Goal: Task Accomplishment & Management: Manage account settings

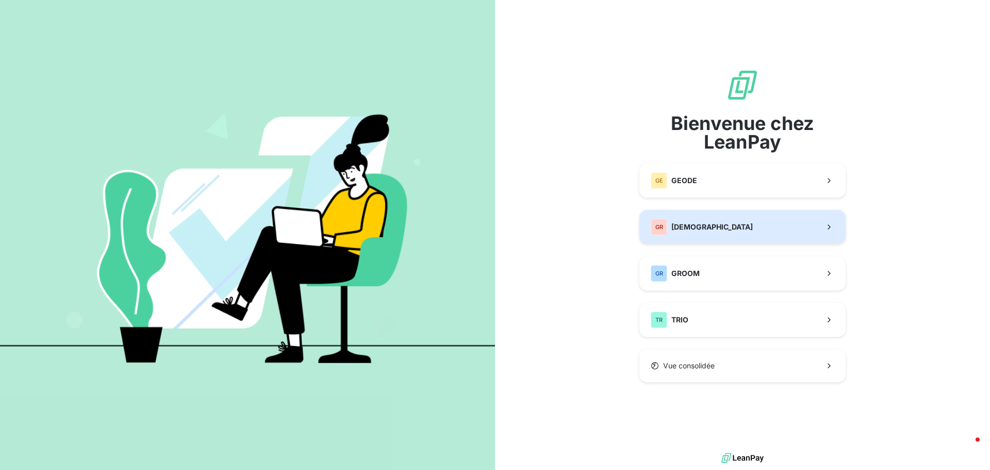
click at [712, 227] on span "[DEMOGRAPHIC_DATA]" at bounding box center [712, 227] width 81 height 10
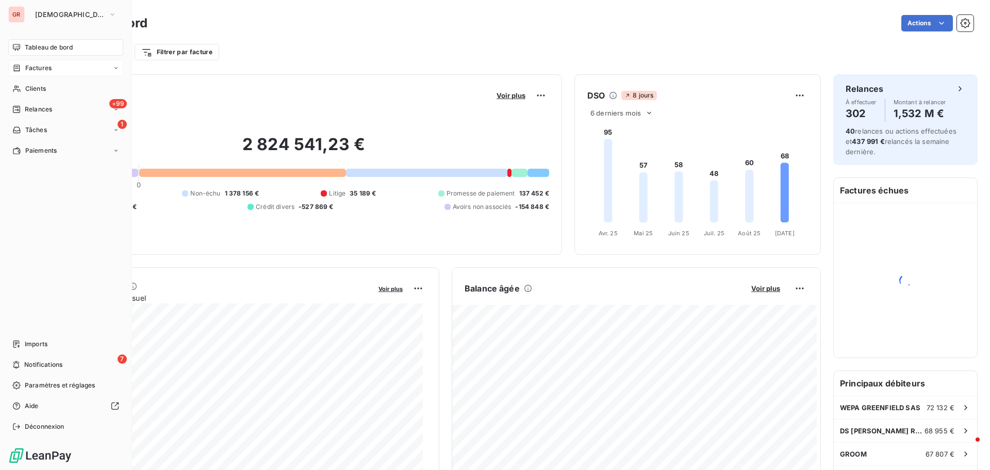
click at [43, 66] on span "Factures" at bounding box center [38, 67] width 26 height 9
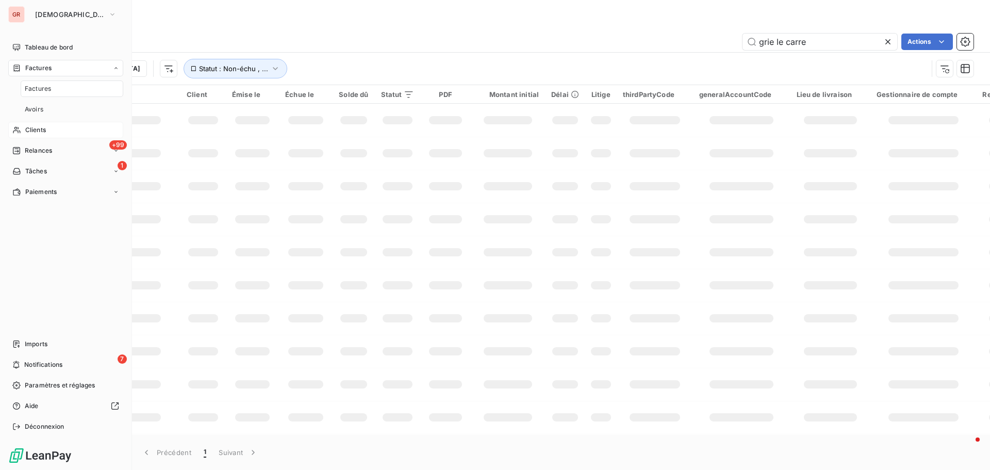
click at [41, 127] on span "Clients" at bounding box center [35, 129] width 21 height 9
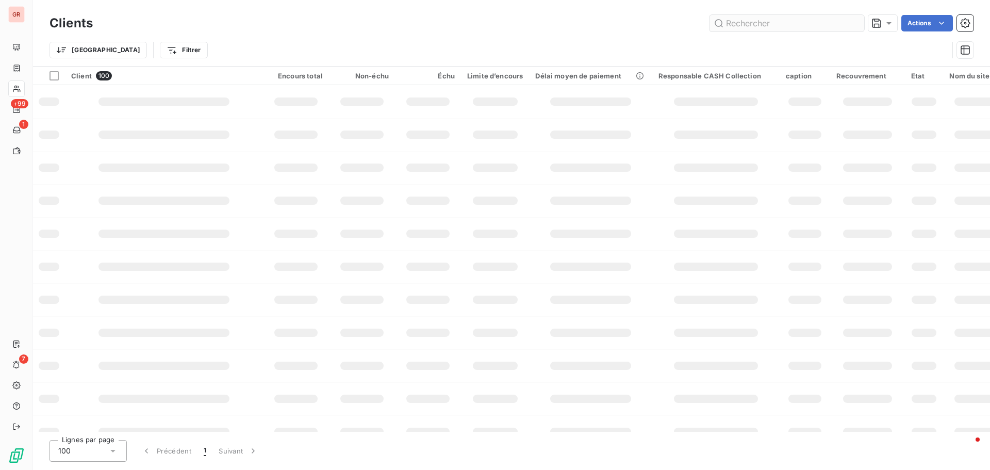
click at [769, 21] on input "text" at bounding box center [787, 23] width 155 height 17
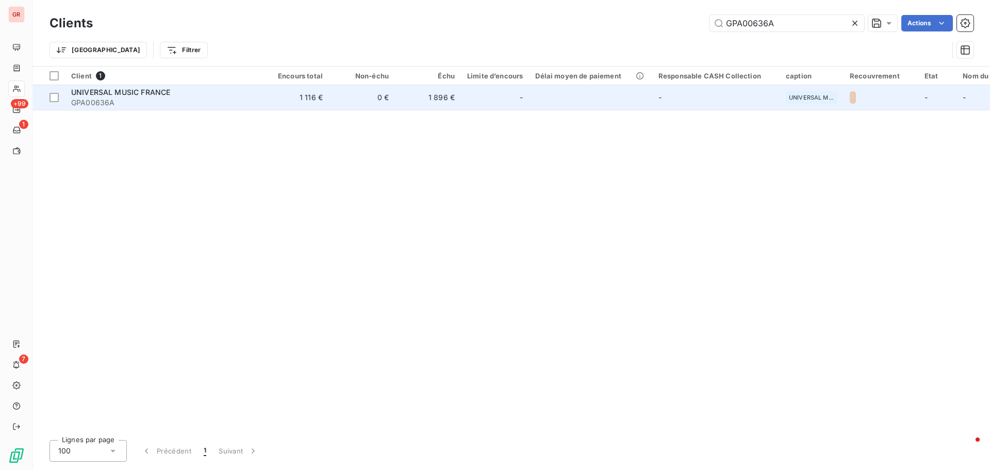
type input "GPA00636A"
click at [119, 95] on span "UNIVERSAL MUSIC FRANCE" at bounding box center [120, 92] width 99 height 9
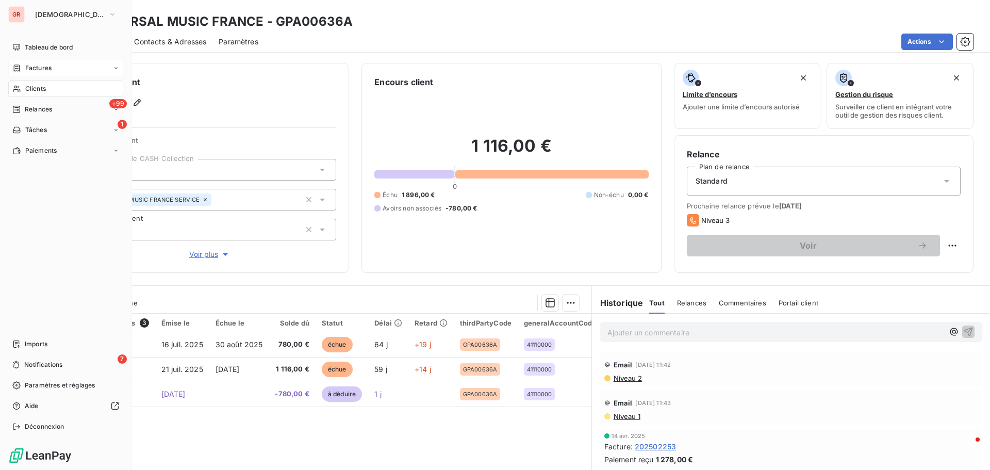
click at [39, 68] on span "Factures" at bounding box center [38, 67] width 26 height 9
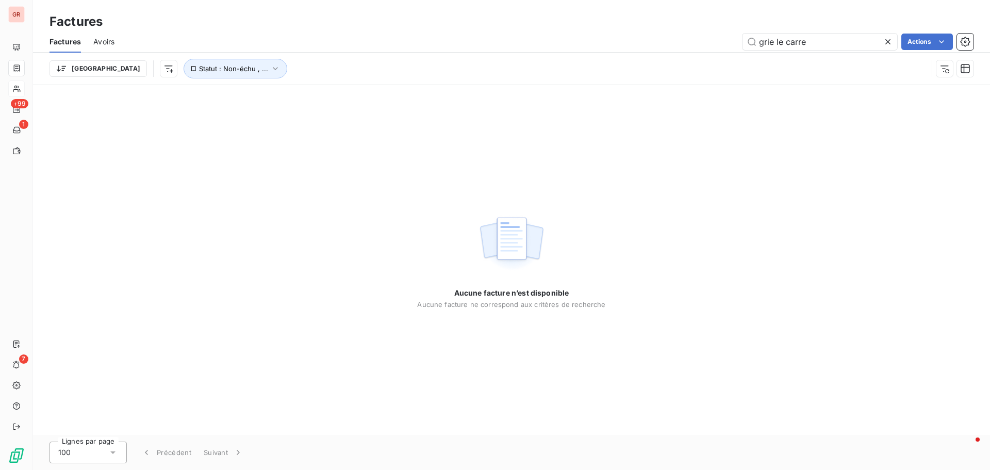
drag, startPoint x: 824, startPoint y: 46, endPoint x: 470, endPoint y: 92, distance: 356.8
click at [492, 88] on div "Factures Factures Avoirs grie le carre Actions Trier Statut : Non-échu , ... Au…" at bounding box center [511, 235] width 957 height 470
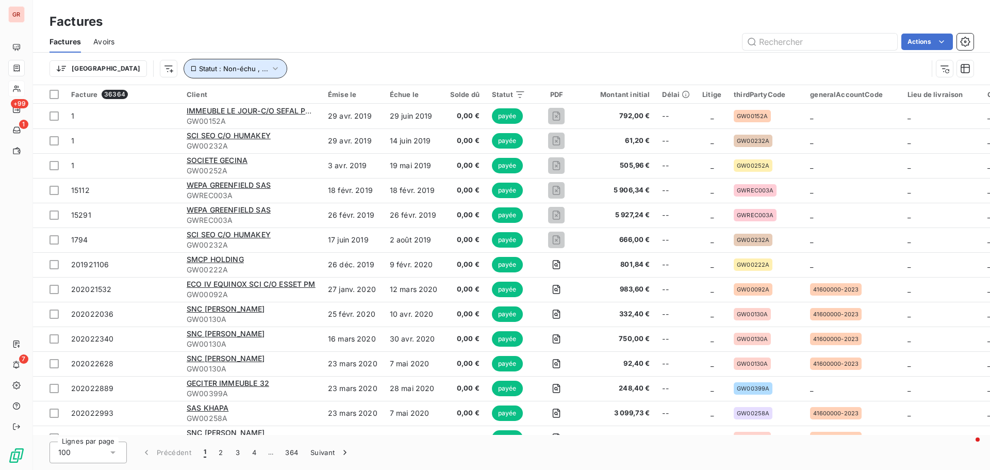
click at [270, 70] on icon "button" at bounding box center [275, 68] width 10 height 10
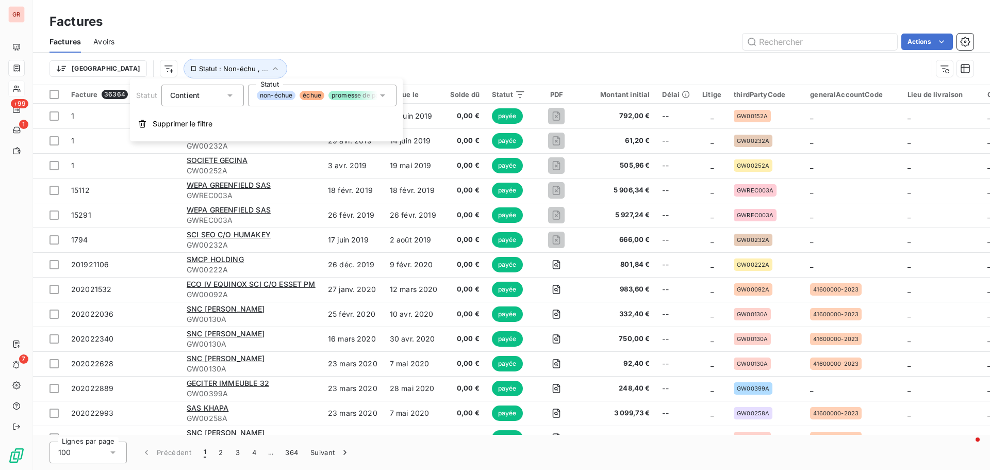
click at [385, 95] on icon at bounding box center [383, 95] width 10 height 10
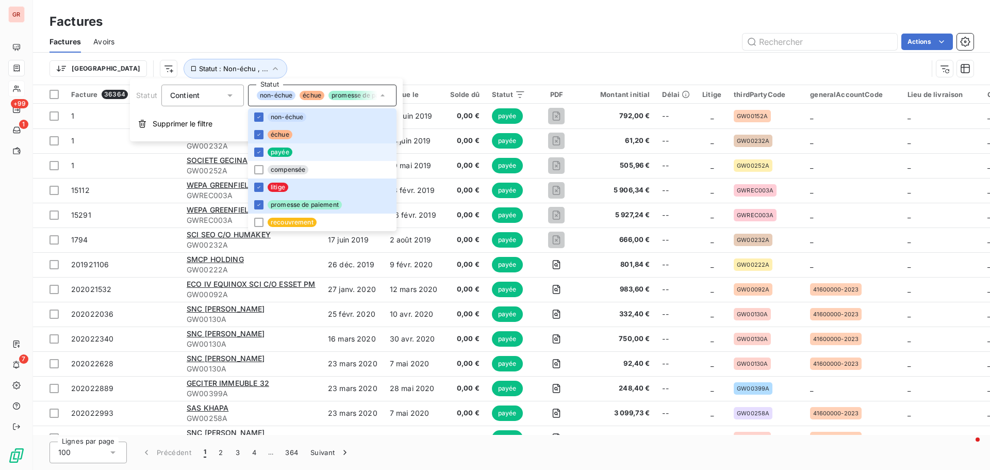
click at [278, 151] on span "payée" at bounding box center [280, 152] width 25 height 9
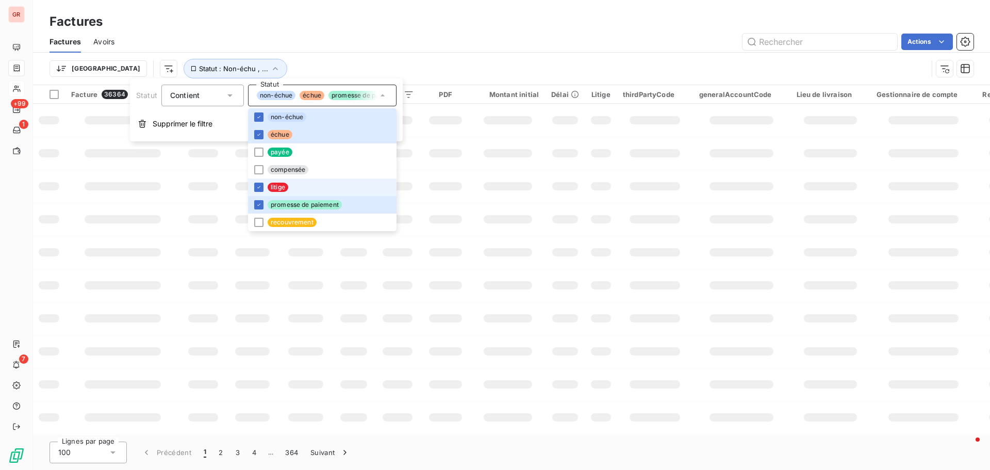
click at [273, 189] on span "litige" at bounding box center [278, 187] width 21 height 9
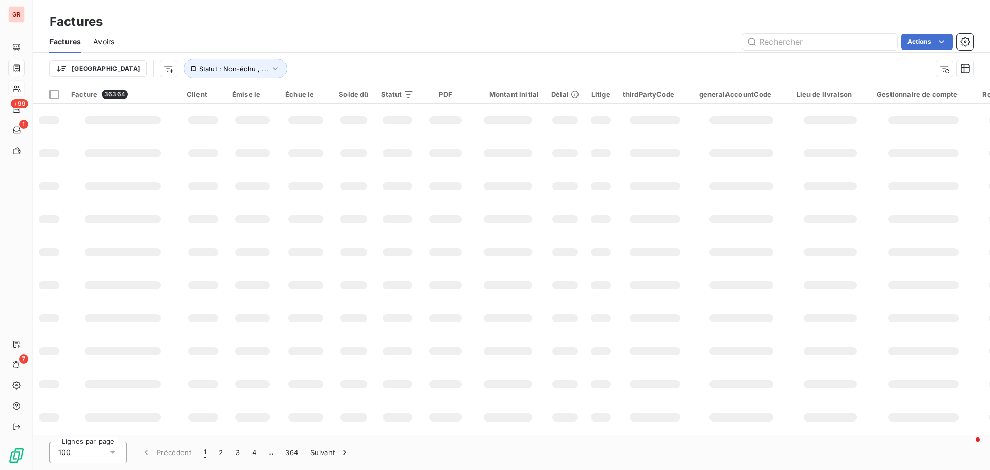
click at [472, 315] on td at bounding box center [508, 318] width 74 height 33
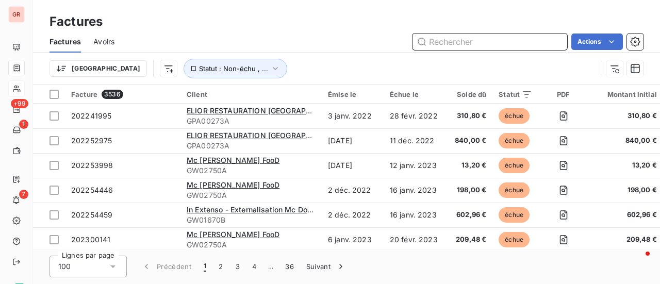
click at [456, 36] on input "text" at bounding box center [490, 42] width 155 height 17
paste input "202508134"
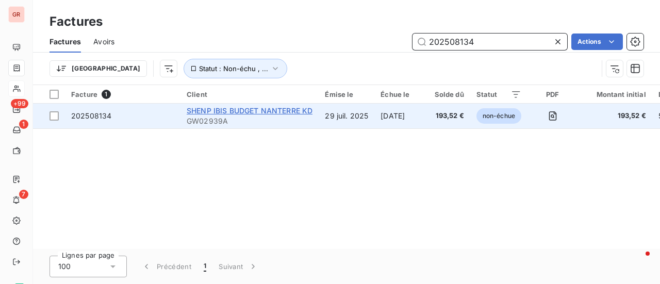
type input "202508134"
click at [259, 108] on span "SHENP IBIS BUDGET NANTERRE KD" at bounding box center [250, 110] width 126 height 9
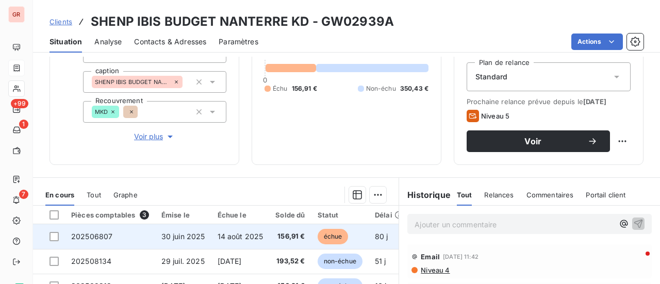
scroll to position [206, 0]
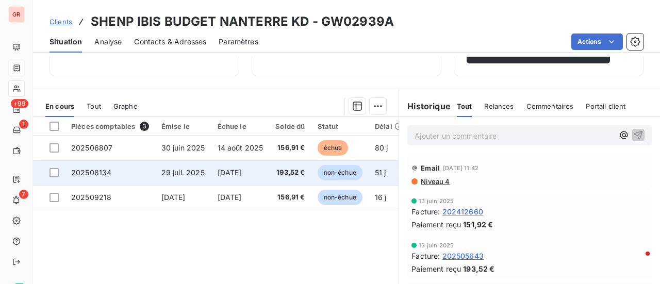
click at [59, 170] on td at bounding box center [49, 172] width 32 height 25
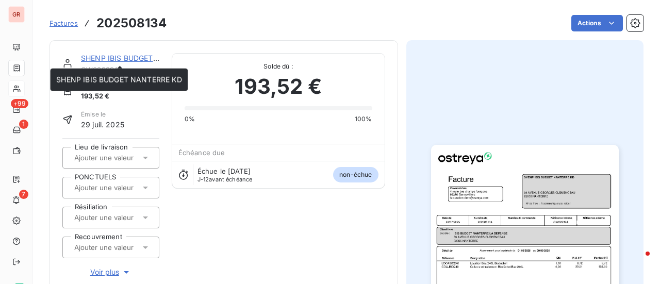
click at [130, 56] on link "SHENP IBIS BUDGET NANTERRE KD" at bounding box center [143, 58] width 125 height 9
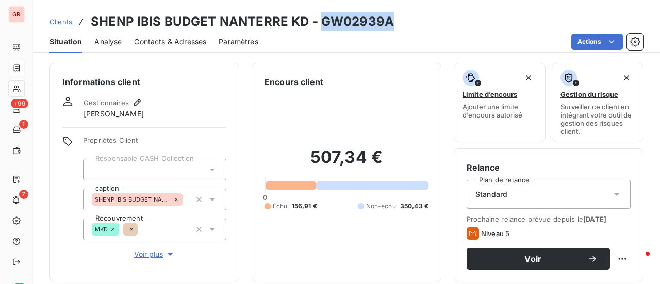
drag, startPoint x: 392, startPoint y: 20, endPoint x: 322, endPoint y: 23, distance: 70.2
click at [322, 23] on div "Clients SHENP IBIS BUDGET NANTERRE KD - GW02939A" at bounding box center [346, 21] width 627 height 19
copy h3 "GW02939A"
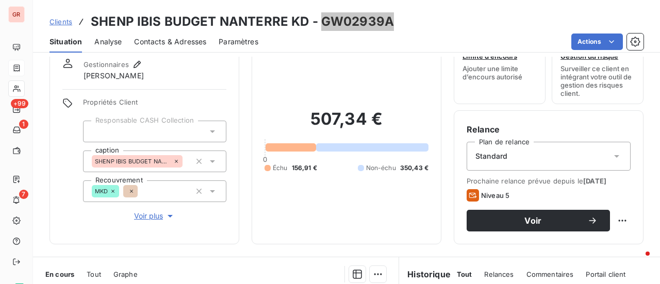
scroll to position [155, 0]
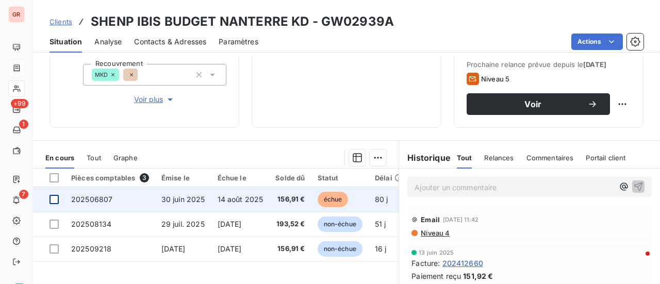
click at [55, 198] on div at bounding box center [54, 199] width 9 height 9
click at [99, 195] on span "202506807" at bounding box center [91, 199] width 41 height 9
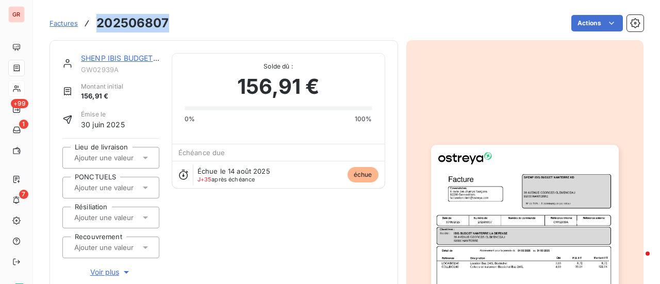
drag, startPoint x: 168, startPoint y: 24, endPoint x: 97, endPoint y: 20, distance: 71.3
click at [97, 20] on div "Factures 202506807 Actions" at bounding box center [347, 23] width 594 height 22
copy h3 "202506807"
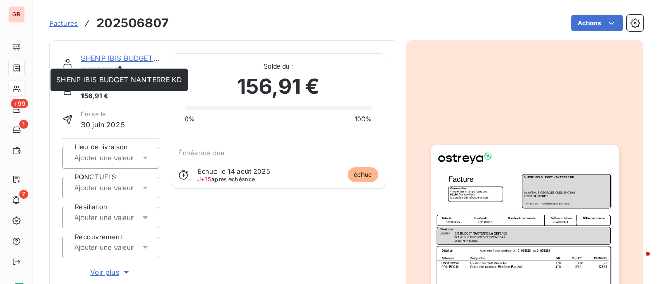
click at [133, 59] on link "SHENP IBIS BUDGET NANTERRE KD" at bounding box center [143, 58] width 125 height 9
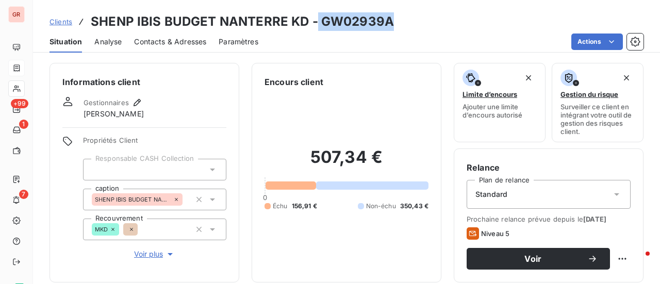
drag, startPoint x: 391, startPoint y: 19, endPoint x: 319, endPoint y: 20, distance: 71.7
click at [315, 20] on div "Clients SHENP IBIS BUDGET NANTERRE KD - GW02939A" at bounding box center [346, 21] width 627 height 19
copy h3 "GW02939A"
click at [386, 22] on h3 "SHENP IBIS BUDGET NANTERRE KD - GW02939A" at bounding box center [242, 21] width 303 height 19
click at [404, 17] on div "Clients SHENP IBIS BUDGET NANTERRE KD - GW02939A" at bounding box center [346, 21] width 627 height 19
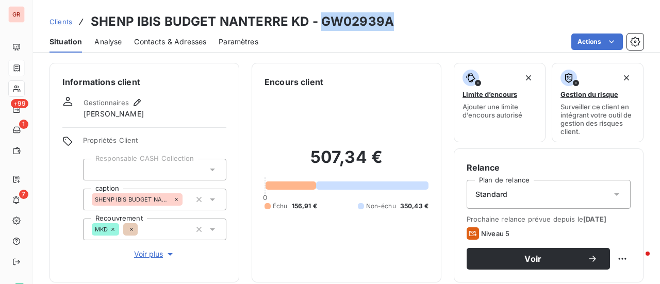
drag, startPoint x: 396, startPoint y: 19, endPoint x: 321, endPoint y: 19, distance: 74.8
click at [321, 19] on div "Clients SHENP IBIS BUDGET NANTERRE KD - GW02939A" at bounding box center [346, 21] width 627 height 19
copy h3 "GW02939A"
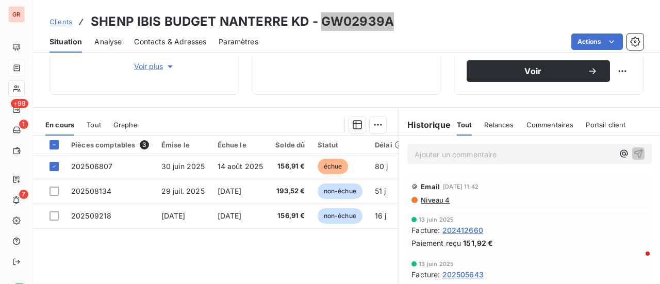
scroll to position [258, 0]
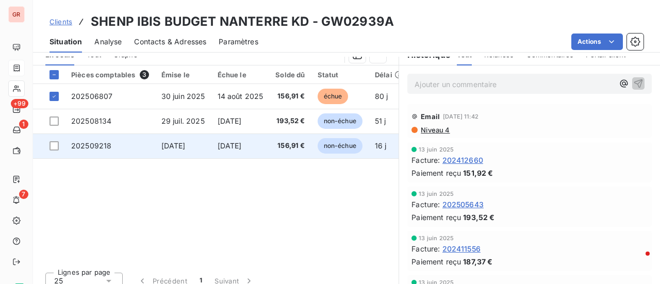
click at [59, 143] on td at bounding box center [49, 146] width 32 height 25
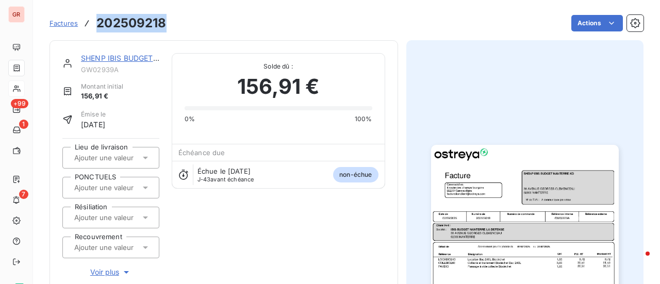
drag, startPoint x: 170, startPoint y: 19, endPoint x: 98, endPoint y: 24, distance: 71.9
click at [98, 24] on div "Factures 202509218 Actions" at bounding box center [347, 23] width 594 height 22
copy h3 "202509218"
click at [130, 54] on link "SHENP IBIS BUDGET NANTERRE KD" at bounding box center [143, 58] width 125 height 9
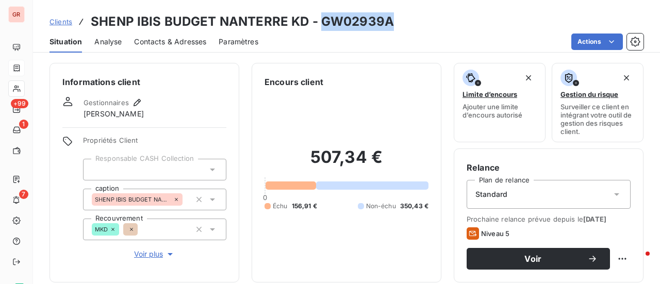
drag, startPoint x: 397, startPoint y: 26, endPoint x: 339, endPoint y: 21, distance: 58.0
click at [318, 27] on div "Clients SHENP IBIS BUDGET NANTERRE KD - GW02939A" at bounding box center [346, 21] width 627 height 19
copy h3 "GW02939A"
drag, startPoint x: 398, startPoint y: 30, endPoint x: 392, endPoint y: 27, distance: 6.9
click at [398, 30] on div "Clients SHENP IBIS BUDGET NANTERRE KD - GW02939A" at bounding box center [346, 21] width 627 height 19
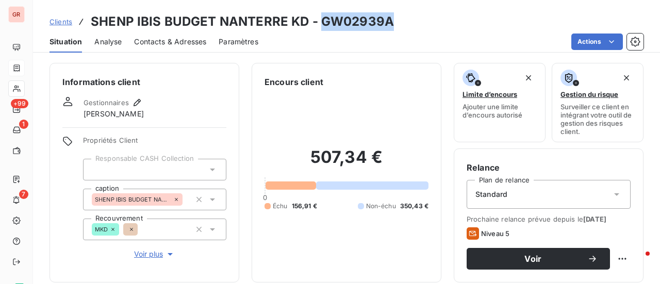
drag, startPoint x: 390, startPoint y: 23, endPoint x: 320, endPoint y: 23, distance: 70.1
click at [320, 23] on h3 "SHENP IBIS BUDGET NANTERRE KD - GW02939A" at bounding box center [242, 21] width 303 height 19
copy h3 "GW02939A"
click at [173, 40] on span "Contacts & Adresses" at bounding box center [170, 42] width 72 height 10
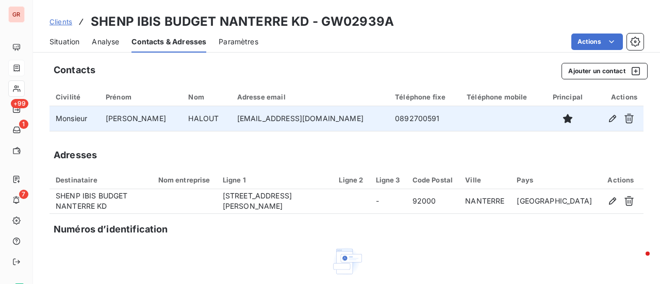
click at [311, 122] on td "h7265-re@accor.com" at bounding box center [310, 118] width 158 height 25
drag, startPoint x: 309, startPoint y: 118, endPoint x: 222, endPoint y: 127, distance: 87.1
click at [222, 127] on tr "Monsieur Mohamed HALOUT h7265-re@accor.com 0892700591" at bounding box center [347, 118] width 594 height 25
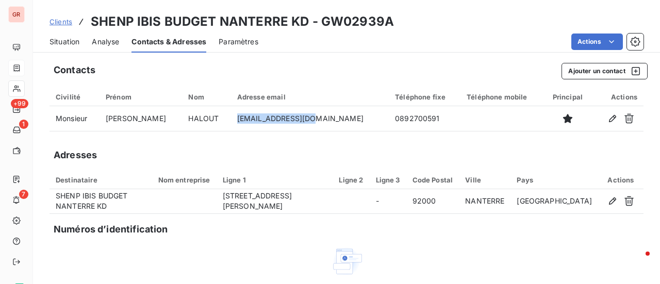
copy tr "h7265-re@accor.com"
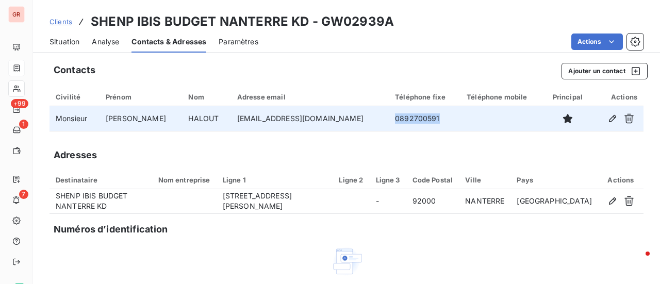
drag, startPoint x: 398, startPoint y: 123, endPoint x: 349, endPoint y: 123, distance: 49.0
click at [389, 123] on td "0892700591" at bounding box center [425, 118] width 72 height 25
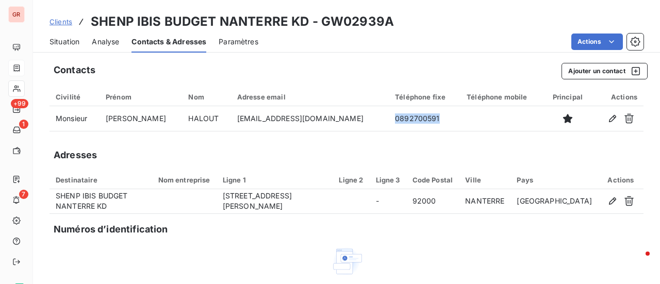
copy td "0892700591"
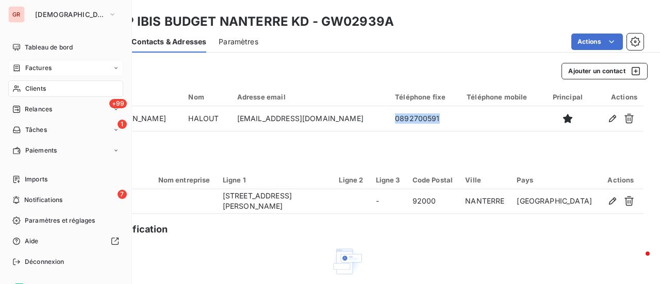
click at [48, 68] on span "Factures" at bounding box center [38, 67] width 26 height 9
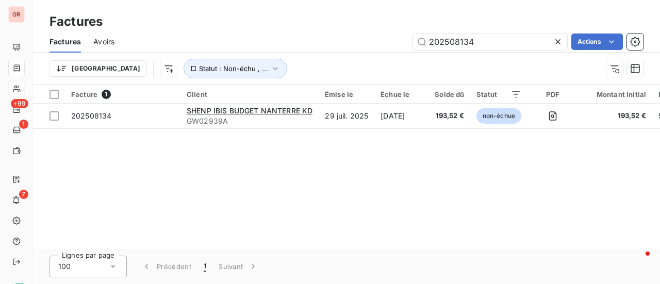
drag, startPoint x: 493, startPoint y: 37, endPoint x: 343, endPoint y: 39, distance: 150.1
click at [343, 39] on div "202508134 Actions" at bounding box center [385, 42] width 517 height 17
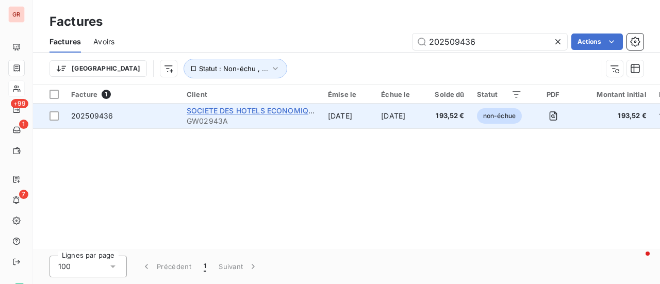
type input "202509436"
click at [241, 112] on span "SOCIETE DES HOTELS ECONOMIQUES DU [GEOGRAPHIC_DATA]" at bounding box center [299, 110] width 225 height 9
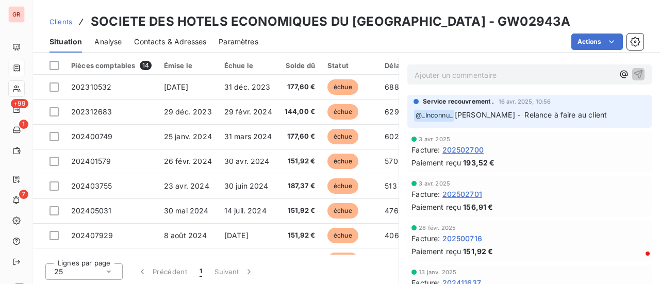
scroll to position [268, 0]
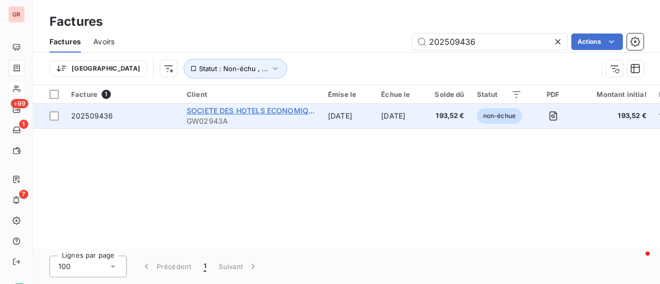
click at [272, 108] on span "SOCIETE DES HOTELS ECONOMIQUES DU [GEOGRAPHIC_DATA]" at bounding box center [299, 110] width 225 height 9
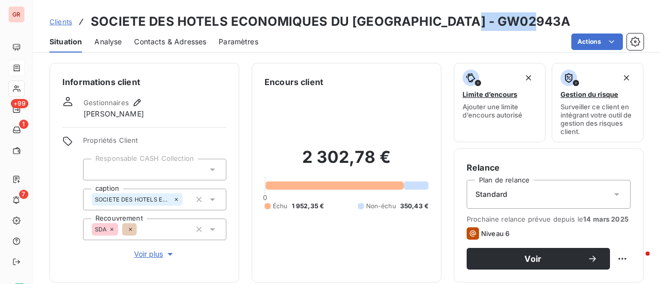
drag, startPoint x: 534, startPoint y: 20, endPoint x: 459, endPoint y: 22, distance: 75.4
click at [459, 22] on div "Clients SOCIETE DES HOTELS ECONOMIQUES DU NORD PARISIEN - GW02943A" at bounding box center [346, 21] width 627 height 19
copy h3 "GW02943A"
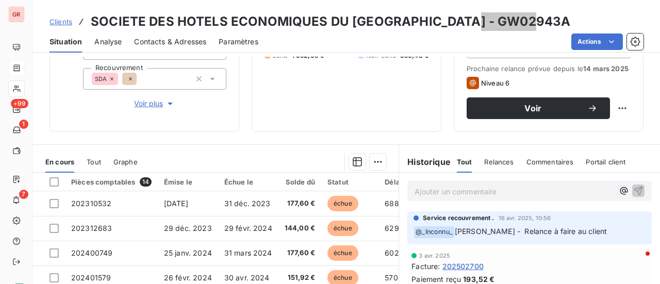
scroll to position [10, 0]
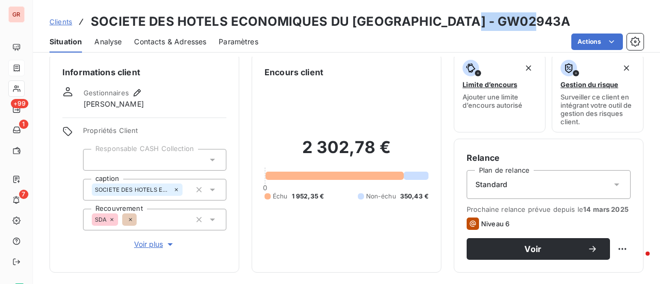
click at [179, 40] on span "Contacts & Adresses" at bounding box center [170, 42] width 72 height 10
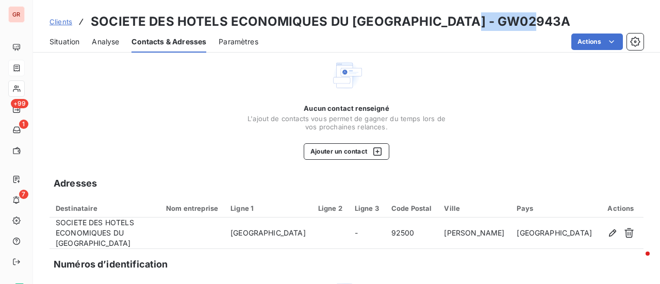
scroll to position [0, 0]
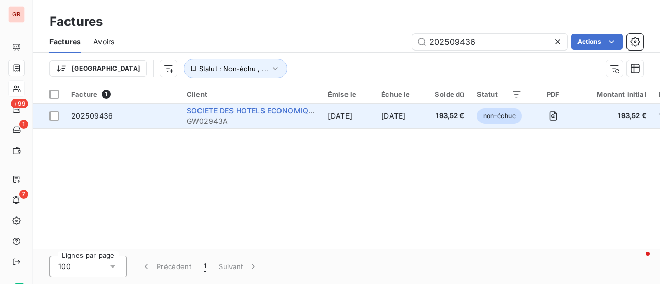
click at [238, 111] on span "SOCIETE DES HOTELS ECONOMIQUES DU [GEOGRAPHIC_DATA]" at bounding box center [299, 110] width 225 height 9
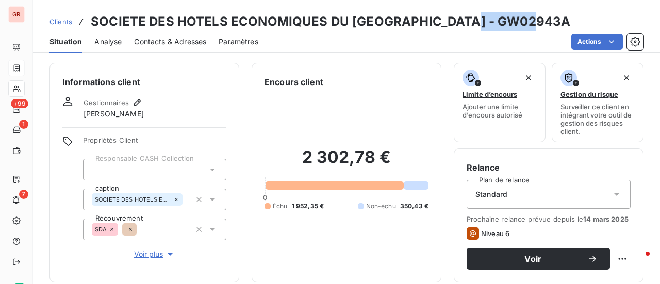
drag, startPoint x: 527, startPoint y: 23, endPoint x: 455, endPoint y: 24, distance: 71.7
click at [455, 24] on h3 "SOCIETE DES HOTELS ECONOMIQUES DU NORD PARISIEN - GW02943A" at bounding box center [331, 21] width 480 height 19
click at [197, 39] on span "Contacts & Adresses" at bounding box center [170, 42] width 72 height 10
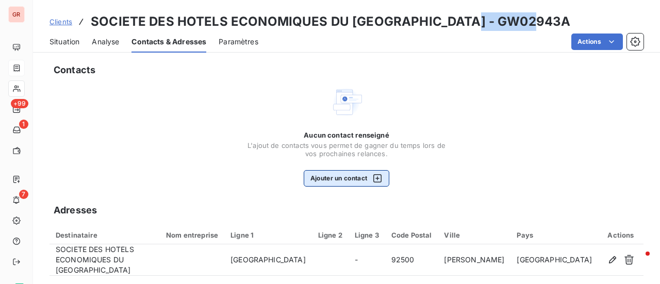
click at [374, 178] on icon "button" at bounding box center [377, 178] width 8 height 8
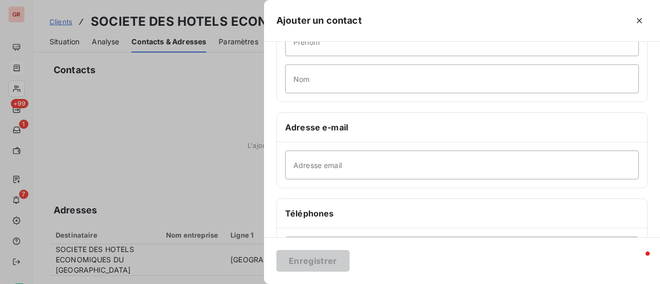
scroll to position [103, 0]
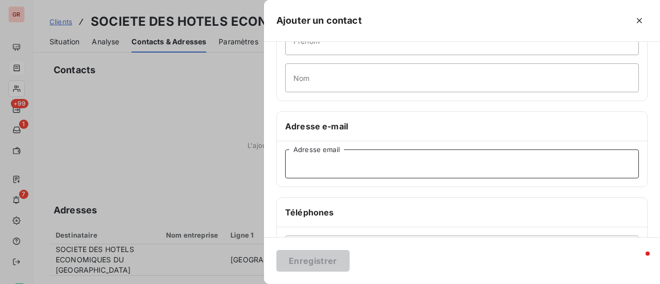
click at [357, 167] on input "Adresse email" at bounding box center [462, 164] width 354 height 29
paste input "H3589-re@accor.com"
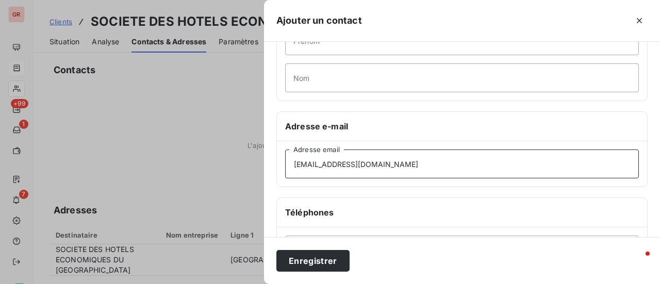
click at [293, 163] on input "H3589-re@accor.com" at bounding box center [462, 164] width 354 height 29
type input "H3589-re@accor.com"
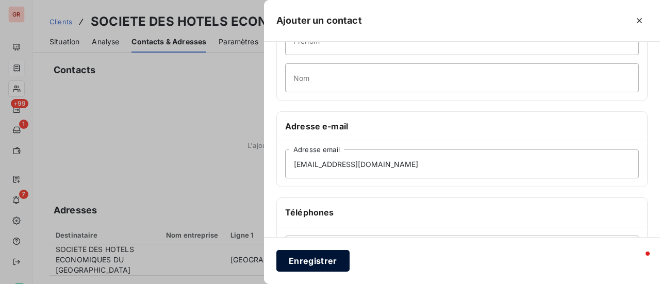
click at [320, 257] on button "Enregistrer" at bounding box center [312, 261] width 73 height 22
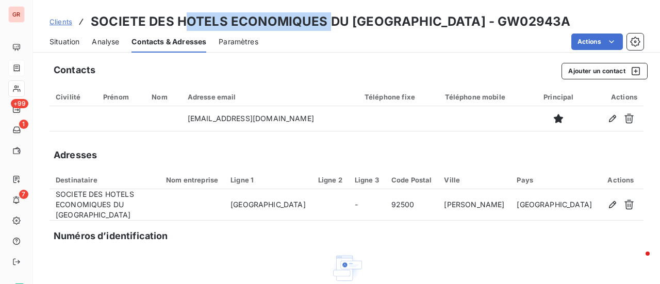
drag, startPoint x: 325, startPoint y: 19, endPoint x: 186, endPoint y: 28, distance: 140.1
click at [186, 28] on h3 "SOCIETE DES HOTELS ECONOMIQUES DU NORD PARISIEN - GW02943A" at bounding box center [331, 21] width 480 height 19
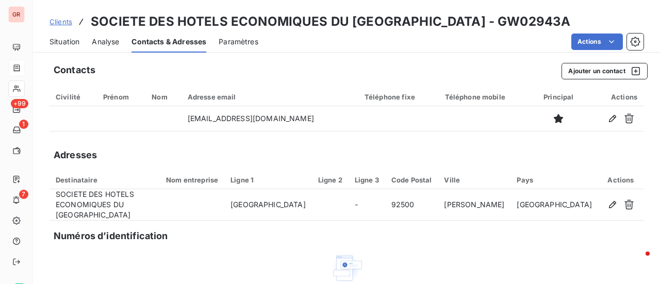
click at [379, 40] on div "Actions" at bounding box center [457, 42] width 373 height 17
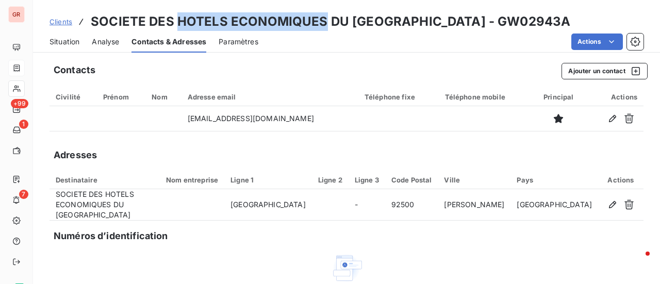
drag, startPoint x: 321, startPoint y: 21, endPoint x: 175, endPoint y: 28, distance: 146.2
click at [175, 28] on h3 "SOCIETE DES HOTELS ECONOMIQUES DU NORD PARISIEN - GW02943A" at bounding box center [331, 21] width 480 height 19
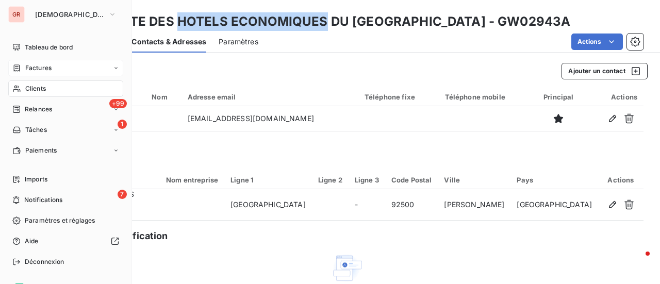
click at [43, 69] on span "Factures" at bounding box center [38, 67] width 26 height 9
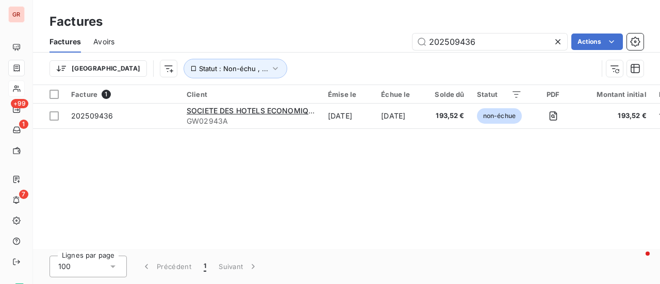
drag, startPoint x: 491, startPoint y: 44, endPoint x: 259, endPoint y: 68, distance: 233.3
click at [263, 66] on div "Factures Avoirs 202509436 Actions Trier Statut : Non-échu , ..." at bounding box center [346, 58] width 627 height 54
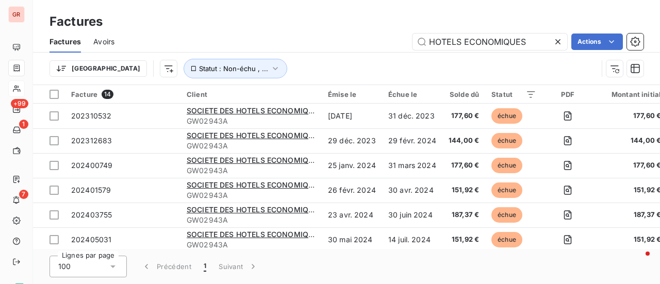
type input "HOTELS ECONOMIQUES"
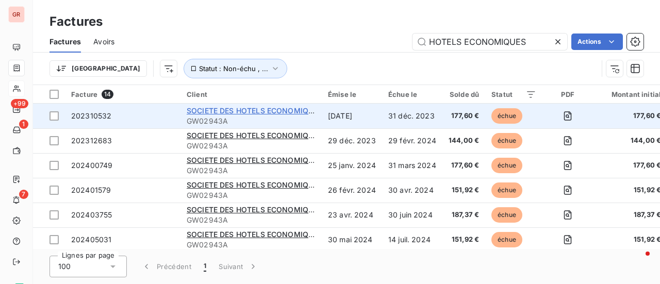
click at [266, 112] on span "SOCIETE DES HOTELS ECONOMIQUES DU [GEOGRAPHIC_DATA]" at bounding box center [299, 110] width 225 height 9
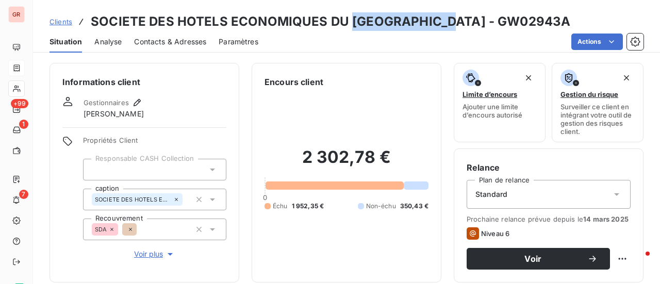
drag, startPoint x: 444, startPoint y: 21, endPoint x: 348, endPoint y: 29, distance: 96.3
click at [348, 29] on h3 "SOCIETE DES HOTELS ECONOMIQUES DU NORD PARISIEN - GW02943A" at bounding box center [331, 21] width 480 height 19
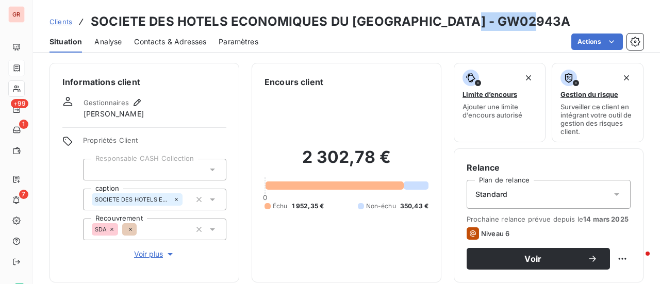
drag, startPoint x: 538, startPoint y: 20, endPoint x: 460, endPoint y: 23, distance: 78.5
click at [460, 23] on div "Clients SOCIETE DES HOTELS ECONOMIQUES DU NORD PARISIEN - GW02943A" at bounding box center [346, 21] width 627 height 19
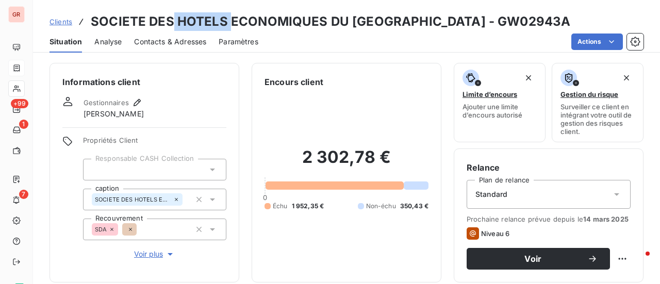
drag, startPoint x: 228, startPoint y: 18, endPoint x: 173, endPoint y: 26, distance: 55.3
click at [173, 26] on h3 "SOCIETE DES HOTELS ECONOMIQUES DU NORD PARISIEN - GW02943A" at bounding box center [331, 21] width 480 height 19
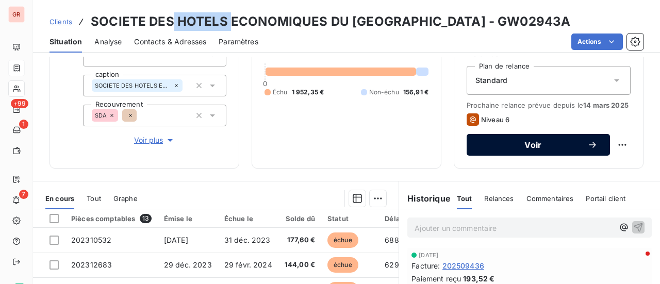
scroll to position [113, 0]
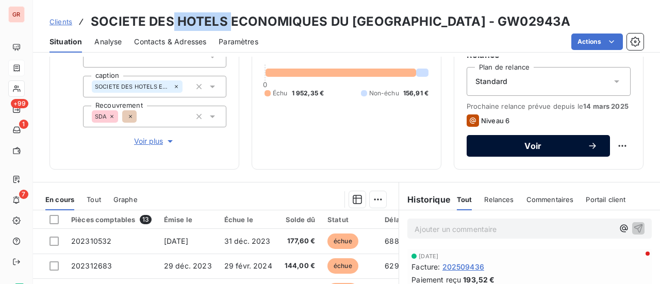
click at [538, 142] on span "Voir" at bounding box center [533, 146] width 108 height 8
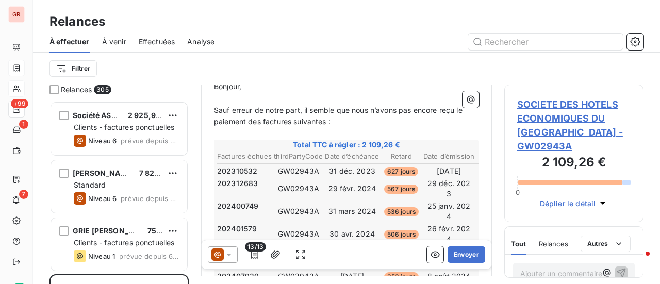
scroll to position [155, 0]
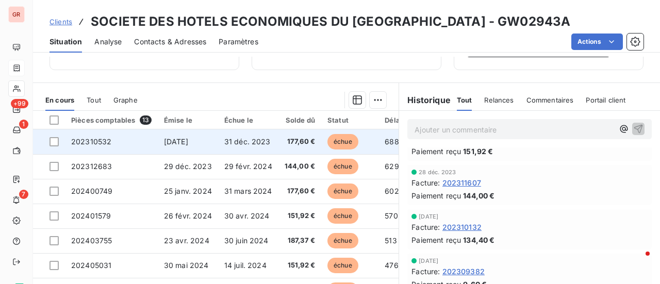
scroll to position [216, 0]
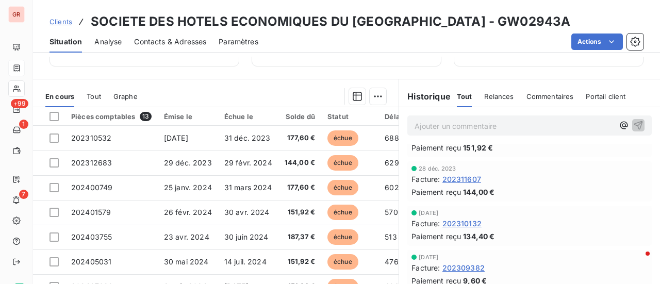
click at [497, 96] on span "Relances" at bounding box center [498, 96] width 29 height 8
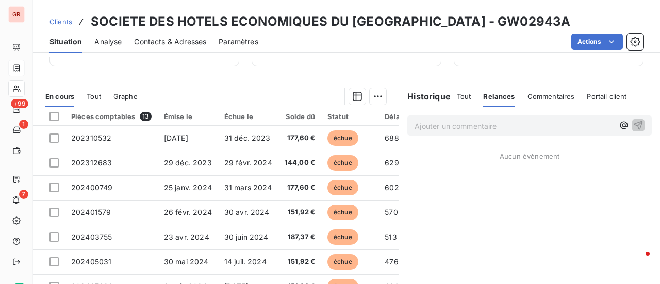
click at [462, 93] on span "Tout" at bounding box center [464, 96] width 14 height 8
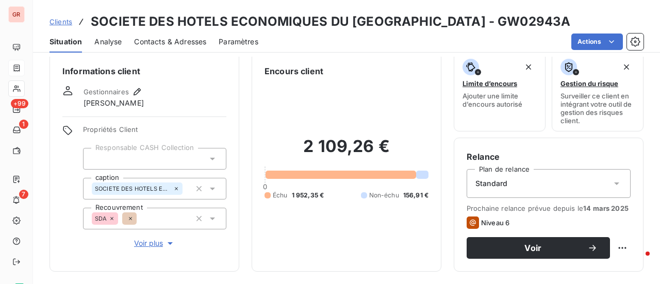
scroll to position [10, 0]
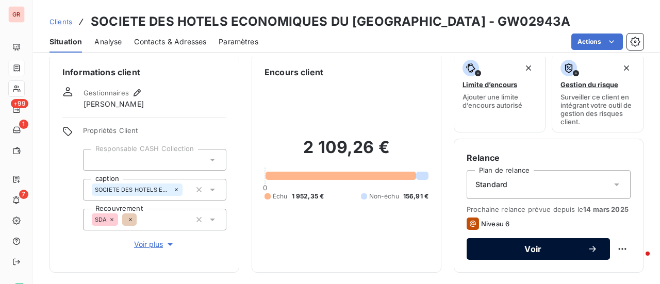
click at [535, 247] on span "Voir" at bounding box center [533, 249] width 108 height 8
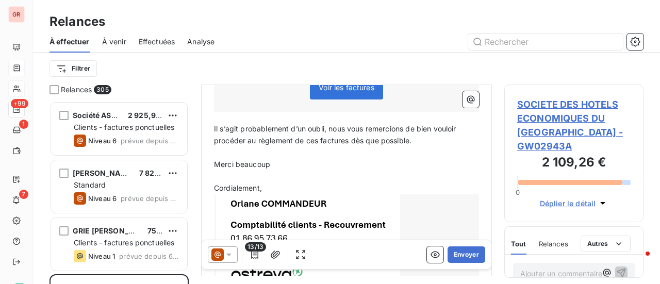
scroll to position [543, 0]
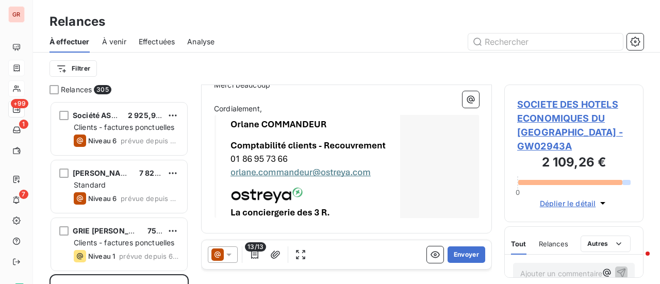
click at [228, 255] on icon at bounding box center [228, 255] width 5 height 3
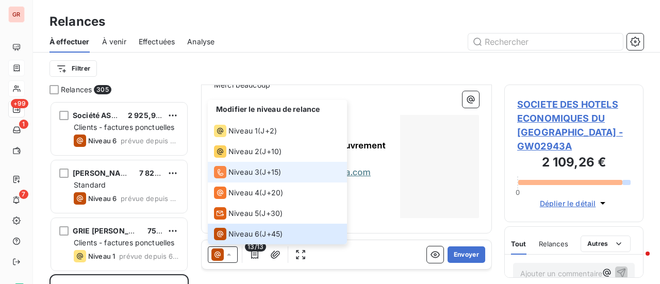
click at [250, 172] on span "Niveau 3" at bounding box center [243, 172] width 31 height 10
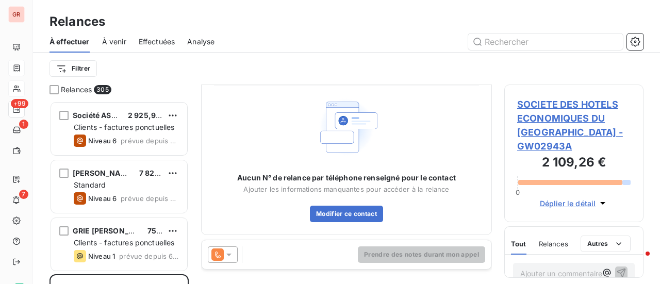
scroll to position [0, 0]
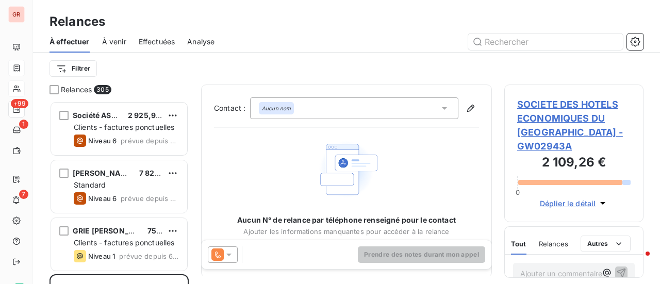
click at [440, 104] on icon at bounding box center [444, 108] width 10 height 10
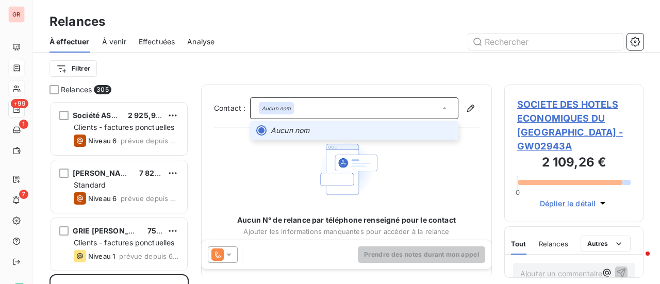
click at [316, 136] on li "Aucun nom" at bounding box center [354, 130] width 208 height 19
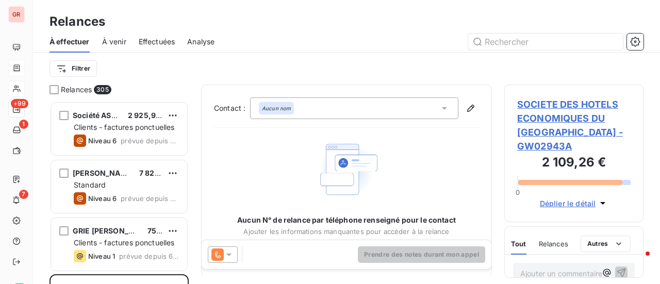
click at [228, 257] on icon at bounding box center [229, 255] width 10 height 10
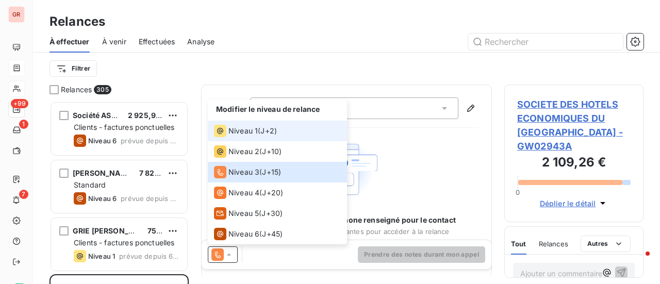
click at [235, 128] on span "Niveau 1" at bounding box center [242, 131] width 29 height 10
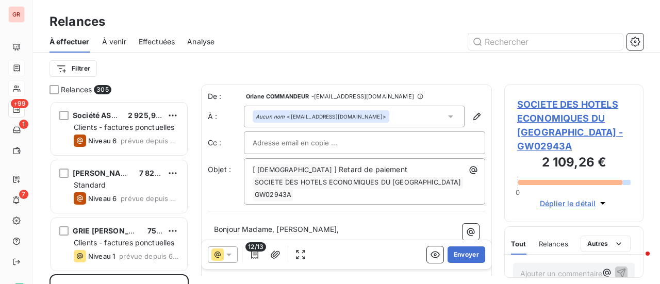
click at [335, 147] on input "text" at bounding box center [308, 142] width 111 height 15
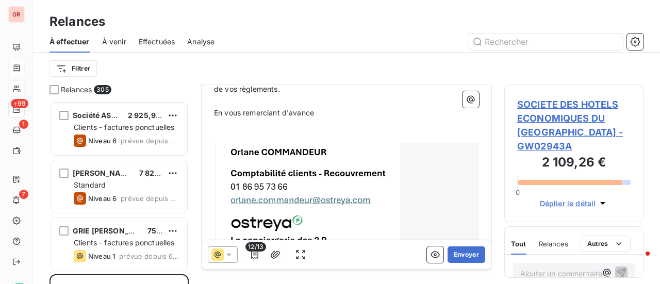
scroll to position [560, 0]
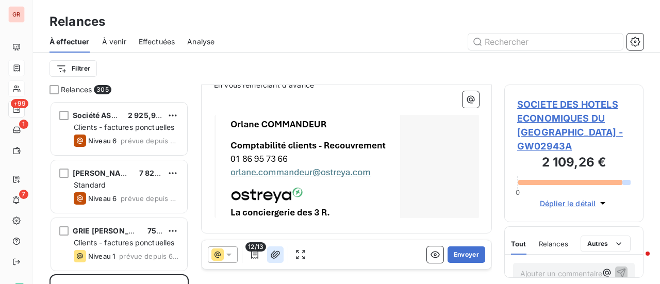
click at [274, 254] on icon "button" at bounding box center [275, 255] width 10 height 10
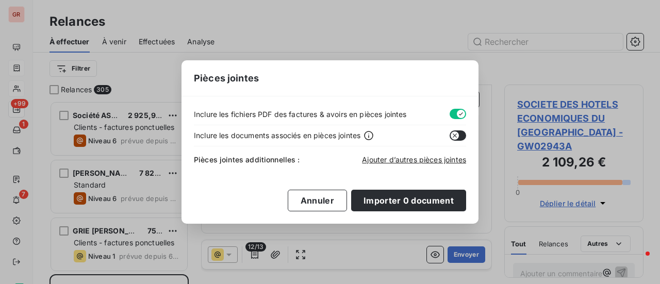
click at [199, 268] on div "Pièces jointes Inclure les fichiers PDF des factures & avoirs en pièces jointes…" at bounding box center [330, 142] width 660 height 284
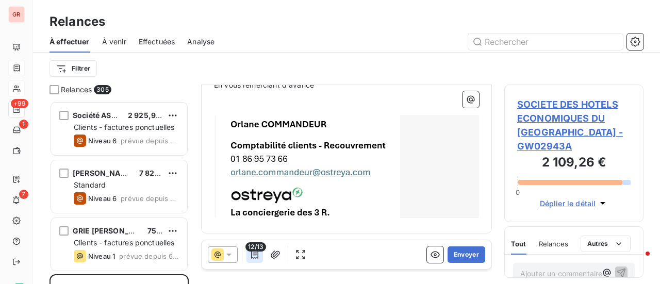
click at [254, 252] on icon "button" at bounding box center [255, 255] width 10 height 10
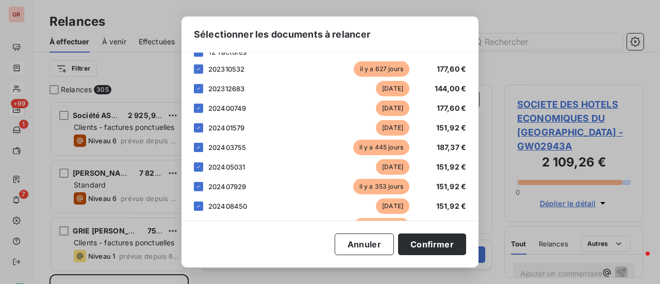
scroll to position [162, 0]
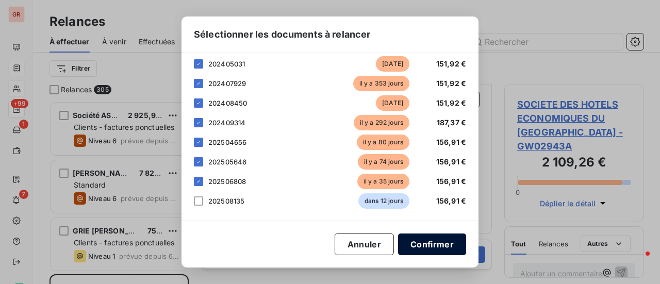
click at [438, 248] on button "Confirmer" at bounding box center [432, 245] width 68 height 22
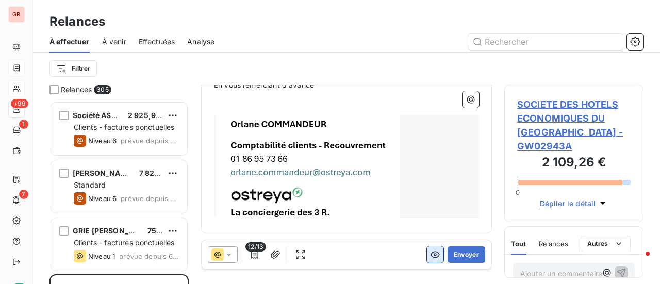
click at [430, 257] on icon "button" at bounding box center [435, 255] width 10 height 10
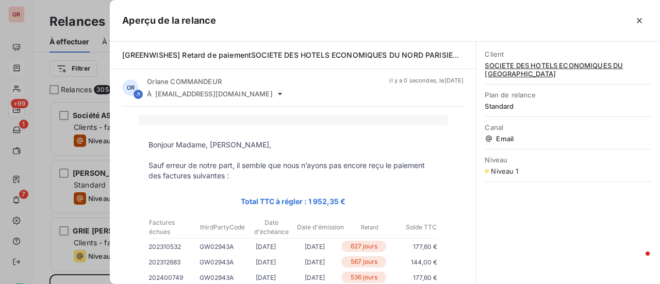
click at [42, 25] on div at bounding box center [330, 142] width 660 height 284
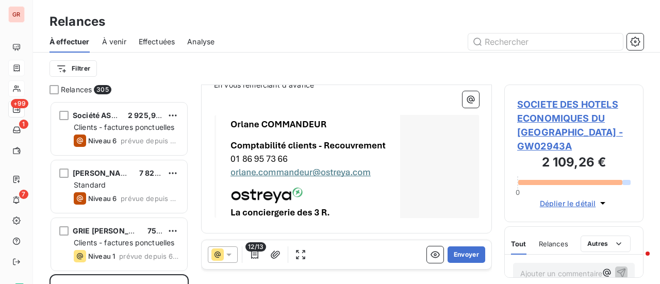
click at [229, 252] on icon at bounding box center [229, 255] width 10 height 10
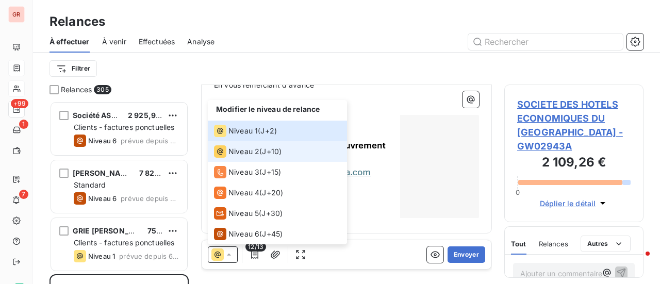
click at [244, 150] on span "Niveau 2" at bounding box center [243, 151] width 31 height 10
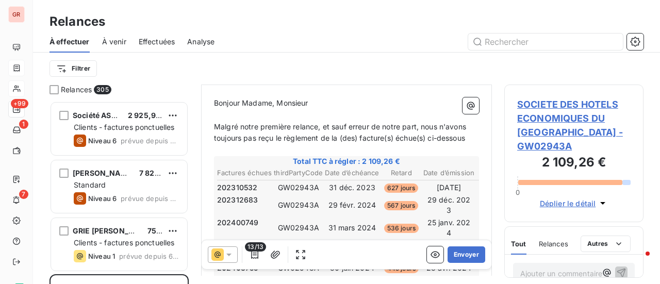
scroll to position [0, 0]
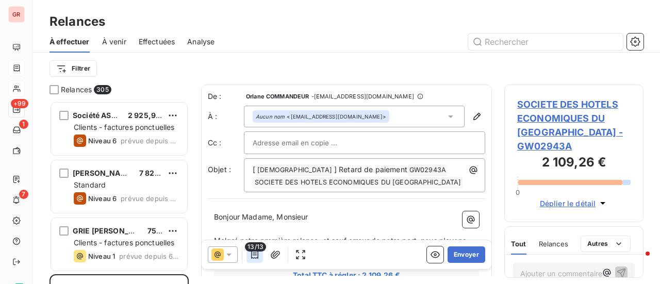
click at [254, 253] on icon "button" at bounding box center [254, 255] width 7 height 8
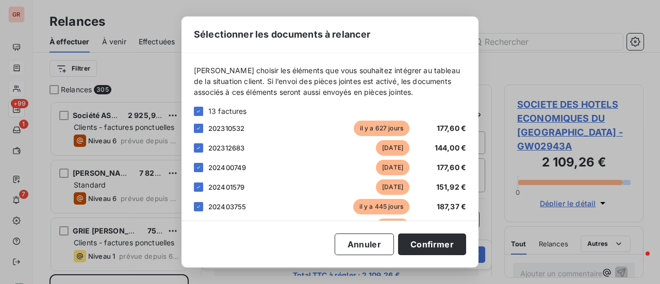
scroll to position [162, 0]
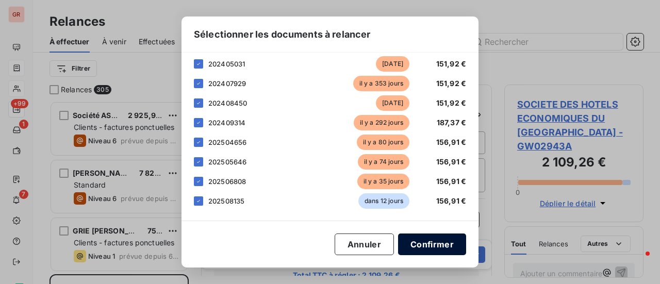
click at [438, 239] on button "Confirmer" at bounding box center [432, 245] width 68 height 22
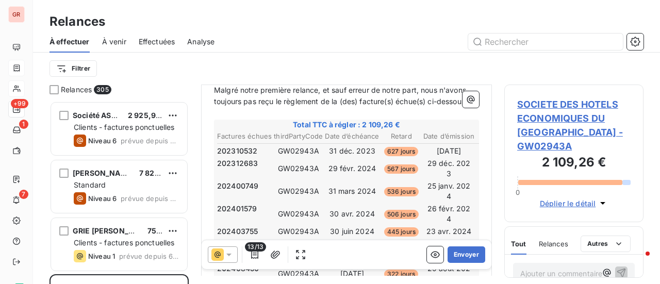
scroll to position [155, 0]
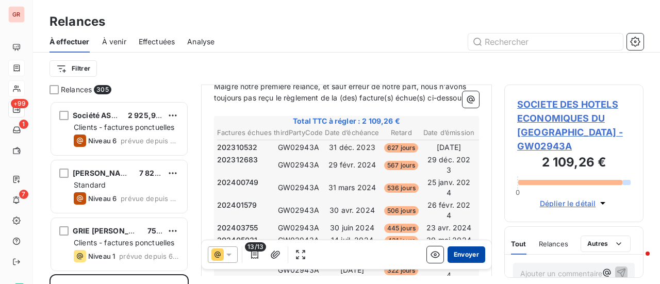
click at [463, 257] on button "Envoyer" at bounding box center [467, 255] width 38 height 17
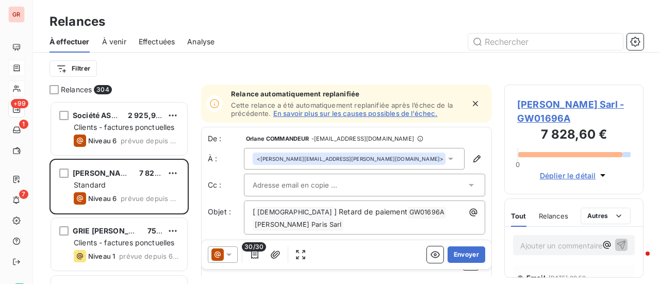
drag, startPoint x: 581, startPoint y: 117, endPoint x: 525, endPoint y: 120, distance: 55.8
click at [525, 120] on span "Angela Villette Paris Sarl - GW01696A" at bounding box center [573, 111] width 113 height 28
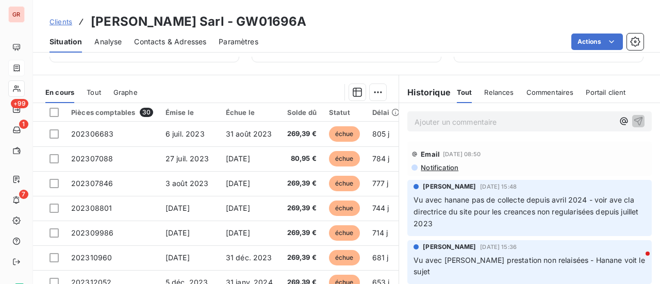
scroll to position [258, 0]
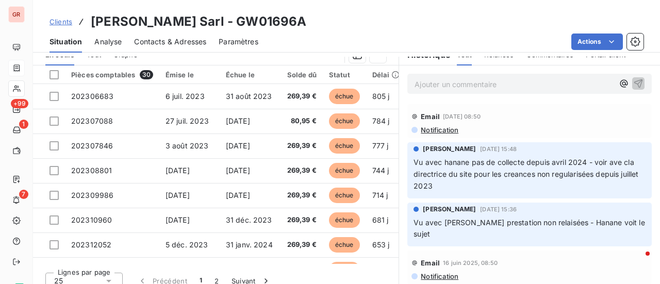
click at [449, 129] on span "Notification" at bounding box center [439, 130] width 39 height 8
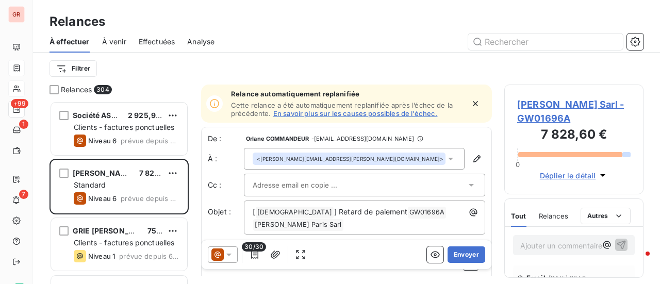
scroll to position [175, 131]
click at [531, 42] on input "text" at bounding box center [545, 42] width 155 height 17
type input "202509436"
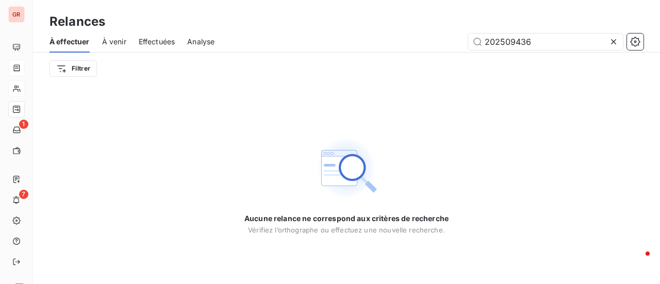
drag, startPoint x: 533, startPoint y: 46, endPoint x: 439, endPoint y: 48, distance: 94.4
click at [439, 48] on div "202509436" at bounding box center [435, 42] width 417 height 17
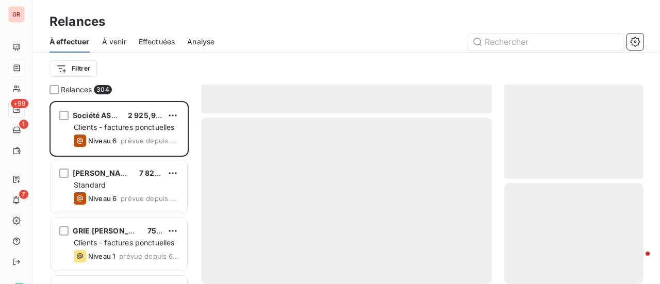
scroll to position [175, 131]
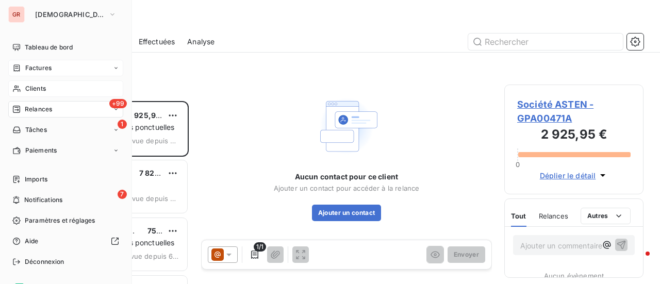
click at [50, 67] on span "Factures" at bounding box center [38, 67] width 26 height 9
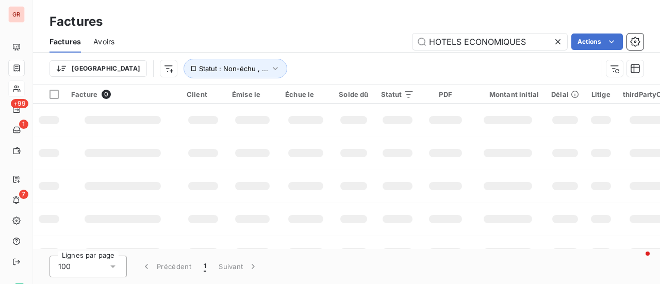
drag, startPoint x: 537, startPoint y: 41, endPoint x: 273, endPoint y: 59, distance: 264.7
click at [278, 59] on div "Factures Avoirs HOTELS ECONOMIQUES Actions Trier Statut : Non-échu , ..." at bounding box center [346, 58] width 627 height 54
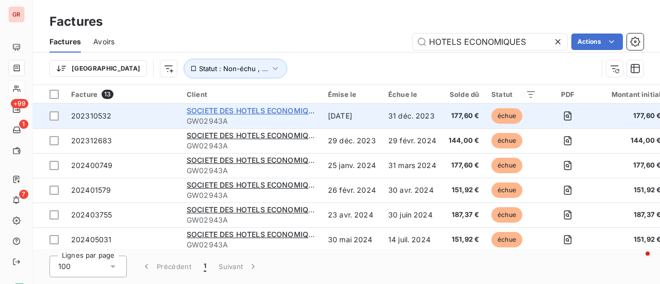
click at [259, 110] on span "SOCIETE DES HOTELS ECONOMIQUES DU [GEOGRAPHIC_DATA]" at bounding box center [299, 110] width 225 height 9
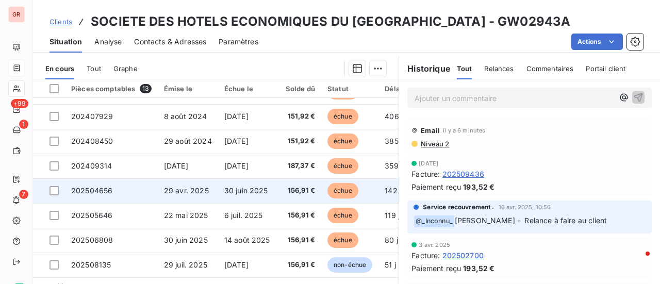
scroll to position [268, 0]
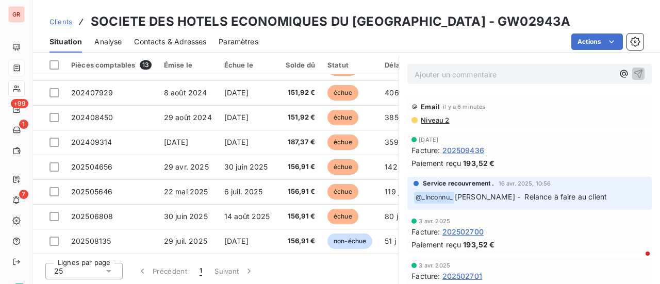
click at [433, 119] on span "Niveau 2" at bounding box center [434, 120] width 29 height 8
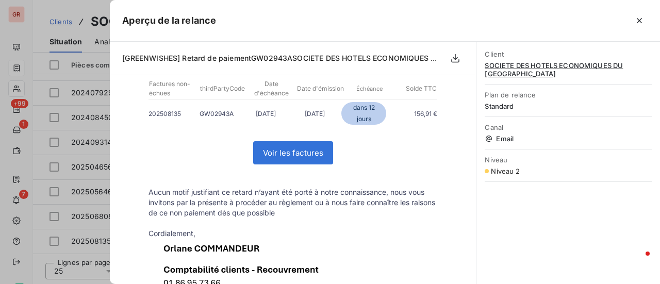
scroll to position [0, 0]
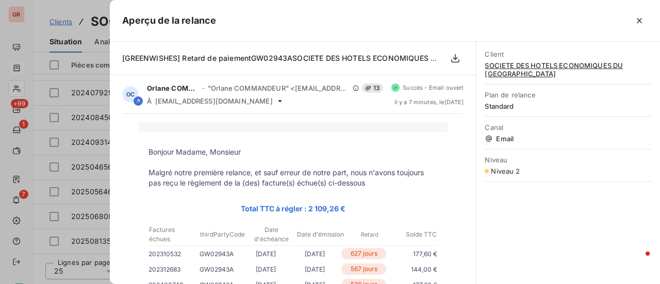
click at [56, 10] on div at bounding box center [330, 142] width 660 height 284
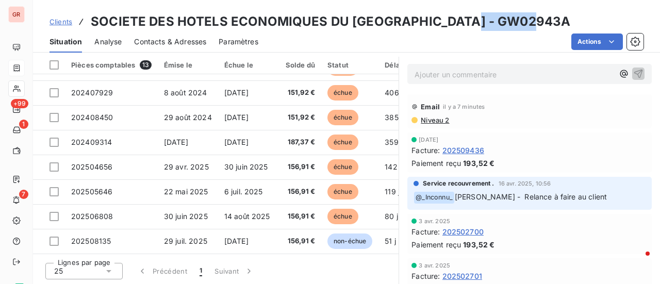
drag, startPoint x: 529, startPoint y: 21, endPoint x: 459, endPoint y: 24, distance: 70.7
click at [459, 24] on div "Clients SOCIETE DES HOTELS ECONOMIQUES DU NORD PARISIEN - GW02943A" at bounding box center [346, 21] width 627 height 19
click at [181, 41] on span "Contacts & Adresses" at bounding box center [170, 42] width 72 height 10
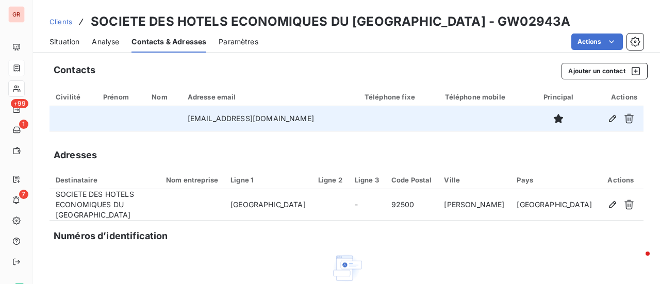
click at [278, 123] on td "h3589-re@accor.com" at bounding box center [270, 118] width 177 height 25
drag, startPoint x: 280, startPoint y: 118, endPoint x: 197, endPoint y: 121, distance: 83.1
click at [197, 121] on td "h3589-re@accor.com" at bounding box center [270, 118] width 177 height 25
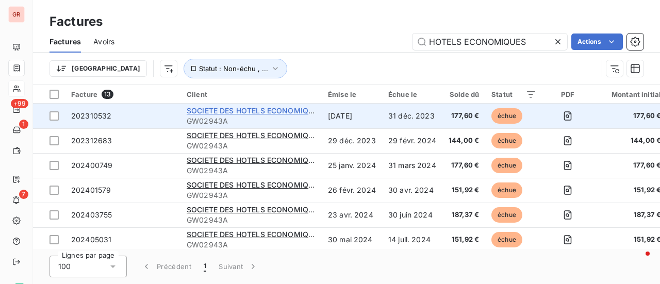
click at [285, 110] on span "SOCIETE DES HOTELS ECONOMIQUES DU [GEOGRAPHIC_DATA]" at bounding box center [299, 110] width 225 height 9
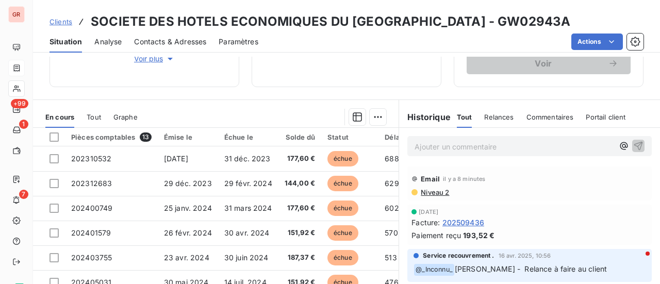
scroll to position [206, 0]
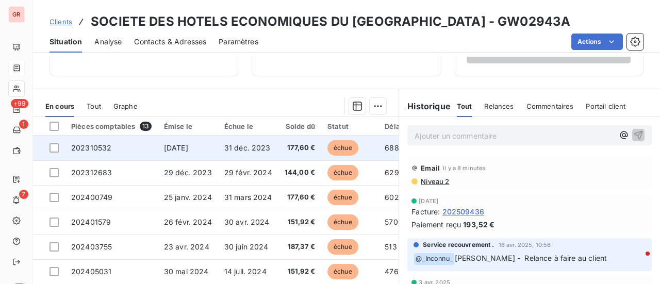
click at [239, 146] on span "31 déc. 2023" at bounding box center [247, 147] width 46 height 9
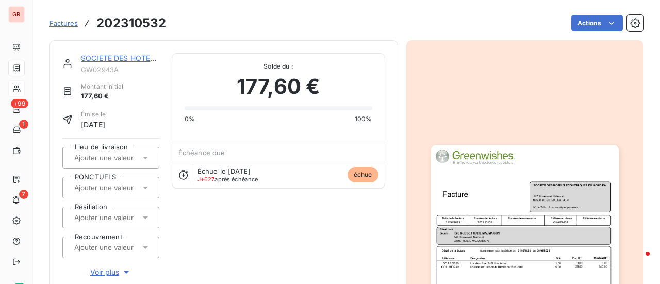
click at [492, 214] on img "button" at bounding box center [525, 277] width 188 height 265
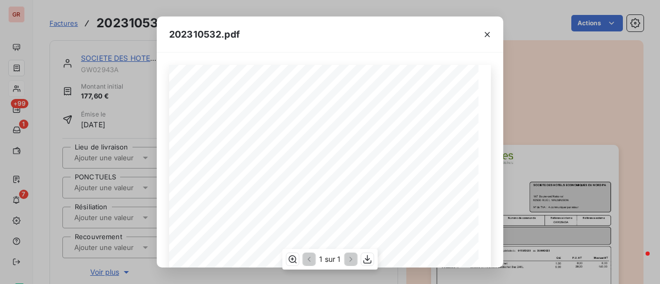
click at [365, 193] on div "Référence interne Numéro de Date de Numéro de commande Référence externe 147 Bo…" at bounding box center [330, 283] width 322 height 437
click at [489, 34] on icon "button" at bounding box center [487, 34] width 10 height 10
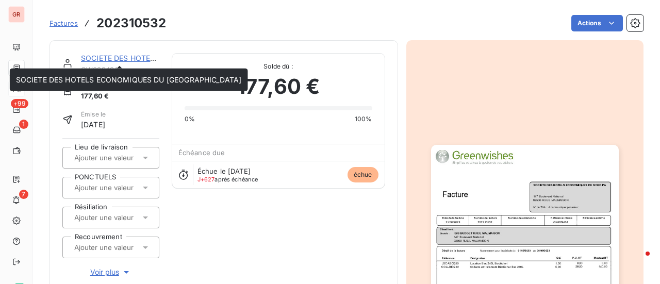
click at [134, 57] on link "SOCIETE DES HOTELS ECONOMIQUES DU [GEOGRAPHIC_DATA]" at bounding box center [194, 58] width 226 height 9
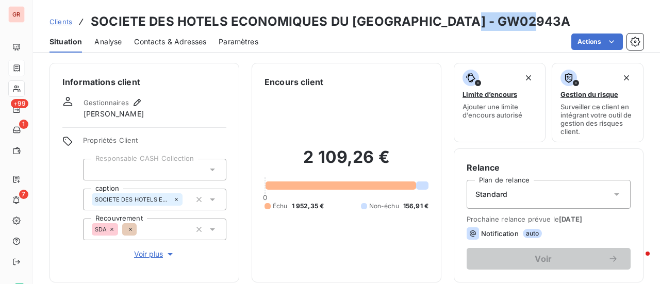
drag, startPoint x: 512, startPoint y: 23, endPoint x: 454, endPoint y: 24, distance: 57.8
click at [454, 24] on div "Clients SOCIETE DES HOTELS ECONOMIQUES DU NORD PARISIEN - GW02943A" at bounding box center [346, 21] width 627 height 19
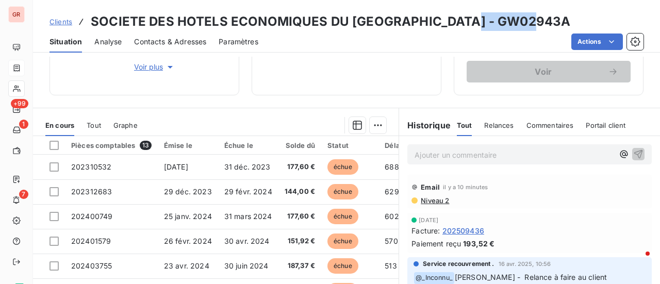
scroll to position [165, 0]
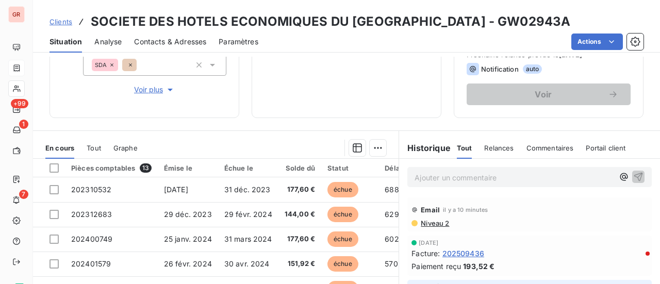
click at [437, 225] on span "Niveau 2" at bounding box center [434, 223] width 29 height 8
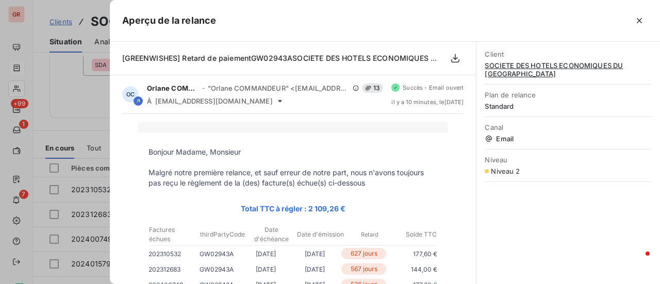
click at [89, 98] on div at bounding box center [330, 142] width 660 height 284
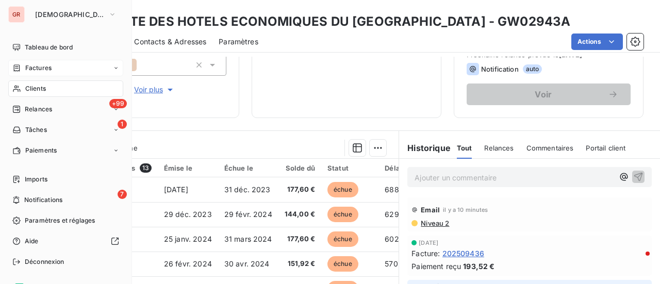
click at [43, 67] on span "Factures" at bounding box center [38, 67] width 26 height 9
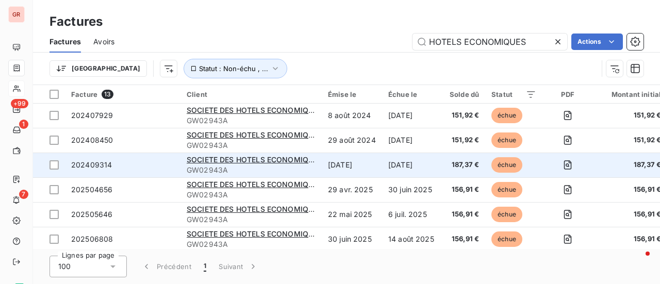
scroll to position [181, 0]
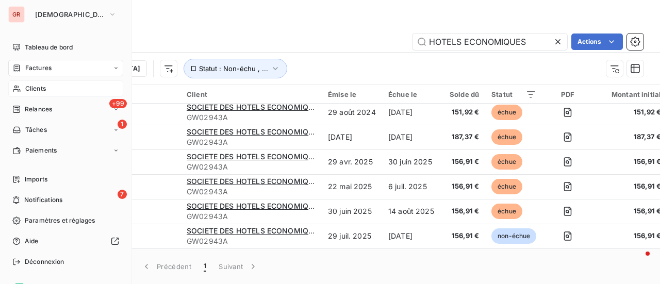
click at [40, 86] on span "Clients" at bounding box center [35, 88] width 21 height 9
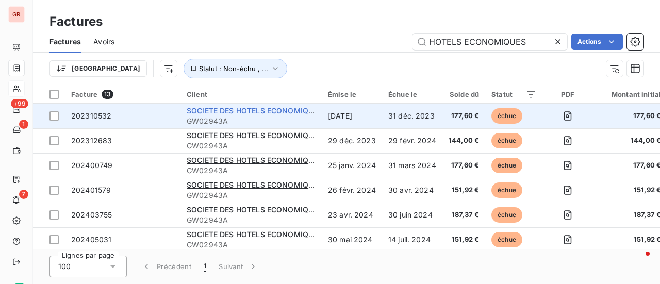
click at [270, 113] on span "SOCIETE DES HOTELS ECONOMIQUES DU [GEOGRAPHIC_DATA]" at bounding box center [299, 110] width 225 height 9
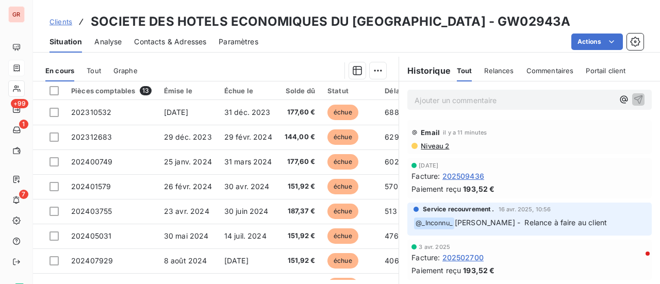
scroll to position [258, 0]
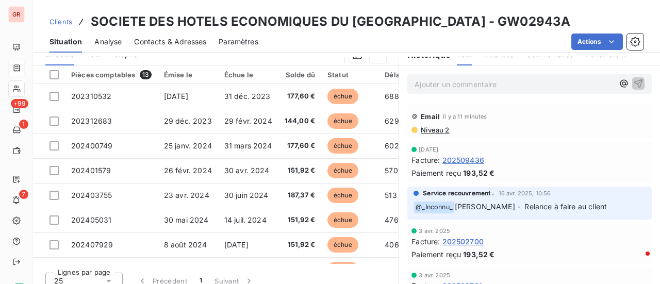
click at [427, 130] on span "Niveau 2" at bounding box center [434, 130] width 29 height 8
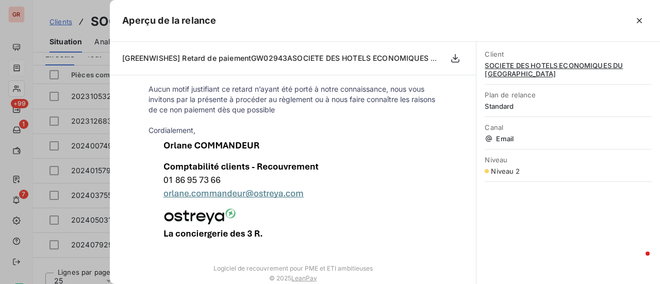
scroll to position [514, 0]
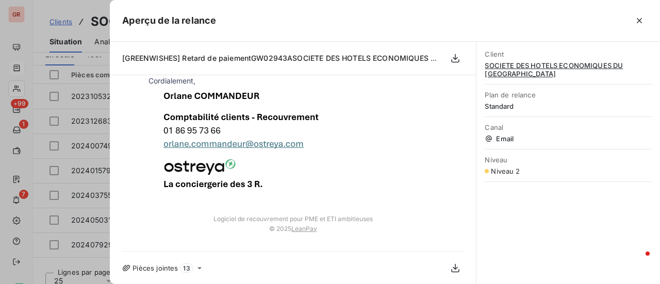
click at [58, 262] on div at bounding box center [330, 142] width 660 height 284
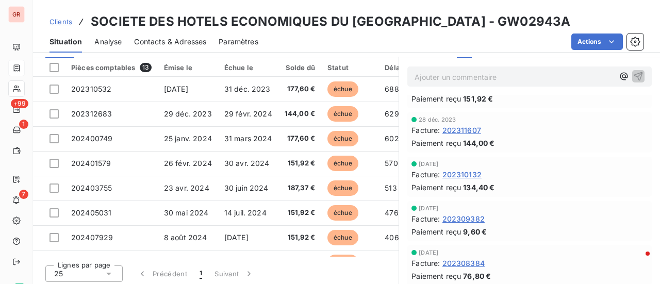
scroll to position [268, 0]
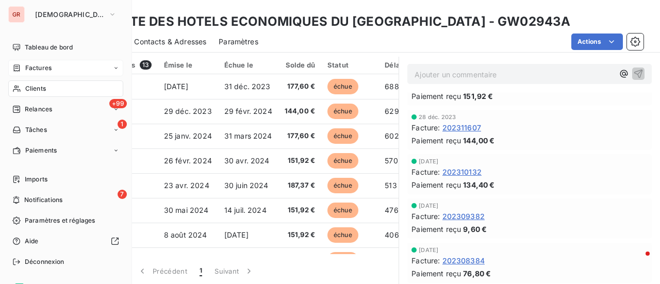
click at [47, 68] on span "Factures" at bounding box center [38, 67] width 26 height 9
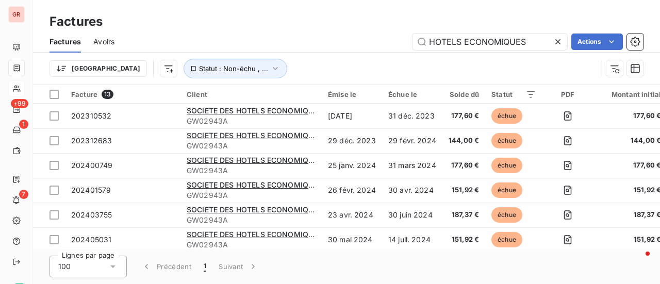
drag, startPoint x: 528, startPoint y: 44, endPoint x: 290, endPoint y: 71, distance: 239.8
click at [290, 71] on div "Factures Avoirs HOTELS ECONOMIQUES Actions Trier Statut : Non-échu , ..." at bounding box center [346, 58] width 627 height 54
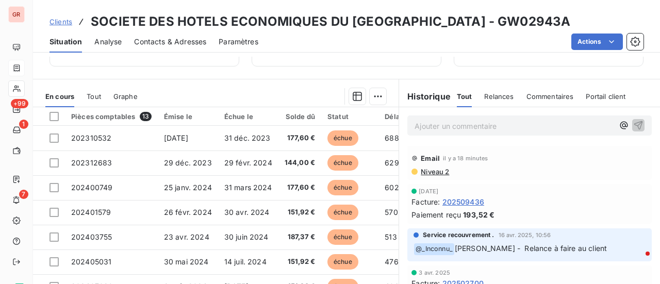
click at [435, 173] on span "Niveau 2" at bounding box center [434, 172] width 29 height 8
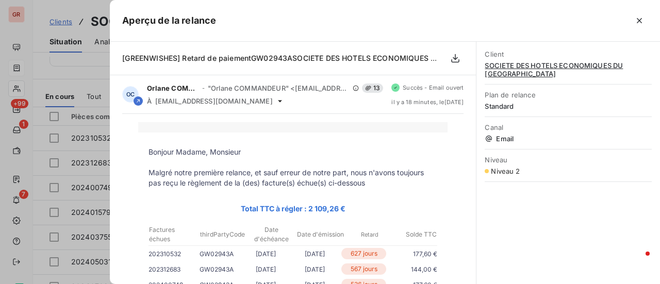
click at [51, 8] on div at bounding box center [330, 142] width 660 height 284
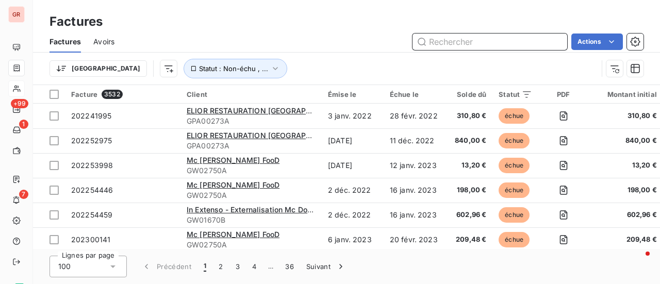
click at [449, 36] on input "text" at bounding box center [490, 42] width 155 height 17
paste input "202509259"
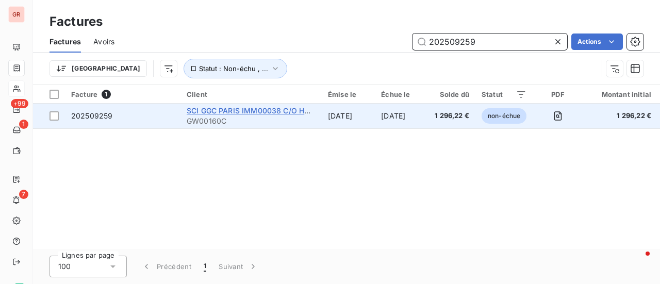
type input "202509259"
click at [263, 109] on span "SCI GGC PARIS IMM00038 C/O HUMAKEY" at bounding box center [262, 110] width 150 height 9
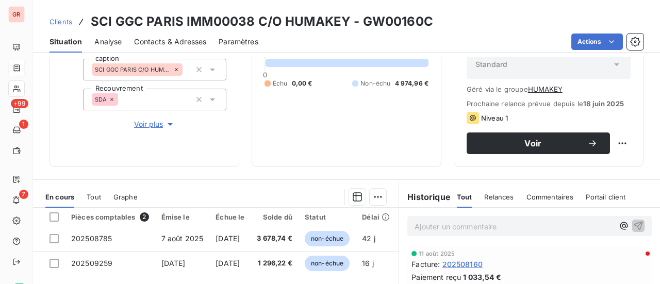
scroll to position [155, 0]
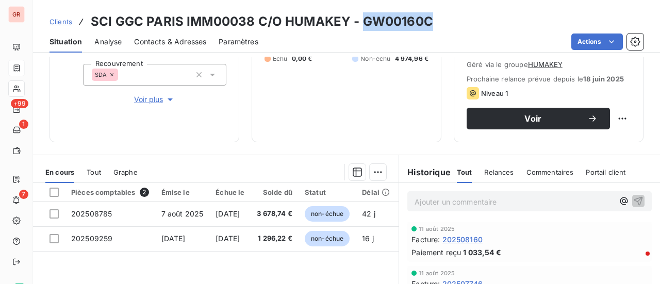
drag, startPoint x: 435, startPoint y: 23, endPoint x: 361, endPoint y: 28, distance: 74.0
click at [361, 28] on div "Clients SCI GGC PARIS IMM00038 C/O HUMAKEY - GW00160C" at bounding box center [346, 21] width 627 height 19
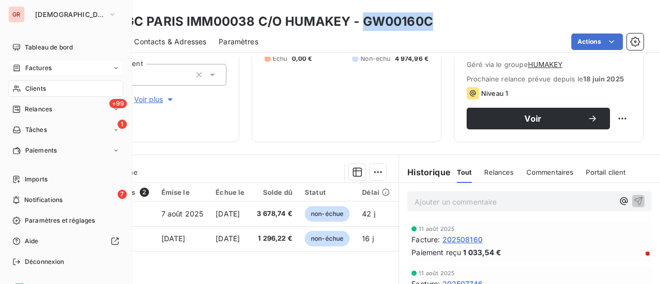
click at [39, 90] on span "Clients" at bounding box center [35, 88] width 21 height 9
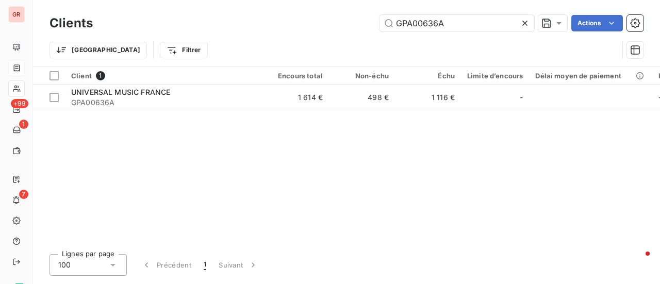
drag, startPoint x: 478, startPoint y: 26, endPoint x: 307, endPoint y: 26, distance: 170.2
click at [307, 25] on div "GPA00636A Actions" at bounding box center [374, 23] width 538 height 17
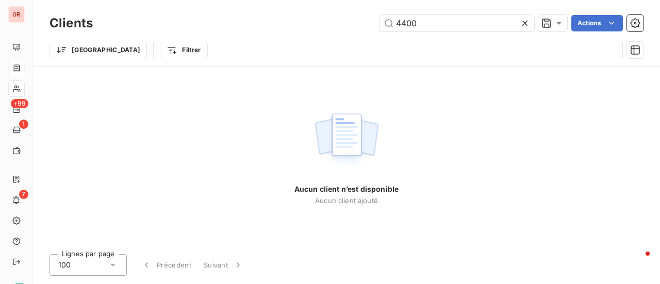
drag, startPoint x: 403, startPoint y: 18, endPoint x: 325, endPoint y: 25, distance: 78.7
click at [329, 24] on div "4400 Actions" at bounding box center [374, 23] width 538 height 17
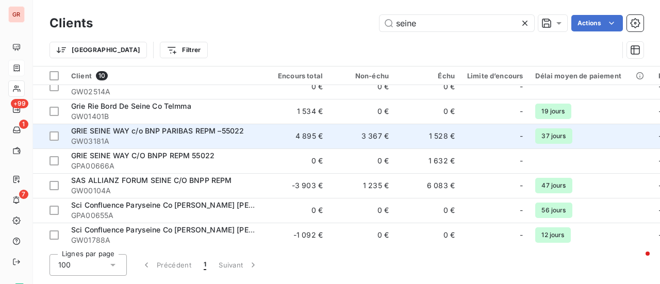
scroll to position [52, 0]
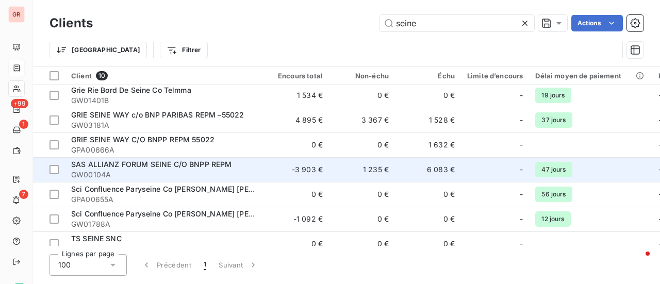
type input "seine"
click at [204, 166] on span "SAS ALLIANZ FORUM SEINE C/O BNPP REPM" at bounding box center [151, 164] width 161 height 9
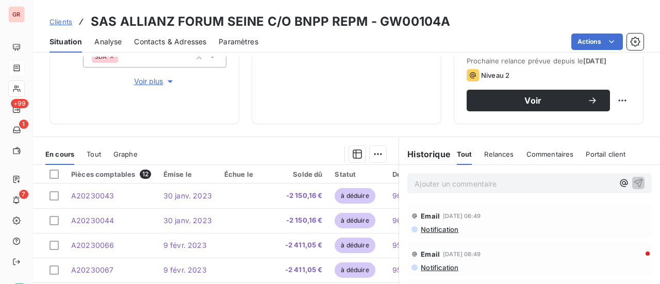
scroll to position [179, 0]
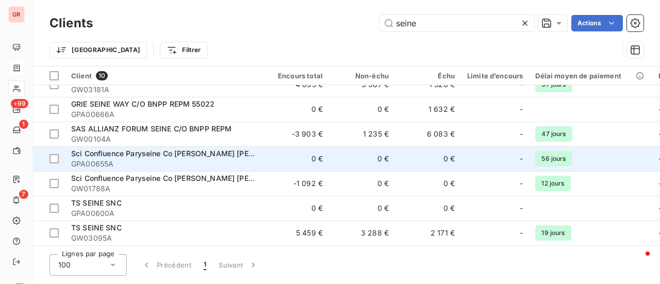
scroll to position [91, 0]
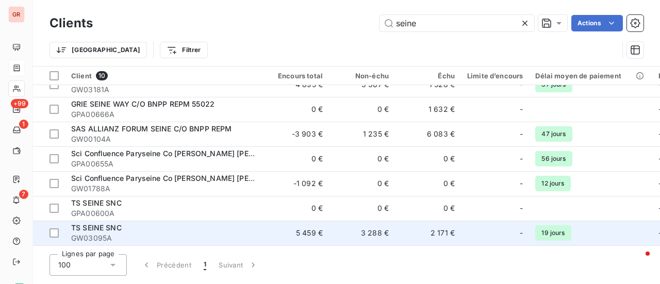
click at [115, 225] on span "TS SEINE SNC" at bounding box center [96, 227] width 51 height 9
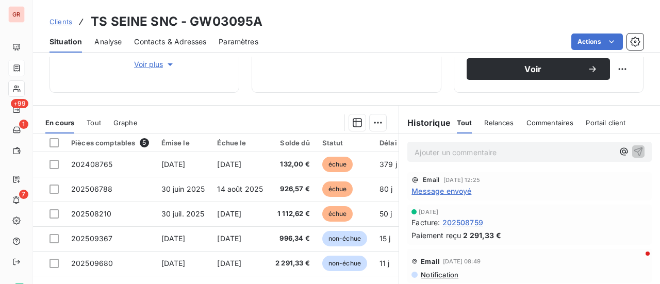
scroll to position [206, 0]
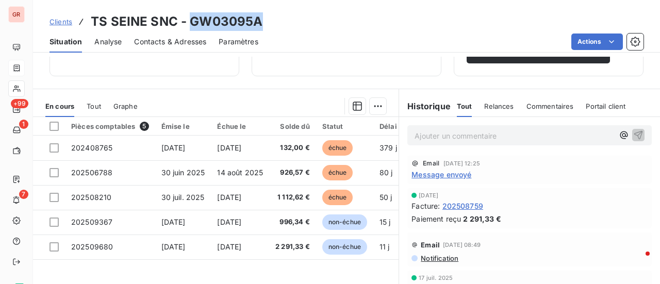
drag, startPoint x: 260, startPoint y: 20, endPoint x: 190, endPoint y: 19, distance: 70.7
click at [190, 19] on div "Clients TS SEINE SNC - GW03095A" at bounding box center [346, 21] width 627 height 19
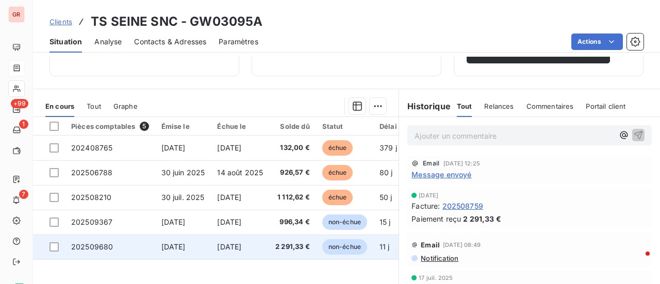
drag, startPoint x: 53, startPoint y: 246, endPoint x: 98, endPoint y: 246, distance: 45.4
click at [53, 246] on div at bounding box center [54, 246] width 9 height 9
click at [104, 244] on span "202509680" at bounding box center [92, 246] width 42 height 9
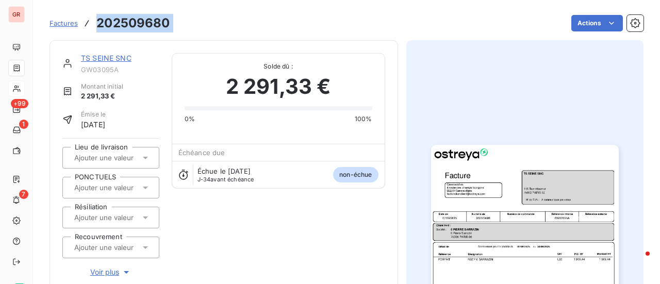
drag, startPoint x: 177, startPoint y: 25, endPoint x: 92, endPoint y: 25, distance: 85.6
click at [92, 25] on div "Factures 202509680 Actions" at bounding box center [347, 23] width 594 height 22
drag, startPoint x: 125, startPoint y: 57, endPoint x: 148, endPoint y: 54, distance: 22.9
click at [125, 57] on link "TS SEINE SNC" at bounding box center [106, 58] width 51 height 9
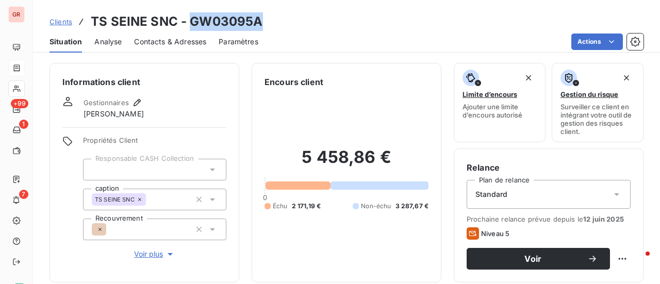
drag, startPoint x: 258, startPoint y: 23, endPoint x: 199, endPoint y: 26, distance: 59.9
click at [190, 27] on h3 "TS SEINE SNC - GW03095A" at bounding box center [177, 21] width 172 height 19
click at [272, 18] on div "Clients TS SEINE SNC - GW03095A" at bounding box center [346, 21] width 627 height 19
drag, startPoint x: 263, startPoint y: 17, endPoint x: 185, endPoint y: 17, distance: 78.4
click at [185, 17] on div "Clients TS SEINE SNC - GW03095A" at bounding box center [346, 21] width 627 height 19
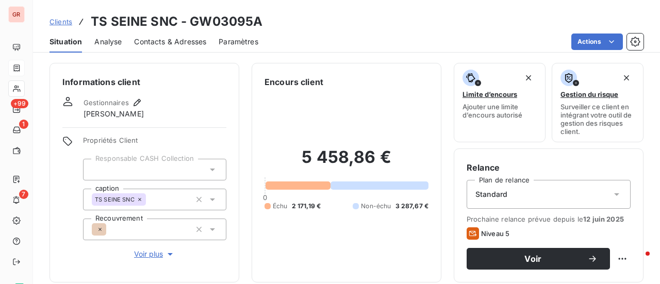
click at [273, 48] on div "Actions" at bounding box center [457, 42] width 373 height 17
drag, startPoint x: 187, startPoint y: 22, endPoint x: 263, endPoint y: 19, distance: 75.4
click at [263, 19] on div "Clients TS SEINE SNC - GW03095A" at bounding box center [346, 21] width 627 height 19
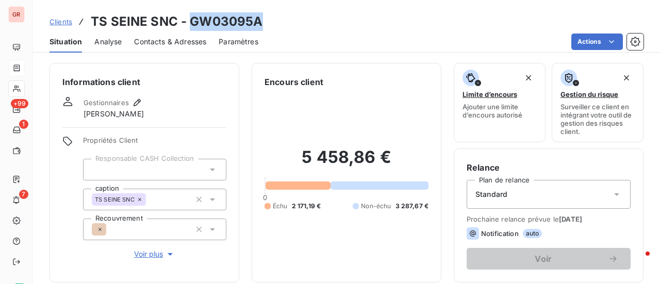
click at [264, 26] on div "Clients TS SEINE SNC - GW03095A" at bounding box center [346, 21] width 627 height 19
drag, startPoint x: 263, startPoint y: 22, endPoint x: 190, endPoint y: 27, distance: 73.4
click at [190, 27] on div "Clients TS SEINE SNC - GW03095A" at bounding box center [346, 21] width 627 height 19
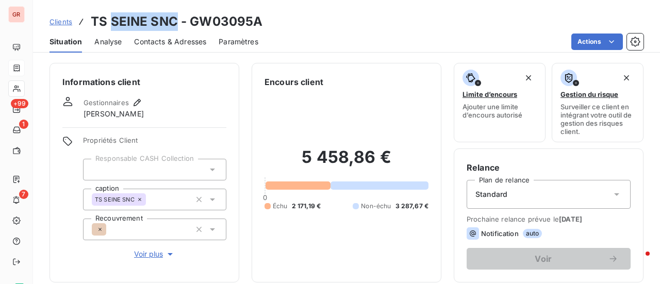
drag, startPoint x: 175, startPoint y: 19, endPoint x: 112, endPoint y: 22, distance: 62.5
click at [112, 22] on h3 "TS SEINE SNC - GW03095A" at bounding box center [177, 21] width 172 height 19
click at [169, 47] on div "Contacts & Adresses" at bounding box center [170, 42] width 72 height 22
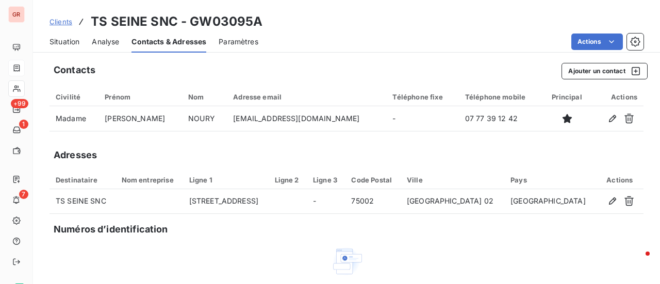
click at [104, 17] on h3 "TS SEINE SNC - GW03095A" at bounding box center [177, 21] width 172 height 19
drag, startPoint x: 105, startPoint y: 17, endPoint x: 92, endPoint y: 21, distance: 13.5
click at [92, 21] on h3 "TS SEINE SNC - GW03095A" at bounding box center [177, 21] width 172 height 19
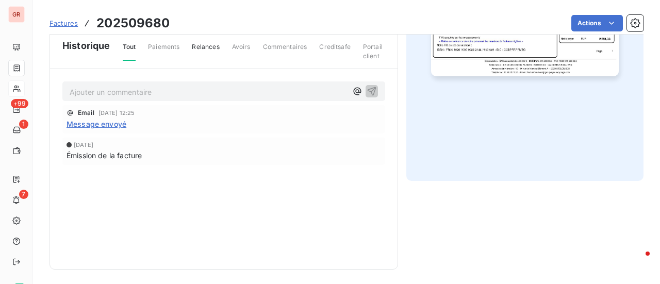
scroll to position [335, 0]
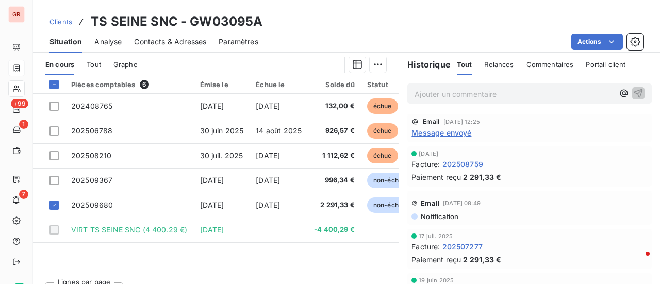
scroll to position [268, 0]
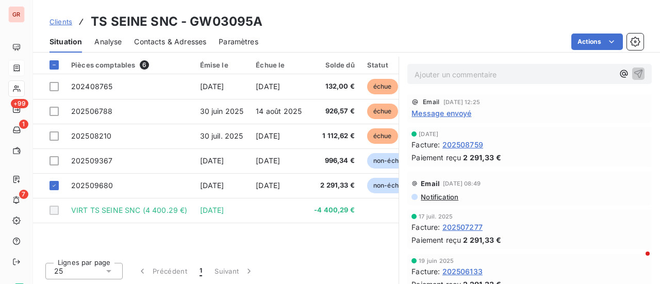
click at [455, 110] on span "Message envoyé" at bounding box center [442, 113] width 60 height 11
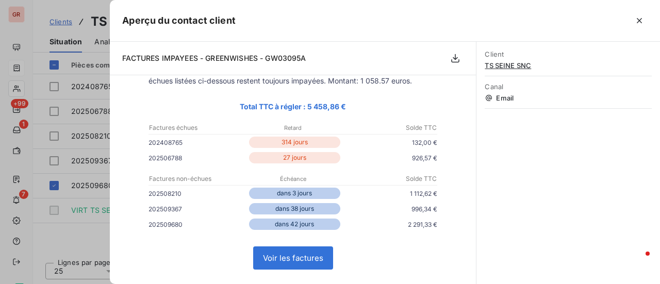
scroll to position [103, 0]
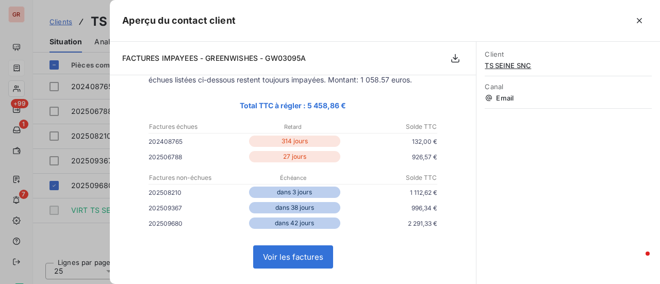
click at [91, 228] on div at bounding box center [330, 142] width 660 height 284
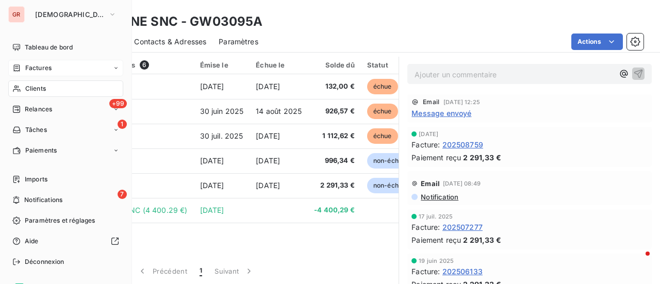
click at [47, 66] on span "Factures" at bounding box center [38, 67] width 26 height 9
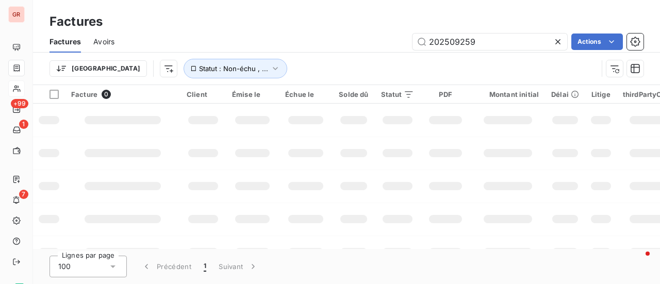
drag, startPoint x: 493, startPoint y: 45, endPoint x: 256, endPoint y: 66, distance: 237.6
click at [270, 64] on div "Factures Avoirs 202509259 Actions Trier Statut : Non-échu , ..." at bounding box center [346, 58] width 627 height 54
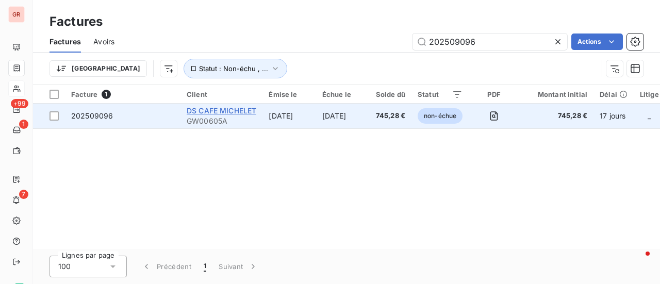
type input "202509096"
click at [229, 110] on span "DS CAFE MICHELET" at bounding box center [222, 110] width 70 height 9
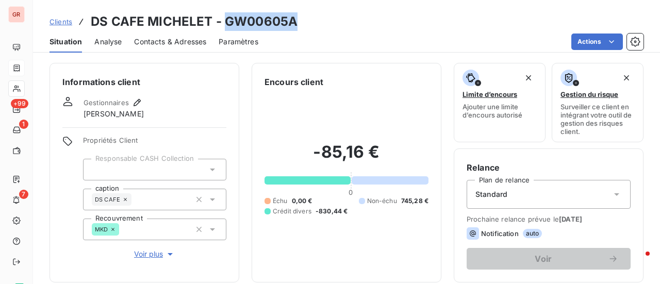
drag, startPoint x: 296, startPoint y: 25, endPoint x: 228, endPoint y: 25, distance: 67.6
click at [224, 26] on div "Clients DS CAFE MICHELET - GW00605A" at bounding box center [346, 21] width 627 height 19
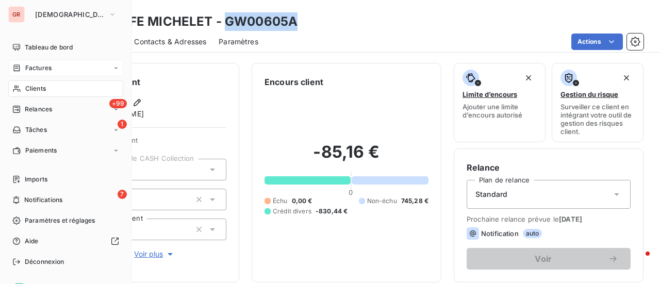
click at [46, 69] on span "Factures" at bounding box center [38, 67] width 26 height 9
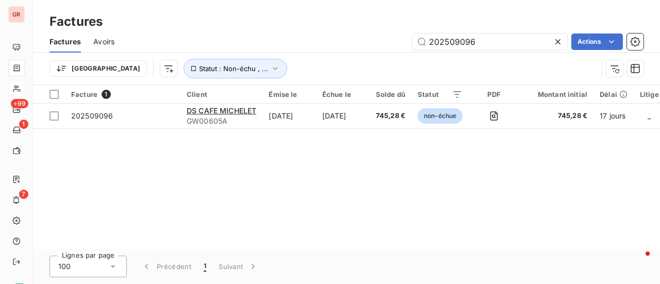
drag, startPoint x: 495, startPoint y: 35, endPoint x: 377, endPoint y: 46, distance: 119.2
click at [379, 44] on div "202509096 Actions" at bounding box center [385, 42] width 517 height 17
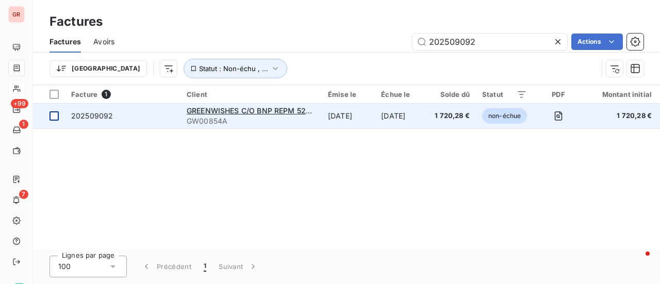
type input "202509092"
click at [54, 118] on div at bounding box center [54, 115] width 9 height 9
click at [258, 112] on span "GREENWISHES C/O BNP REPM 52822" at bounding box center [254, 110] width 134 height 9
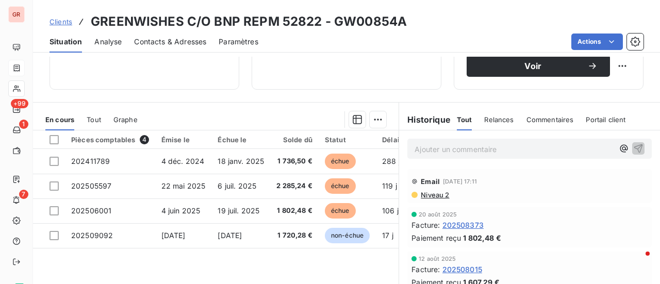
scroll to position [282, 0]
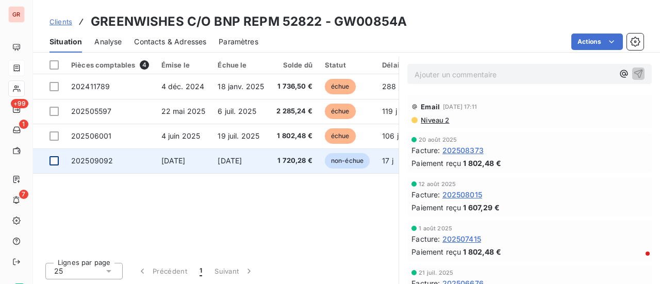
click at [50, 159] on div at bounding box center [54, 160] width 9 height 9
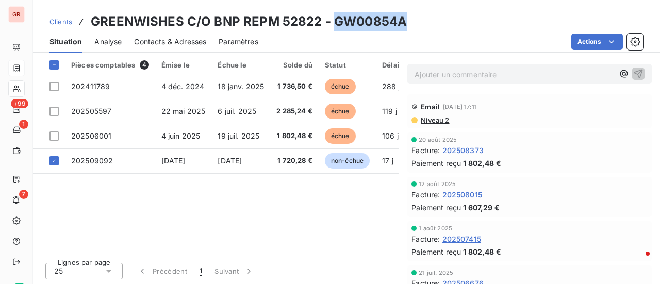
drag, startPoint x: 403, startPoint y: 23, endPoint x: 332, endPoint y: 27, distance: 71.3
click at [332, 27] on div "Clients GREENWISHES C/O BNP REPM 52822 - GW00854A" at bounding box center [346, 21] width 627 height 19
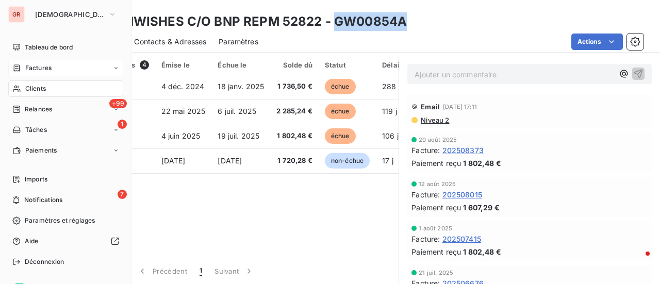
click at [44, 68] on span "Factures" at bounding box center [38, 67] width 26 height 9
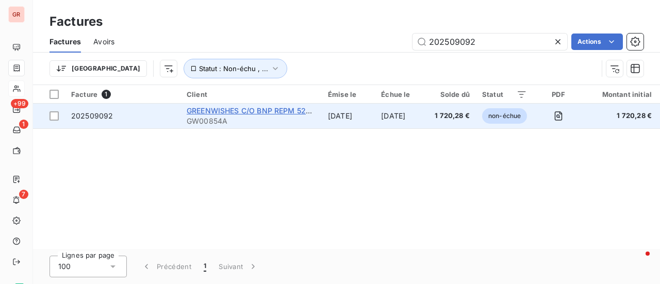
click at [244, 107] on span "GREENWISHES C/O BNP REPM 52822" at bounding box center [254, 110] width 134 height 9
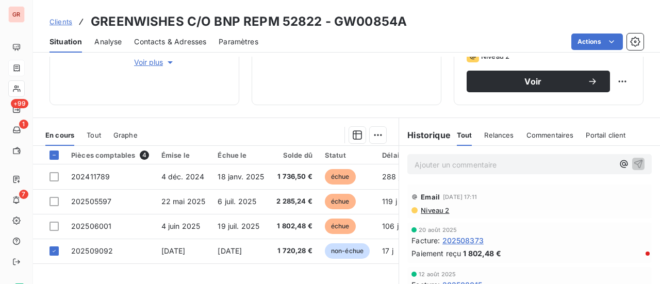
scroll to position [258, 0]
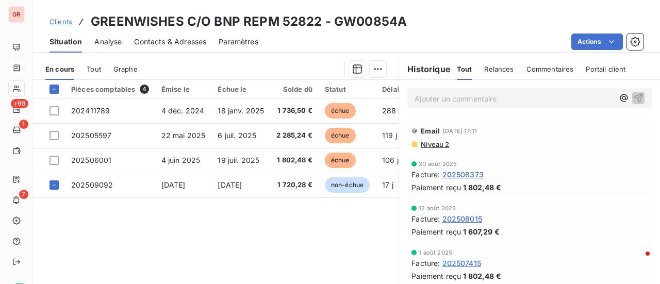
click at [438, 145] on span "Niveau 2" at bounding box center [434, 144] width 29 height 8
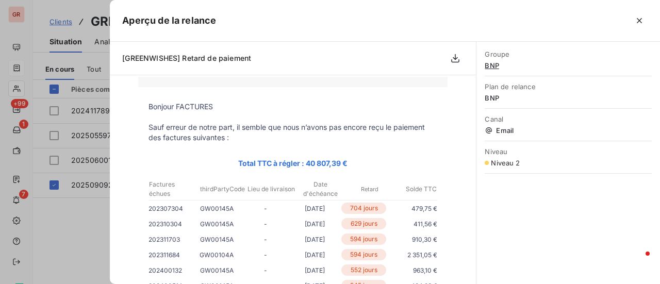
scroll to position [103, 0]
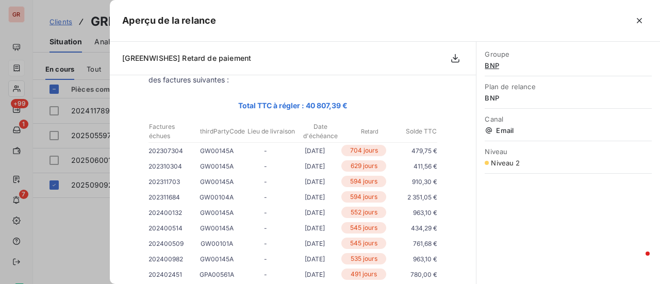
click at [96, 227] on div at bounding box center [330, 142] width 660 height 284
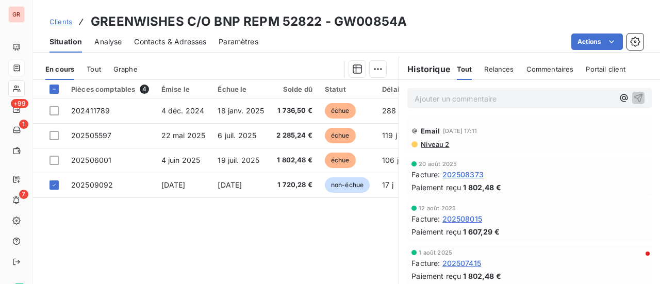
click at [163, 39] on span "Contacts & Adresses" at bounding box center [170, 42] width 72 height 10
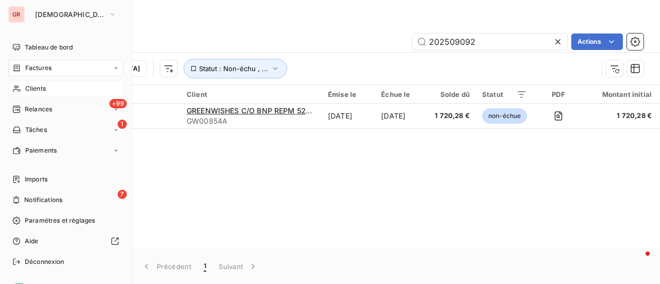
click at [51, 67] on span "Factures" at bounding box center [38, 67] width 26 height 9
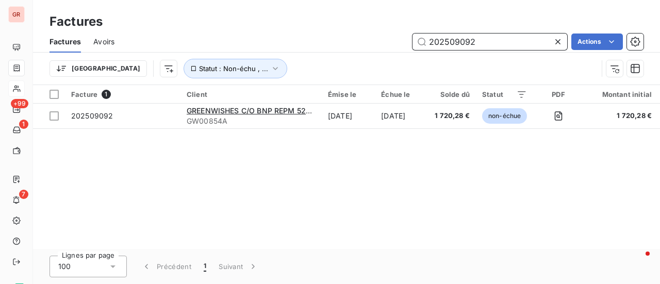
drag, startPoint x: 488, startPoint y: 44, endPoint x: 285, endPoint y: 45, distance: 203.2
click at [285, 45] on div "202509092 Actions" at bounding box center [385, 42] width 517 height 17
paste input "126/"
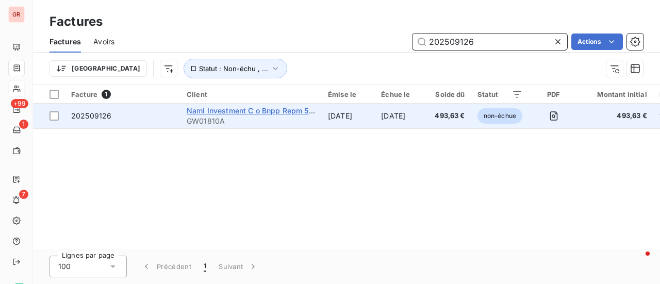
type input "202509126"
click at [259, 111] on span "Nami Investment C o Bnpp Repm 51738" at bounding box center [256, 110] width 139 height 9
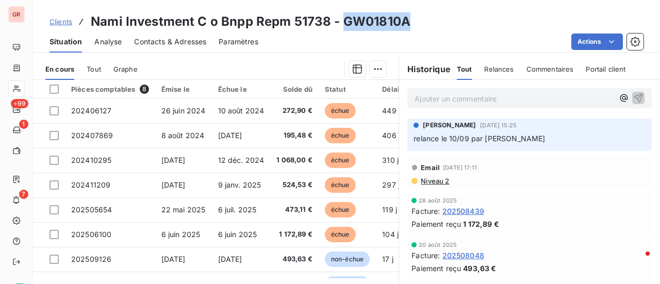
drag, startPoint x: 405, startPoint y: 27, endPoint x: 342, endPoint y: 28, distance: 62.4
click at [342, 28] on h3 "Nami Investment C o Bnpp Repm 51738 - GW01810A" at bounding box center [251, 21] width 320 height 19
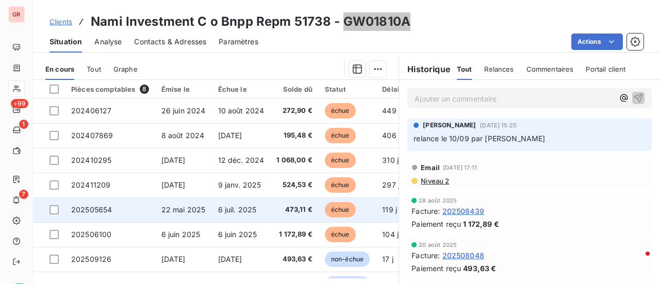
scroll to position [22, 0]
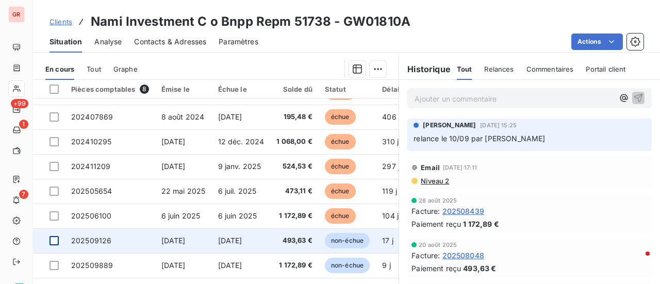
click at [57, 237] on div at bounding box center [54, 240] width 9 height 9
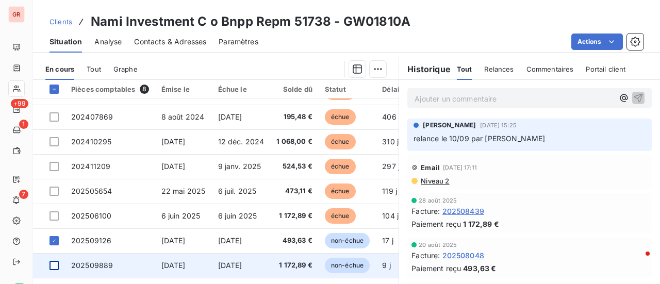
click at [57, 261] on div at bounding box center [54, 265] width 9 height 9
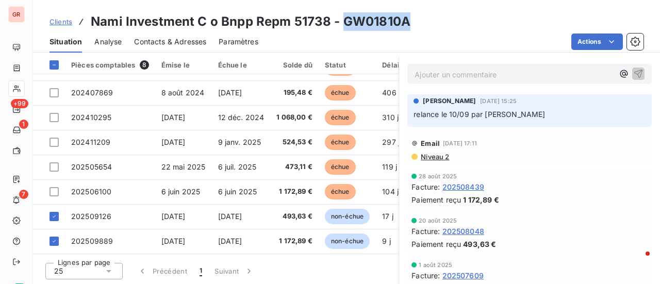
drag, startPoint x: 408, startPoint y: 25, endPoint x: 354, endPoint y: 22, distance: 53.7
click at [342, 26] on div "Clients Nami Investment C o Bnpp Repm 51738 - GW01810A" at bounding box center [346, 21] width 627 height 19
click at [160, 43] on span "Contacts & Adresses" at bounding box center [170, 42] width 72 height 10
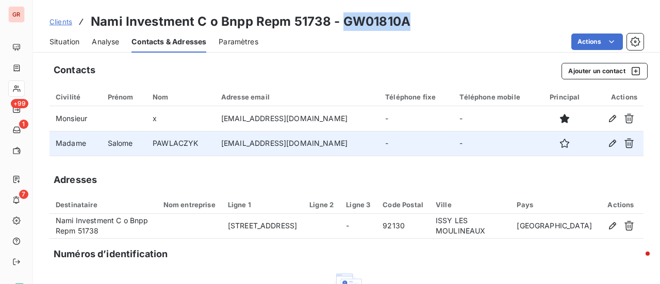
drag, startPoint x: 363, startPoint y: 143, endPoint x: 208, endPoint y: 149, distance: 154.8
click at [215, 149] on td "salome.pawlaczyk@realestate.bnpparibas" at bounding box center [297, 143] width 164 height 25
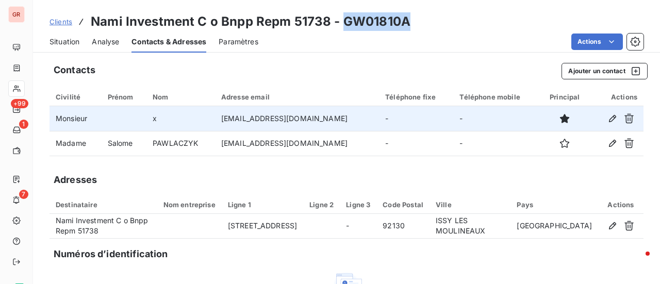
drag, startPoint x: 367, startPoint y: 120, endPoint x: 206, endPoint y: 123, distance: 161.0
click at [215, 123] on td "repm-bo.fournisseur@realestate.bnpparibas" at bounding box center [297, 118] width 164 height 25
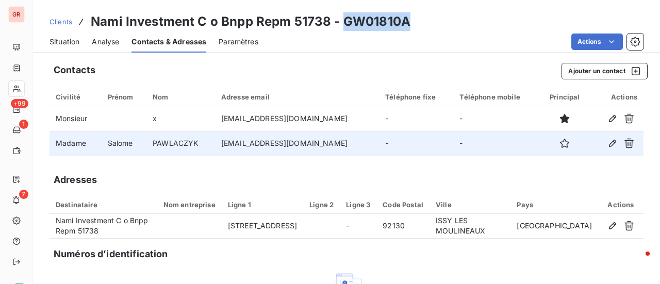
drag, startPoint x: 358, startPoint y: 144, endPoint x: 204, endPoint y: 146, distance: 153.7
click at [204, 146] on tr "Madame Salome PAWLACZYK salome.pawlaczyk@realestate.bnpparibas - -" at bounding box center [347, 143] width 594 height 25
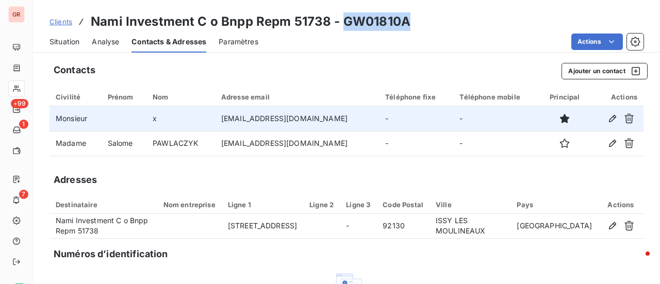
drag, startPoint x: 367, startPoint y: 119, endPoint x: 210, endPoint y: 122, distance: 156.3
click at [215, 122] on td "repm-bo.fournisseur@realestate.bnpparibas" at bounding box center [297, 118] width 164 height 25
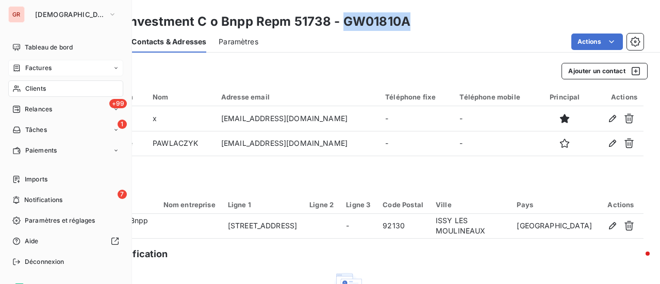
click at [31, 65] on span "Factures" at bounding box center [38, 67] width 26 height 9
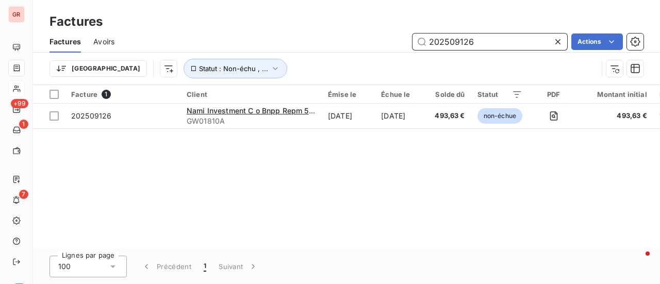
drag, startPoint x: 497, startPoint y: 37, endPoint x: 305, endPoint y: 75, distance: 195.6
click at [308, 74] on div "Factures Avoirs 202509126 Actions Trier Statut : Non-échu , ..." at bounding box center [346, 58] width 627 height 54
paste input "8442"
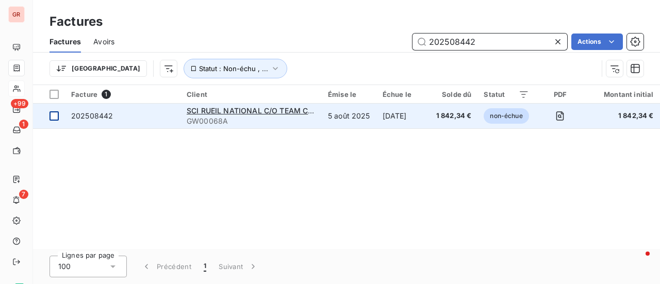
type input "202508442"
click at [58, 116] on div at bounding box center [54, 115] width 9 height 9
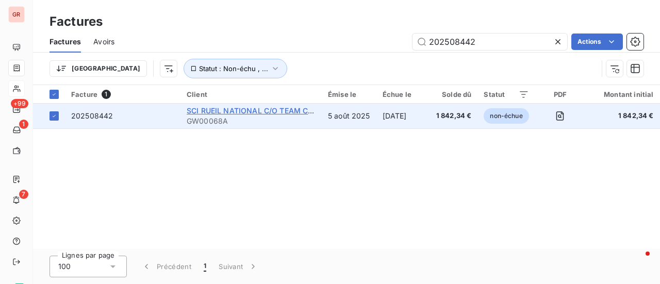
click at [250, 114] on span "SCI RUEIL NATIONAL C/O TEAM CONSEIL" at bounding box center [261, 110] width 148 height 9
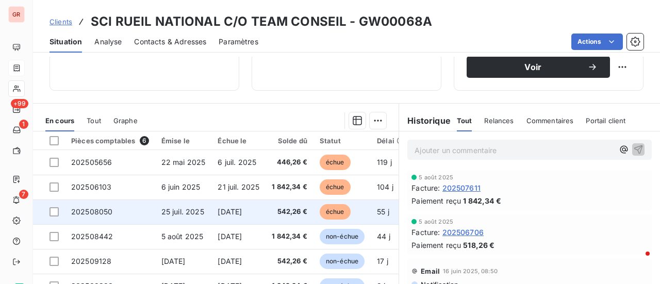
scroll to position [258, 0]
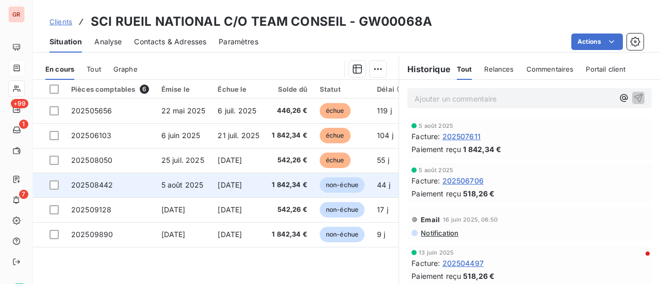
drag, startPoint x: 52, startPoint y: 184, endPoint x: 73, endPoint y: 184, distance: 21.1
click at [52, 184] on div at bounding box center [54, 185] width 9 height 9
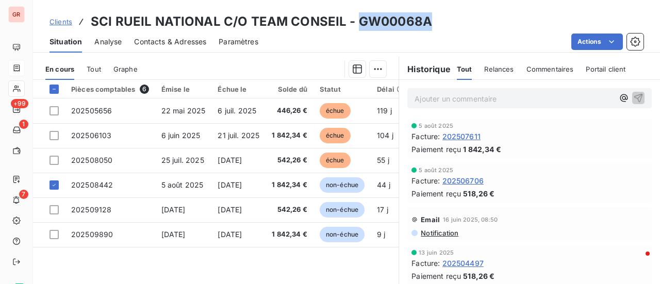
drag, startPoint x: 422, startPoint y: 19, endPoint x: 358, endPoint y: 28, distance: 64.6
click at [358, 28] on div "Clients SCI RUEIL NATIONAL C/O TEAM CONSEIL - GW00068A" at bounding box center [346, 21] width 627 height 19
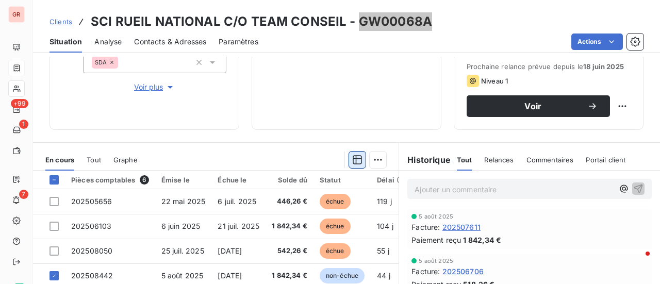
scroll to position [52, 0]
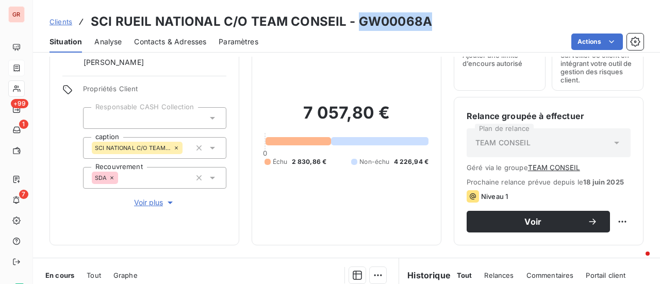
click at [438, 26] on div "Clients SCI RUEIL NATIONAL C/O TEAM CONSEIL - GW00068A" at bounding box center [346, 21] width 627 height 19
click at [433, 29] on div "Clients SCI RUEIL NATIONAL C/O TEAM CONSEIL - GW00068A" at bounding box center [346, 21] width 627 height 19
click at [415, 38] on div "Actions" at bounding box center [457, 42] width 373 height 17
drag, startPoint x: 427, startPoint y: 26, endPoint x: 354, endPoint y: 27, distance: 73.3
click at [354, 27] on h3 "SCI RUEIL NATIONAL C/O TEAM CONSEIL - GW00068A" at bounding box center [261, 21] width 341 height 19
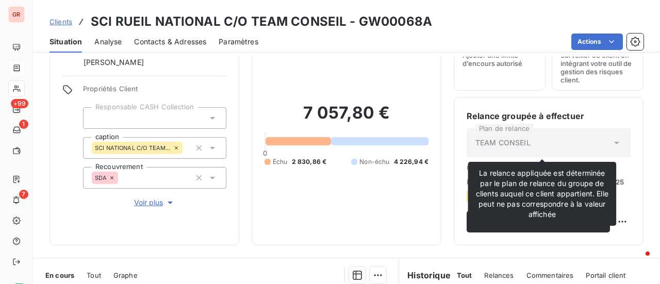
click at [528, 139] on div "TEAM CONSEIL" at bounding box center [549, 142] width 164 height 29
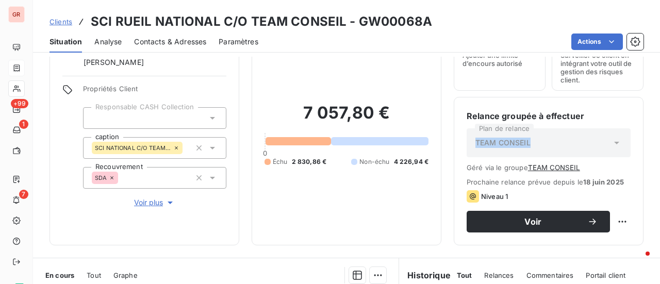
drag, startPoint x: 519, startPoint y: 142, endPoint x: 468, endPoint y: 141, distance: 51.6
click at [468, 141] on div "TEAM CONSEIL" at bounding box center [549, 142] width 164 height 29
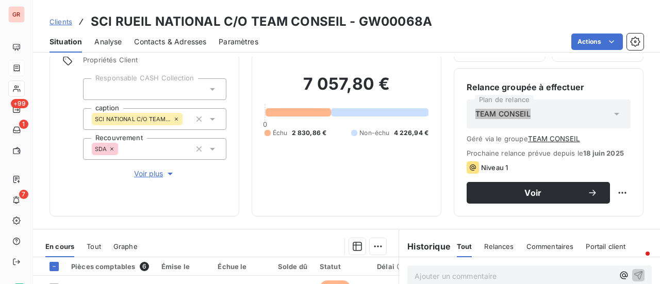
scroll to position [103, 0]
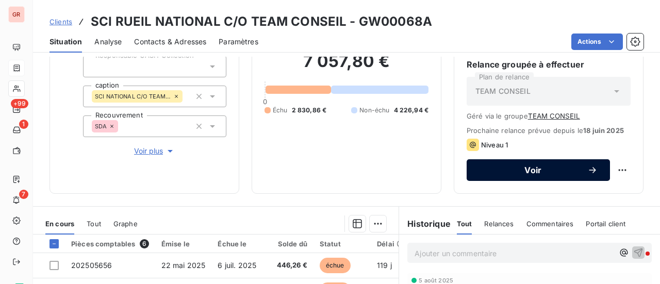
click at [519, 171] on span "Voir" at bounding box center [533, 170] width 108 height 8
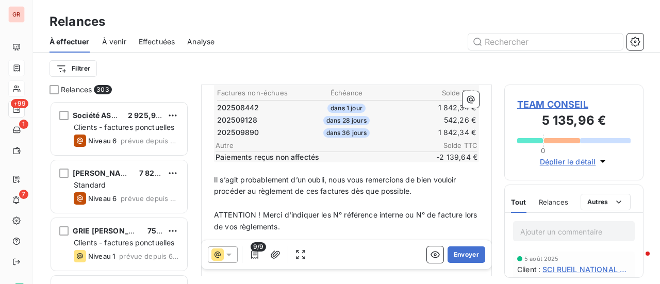
scroll to position [220, 0]
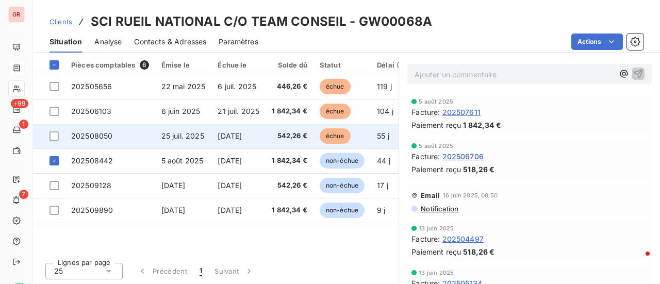
scroll to position [179, 0]
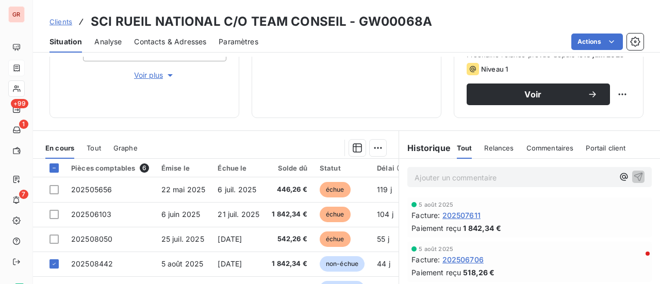
click at [368, 38] on div "Actions" at bounding box center [457, 42] width 373 height 17
drag, startPoint x: 336, startPoint y: 25, endPoint x: 249, endPoint y: 25, distance: 87.2
click at [249, 25] on h3 "SCI RUEIL NATIONAL C/O TEAM CONSEIL - GW00068A" at bounding box center [261, 21] width 341 height 19
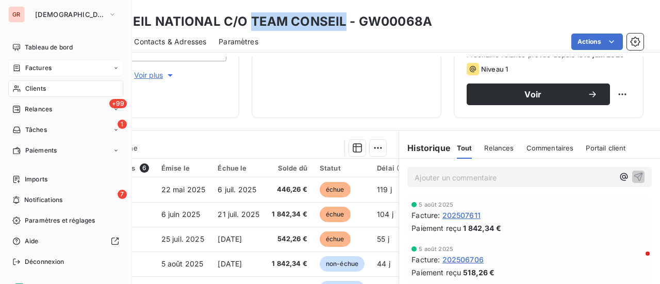
click at [48, 66] on span "Factures" at bounding box center [38, 67] width 26 height 9
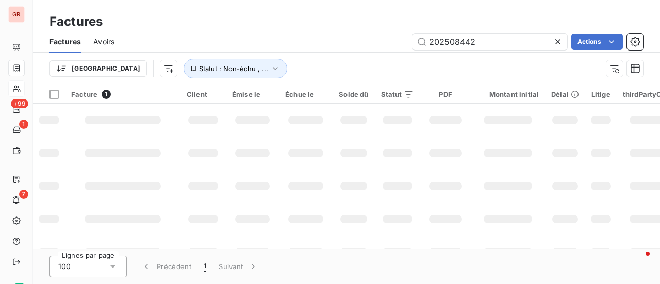
drag, startPoint x: 478, startPoint y: 41, endPoint x: 259, endPoint y: 80, distance: 221.7
click at [276, 73] on div "Factures Avoirs 202508442 Actions Trier Statut : Non-échu , ..." at bounding box center [346, 58] width 627 height 54
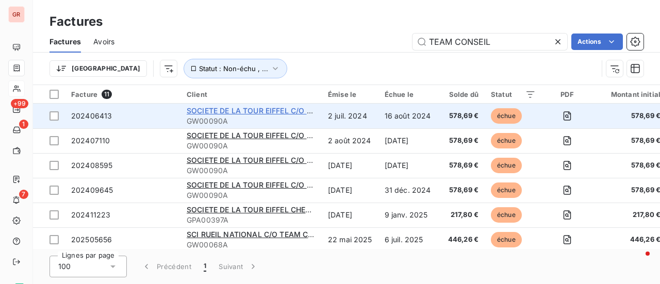
type input "TEAM CONSEIL"
click at [258, 112] on span "SOCIETE DE LA TOUR EIFFEL C/O TEAM CONSEIL" at bounding box center [274, 110] width 175 height 9
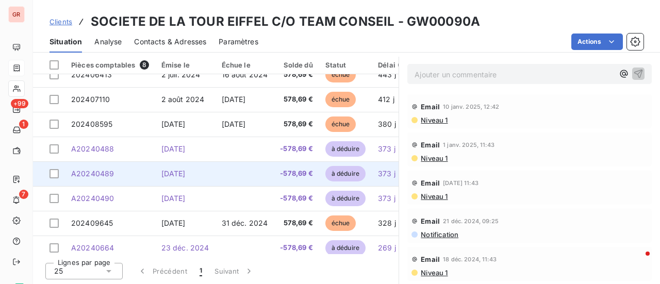
scroll to position [22, 0]
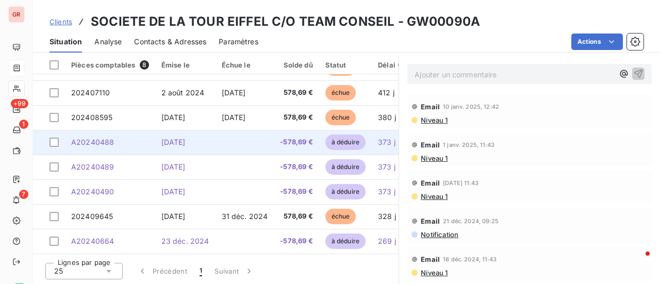
click at [182, 138] on span "10 sept. 2024" at bounding box center [173, 142] width 24 height 9
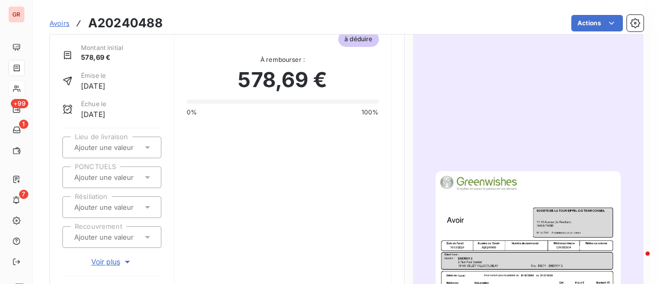
scroll to position [155, 0]
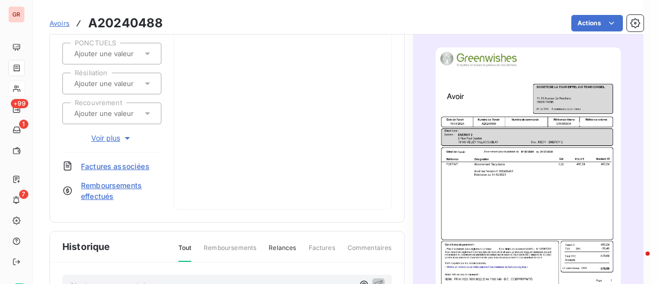
click at [533, 141] on img "button" at bounding box center [528, 178] width 185 height 262
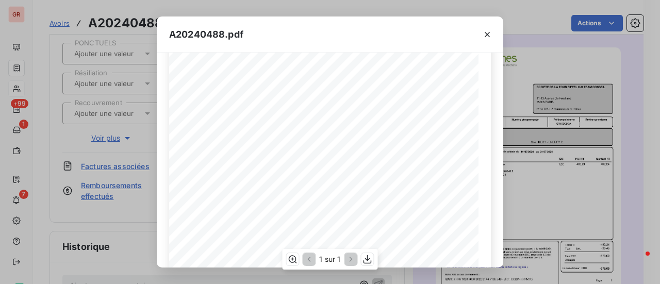
scroll to position [143, 0]
click at [485, 38] on icon "button" at bounding box center [487, 34] width 10 height 10
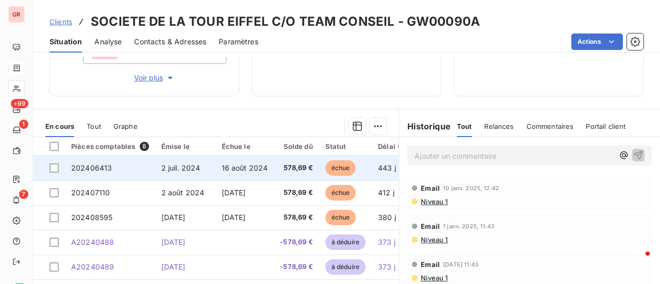
scroll to position [206, 0]
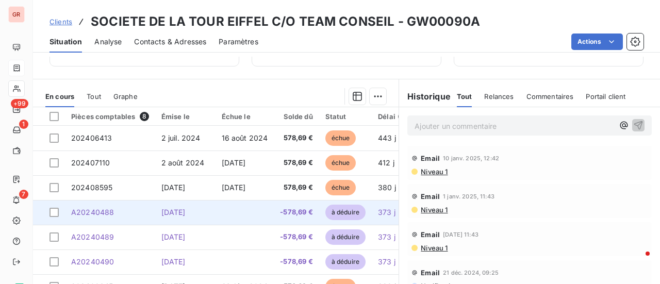
click at [177, 213] on span "10 sept. 2024" at bounding box center [173, 212] width 24 height 9
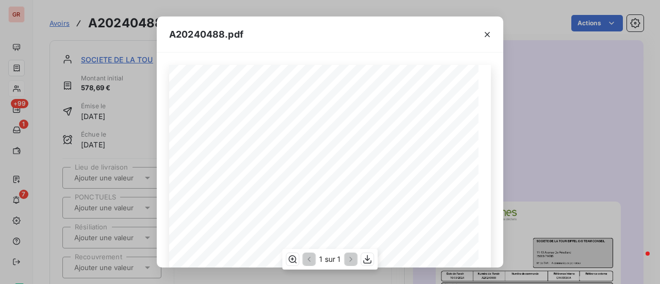
scroll to position [103, 0]
click at [488, 38] on icon "button" at bounding box center [487, 34] width 10 height 10
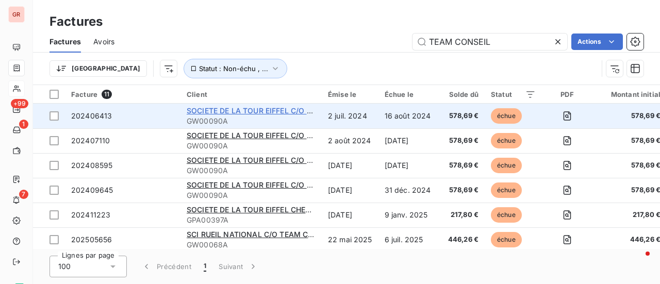
click at [261, 111] on span "SOCIETE DE LA TOUR EIFFEL C/O TEAM CONSEIL" at bounding box center [274, 110] width 175 height 9
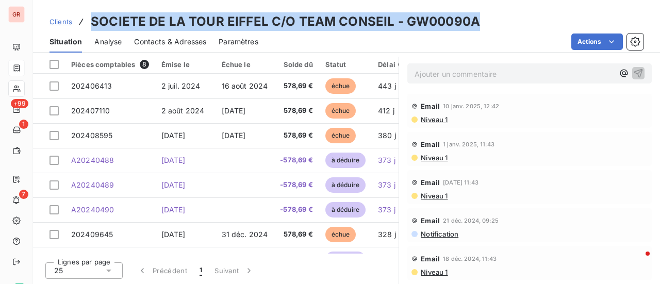
drag, startPoint x: 479, startPoint y: 23, endPoint x: 101, endPoint y: 32, distance: 377.7
click at [91, 29] on div "Clients SOCIETE DE LA TOUR EIFFEL C/O TEAM CONSEIL - GW00090A" at bounding box center [346, 21] width 627 height 19
click at [501, 19] on div "Clients SOCIETE DE LA TOUR EIFFEL C/O TEAM CONSEIL - GW00090A" at bounding box center [346, 21] width 627 height 19
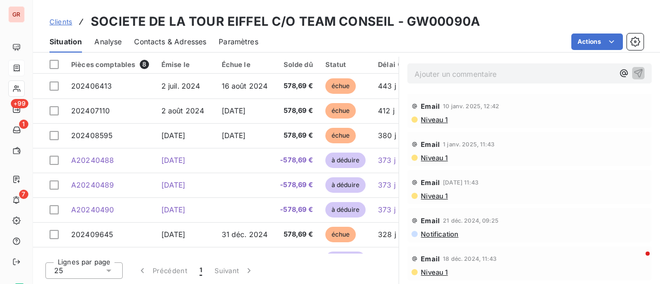
click at [38, 10] on div "Clients SOCIETE DE LA TOUR EIFFEL C/O TEAM CONSEIL - GW00090A Situation Analyse…" at bounding box center [346, 26] width 627 height 53
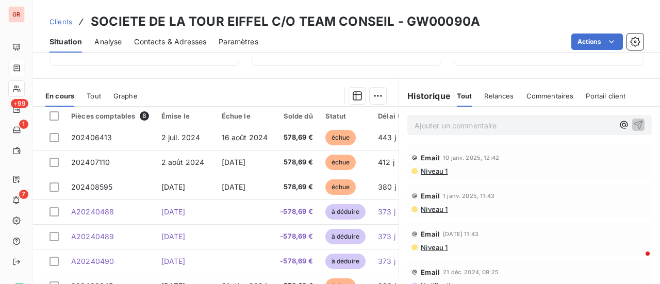
scroll to position [258, 0]
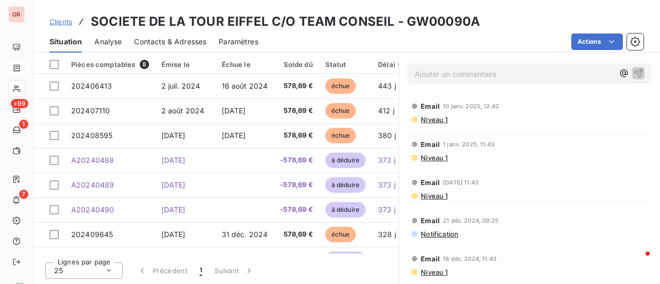
click at [482, 26] on div "Clients SOCIETE DE LA TOUR EIFFEL C/O TEAM CONSEIL - GW00090A" at bounding box center [346, 21] width 627 height 19
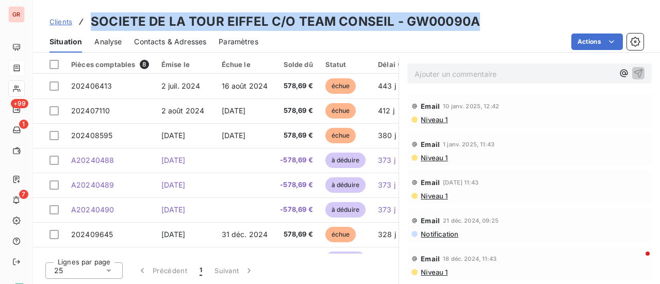
drag, startPoint x: 477, startPoint y: 21, endPoint x: 91, endPoint y: 25, distance: 385.3
click at [88, 22] on div "Clients SOCIETE DE LA TOUR EIFFEL C/O TEAM CONSEIL - GW00090A" at bounding box center [346, 21] width 627 height 19
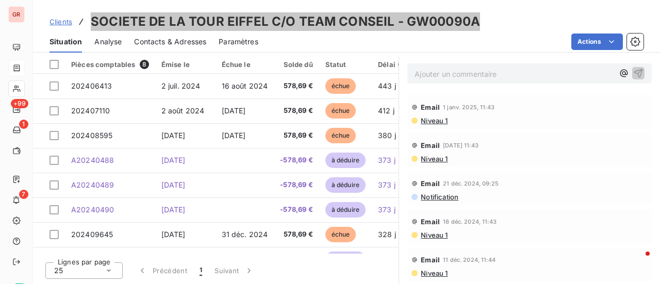
scroll to position [0, 0]
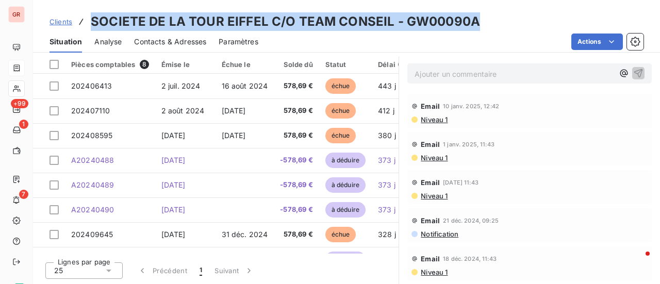
click at [478, 23] on div "Clients SOCIETE DE LA TOUR EIFFEL C/O TEAM CONSEIL - GW00090A" at bounding box center [346, 21] width 627 height 19
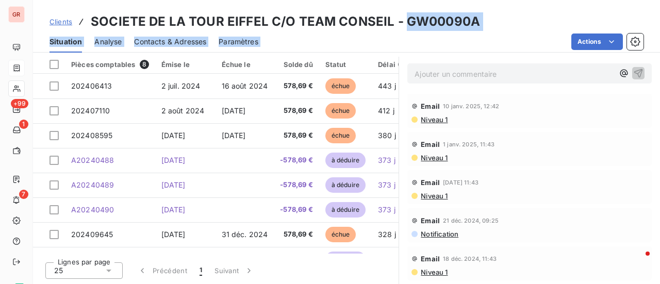
drag, startPoint x: 402, startPoint y: 22, endPoint x: 457, endPoint y: 36, distance: 56.4
click at [457, 36] on div "Clients SOCIETE DE LA TOUR EIFFEL C/O TEAM CONSEIL - GW00090A Situation Analyse…" at bounding box center [346, 26] width 627 height 53
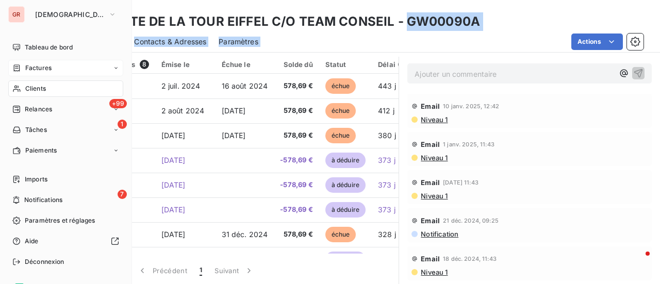
click at [42, 73] on div "Factures" at bounding box center [65, 68] width 115 height 17
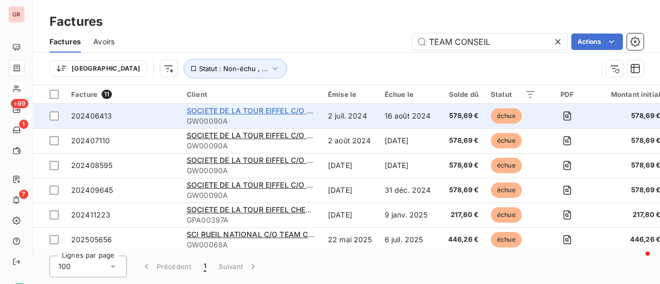
click at [266, 112] on span "SOCIETE DE LA TOUR EIFFEL C/O TEAM CONSEIL" at bounding box center [274, 110] width 175 height 9
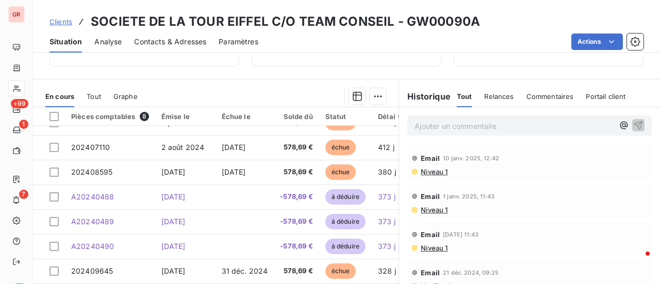
scroll to position [22, 0]
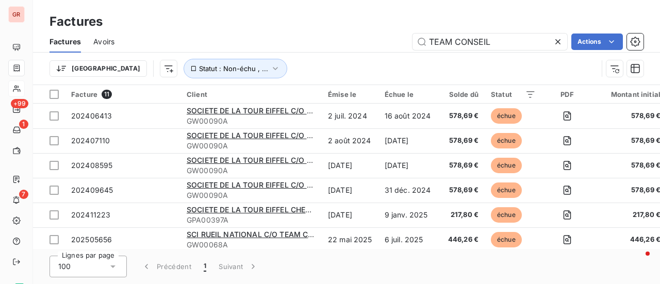
drag, startPoint x: 515, startPoint y: 38, endPoint x: 246, endPoint y: 77, distance: 272.0
click at [268, 72] on div "Factures Avoirs TEAM CONSEIL Actions Trier Statut : Non-échu , ..." at bounding box center [346, 58] width 627 height 54
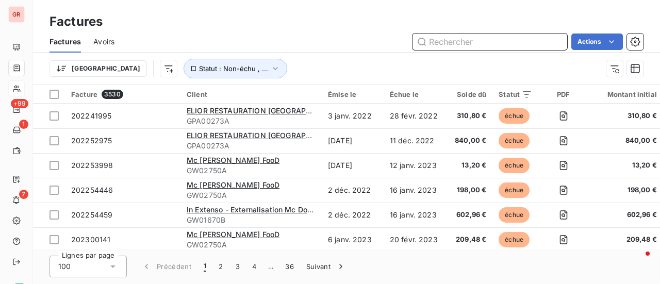
click at [461, 42] on input "text" at bounding box center [490, 42] width 155 height 17
paste input "202508442"
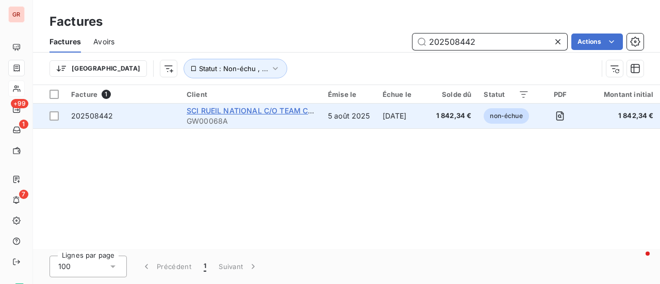
type input "202508442"
click at [238, 109] on span "SCI RUEIL NATIONAL C/O TEAM CONSEIL" at bounding box center [261, 110] width 148 height 9
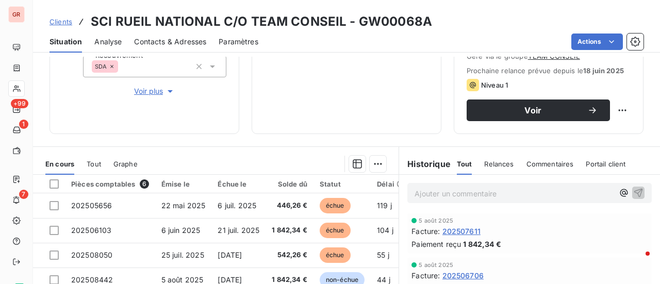
scroll to position [179, 0]
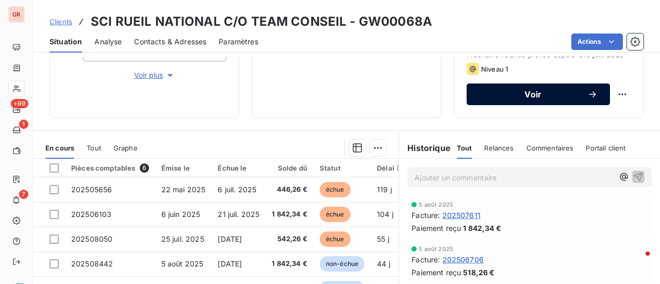
click at [540, 95] on span "Voir" at bounding box center [533, 94] width 108 height 8
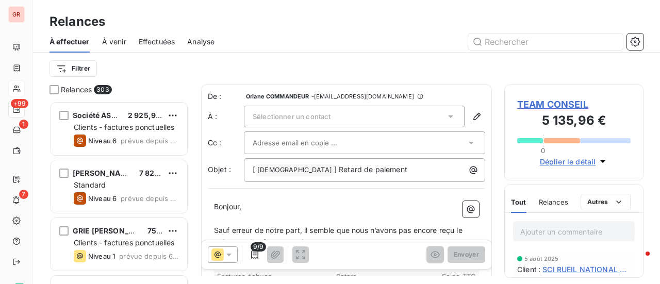
click at [110, 40] on span "À venir" at bounding box center [114, 42] width 24 height 10
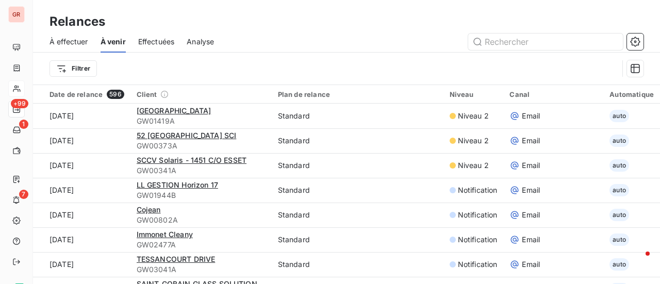
click at [156, 43] on span "Effectuées" at bounding box center [156, 42] width 37 height 10
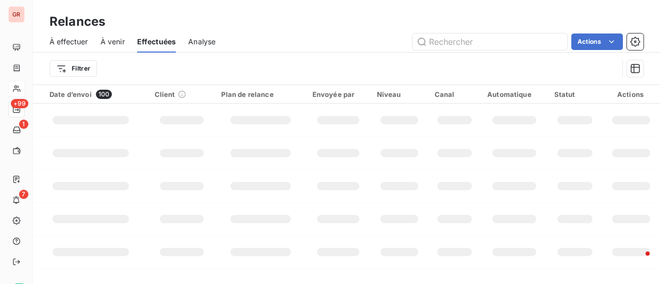
click at [199, 44] on span "Analyse" at bounding box center [201, 42] width 27 height 10
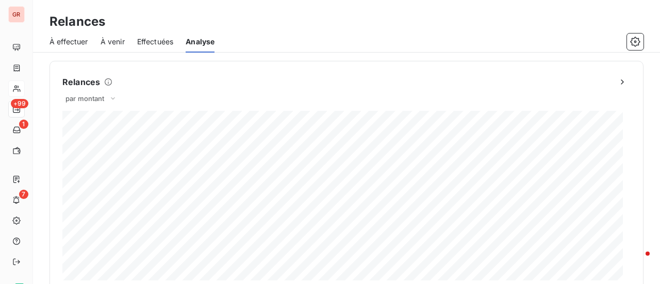
click at [75, 42] on span "À effectuer" at bounding box center [69, 42] width 39 height 10
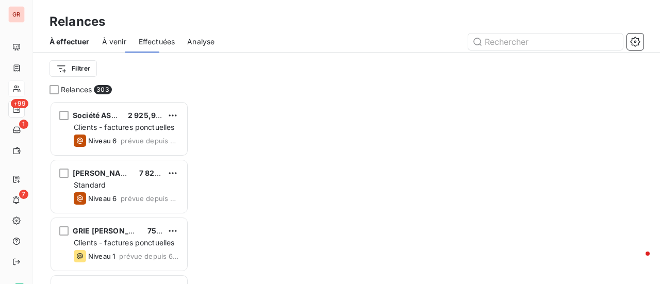
scroll to position [175, 131]
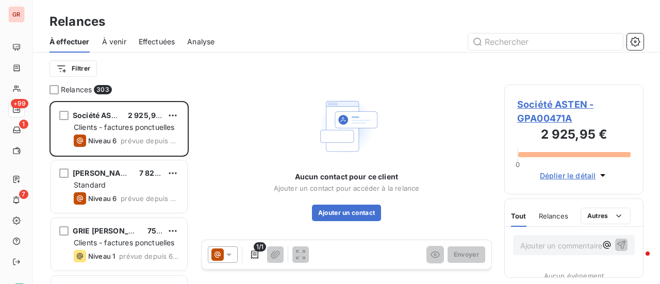
scroll to position [175, 131]
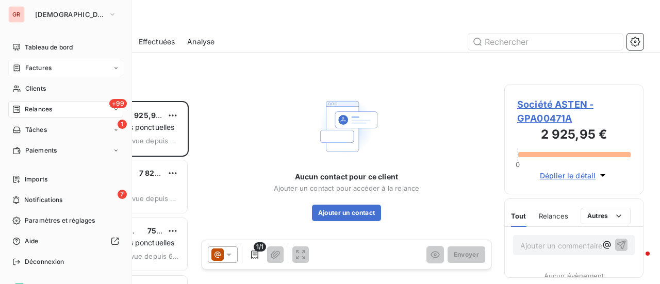
click at [45, 67] on span "Factures" at bounding box center [38, 67] width 26 height 9
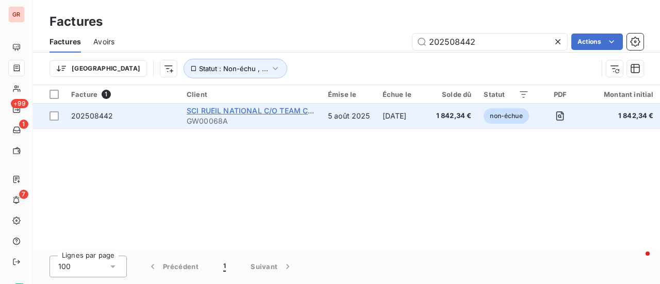
click at [293, 110] on span "SCI RUEIL NATIONAL C/O TEAM CONSEIL" at bounding box center [261, 110] width 148 height 9
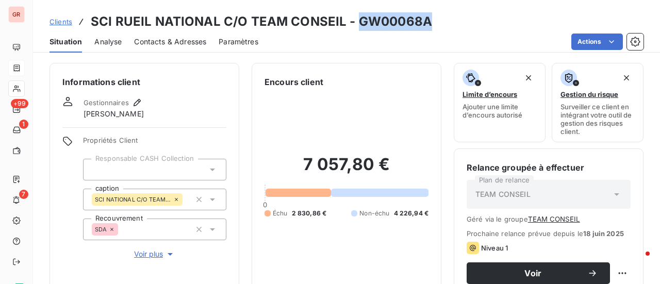
drag, startPoint x: 429, startPoint y: 24, endPoint x: 353, endPoint y: 23, distance: 75.3
click at [353, 23] on div "Clients SCI RUEIL NATIONAL C/O TEAM CONSEIL - GW00068A" at bounding box center [346, 21] width 627 height 19
copy h3 "GW00068A"
click at [173, 39] on span "Contacts & Adresses" at bounding box center [170, 42] width 72 height 10
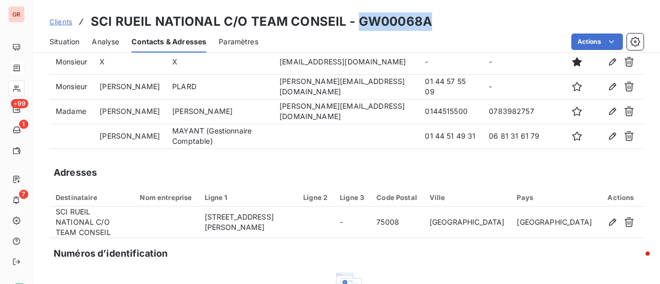
scroll to position [6, 0]
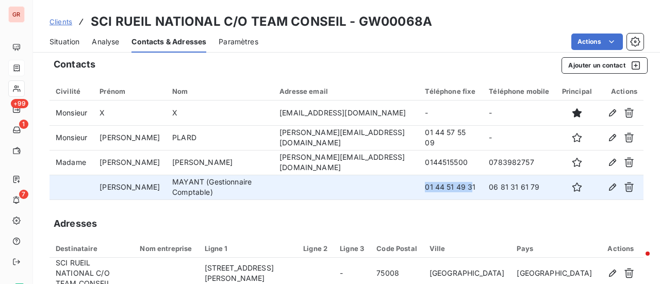
drag, startPoint x: 455, startPoint y: 184, endPoint x: 390, endPoint y: 176, distance: 64.9
click at [390, 176] on tr "Lillian MAYANT (Gestionnaire Comptable) 01 44 51 49 31 06 81 31 61 79" at bounding box center [347, 187] width 594 height 25
copy tr "01 44 51 49 3"
drag, startPoint x: 467, startPoint y: 182, endPoint x: 403, endPoint y: 182, distance: 64.0
click at [403, 182] on tr "Lillian MAYANT (Gestionnaire Comptable) 01 44 51 49 31 06 81 31 61 79" at bounding box center [347, 187] width 594 height 25
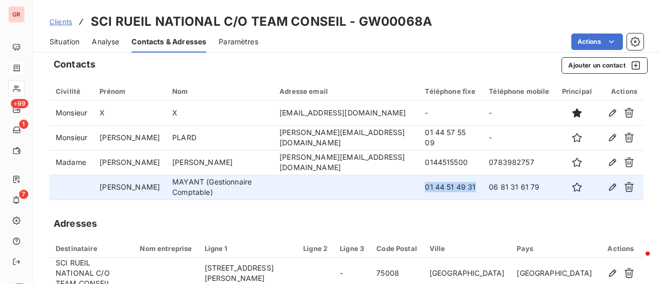
copy tr "01 44 51 49 31"
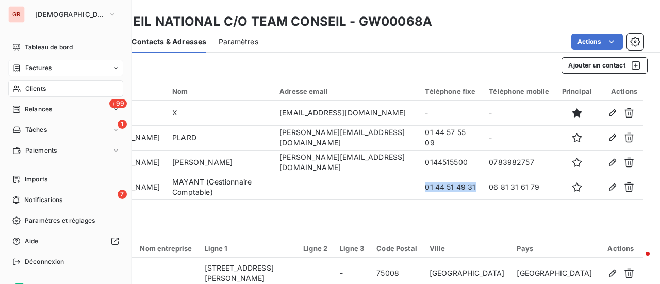
click at [26, 71] on span "Factures" at bounding box center [38, 67] width 26 height 9
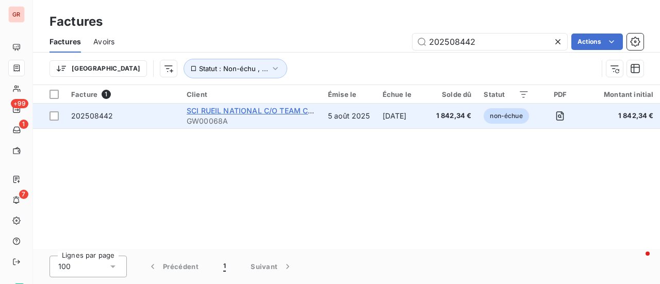
click at [248, 113] on span "SCI RUEIL NATIONAL C/O TEAM CONSEIL" at bounding box center [261, 110] width 148 height 9
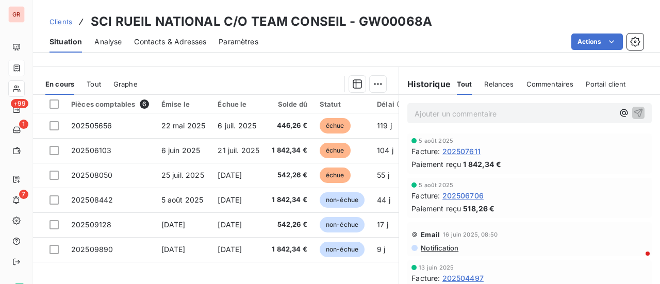
scroll to position [258, 0]
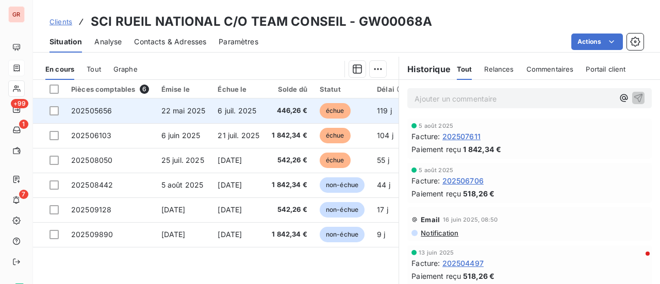
click at [190, 107] on span "22 mai 2025" at bounding box center [183, 110] width 44 height 9
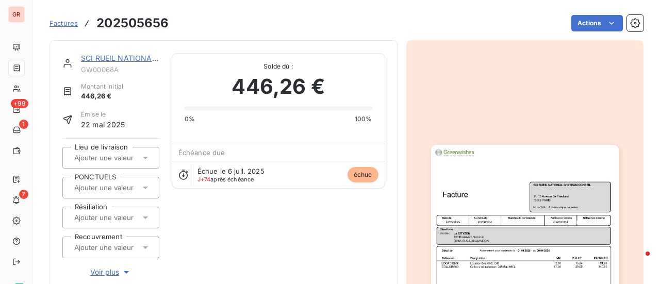
click at [525, 243] on img "button" at bounding box center [525, 277] width 188 height 265
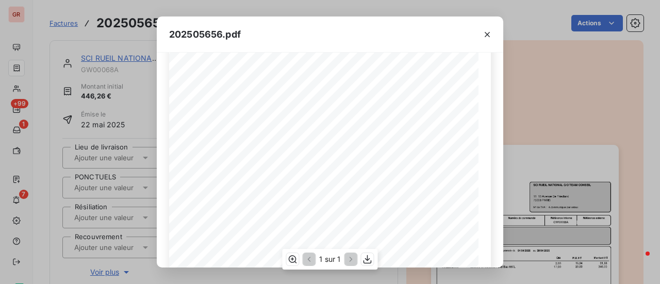
scroll to position [103, 0]
click at [487, 36] on icon "button" at bounding box center [487, 34] width 10 height 10
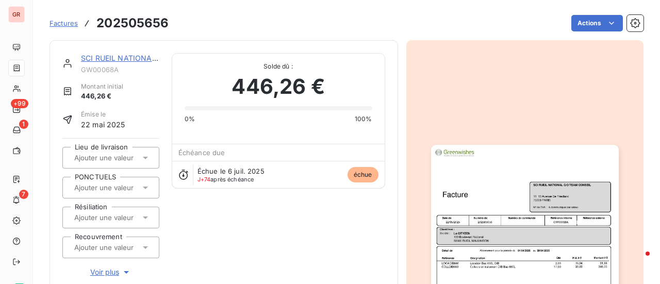
click at [499, 239] on img "button" at bounding box center [525, 277] width 188 height 265
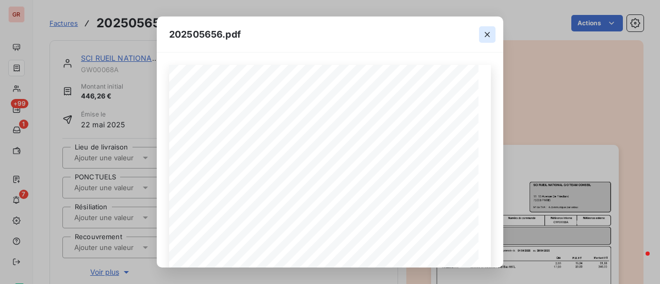
click at [490, 31] on icon "button" at bounding box center [487, 34] width 10 height 10
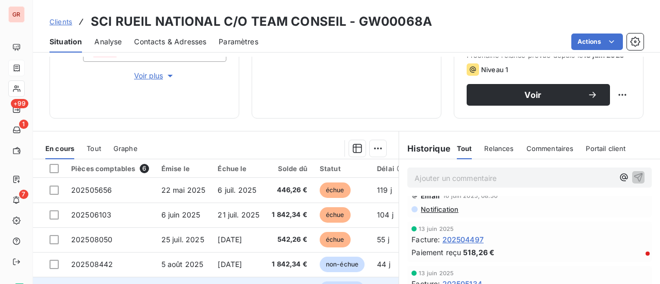
scroll to position [155, 0]
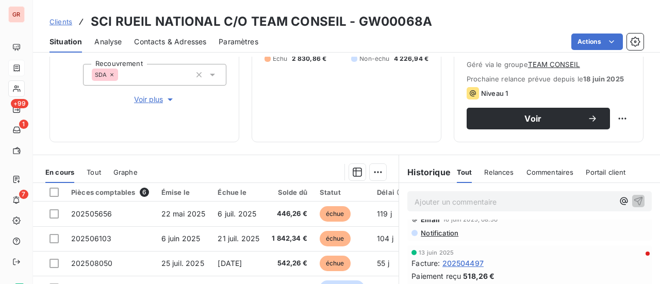
click at [195, 43] on span "Contacts & Adresses" at bounding box center [170, 42] width 72 height 10
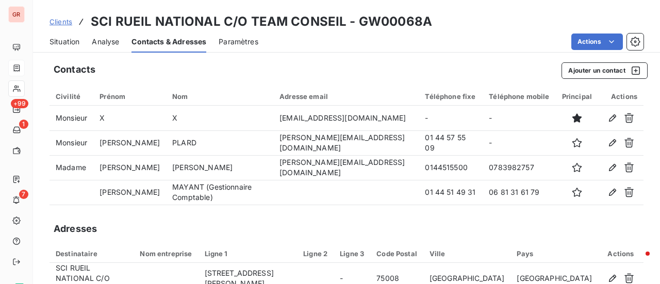
scroll to position [0, 0]
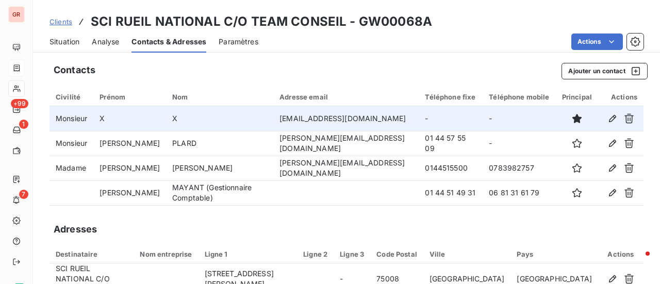
click at [400, 116] on td "[EMAIL_ADDRESS][DOMAIN_NAME]" at bounding box center [345, 118] width 145 height 25
drag, startPoint x: 397, startPoint y: 119, endPoint x: 286, endPoint y: 111, distance: 111.2
click at [286, 111] on td "[EMAIL_ADDRESS][DOMAIN_NAME]" at bounding box center [345, 118] width 145 height 25
copy td "[EMAIL_ADDRESS][DOMAIN_NAME]"
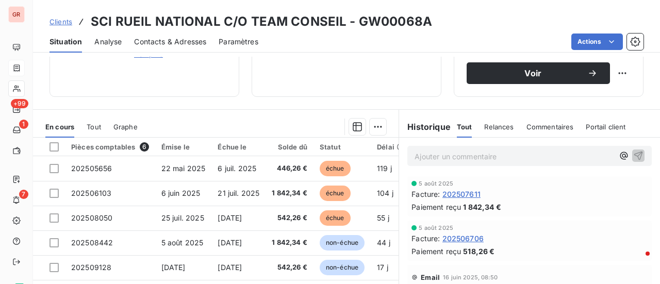
scroll to position [258, 0]
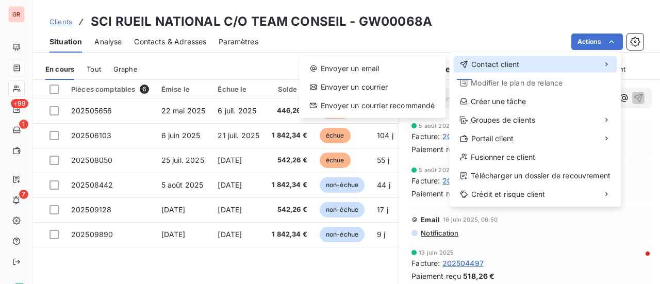
click at [502, 62] on span "Contact client" at bounding box center [495, 64] width 48 height 10
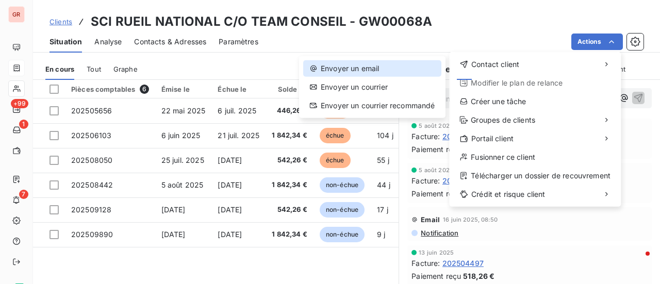
click at [377, 65] on div "Envoyer un email" at bounding box center [372, 68] width 138 height 17
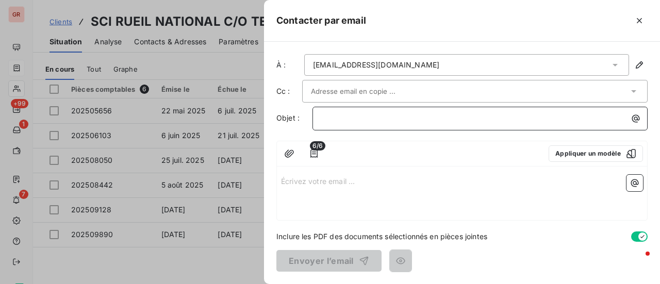
click at [374, 113] on p "﻿" at bounding box center [482, 118] width 323 height 12
click at [290, 178] on p "Écrivez votre email ... ﻿" at bounding box center [462, 181] width 362 height 12
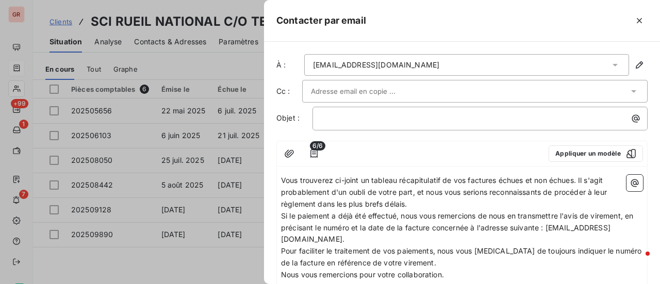
click at [281, 178] on span "Vous trouverez ci-joint un tableau récapitulatif de vos factures échues et non …" at bounding box center [445, 192] width 328 height 32
click at [284, 180] on span "bonjourVous trouverez ci-joint un tableau récapitulatif de vos factures échues …" at bounding box center [448, 192] width 334 height 32
click at [307, 179] on span "BonjourVous trouverez ci-joint un tableau récapitulatif de vos factures échues …" at bounding box center [448, 192] width 334 height 32
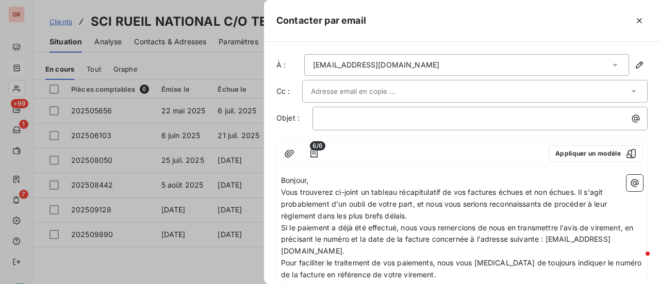
click at [323, 177] on p "Bonjour," at bounding box center [462, 181] width 362 height 12
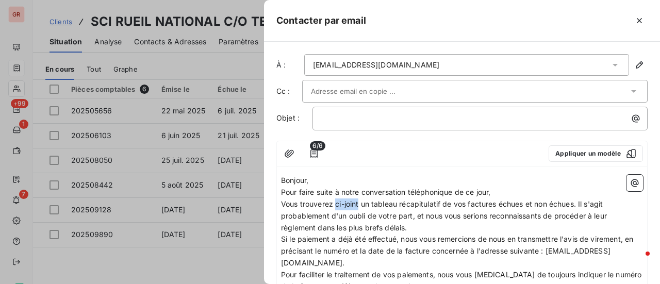
drag, startPoint x: 359, startPoint y: 202, endPoint x: 337, endPoint y: 202, distance: 22.2
click at [337, 202] on span "Vous trouverez ci-joint un tableau récapitulatif de vos factures échues et non …" at bounding box center [445, 216] width 328 height 32
click at [578, 201] on span "Vous trouverez après un tableau récapitulatif de vos factures échues et non éch…" at bounding box center [445, 216] width 328 height 32
click at [631, 179] on icon "button" at bounding box center [635, 183] width 8 height 8
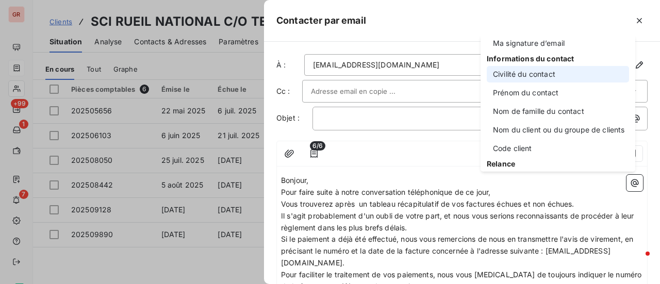
scroll to position [52, 0]
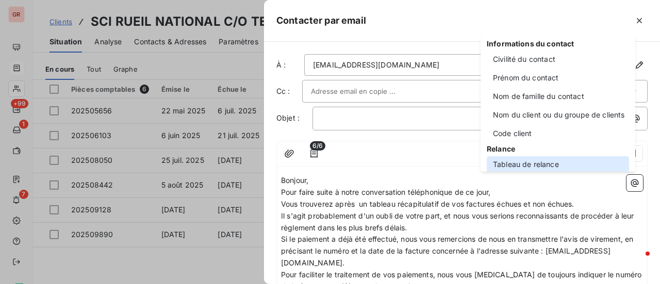
click at [547, 166] on div "Tableau de relance" at bounding box center [558, 164] width 142 height 17
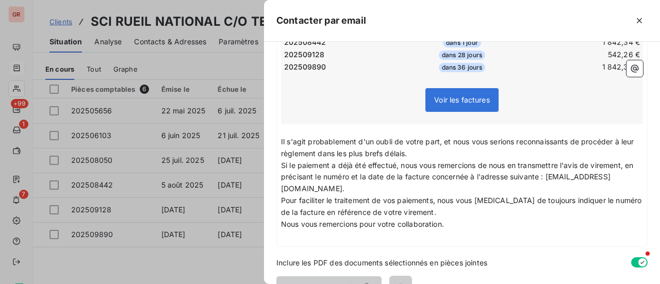
scroll to position [258, 0]
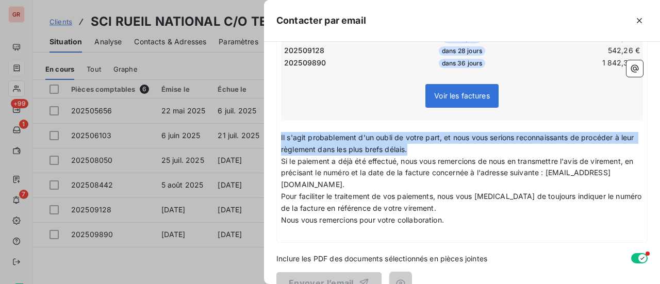
drag, startPoint x: 282, startPoint y: 135, endPoint x: 423, endPoint y: 149, distance: 142.5
click at [423, 149] on span "Il s'agit probablement d'un oubli de votre part, et nous vous serions reconnais…" at bounding box center [458, 143] width 355 height 21
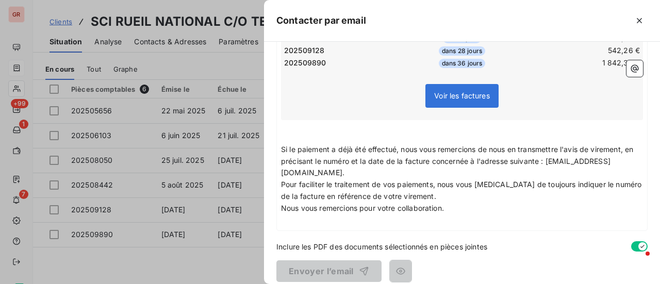
click at [284, 132] on p "﻿" at bounding box center [462, 138] width 362 height 12
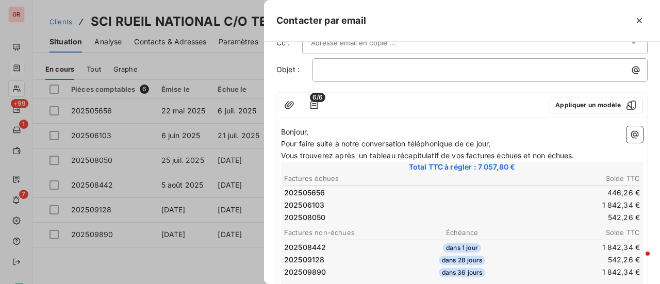
scroll to position [0, 0]
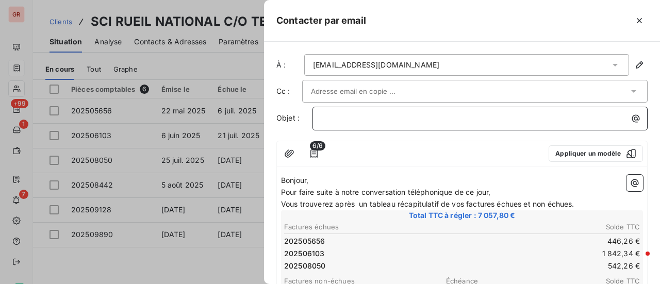
click at [347, 115] on p "﻿" at bounding box center [482, 118] width 323 height 12
drag, startPoint x: 583, startPoint y: 204, endPoint x: 369, endPoint y: 204, distance: 213.5
click at [357, 203] on p "Vous trouverez après un tableau récapitulatif de vos factures échues et non éch…" at bounding box center [462, 205] width 362 height 12
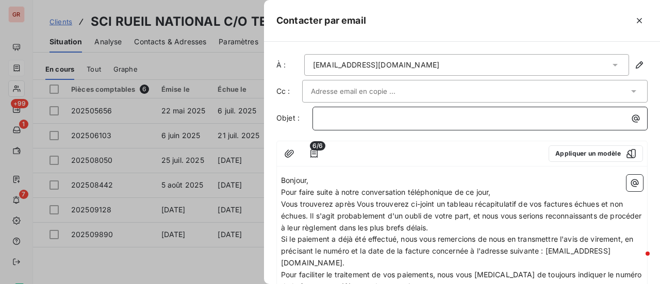
click at [353, 120] on p "﻿" at bounding box center [482, 118] width 323 height 12
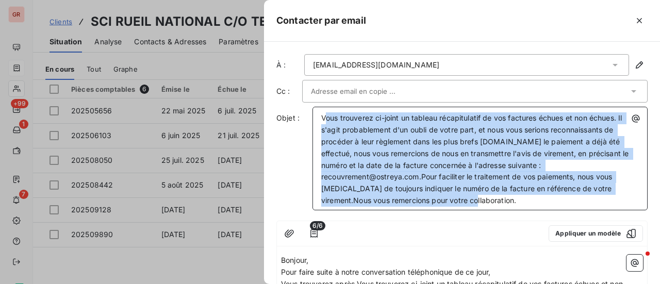
drag, startPoint x: 324, startPoint y: 115, endPoint x: 377, endPoint y: 204, distance: 103.6
click at [377, 204] on p "Vous trouverez ci-joint un tableau récapitulatif de vos factures échues et non …" at bounding box center [482, 159] width 323 height 94
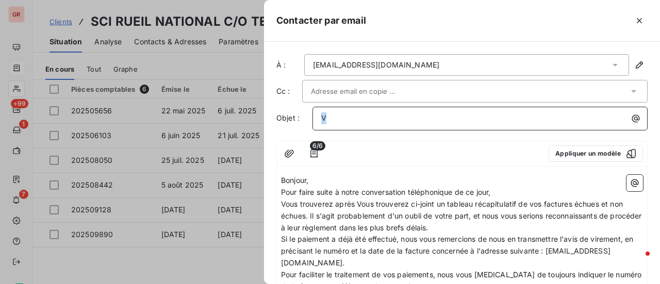
drag, startPoint x: 340, startPoint y: 112, endPoint x: 315, endPoint y: 120, distance: 26.6
click at [316, 119] on div "V" at bounding box center [480, 117] width 328 height 14
drag, startPoint x: 518, startPoint y: 202, endPoint x: 448, endPoint y: 202, distance: 70.1
click at [448, 202] on span "Vous trouverez après Vous trouverez ci-joint un tableau récapitulatif de vos fa…" at bounding box center [462, 216] width 363 height 32
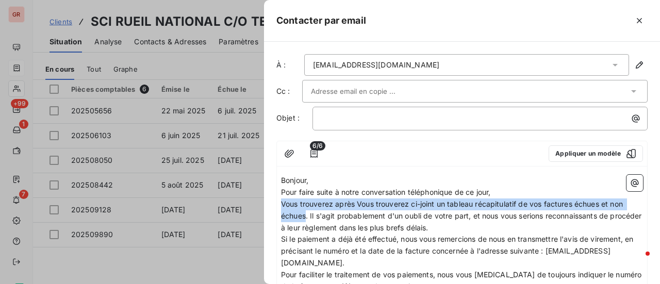
drag, startPoint x: 306, startPoint y: 215, endPoint x: 273, endPoint y: 205, distance: 34.6
click at [273, 205] on div "À : gestion.compta@stoureiffel.com Cc : Objet : ﻿ 6/6 Appliquer un modèle Bonjo…" at bounding box center [462, 163] width 396 height 242
copy span "Vous trouverez après Vous trouverez ci-joint un tableau récapitulatif de vos fa…"
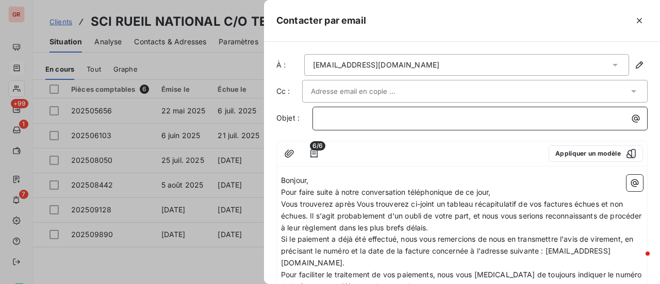
click at [361, 123] on div "﻿" at bounding box center [480, 119] width 335 height 24
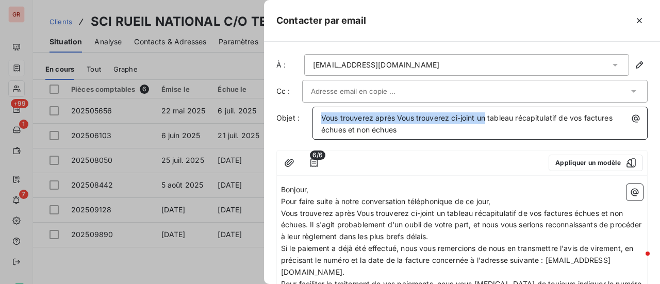
drag, startPoint x: 487, startPoint y: 117, endPoint x: 299, endPoint y: 109, distance: 188.4
click at [311, 107] on div "Objet : Vous trouverez après Vous trouverez ci-joint un tableau récapitulatif d…" at bounding box center [461, 123] width 371 height 33
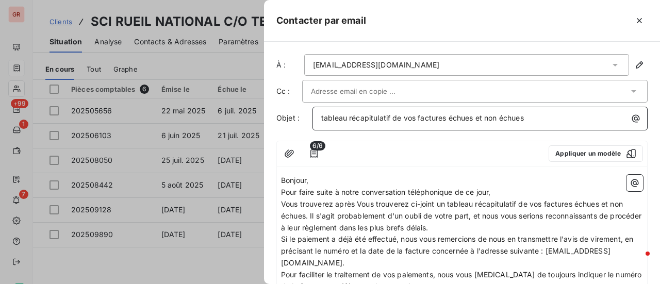
click at [323, 118] on span "tableau récapitulatif de vos factures échues et non échues" at bounding box center [422, 117] width 203 height 9
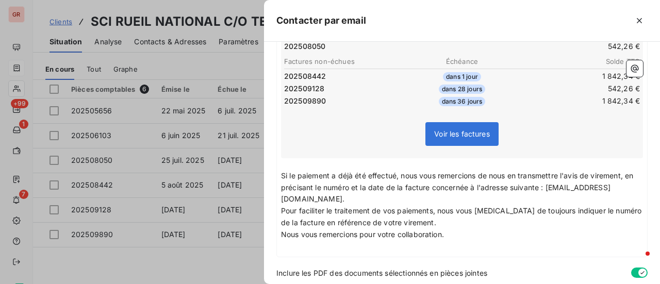
scroll to position [361, 0]
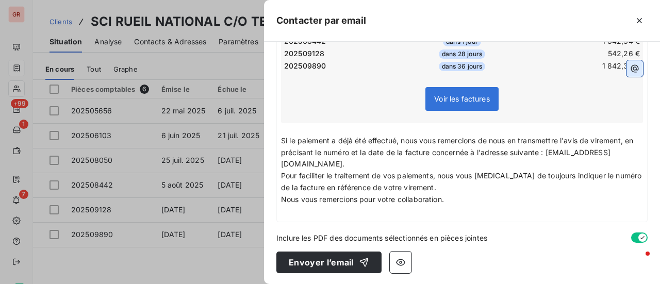
click at [630, 68] on icon "button" at bounding box center [635, 68] width 10 height 10
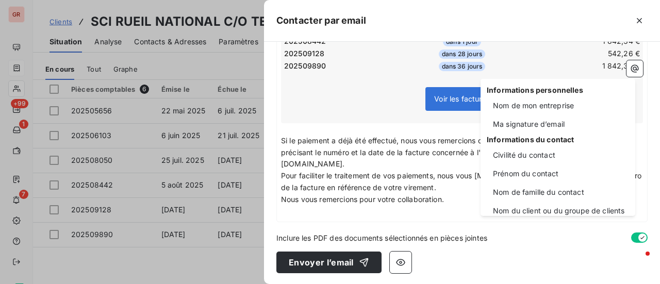
click at [295, 212] on html "GR +99 1 7 Clients SCI RUEIL NATIONAL C/O TEAM CONSEIL - GW00068A Situation Ana…" at bounding box center [330, 142] width 660 height 284
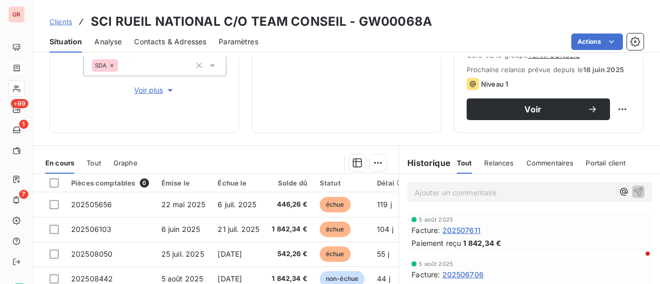
scroll to position [155, 0]
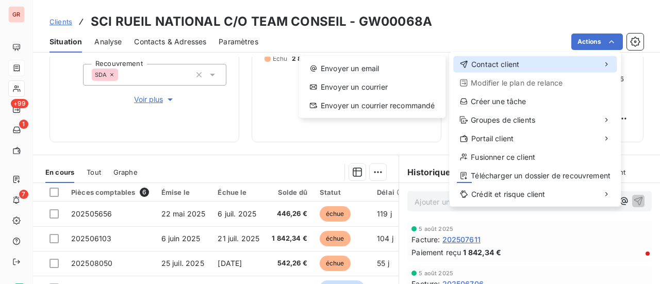
click at [504, 66] on span "Contact client" at bounding box center [495, 64] width 48 height 10
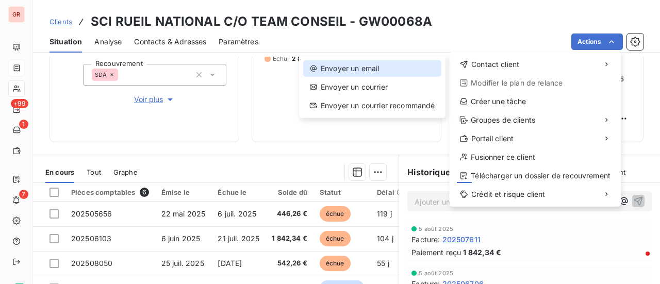
click at [375, 69] on div "Envoyer un email" at bounding box center [372, 68] width 138 height 17
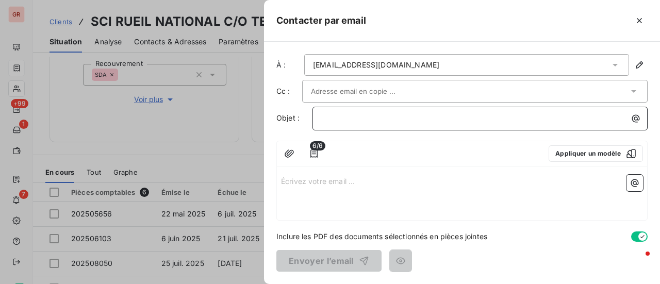
click at [344, 120] on p "﻿" at bounding box center [482, 118] width 323 height 12
click at [325, 178] on p "Écrivez votre email ... ﻿" at bounding box center [462, 181] width 362 height 12
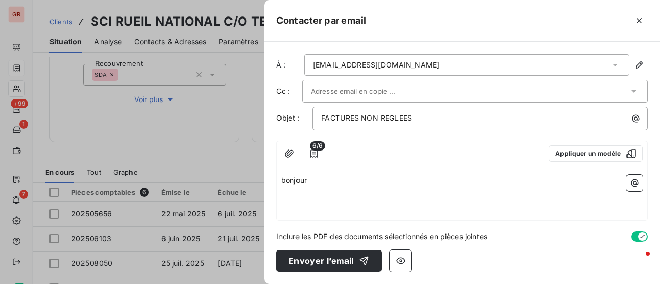
click at [286, 179] on span "bonjour" at bounding box center [294, 180] width 26 height 9
drag, startPoint x: 297, startPoint y: 175, endPoint x: 260, endPoint y: 175, distance: 36.1
click at [260, 284] on div "Contacter par email À : gestion.compta@stoureiffel.com Cc : Objet : FACTURES NO…" at bounding box center [330, 284] width 660 height 0
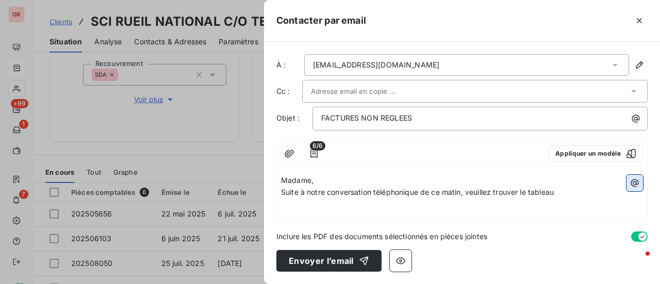
click at [635, 183] on icon "button" at bounding box center [635, 183] width 8 height 8
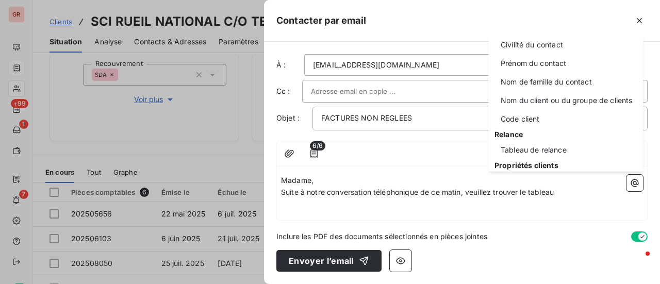
scroll to position [103, 0]
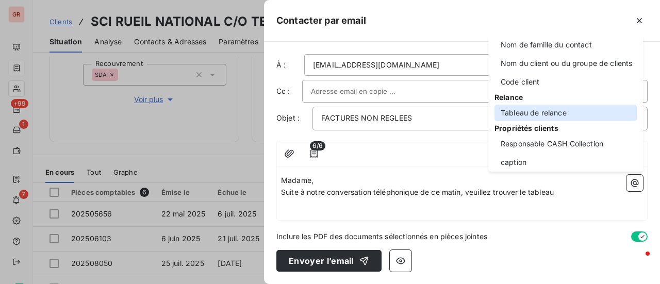
click at [552, 112] on div "Tableau de relance" at bounding box center [566, 113] width 142 height 17
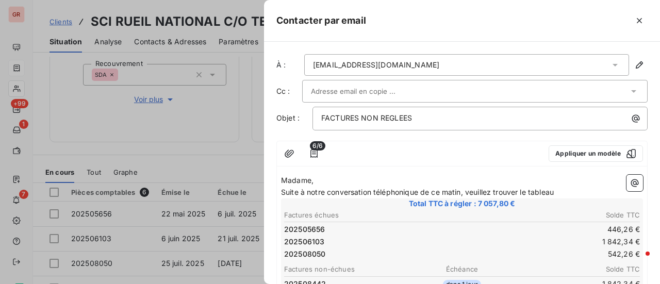
click at [565, 189] on p "Suite à notre conversation téléphonique de ce matin, veuillez trouver le tableau" at bounding box center [462, 193] width 362 height 12
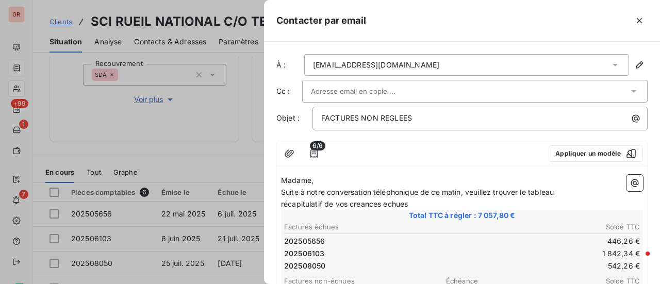
click at [358, 206] on span "récapitulatif de vos creances echues" at bounding box center [344, 204] width 127 height 9
click at [360, 208] on p "récapitulatif de vos creances echues" at bounding box center [462, 205] width 362 height 12
click at [389, 202] on span "récapitulatif de vos créances echues" at bounding box center [344, 204] width 127 height 9
click at [419, 204] on p "récapitulatif de vos créances échues" at bounding box center [462, 205] width 362 height 12
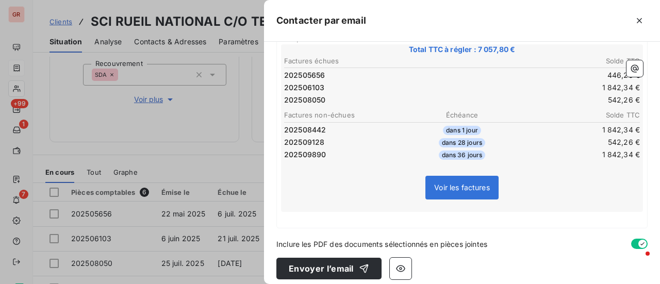
scroll to position [172, 0]
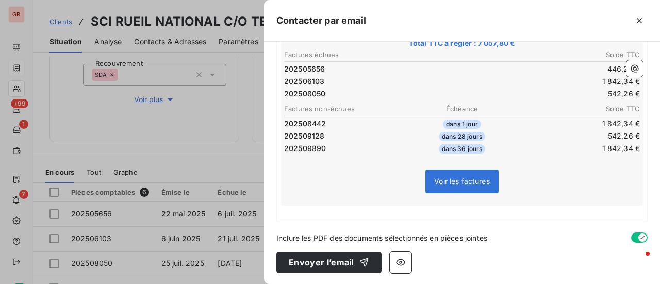
click at [291, 212] on p "﻿" at bounding box center [462, 212] width 362 height 12
click at [503, 238] on div "Inclure les PDF des documents sélectionnés en pièces jointes" at bounding box center [461, 238] width 371 height 11
click at [280, 235] on span "Inclure les PDF des documents sélectionnés en pièces jointes" at bounding box center [381, 238] width 211 height 11
click at [283, 221] on div "À : gestion.compta@stoureiffel.com Cc : Objet : FACTURES NON REGLEES 6/6 Appliq…" at bounding box center [462, 163] width 396 height 242
click at [278, 234] on span "Inclure les PDF des documents sélectionnés en pièces jointes" at bounding box center [381, 238] width 211 height 11
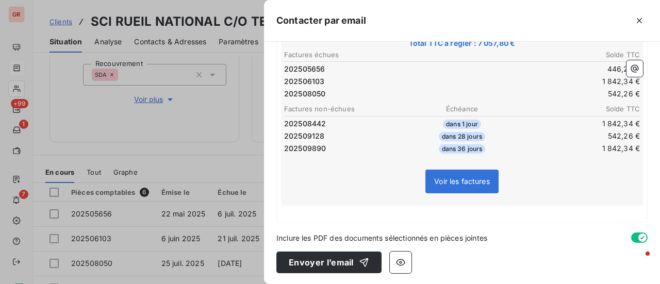
click at [301, 237] on span "Inclure les PDF des documents sélectionnés en pièces jointes" at bounding box center [381, 238] width 211 height 11
drag, startPoint x: 293, startPoint y: 221, endPoint x: 288, endPoint y: 222, distance: 5.9
click at [289, 221] on div "À : gestion.compta@stoureiffel.com Cc : Objet : FACTURES NON REGLEES 6/6 Appliq…" at bounding box center [462, 163] width 396 height 242
drag, startPoint x: 280, startPoint y: 222, endPoint x: 279, endPoint y: 233, distance: 10.4
click at [279, 233] on div "À : gestion.compta@stoureiffel.com Cc : Objet : FACTURES NON REGLEES 6/6 Appliq…" at bounding box center [462, 163] width 396 height 242
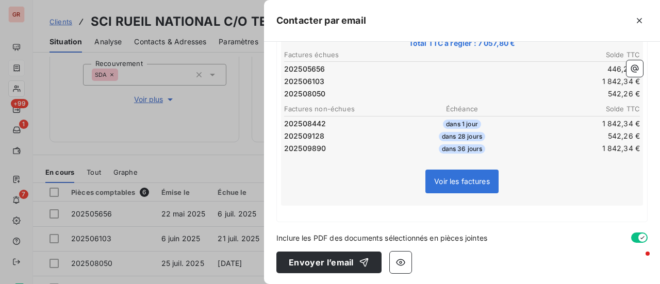
click at [278, 233] on span "Inclure les PDF des documents sélectionnés en pièces jointes" at bounding box center [381, 238] width 211 height 11
click at [312, 228] on div "À : gestion.compta@stoureiffel.com Cc : Objet : FACTURES NON REGLEES 6/6 Appliq…" at bounding box center [462, 163] width 396 height 242
click at [290, 227] on div "À : gestion.compta@stoureiffel.com Cc : Objet : FACTURES NON REGLEES 6/6 Appliq…" at bounding box center [462, 163] width 396 height 242
click at [212, 142] on div at bounding box center [330, 142] width 660 height 284
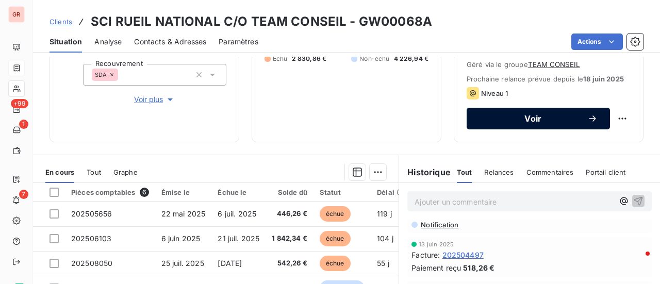
scroll to position [103, 0]
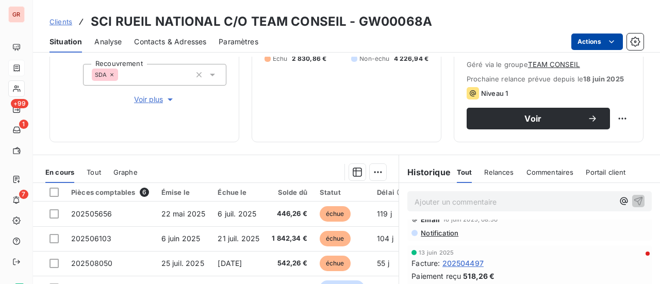
click at [617, 43] on html "GR +99 1 7 Clients SCI RUEIL NATIONAL C/O TEAM CONSEIL - GW00068A Situation Ana…" at bounding box center [330, 142] width 660 height 284
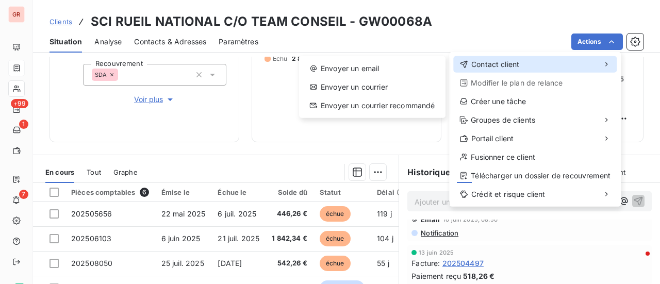
click at [492, 67] on span "Contact client" at bounding box center [495, 64] width 48 height 10
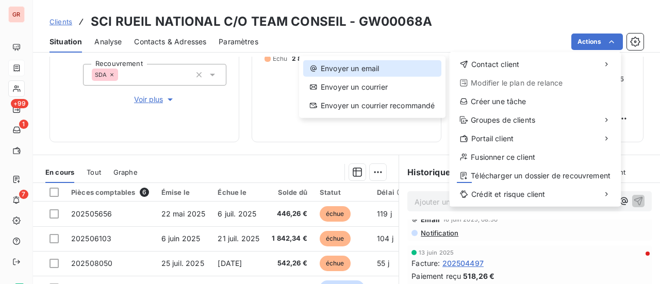
click at [379, 67] on div "Envoyer un email" at bounding box center [372, 68] width 138 height 17
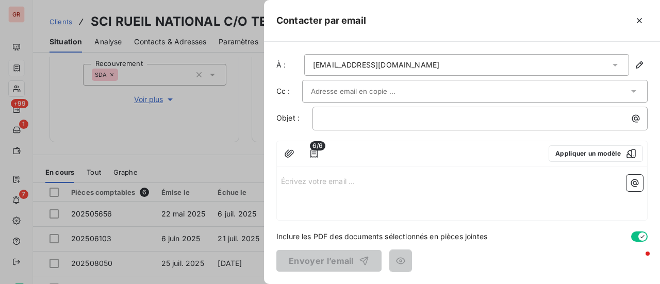
click at [293, 180] on p "Écrivez votre email ... ﻿" at bounding box center [462, 181] width 362 height 12
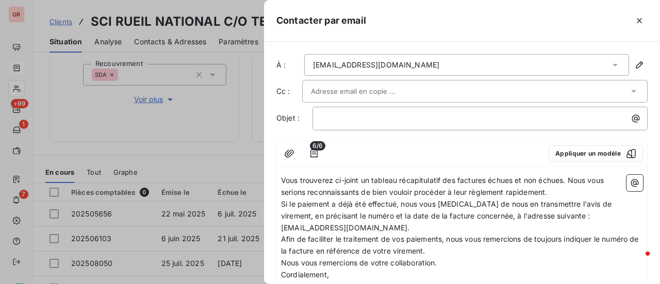
click at [283, 179] on span "Vous trouverez ci-joint un tableau récapitulatif des factures échues et non éch…" at bounding box center [443, 186] width 325 height 21
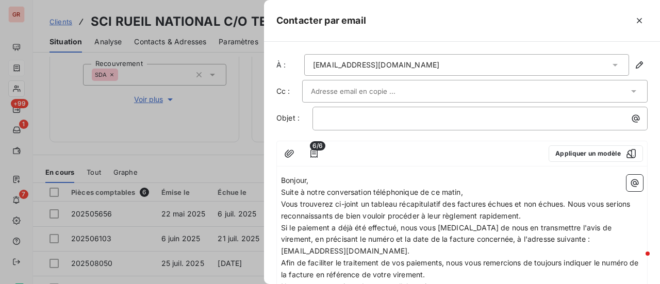
click at [571, 200] on span "Vous trouverez ci-joint un tableau récapitulatif des factures échues et non éch…" at bounding box center [456, 210] width 351 height 21
click at [631, 181] on icon "button" at bounding box center [635, 183] width 8 height 8
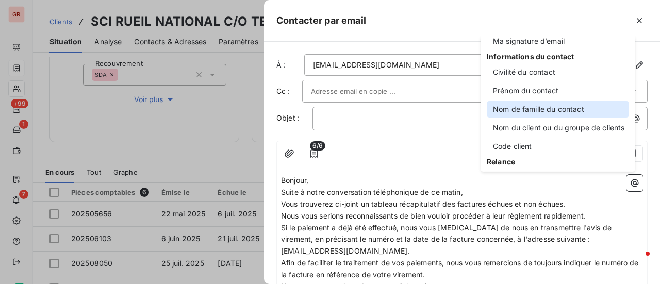
scroll to position [52, 0]
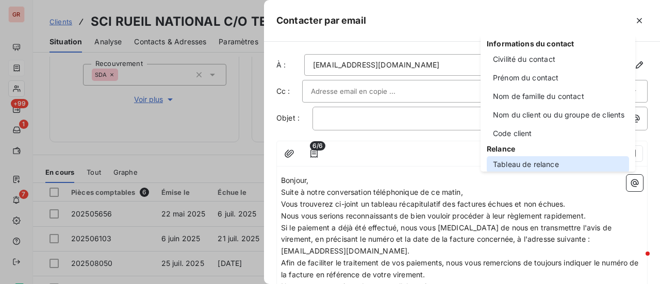
click at [536, 163] on div "Tableau de relance" at bounding box center [558, 164] width 142 height 17
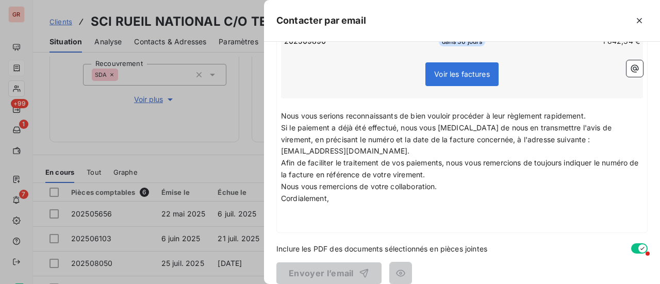
scroll to position [290, 0]
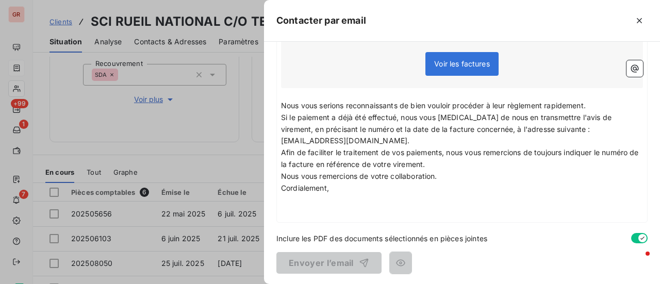
click at [284, 201] on p "﻿" at bounding box center [462, 200] width 362 height 12
click at [630, 66] on icon "button" at bounding box center [635, 68] width 10 height 10
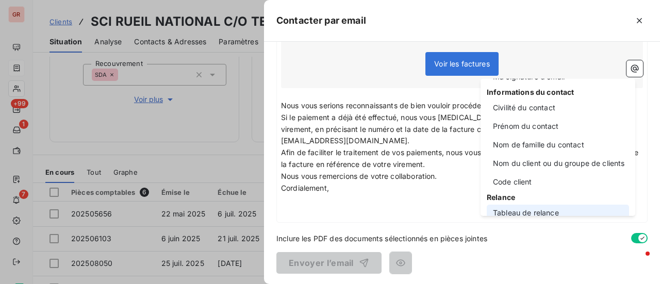
scroll to position [0, 0]
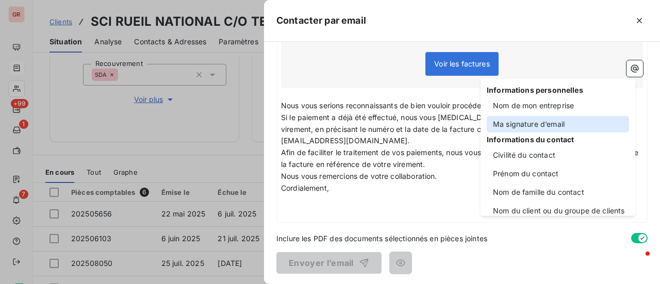
click at [552, 122] on div "Ma signature d’email" at bounding box center [558, 124] width 142 height 17
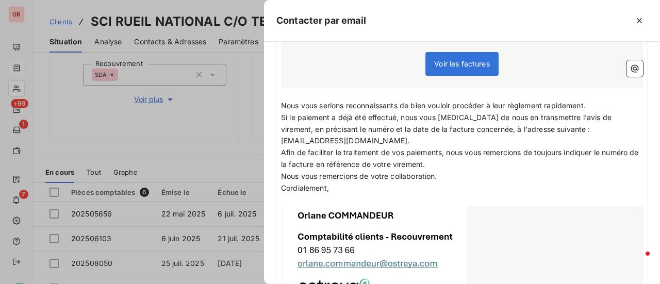
click at [447, 177] on p "Nous vous remercions de votre collaboration." at bounding box center [462, 177] width 362 height 12
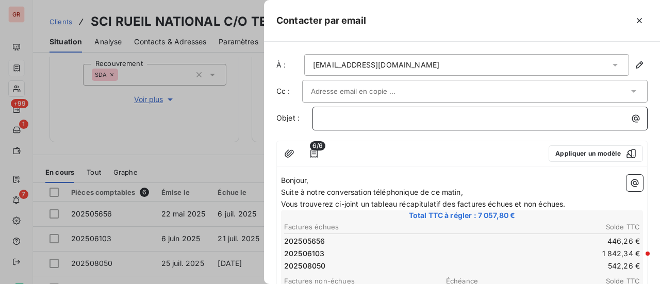
click at [351, 117] on p "﻿" at bounding box center [482, 118] width 323 height 12
click at [349, 120] on p "﻿" at bounding box center [482, 118] width 323 height 12
click at [318, 149] on span "6/6" at bounding box center [317, 145] width 15 height 9
click at [315, 149] on span "6/6" at bounding box center [317, 145] width 15 height 9
click at [312, 152] on icon "button" at bounding box center [314, 154] width 10 height 10
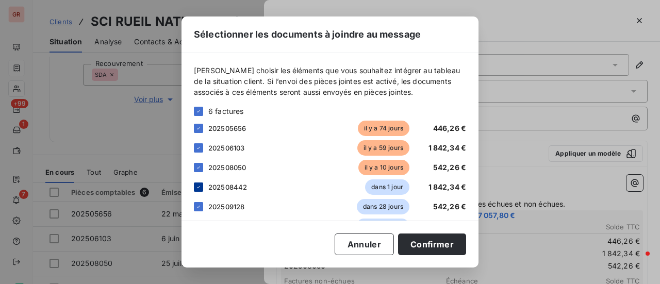
click at [198, 187] on icon at bounding box center [198, 187] width 6 height 6
click at [439, 244] on button "Confirmer" at bounding box center [432, 245] width 68 height 22
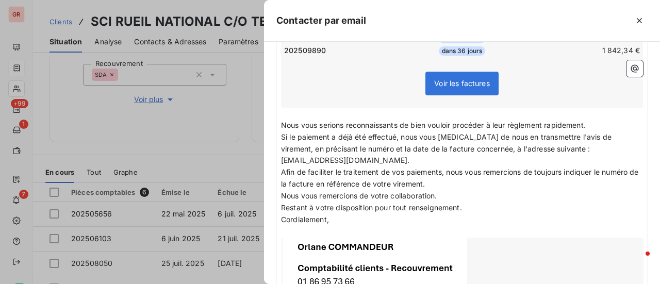
scroll to position [407, 0]
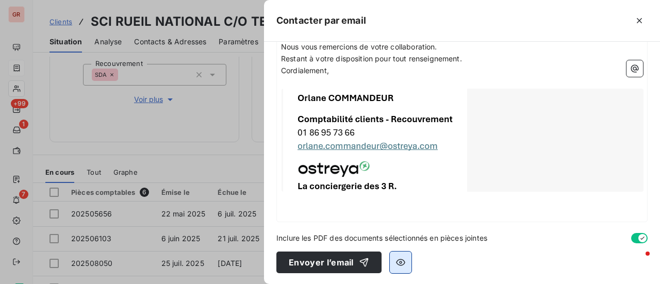
click at [400, 259] on icon "button" at bounding box center [401, 262] width 10 height 10
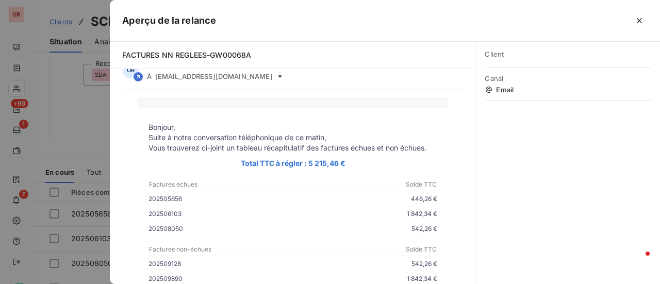
scroll to position [0, 0]
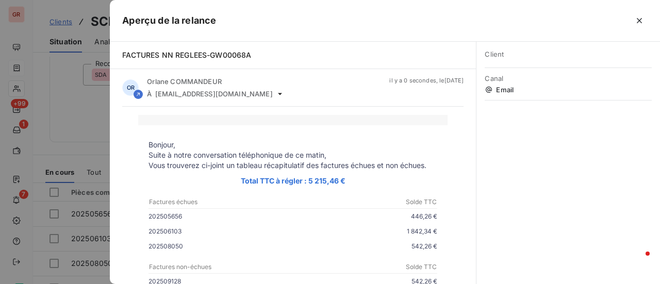
click at [92, 149] on div at bounding box center [330, 142] width 660 height 284
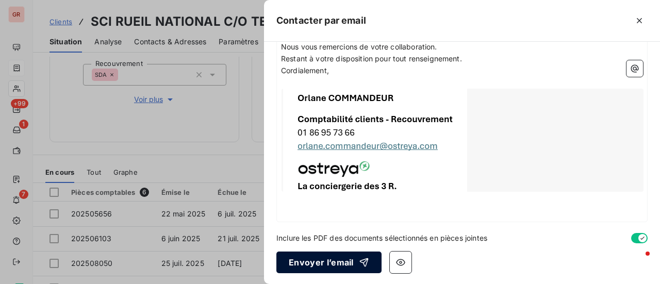
click at [338, 264] on button "Envoyer l’email" at bounding box center [328, 263] width 105 height 22
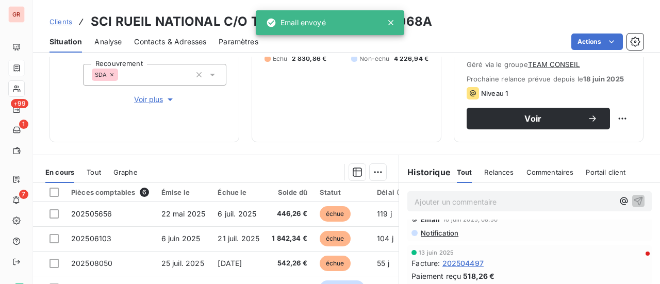
click at [520, 237] on div "Email 16 juin 2025, 08:50 Notification" at bounding box center [529, 224] width 244 height 34
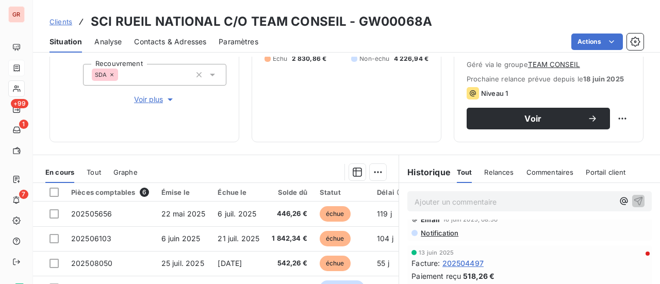
click at [451, 237] on div "Email 16 juin 2025, 08:50 Notification" at bounding box center [529, 224] width 244 height 34
drag, startPoint x: 422, startPoint y: 24, endPoint x: 358, endPoint y: 17, distance: 64.8
click at [358, 17] on h3 "SCI RUEIL NATIONAL C/O TEAM CONSEIL - GW00068A" at bounding box center [261, 21] width 341 height 19
copy h3 "GW00068A"
click at [178, 39] on span "Contacts & Adresses" at bounding box center [170, 42] width 72 height 10
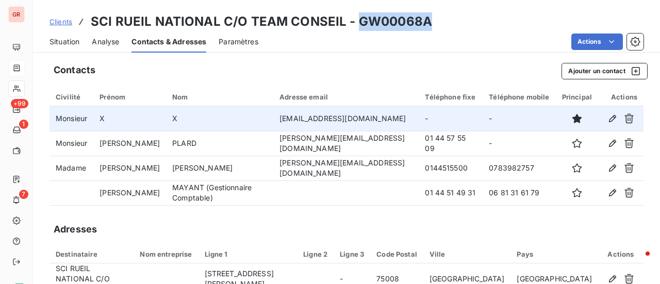
drag, startPoint x: 394, startPoint y: 118, endPoint x: 283, endPoint y: 112, distance: 111.1
click at [283, 112] on td "[EMAIL_ADDRESS][DOMAIN_NAME]" at bounding box center [345, 118] width 145 height 25
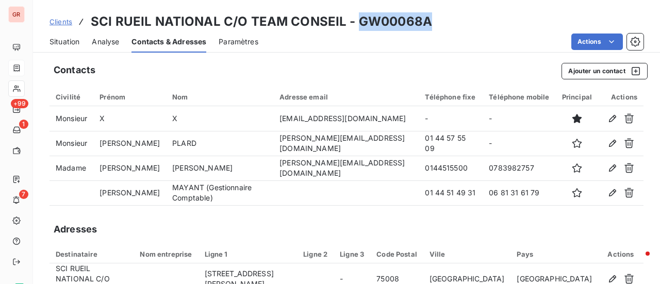
copy td "[EMAIL_ADDRESS][DOMAIN_NAME]"
click at [64, 22] on span "Clients" at bounding box center [61, 22] width 23 height 8
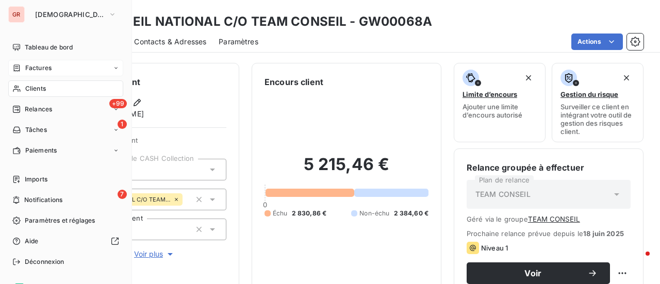
drag, startPoint x: 46, startPoint y: 67, endPoint x: 104, endPoint y: 75, distance: 57.8
click at [46, 67] on span "Factures" at bounding box center [38, 67] width 26 height 9
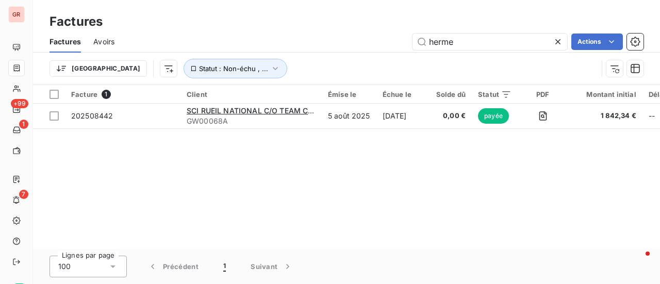
type input "hermes"
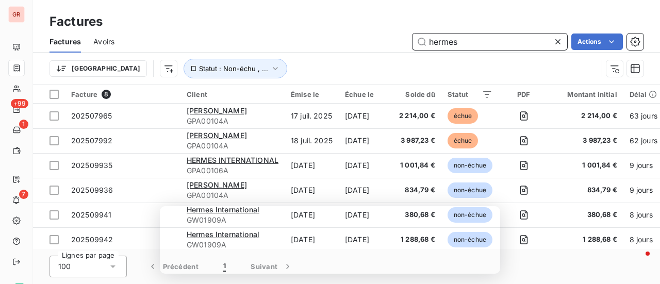
drag, startPoint x: 486, startPoint y: 38, endPoint x: 289, endPoint y: 48, distance: 197.3
click at [305, 47] on div "hermes Actions" at bounding box center [385, 42] width 517 height 17
paste input "text"
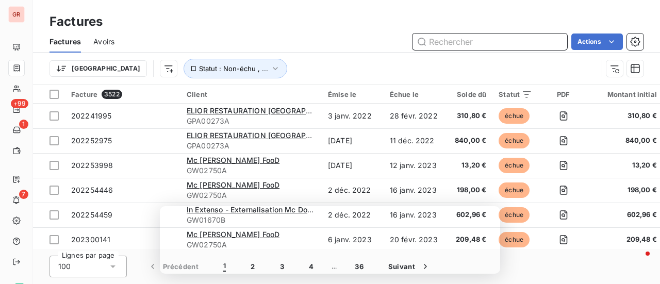
click at [448, 39] on input "text" at bounding box center [490, 42] width 155 height 17
click at [456, 44] on input "text" at bounding box center [490, 42] width 155 height 17
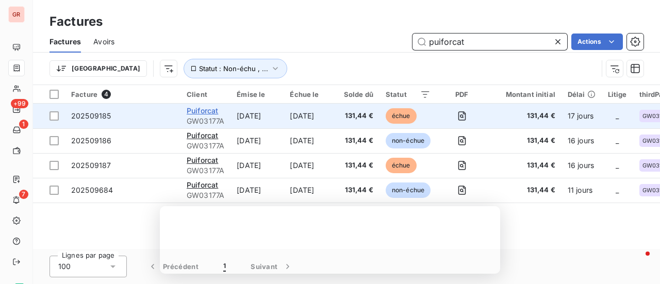
type input "puiforcat"
click at [205, 112] on span "Puiforcat" at bounding box center [202, 110] width 31 height 9
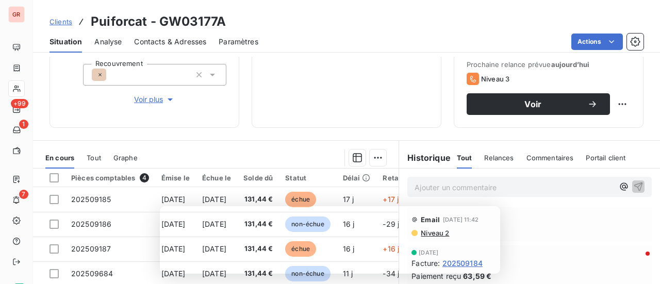
scroll to position [258, 0]
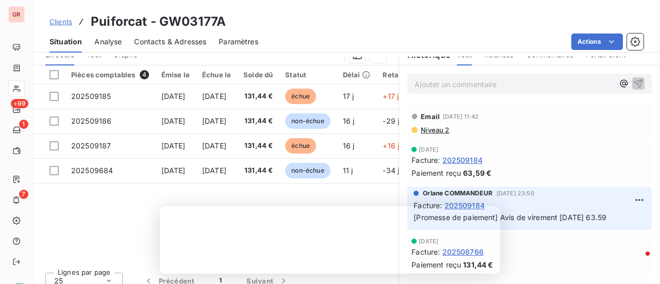
click at [192, 45] on span "Contacts & Adresses" at bounding box center [170, 42] width 72 height 10
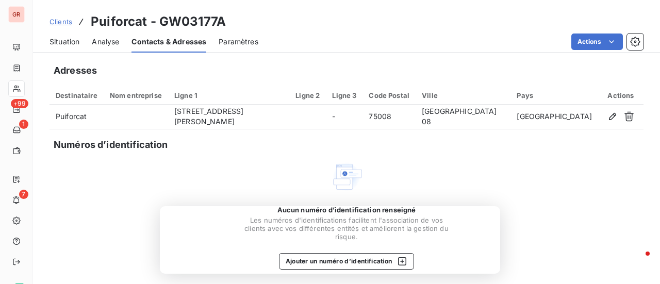
scroll to position [160, 0]
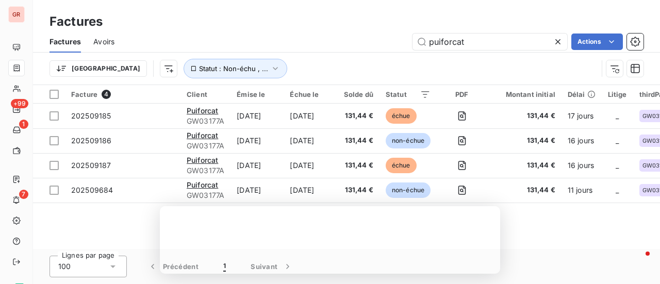
click at [358, 22] on div "Factures" at bounding box center [346, 21] width 627 height 19
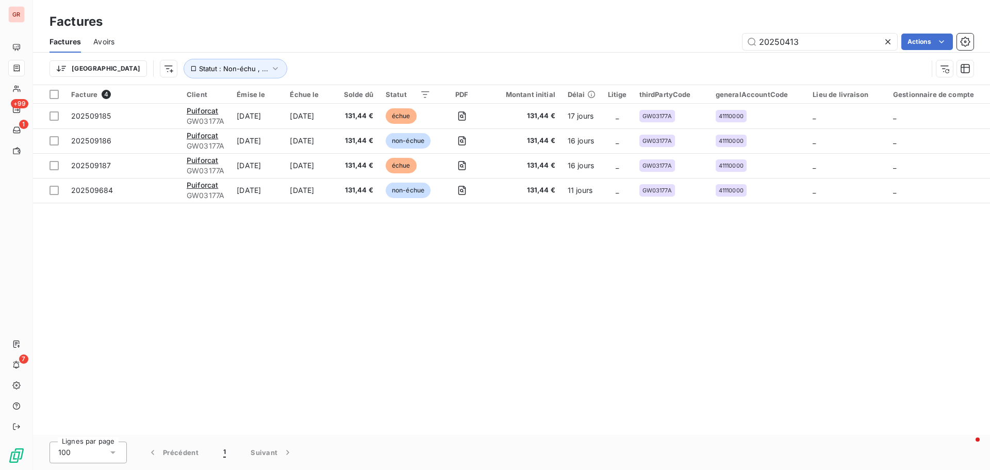
type input "202504139"
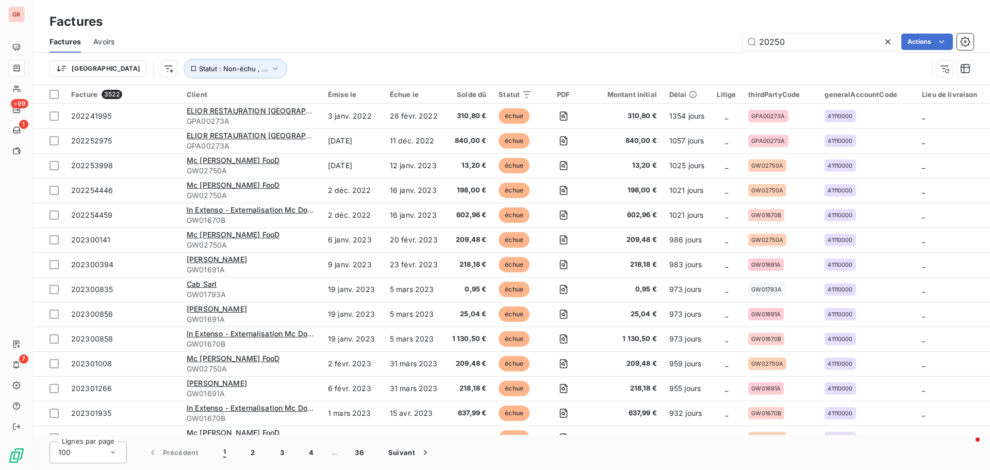
type input "202504139"
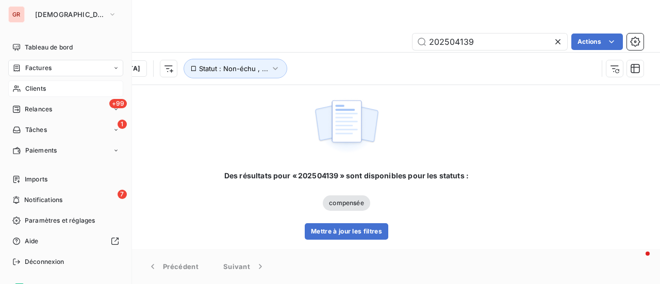
click at [44, 88] on span "Clients" at bounding box center [35, 88] width 21 height 9
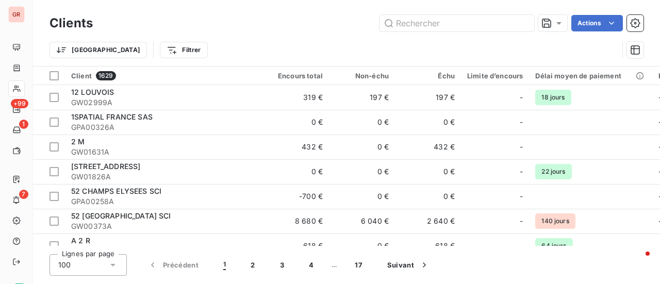
type input "puiforcat"
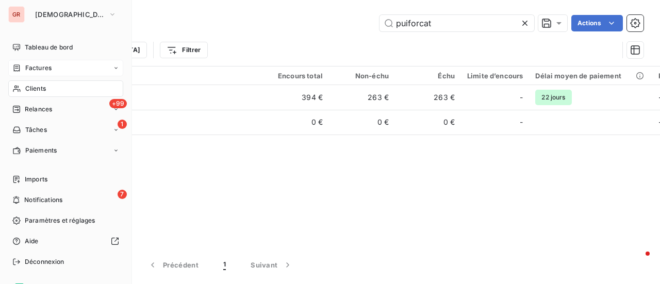
click at [42, 67] on span "Factures" at bounding box center [38, 67] width 26 height 9
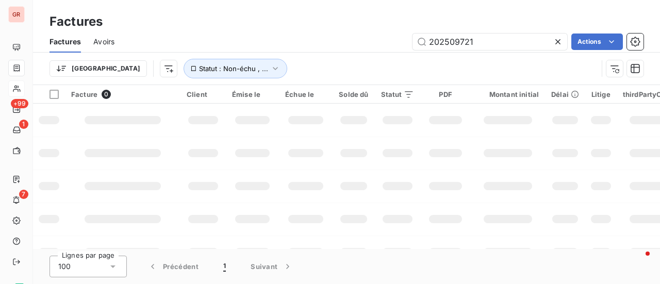
drag, startPoint x: 482, startPoint y: 42, endPoint x: 211, endPoint y: 104, distance: 278.2
click at [247, 95] on div "Factures Factures Avoirs 202509721 Actions Trier Statut : Non-échu , ... Factur…" at bounding box center [346, 142] width 627 height 284
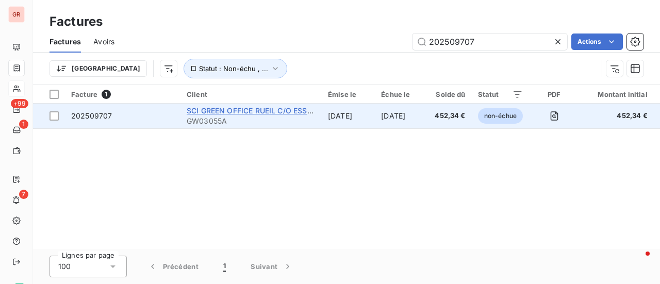
type input "202509707"
click at [228, 108] on span "SCI GREEN OFFICE RUEIL C/O ESSET" at bounding box center [251, 110] width 129 height 9
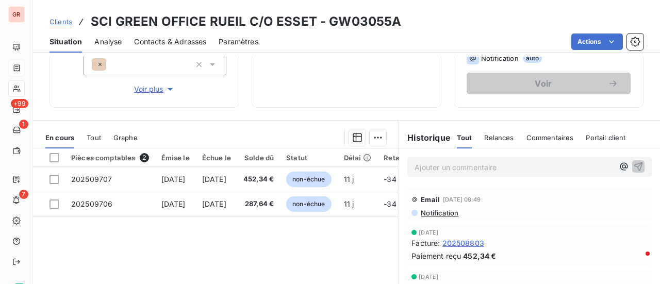
scroll to position [206, 0]
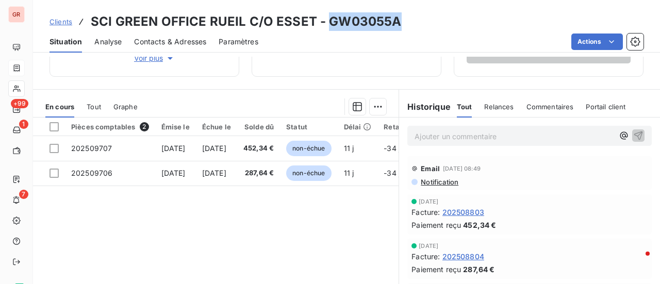
drag, startPoint x: 387, startPoint y: 25, endPoint x: 329, endPoint y: 21, distance: 58.4
click at [329, 21] on h3 "SCI GREEN OFFICE RUEIL C/O ESSET - GW03055A" at bounding box center [246, 21] width 311 height 19
copy h3 "GW03055A"
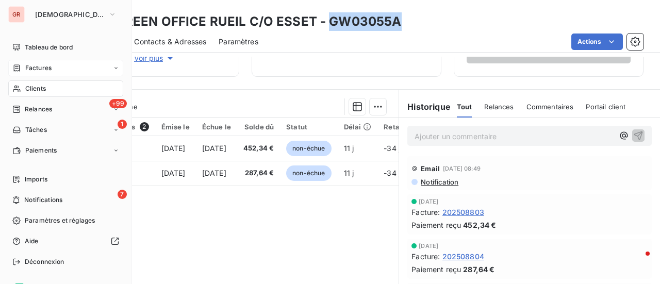
click at [53, 59] on nav "Tableau de bord Factures Clients +99 Relances 1 Tâches Paiements" at bounding box center [65, 99] width 115 height 120
click at [53, 67] on div "Factures" at bounding box center [65, 68] width 115 height 17
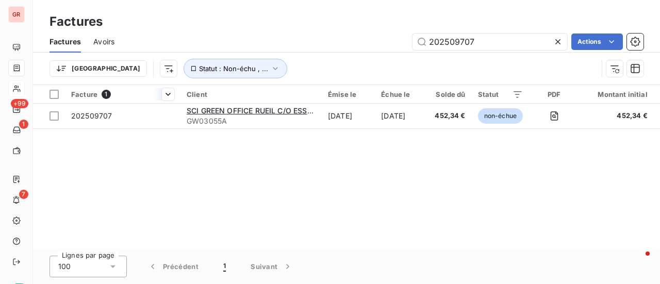
drag, startPoint x: 499, startPoint y: 46, endPoint x: 155, endPoint y: 86, distance: 346.9
click at [192, 77] on div "Factures Avoirs 202509707 Actions Trier Statut : Non-échu , ..." at bounding box center [346, 58] width 627 height 54
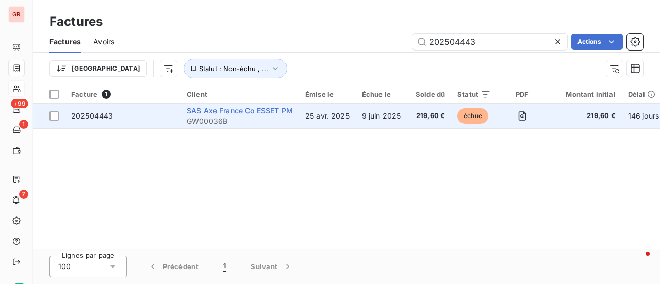
type input "202504443"
click at [257, 114] on span "SAS Axe France Co ESSET PM" at bounding box center [240, 110] width 106 height 9
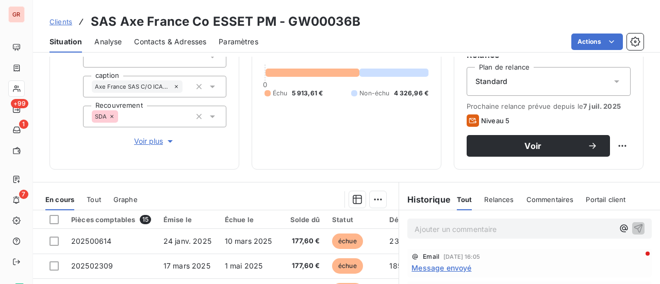
click at [452, 267] on span "Message envoyé" at bounding box center [442, 268] width 60 height 11
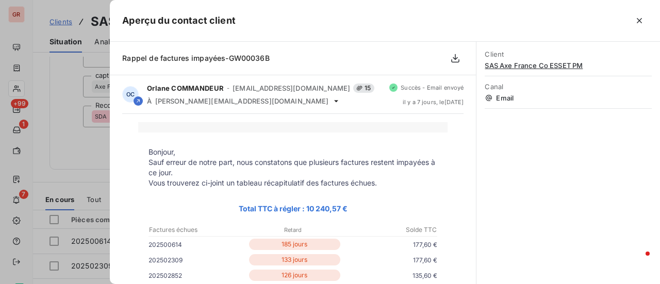
click at [86, 157] on div at bounding box center [330, 142] width 660 height 284
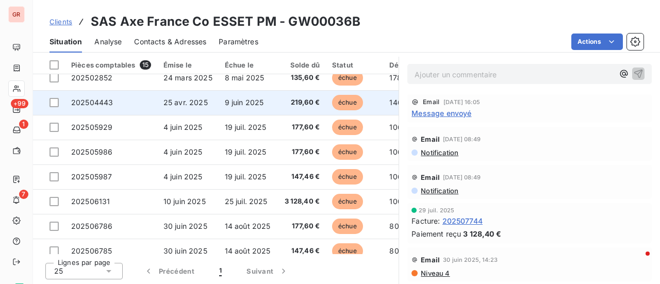
scroll to position [41, 0]
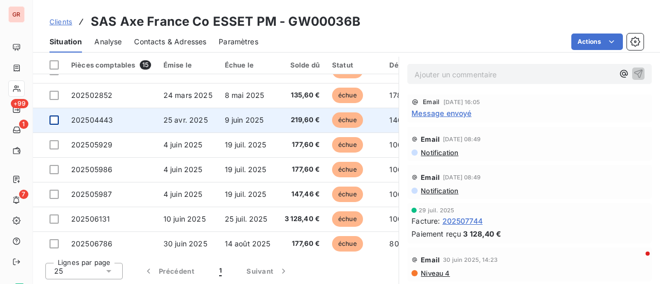
click at [53, 119] on div at bounding box center [54, 120] width 9 height 9
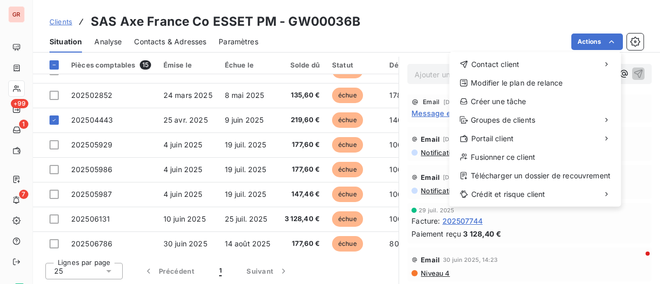
click at [388, 19] on html "GR +99 1 7 Clients SAS Axe France Co ESSET PM - GW00036B Situation Analyse Cont…" at bounding box center [330, 142] width 660 height 284
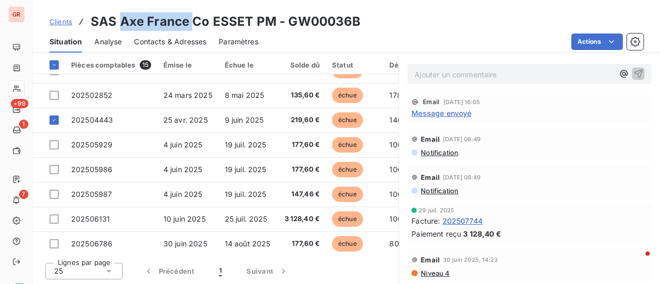
drag, startPoint x: 190, startPoint y: 20, endPoint x: 118, endPoint y: 24, distance: 71.8
click at [118, 24] on h3 "SAS Axe France Co ESSET PM - GW00036B" at bounding box center [226, 21] width 270 height 19
copy h3 "Axe France"
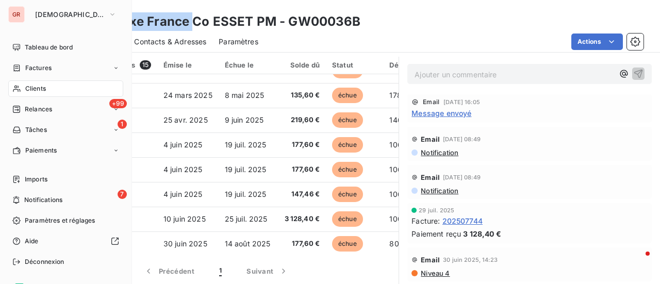
click at [44, 71] on span "Factures" at bounding box center [38, 67] width 26 height 9
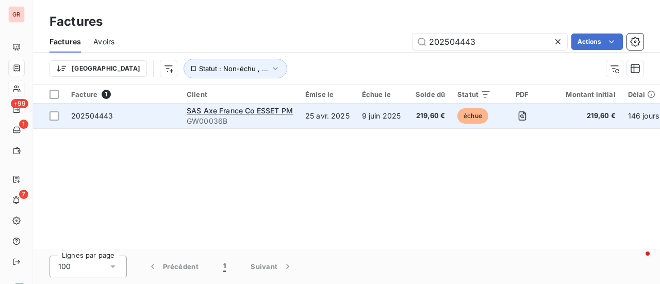
drag, startPoint x: 494, startPoint y: 38, endPoint x: 170, endPoint y: 113, distance: 331.9
click at [212, 105] on div "Factures Factures Avoirs 202504443 Actions Trier Statut : Non-échu , ... Factur…" at bounding box center [346, 142] width 627 height 284
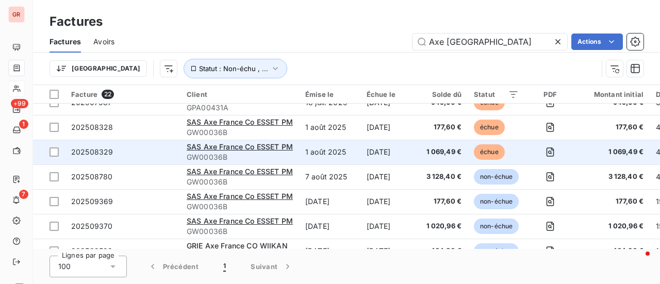
scroll to position [403, 0]
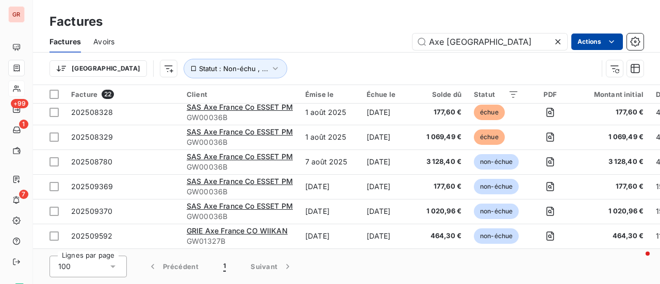
type input "Axe France"
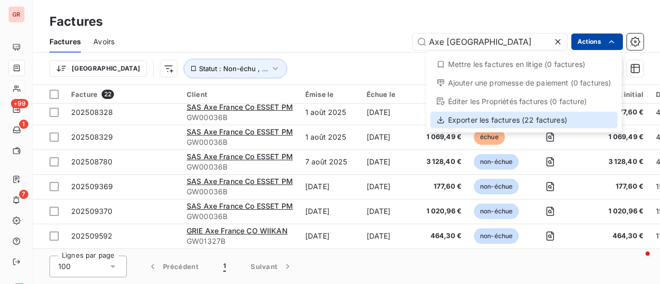
click at [509, 117] on div "Exporter les factures (22 factures)" at bounding box center [524, 120] width 187 height 17
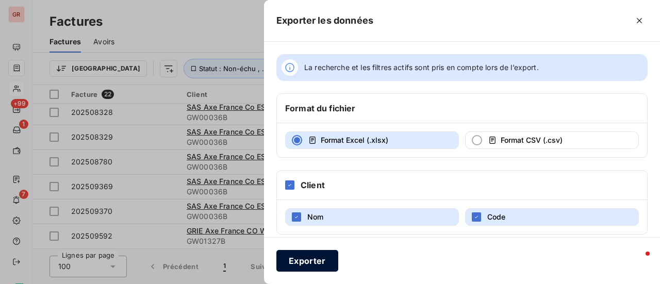
click at [304, 264] on button "Exporter" at bounding box center [307, 261] width 62 height 22
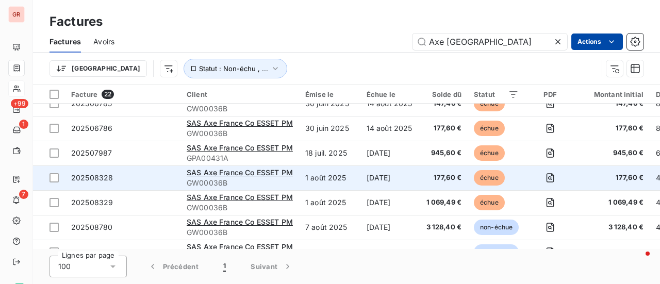
scroll to position [249, 0]
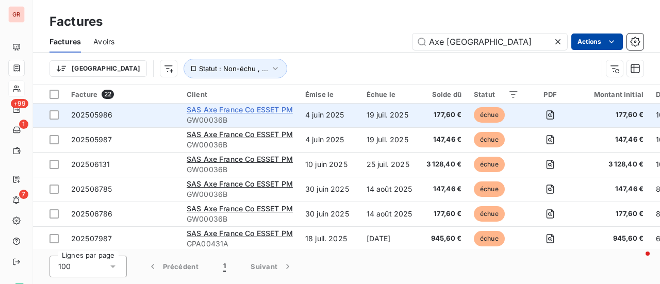
click at [241, 110] on span "SAS Axe France Co ESSET PM" at bounding box center [240, 109] width 106 height 9
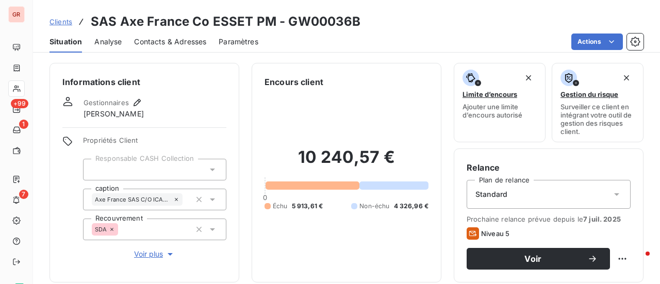
click at [183, 41] on span "Contacts & Adresses" at bounding box center [170, 42] width 72 height 10
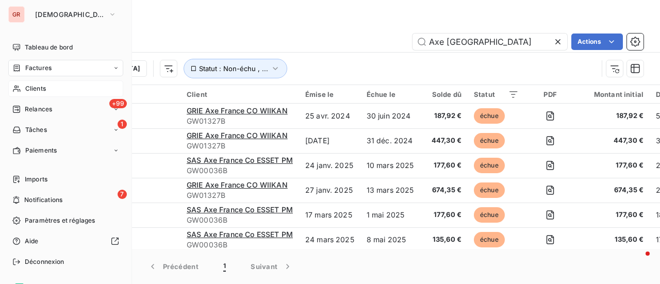
click at [44, 66] on span "Factures" at bounding box center [38, 67] width 26 height 9
click at [44, 87] on span "Clients" at bounding box center [35, 88] width 21 height 9
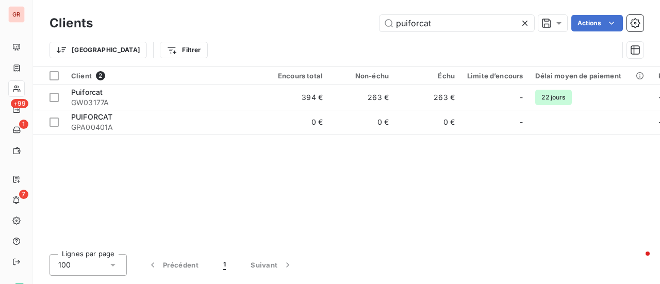
drag, startPoint x: 375, startPoint y: 31, endPoint x: 289, endPoint y: 34, distance: 85.6
click at [291, 32] on div "Clients puiforcat Actions" at bounding box center [347, 23] width 594 height 22
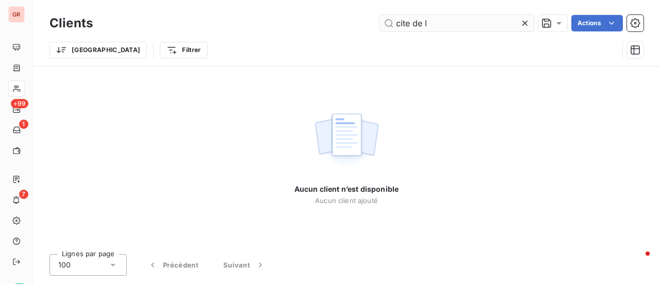
drag, startPoint x: 430, startPoint y: 25, endPoint x: 403, endPoint y: 27, distance: 26.9
click at [406, 27] on input "cite de l" at bounding box center [457, 23] width 155 height 17
click at [437, 21] on input "cite de l" at bounding box center [457, 23] width 155 height 17
drag, startPoint x: 421, startPoint y: 24, endPoint x: 354, endPoint y: 34, distance: 67.8
click at [354, 34] on div "Clients cite de l Actions Trier Filtrer" at bounding box center [347, 39] width 594 height 54
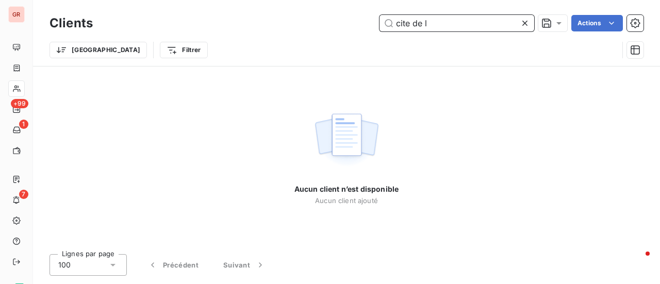
paste input "202409910"
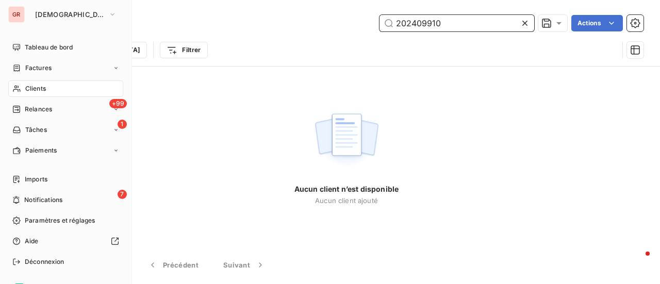
type input "202409910"
click at [41, 70] on span "Factures" at bounding box center [38, 67] width 26 height 9
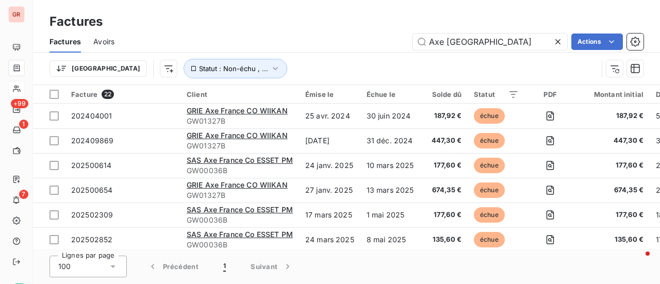
drag, startPoint x: 488, startPoint y: 42, endPoint x: 286, endPoint y: 62, distance: 202.7
click at [322, 57] on div "Factures Avoirs Axe France Actions Trier Statut : Non-échu , ..." at bounding box center [346, 58] width 627 height 54
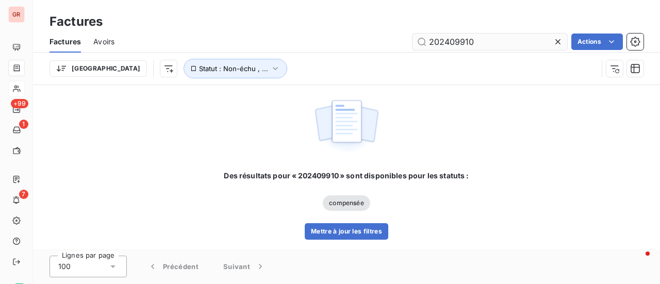
click at [428, 41] on input "202409910" at bounding box center [490, 42] width 155 height 17
click at [487, 46] on input "202409910" at bounding box center [490, 42] width 155 height 17
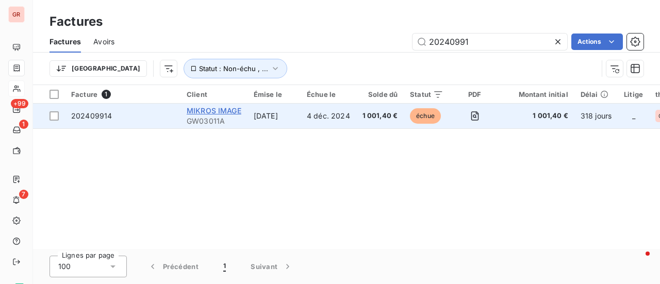
type input "20240991"
click at [213, 110] on span "MIKROS IMAGE" at bounding box center [214, 110] width 55 height 9
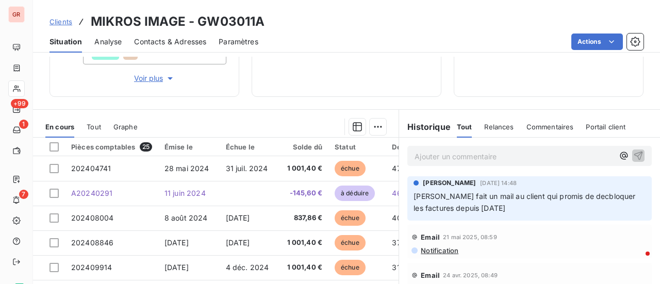
scroll to position [206, 0]
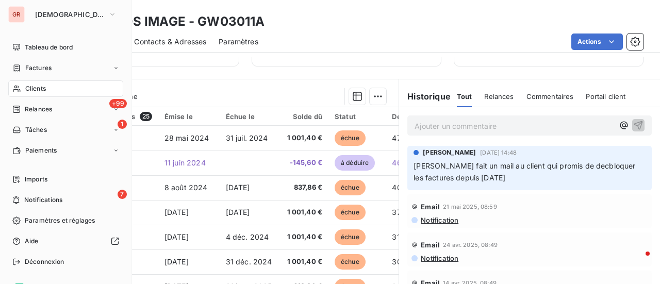
click at [47, 71] on span "Factures" at bounding box center [38, 67] width 26 height 9
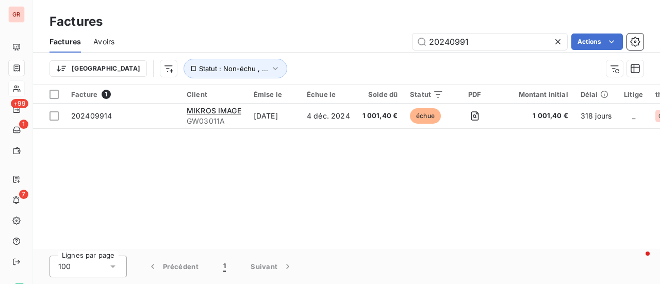
drag, startPoint x: 481, startPoint y: 40, endPoint x: 340, endPoint y: 66, distance: 142.6
click at [344, 66] on div "Factures Avoirs 20240991 Actions Trier Statut : Non-échu , ..." at bounding box center [346, 58] width 627 height 54
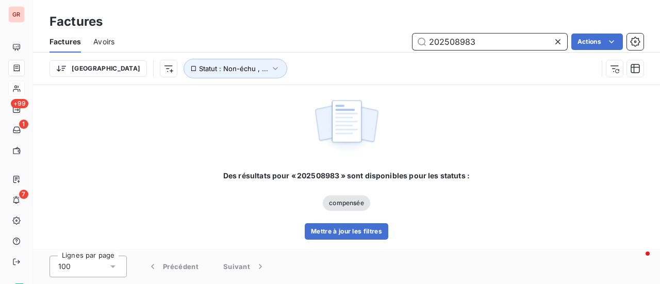
drag, startPoint x: 474, startPoint y: 49, endPoint x: 363, endPoint y: 53, distance: 111.0
click at [365, 53] on div "Factures Avoirs 202508983 Actions Trier Statut : Non-échu , ..." at bounding box center [346, 58] width 627 height 54
paste input "412129"
type input "202412129"
drag, startPoint x: 497, startPoint y: 42, endPoint x: 340, endPoint y: 61, distance: 158.0
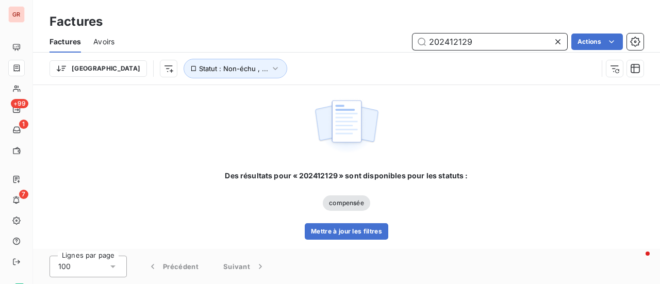
click at [342, 61] on div "Factures Avoirs 202412129 Actions Trier Statut : Non-échu , ..." at bounding box center [346, 58] width 627 height 54
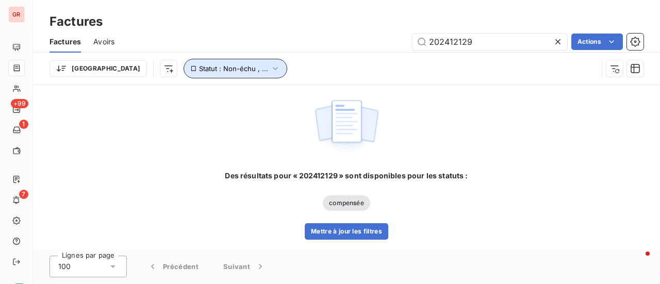
click at [270, 67] on icon "button" at bounding box center [275, 68] width 10 height 10
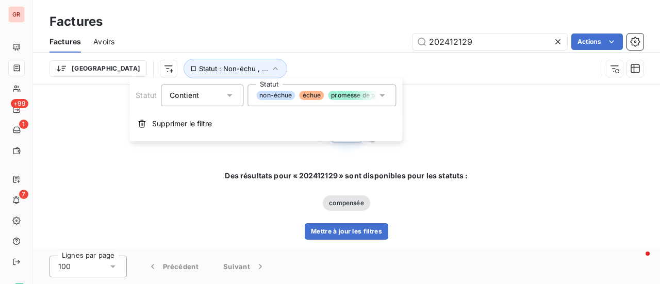
click at [382, 93] on icon at bounding box center [382, 95] width 10 height 10
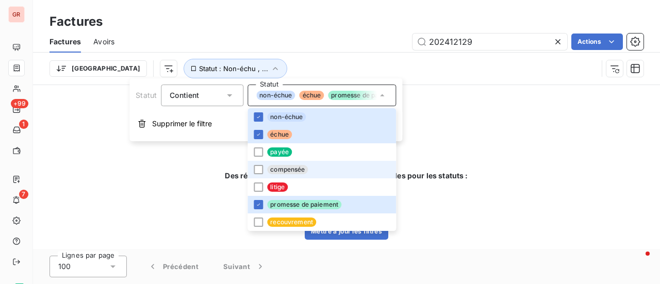
click at [269, 170] on span "compensée" at bounding box center [287, 169] width 41 height 9
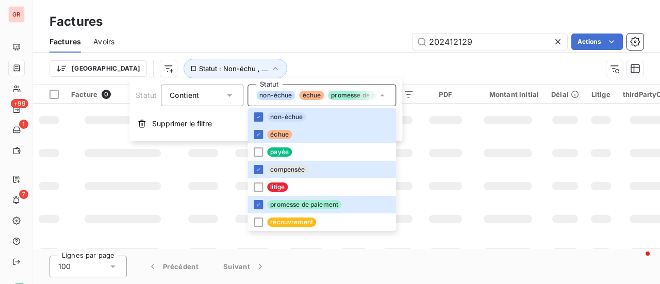
click at [440, 197] on td at bounding box center [445, 186] width 50 height 33
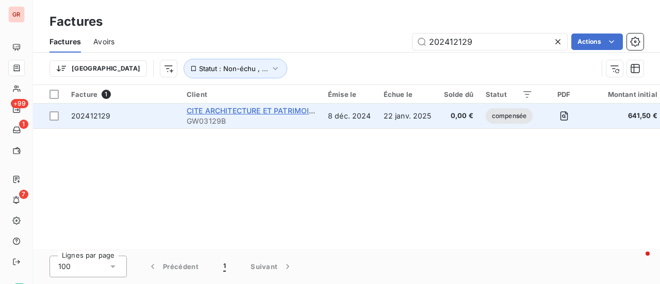
click at [278, 110] on span "CITE ARCHITECTURE ET PATRIMOINE" at bounding box center [253, 110] width 133 height 9
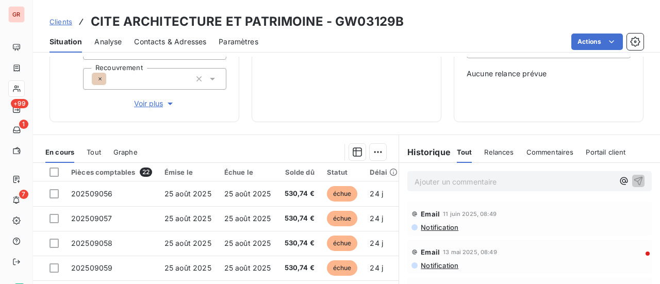
scroll to position [155, 0]
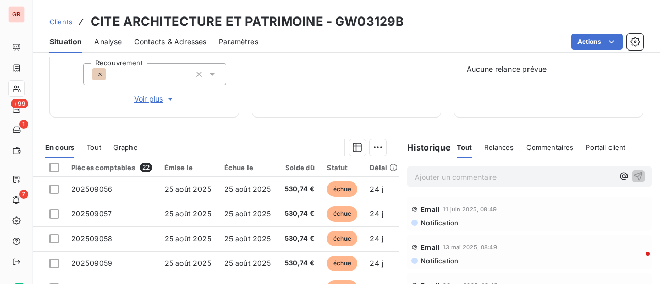
click at [185, 42] on span "Contacts & Adresses" at bounding box center [170, 42] width 72 height 10
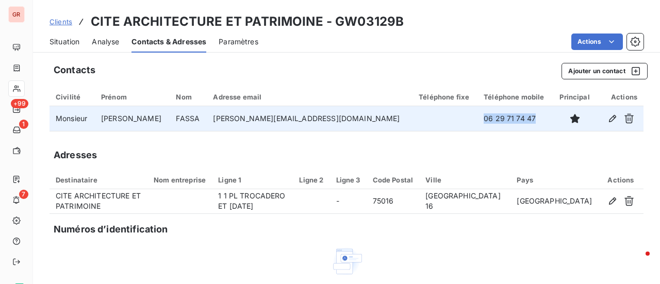
drag, startPoint x: 497, startPoint y: 121, endPoint x: 447, endPoint y: 119, distance: 50.1
click at [478, 119] on td "06 29 71 74 47" at bounding box center [515, 118] width 75 height 25
copy td "06 29 71 74 47"
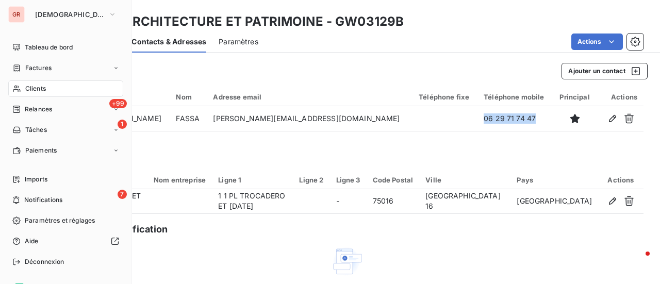
click at [46, 66] on span "Factures" at bounding box center [38, 67] width 26 height 9
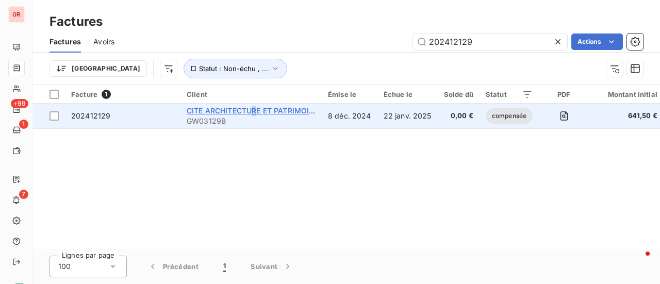
click at [256, 111] on span "CITE ARCHITECTURE ET PATRIMOINE" at bounding box center [253, 110] width 133 height 9
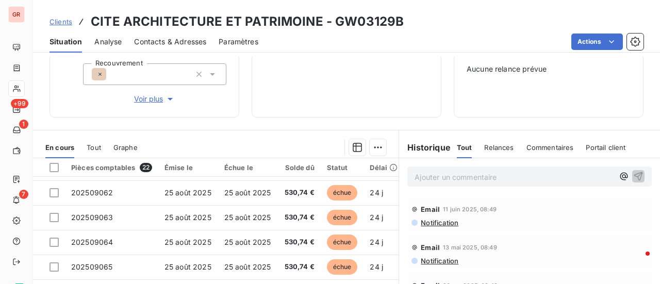
scroll to position [155, 0]
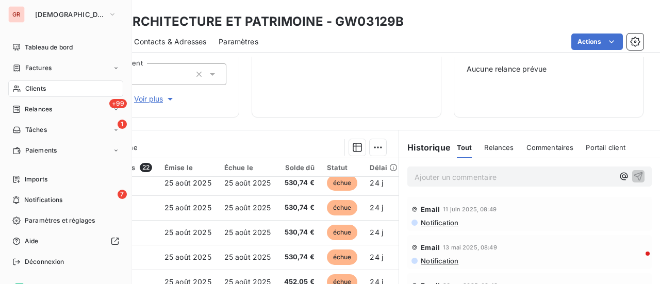
click at [44, 71] on span "Factures" at bounding box center [38, 67] width 26 height 9
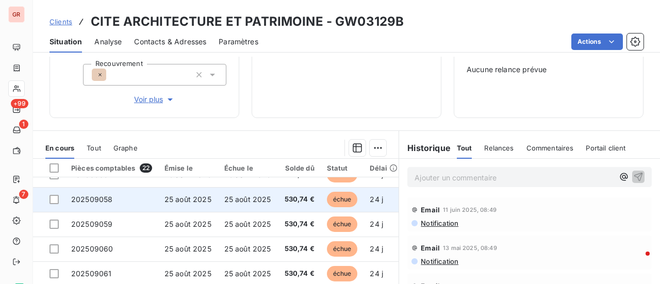
scroll to position [155, 0]
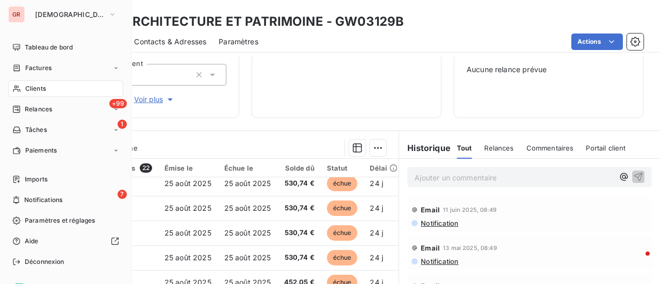
click at [45, 67] on span "Factures" at bounding box center [38, 67] width 26 height 9
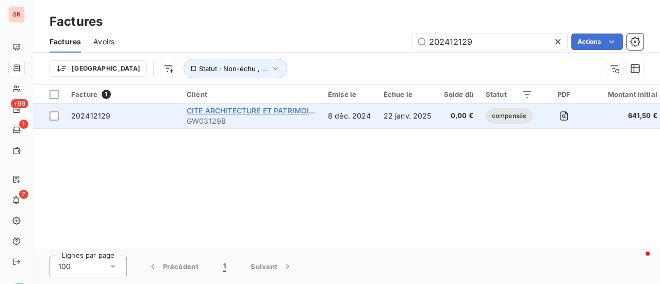
click at [224, 114] on span "CITE ARCHITECTURE ET PATRIMOINE" at bounding box center [253, 110] width 133 height 9
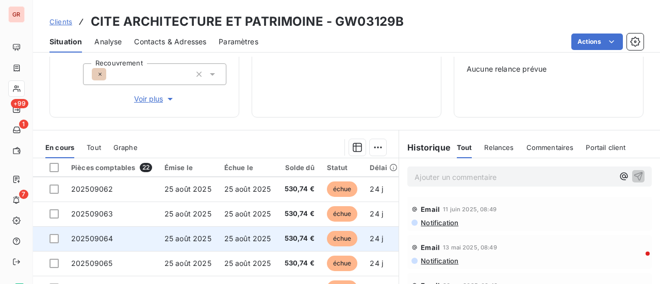
scroll to position [155, 0]
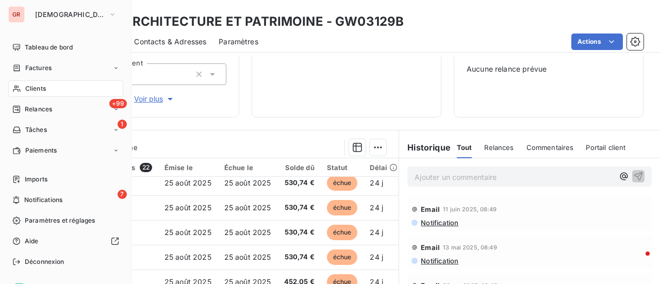
drag, startPoint x: 47, startPoint y: 69, endPoint x: 53, endPoint y: 68, distance: 5.8
click at [47, 69] on span "Factures" at bounding box center [38, 67] width 26 height 9
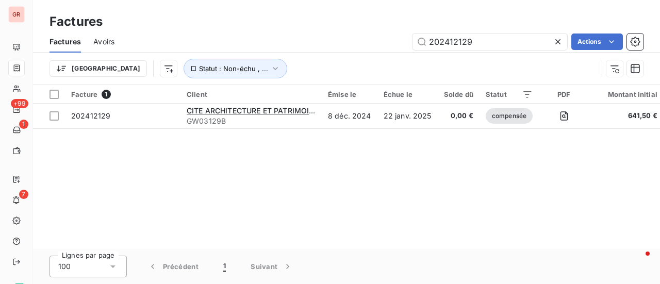
drag, startPoint x: 488, startPoint y: 45, endPoint x: 283, endPoint y: 60, distance: 205.9
click at [283, 60] on div "Factures Avoirs 202412129 Actions Trier Statut : Non-échu , ..." at bounding box center [346, 58] width 627 height 54
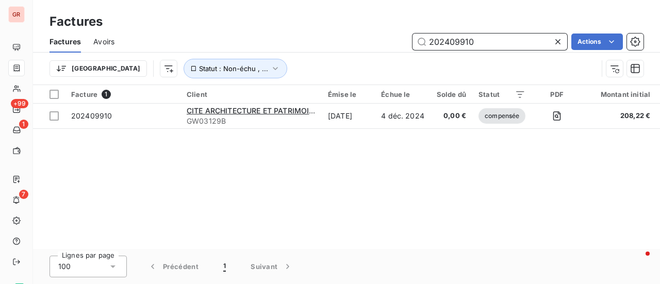
drag, startPoint x: 484, startPoint y: 40, endPoint x: 281, endPoint y: 60, distance: 204.3
click at [283, 58] on div "Factures Avoirs 202409910 Actions Trier Statut : Non-échu , ..." at bounding box center [346, 58] width 627 height 54
paste input "508983"
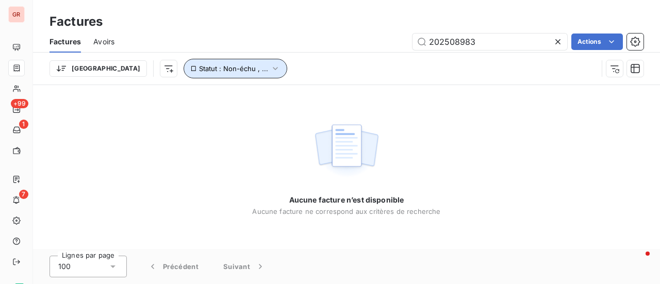
click at [270, 66] on icon "button" at bounding box center [275, 68] width 10 height 10
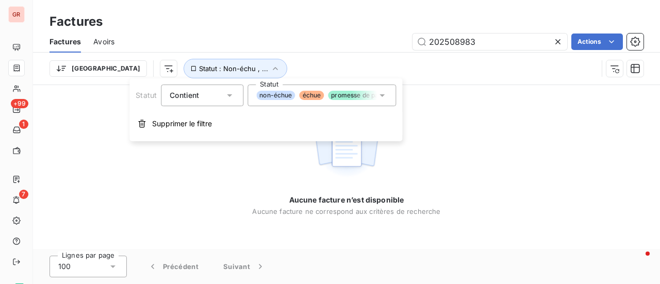
click at [385, 94] on icon at bounding box center [382, 95] width 10 height 10
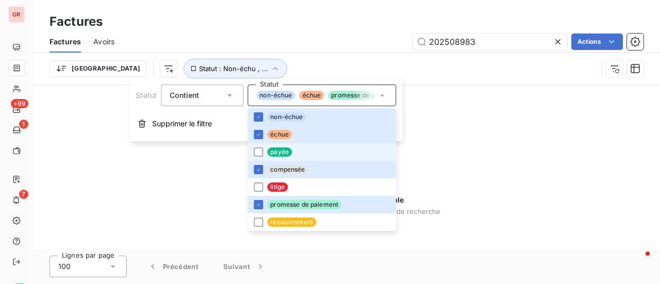
click at [268, 152] on span "payée" at bounding box center [279, 152] width 25 height 9
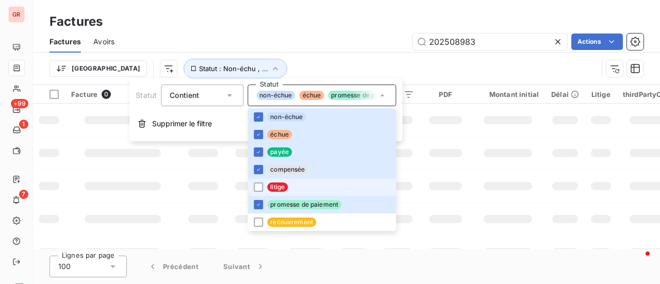
click at [260, 192] on li "litige" at bounding box center [322, 187] width 149 height 18
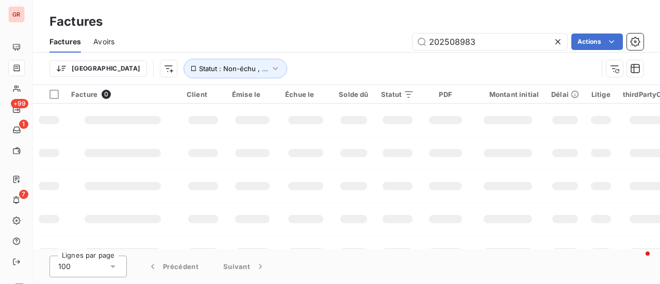
click at [438, 187] on div at bounding box center [445, 186] width 33 height 8
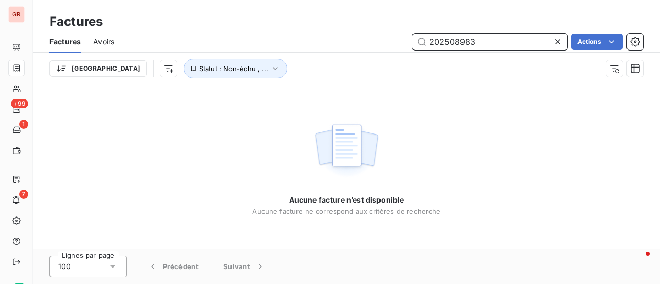
drag, startPoint x: 487, startPoint y: 44, endPoint x: 263, endPoint y: 49, distance: 223.9
click at [272, 47] on div "202508983 Actions" at bounding box center [385, 42] width 517 height 17
paste input "text"
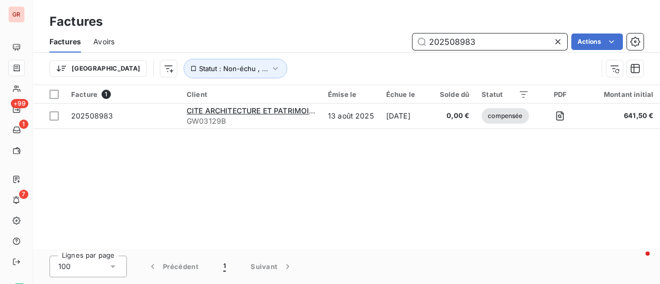
type input "202508983"
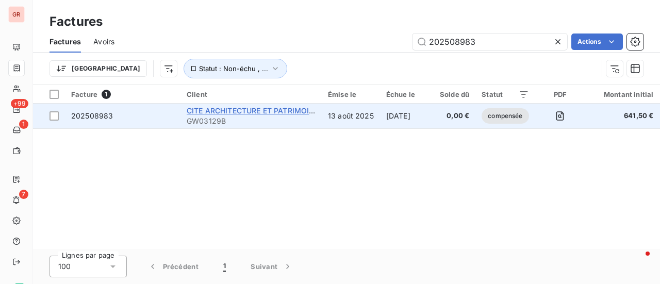
click at [257, 109] on span "CITE ARCHITECTURE ET PATRIMOINE" at bounding box center [253, 110] width 133 height 9
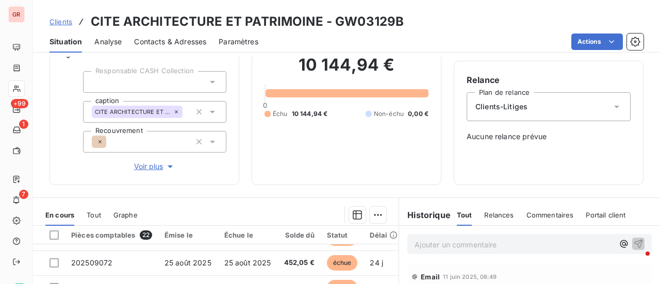
scroll to position [1, 0]
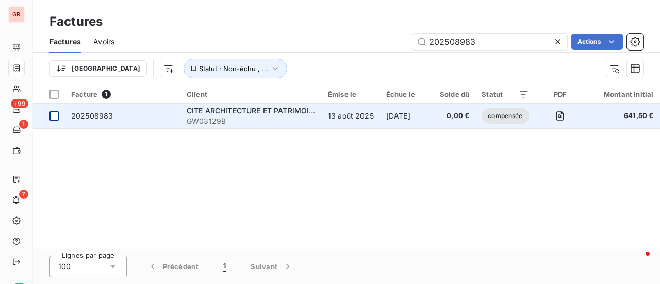
click at [55, 114] on div at bounding box center [54, 115] width 9 height 9
click at [204, 110] on span "CITE ARCHITECTURE ET PATRIMOINE" at bounding box center [253, 110] width 133 height 9
click at [54, 114] on div at bounding box center [54, 115] width 9 height 9
click at [102, 115] on span "202508983" at bounding box center [92, 115] width 42 height 9
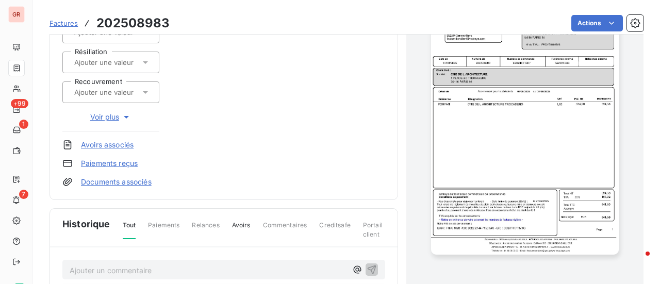
scroll to position [311, 0]
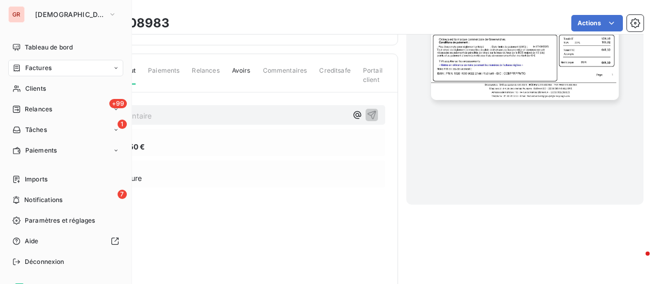
click at [41, 66] on span "Factures" at bounding box center [38, 67] width 26 height 9
click at [56, 68] on div "Factures" at bounding box center [65, 68] width 115 height 17
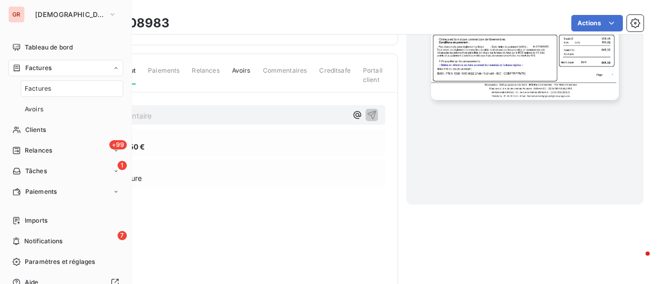
click at [44, 69] on span "Factures" at bounding box center [38, 67] width 26 height 9
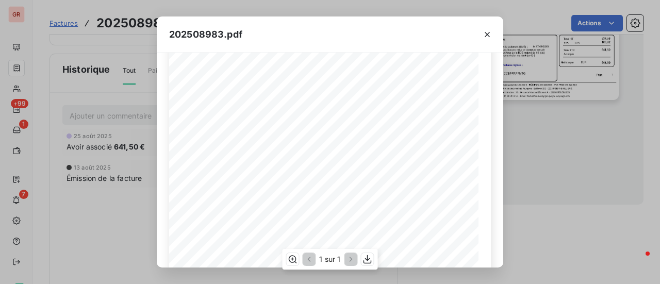
scroll to position [103, 0]
click at [120, 232] on div "202508983.pdf Référence interne Numéro de Date de Numéro de commande Référence …" at bounding box center [330, 142] width 660 height 284
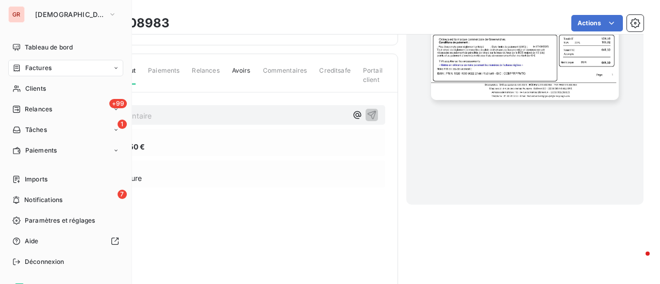
drag, startPoint x: 50, startPoint y: 69, endPoint x: 85, endPoint y: 73, distance: 35.4
click at [50, 69] on span "Factures" at bounding box center [38, 67] width 26 height 9
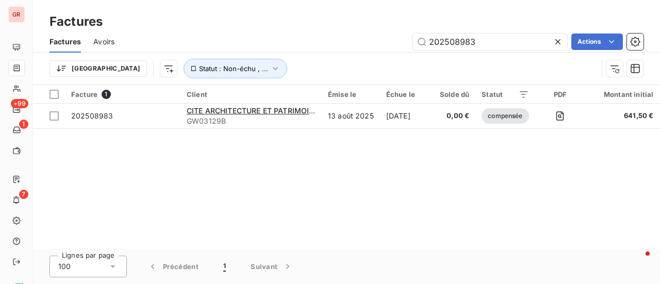
drag, startPoint x: 482, startPoint y: 42, endPoint x: 359, endPoint y: 52, distance: 123.2
click at [363, 51] on div "Factures Avoirs 202508983 Actions" at bounding box center [346, 42] width 627 height 22
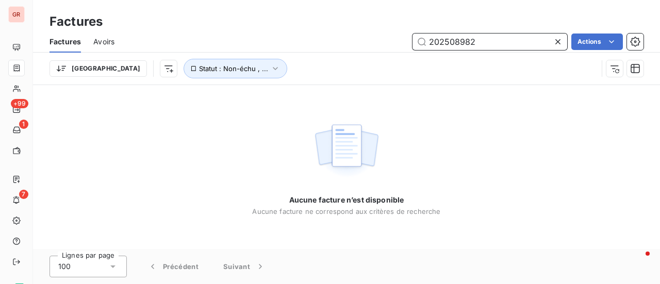
drag, startPoint x: 499, startPoint y: 38, endPoint x: 362, endPoint y: 46, distance: 137.5
click at [367, 45] on div "202508982 Actions" at bounding box center [385, 42] width 517 height 17
paste input "6176"
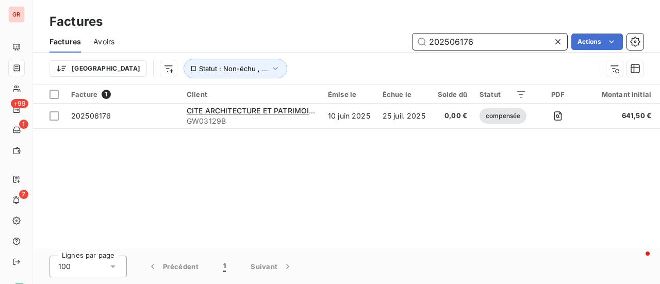
drag, startPoint x: 480, startPoint y: 38, endPoint x: 299, endPoint y: 49, distance: 180.9
click at [299, 49] on div "202506176 Actions" at bounding box center [385, 42] width 517 height 17
paste input "5"
drag, startPoint x: 432, startPoint y: 39, endPoint x: 332, endPoint y: 52, distance: 100.9
click at [333, 52] on div "Factures Avoirs 202506175 Actions Trier Statut : Non-échu , ..." at bounding box center [346, 58] width 627 height 54
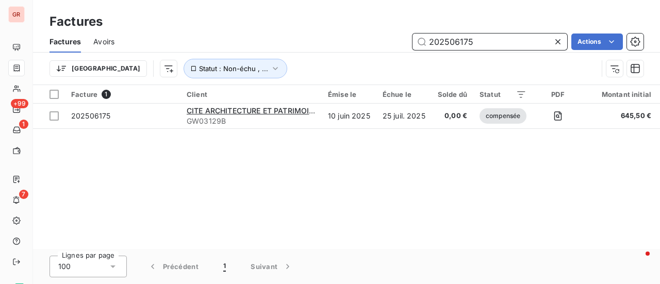
paste input "°202504840"
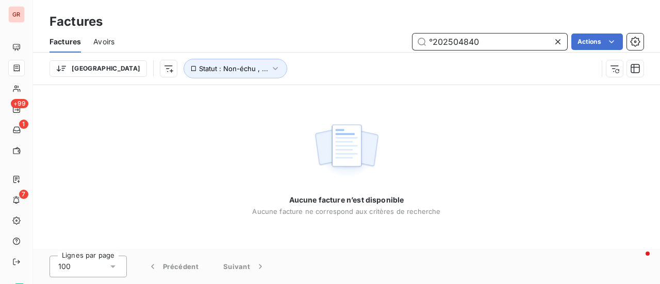
drag, startPoint x: 490, startPoint y: 41, endPoint x: 352, endPoint y: 45, distance: 138.3
click at [359, 45] on div "°202504840 Actions" at bounding box center [385, 42] width 517 height 17
paste input "202504839"
drag, startPoint x: 458, startPoint y: 46, endPoint x: 345, endPoint y: 51, distance: 113.6
click at [356, 50] on div "202504839 Actions" at bounding box center [385, 42] width 517 height 17
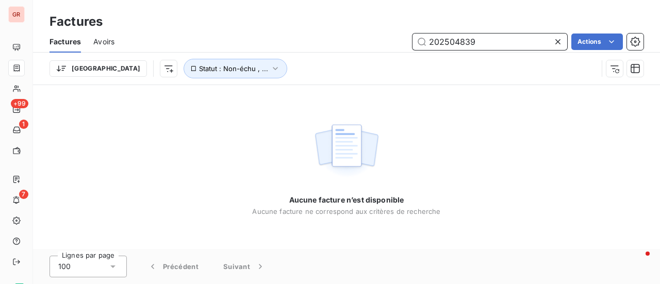
paste input "est passée au statut Rejetée : par la structure CITE ARCHITECTURE ET PATRIMOINE…"
type input "est passée au statut Rejetée : par la structure CITE ARCHITECTURE ET PATRIMOINE…"
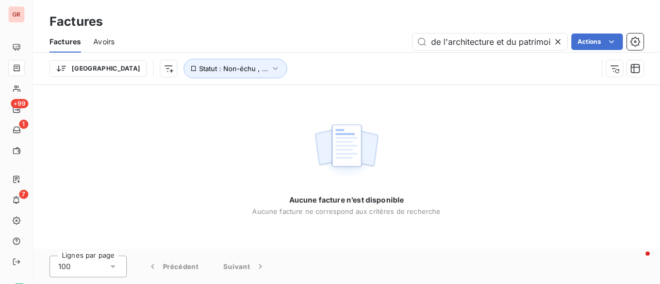
click at [556, 40] on icon at bounding box center [558, 41] width 5 height 5
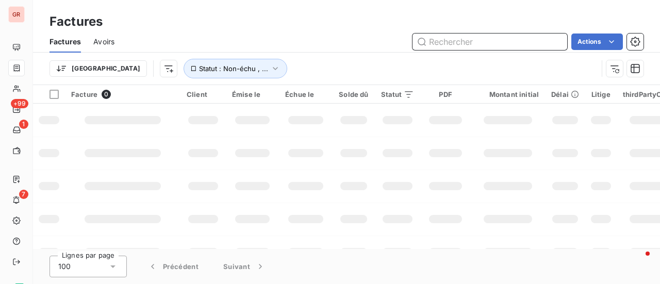
click at [485, 45] on input "text" at bounding box center [490, 42] width 155 height 17
paste input "est passée au statut Rejetée : par la structure CITE ARCHITECTURE ET PATRIMOINE…"
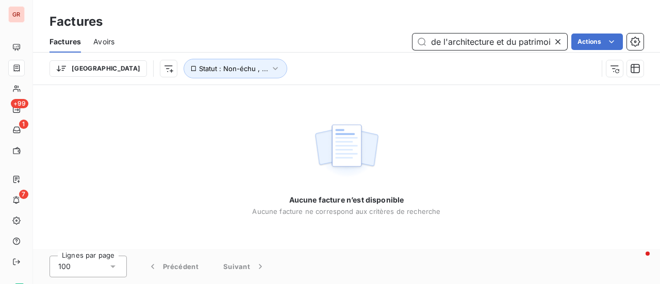
click at [551, 40] on input "est passée au statut Rejetée : par la structure CITE ARCHITECTURE ET PATRIMOINE…" at bounding box center [490, 42] width 155 height 17
type input "est passée au statut Rejetée : par la structure CITE ARCHITECTURE ET PATRIMOINE…"
click at [557, 43] on icon at bounding box center [558, 42] width 10 height 10
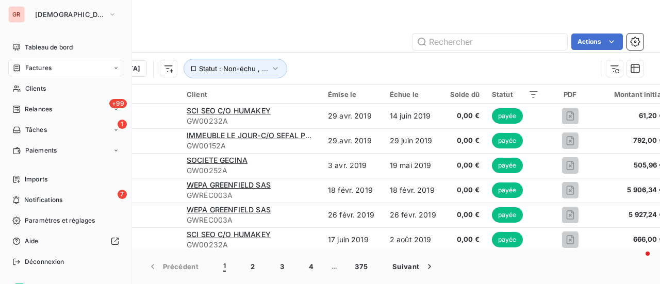
click at [48, 69] on span "Factures" at bounding box center [38, 67] width 26 height 9
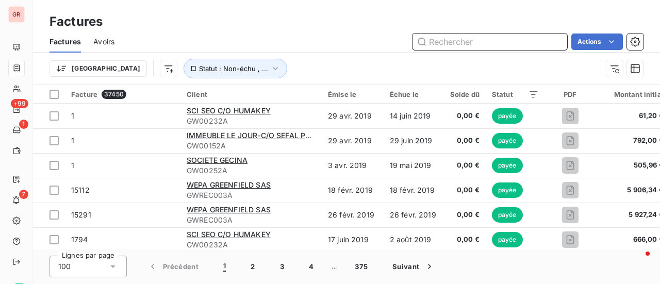
click at [446, 38] on input "text" at bounding box center [490, 42] width 155 height 17
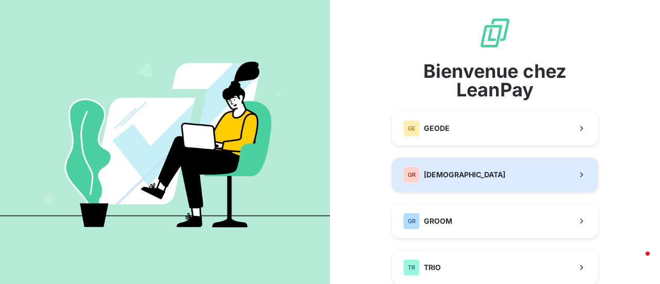
click at [454, 174] on span "[DEMOGRAPHIC_DATA]" at bounding box center [464, 175] width 81 height 10
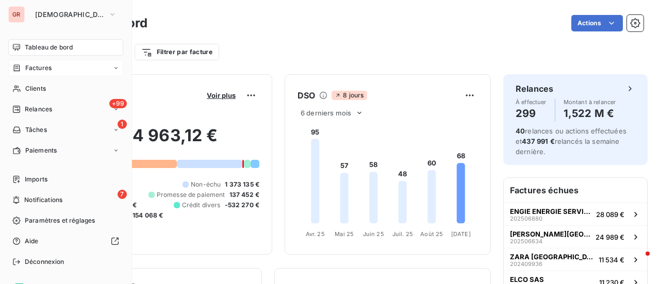
click at [37, 70] on span "Factures" at bounding box center [38, 67] width 26 height 9
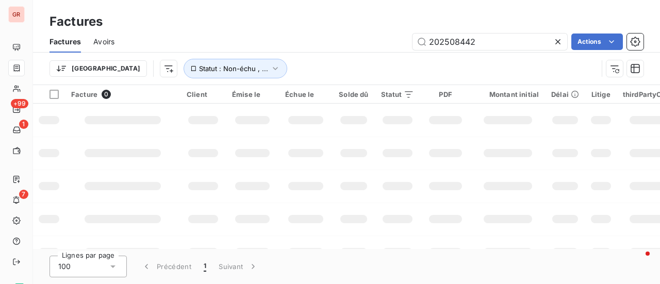
drag, startPoint x: 497, startPoint y: 47, endPoint x: 251, endPoint y: 45, distance: 246.0
click at [258, 45] on div "202508442 Actions" at bounding box center [385, 42] width 517 height 17
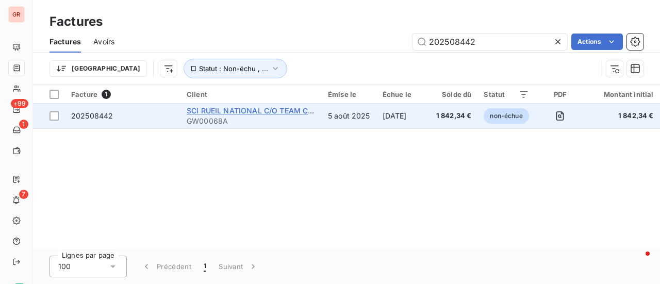
click at [274, 114] on span "SCI RUEIL NATIONAL C/O TEAM CONSEIL" at bounding box center [261, 110] width 148 height 9
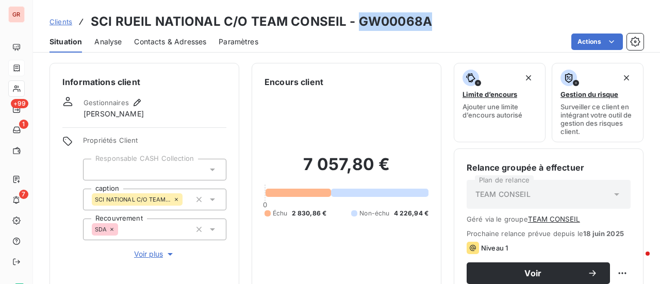
drag, startPoint x: 433, startPoint y: 24, endPoint x: 355, endPoint y: 19, distance: 78.5
click at [355, 19] on div "Clients SCI RUEIL NATIONAL C/O TEAM CONSEIL - GW00068A" at bounding box center [346, 21] width 627 height 19
copy h3 "GW00068A"
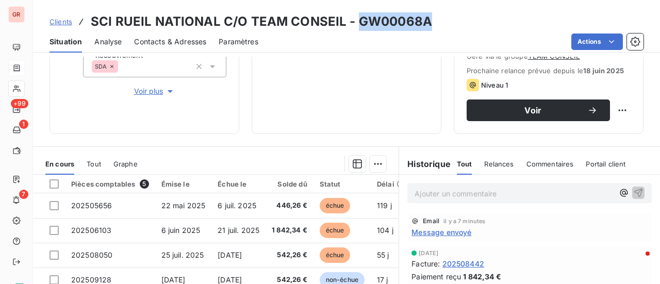
scroll to position [179, 0]
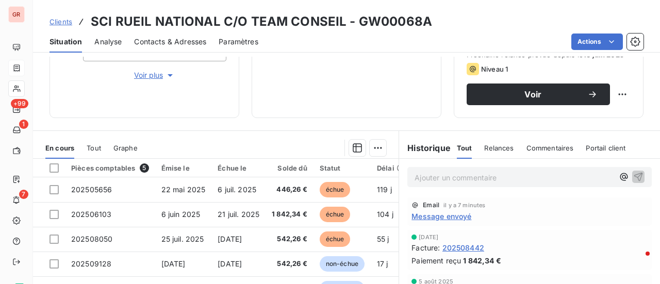
click at [443, 176] on p "Ajouter un commentaire ﻿" at bounding box center [514, 177] width 199 height 13
click at [174, 41] on span "Contacts & Adresses" at bounding box center [170, 42] width 72 height 10
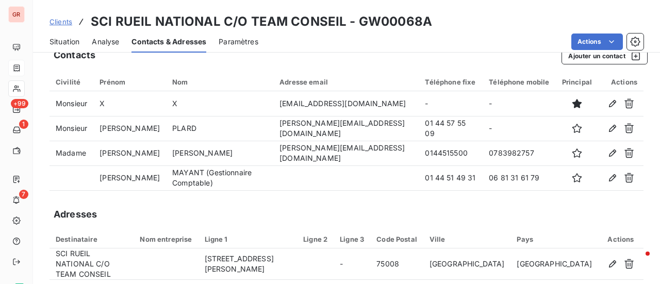
scroll to position [0, 0]
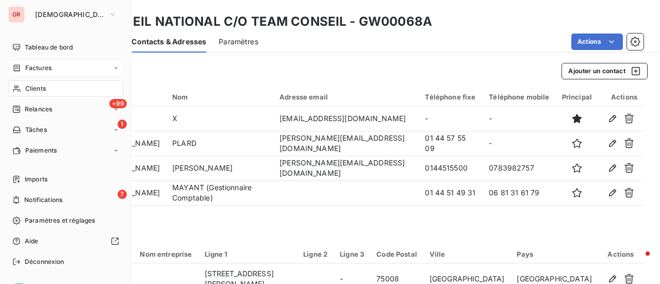
click at [42, 67] on span "Factures" at bounding box center [38, 67] width 26 height 9
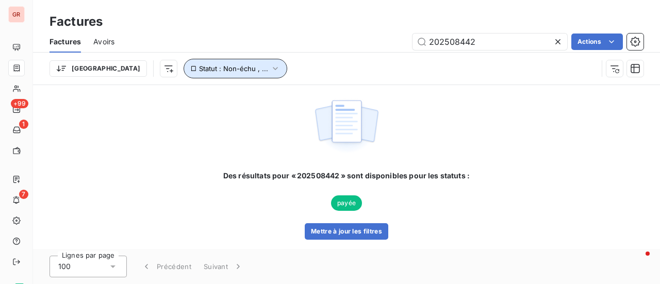
click at [270, 69] on icon "button" at bounding box center [275, 68] width 10 height 10
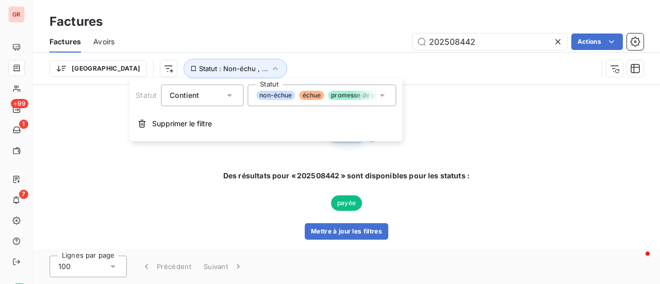
click at [380, 99] on icon at bounding box center [382, 95] width 10 height 10
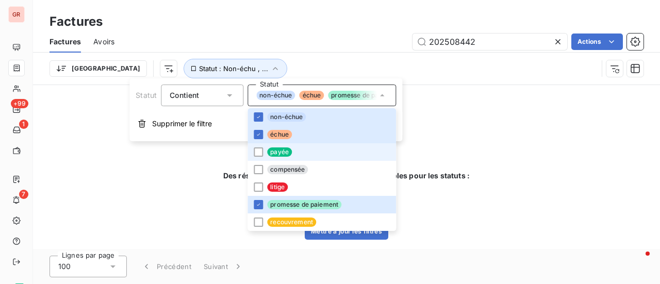
click at [273, 150] on span "payée" at bounding box center [279, 152] width 25 height 9
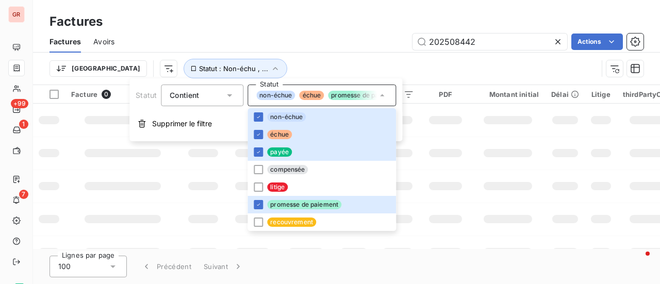
click at [471, 144] on td at bounding box center [508, 153] width 74 height 33
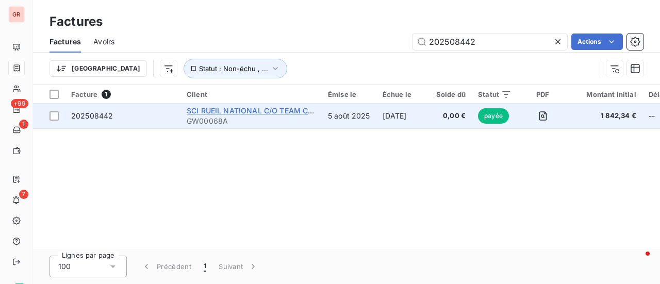
click at [249, 113] on span "SCI RUEIL NATIONAL C/O TEAM CONSEIL" at bounding box center [261, 110] width 148 height 9
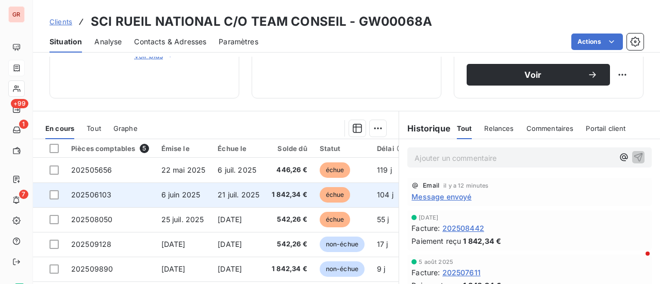
scroll to position [258, 0]
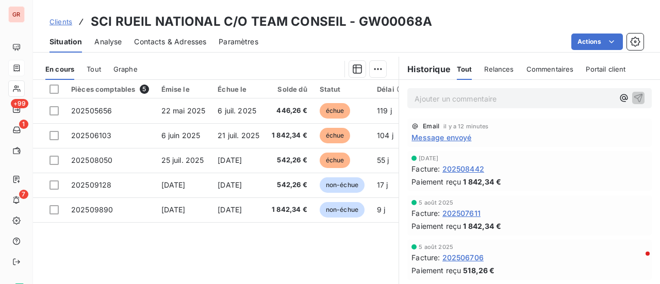
click at [431, 101] on p "Ajouter un commentaire ﻿" at bounding box center [514, 98] width 199 height 13
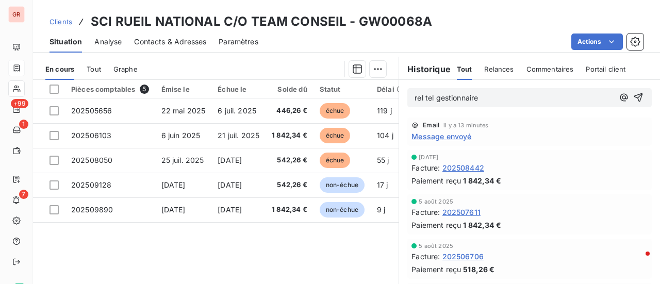
click at [415, 96] on span "rel tel gestionnaire" at bounding box center [446, 97] width 63 height 9
click at [490, 99] on p "Rel tel gestionnaire" at bounding box center [514, 98] width 199 height 12
click at [546, 99] on span "Rel tel gestionnaire, mauvaise adresse de facturation" at bounding box center [506, 97] width 183 height 9
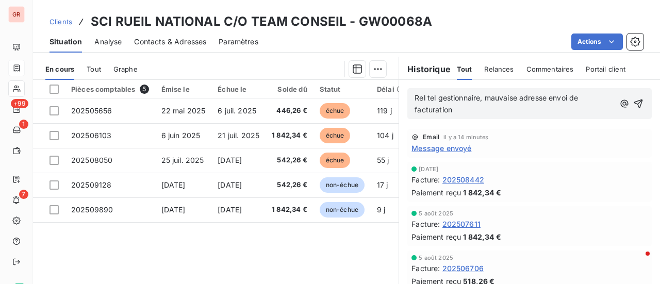
click at [583, 100] on p "Rel tel gestionnaire, mauvaise adresse envoi de facturation" at bounding box center [515, 104] width 200 height 24
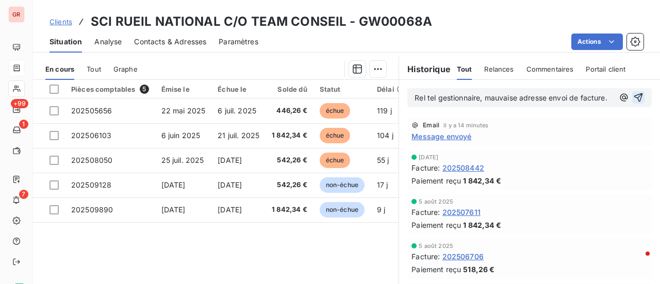
click at [633, 102] on icon "button" at bounding box center [638, 97] width 10 height 10
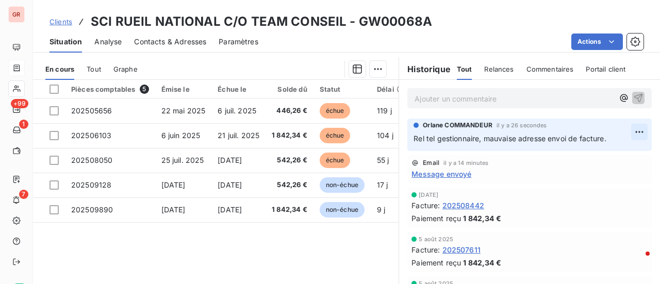
click at [625, 129] on html "GR +99 1 7 Clients SCI RUEIL NATIONAL C/O TEAM CONSEIL - GW00068A Situation Ana…" at bounding box center [330, 142] width 660 height 284
click at [590, 156] on div "Editer" at bounding box center [599, 154] width 58 height 17
click at [610, 139] on p "Rel tel gestionnaire, mauvaise adresse envoi de facture." at bounding box center [523, 139] width 218 height 12
click at [628, 130] on html "GR +99 1 7 Clients SCI RUEIL NATIONAL C/O TEAM CONSEIL - GW00068A Situation Ana…" at bounding box center [330, 142] width 660 height 284
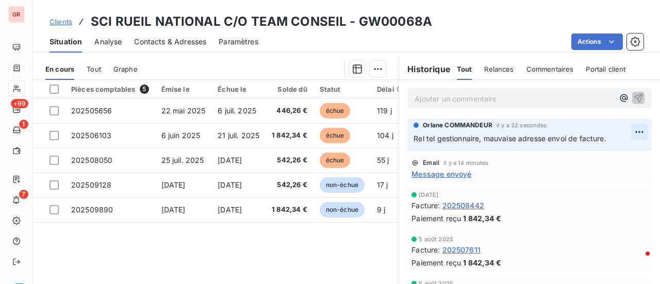
click at [628, 130] on html "GR +99 1 7 Clients SCI RUEIL NATIONAL C/O TEAM CONSEIL - GW00068A Situation Ana…" at bounding box center [330, 142] width 660 height 284
click at [585, 152] on div "Editer" at bounding box center [599, 154] width 58 height 17
click at [607, 137] on p "Rel tel gestionnaire, mauvaise adresse envoi de facture." at bounding box center [523, 139] width 218 height 12
click at [503, 148] on div "Orlane COMMANDEUR il y a 35 secondes Rel tel gestionnaire, mauvaise adresse env…" at bounding box center [529, 135] width 244 height 32
click at [409, 142] on div "Orlane COMMANDEUR il y a 35 secondes Rel tel gestionnaire, mauvaise adresse env…" at bounding box center [529, 135] width 244 height 32
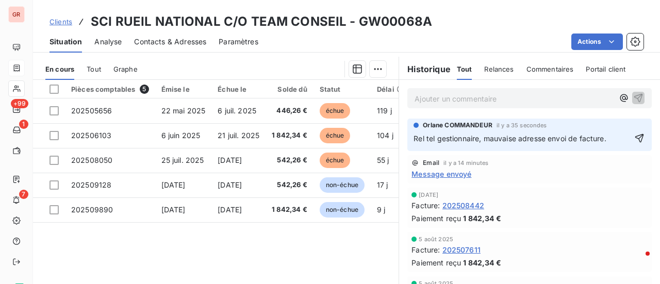
click at [414, 135] on span "Rel tel gestionnaire, mauvaise adresse envoi de facture." at bounding box center [510, 138] width 192 height 9
click at [608, 138] on p "Rel tel gestionnaire, mauvaise adresse envoi de facture." at bounding box center [523, 139] width 218 height 12
drag, startPoint x: 480, startPoint y: 136, endPoint x: 602, endPoint y: 144, distance: 123.0
click at [605, 139] on span "Rel tel gestionnaire, mauvaise adresse envoi de facture." at bounding box center [510, 138] width 192 height 9
click at [508, 140] on span "Rel tel gestionnaire, changer l'adresse d'envoi des factures" at bounding box center [516, 138] width 204 height 9
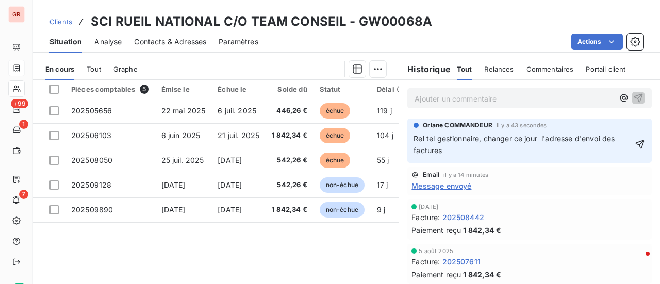
click at [445, 150] on p "Rel tel gestionnaire, changer ce jour l'adresse d'envoi des factures" at bounding box center [523, 145] width 218 height 24
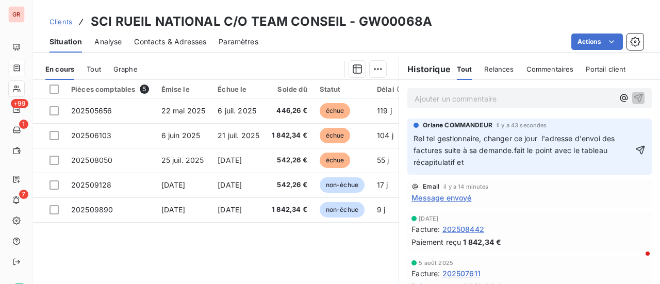
click at [478, 159] on p "Rel tel gestionnaire, changer ce jour l'adresse d'envoi des factures suite à sa…" at bounding box center [524, 151] width 220 height 36
drag, startPoint x: 499, startPoint y: 151, endPoint x: 327, endPoint y: 268, distance: 207.6
click at [327, 268] on div "Pièces comptables 5 Émise le Échue le Solde dû Statut Délai Retard thirdPartyCo…" at bounding box center [216, 179] width 366 height 199
click at [507, 150] on span "Rel tel gestionnaire, changer ce jour l'adresse d'envoi des factures suite à sa…" at bounding box center [515, 150] width 203 height 32
click at [511, 153] on span "Rel tel gestionnaire, changer ce jour l'adresse d'envoi des factures suite à sa…" at bounding box center [515, 150] width 203 height 32
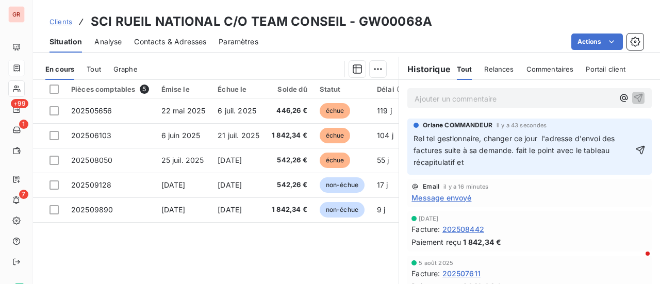
click at [515, 151] on span "Rel tel gestionnaire, changer ce jour l'adresse d'envoi des factures suite à sa…" at bounding box center [515, 150] width 203 height 32
click at [471, 162] on p "Rel tel gestionnaire, changer ce jour l'adresse d'envoi des factures suite à sa…" at bounding box center [524, 151] width 220 height 36
drag, startPoint x: 543, startPoint y: 165, endPoint x: 452, endPoint y: 166, distance: 91.3
click at [452, 166] on p "Rel tel gestionnaire, changer ce jour l'adresse d'envoi des factures suite à sa…" at bounding box center [524, 151] width 220 height 36
click at [636, 150] on icon "button" at bounding box center [640, 150] width 9 height 9
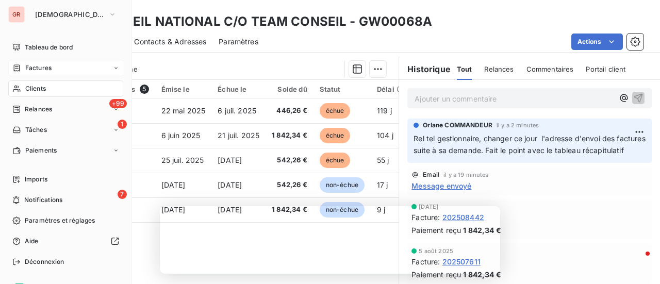
click at [41, 67] on span "Factures" at bounding box center [38, 67] width 26 height 9
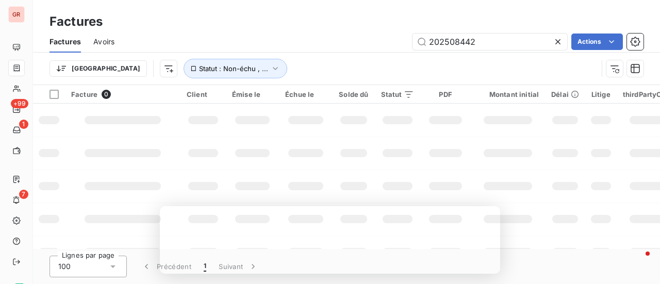
drag, startPoint x: 498, startPoint y: 44, endPoint x: 1, endPoint y: 43, distance: 497.2
click at [99, 33] on div "Factures Avoirs 202508442 Actions" at bounding box center [346, 42] width 627 height 22
type input "hermes"
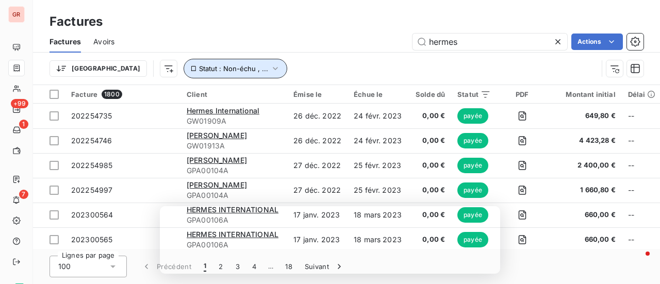
click at [270, 70] on icon "button" at bounding box center [275, 68] width 10 height 10
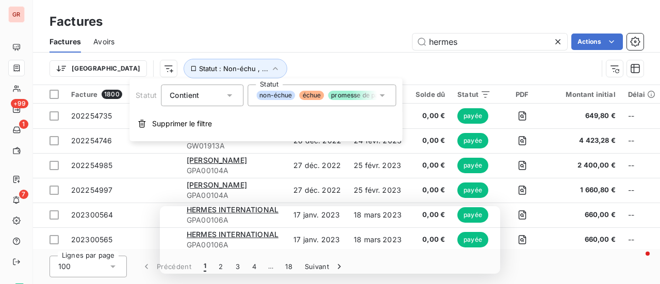
click at [383, 93] on icon at bounding box center [382, 95] width 10 height 10
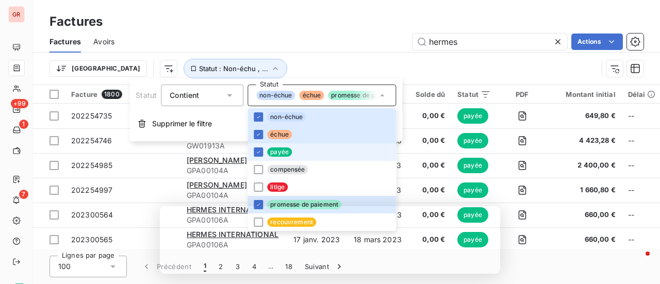
click at [270, 152] on span "payée" at bounding box center [279, 152] width 25 height 9
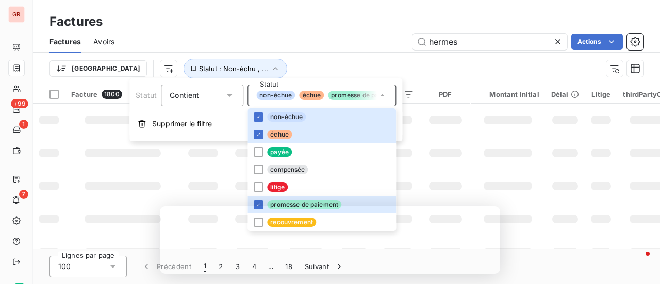
click at [489, 61] on div "Trier Statut : Non-échu , ..." at bounding box center [324, 69] width 548 height 20
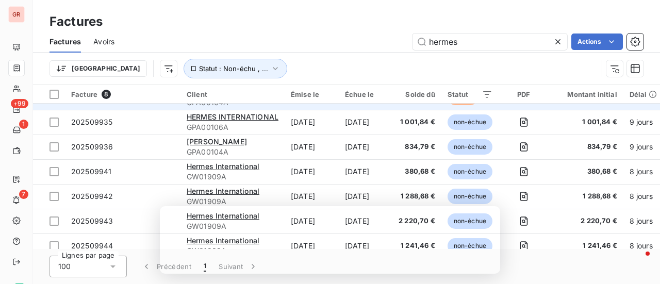
scroll to position [57, 0]
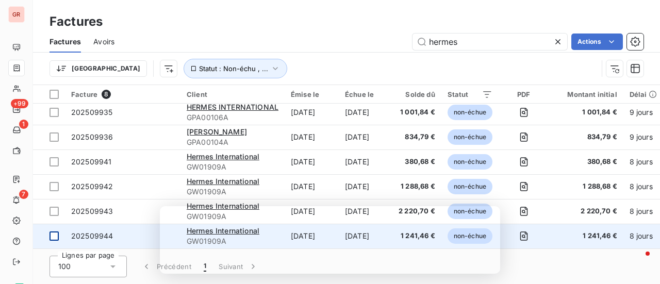
click at [55, 232] on div at bounding box center [54, 236] width 9 height 9
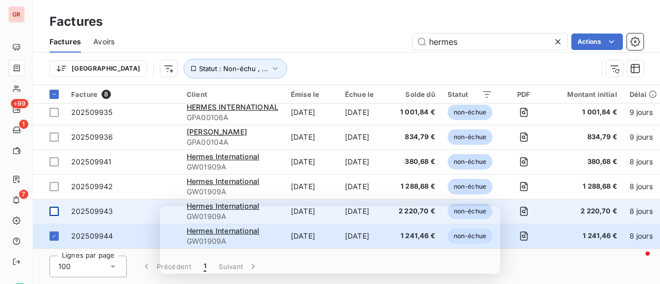
click at [60, 206] on td at bounding box center [49, 211] width 32 height 25
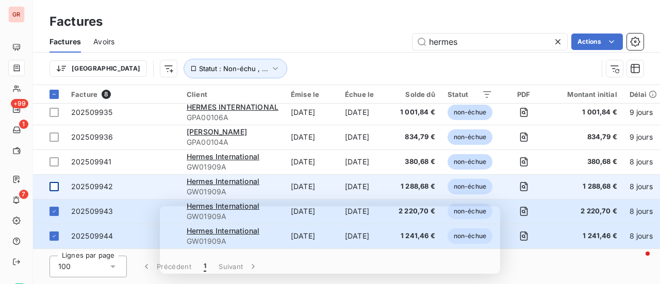
click at [57, 182] on div at bounding box center [54, 186] width 9 height 9
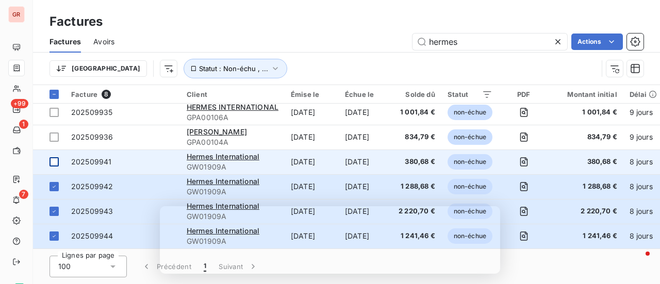
click at [59, 153] on td at bounding box center [49, 162] width 32 height 25
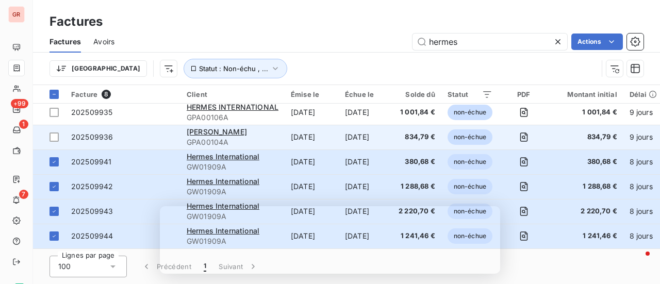
drag, startPoint x: 106, startPoint y: 159, endPoint x: 127, endPoint y: 128, distance: 37.2
click at [106, 159] on span "202509941" at bounding box center [91, 161] width 40 height 9
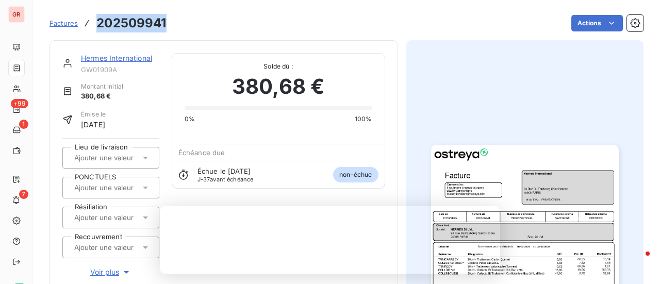
drag, startPoint x: 169, startPoint y: 20, endPoint x: 80, endPoint y: 21, distance: 89.2
click at [80, 21] on div "Factures 202509941 Actions" at bounding box center [347, 23] width 594 height 22
copy h3 "202509941"
click at [120, 59] on link "Hermes International" at bounding box center [116, 58] width 71 height 9
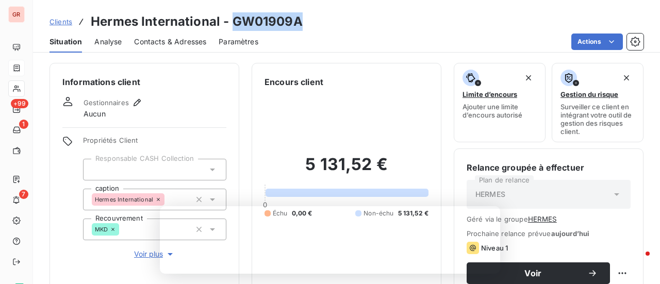
drag, startPoint x: 302, startPoint y: 25, endPoint x: 234, endPoint y: 24, distance: 68.6
click at [234, 24] on div "Clients Hermes International - GW01909A" at bounding box center [346, 21] width 627 height 19
copy h3 "GW01909A"
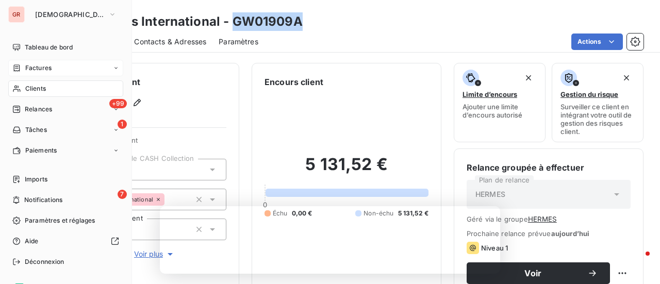
drag, startPoint x: 46, startPoint y: 69, endPoint x: 57, endPoint y: 67, distance: 11.0
click at [46, 69] on span "Factures" at bounding box center [38, 67] width 26 height 9
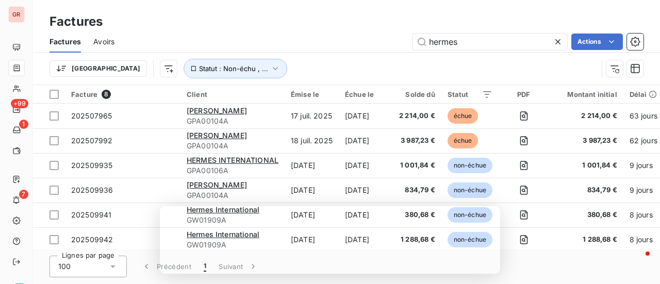
drag, startPoint x: 455, startPoint y: 42, endPoint x: 301, endPoint y: 56, distance: 154.9
click at [301, 56] on div "Factures Avoirs hermes Actions Trier Statut : Non-échu , ..." at bounding box center [346, 58] width 627 height 54
drag, startPoint x: 309, startPoint y: 35, endPoint x: 347, endPoint y: 28, distance: 38.2
click at [309, 35] on div "hermes Actions" at bounding box center [385, 42] width 517 height 17
click at [304, 19] on div "Factures" at bounding box center [346, 21] width 627 height 19
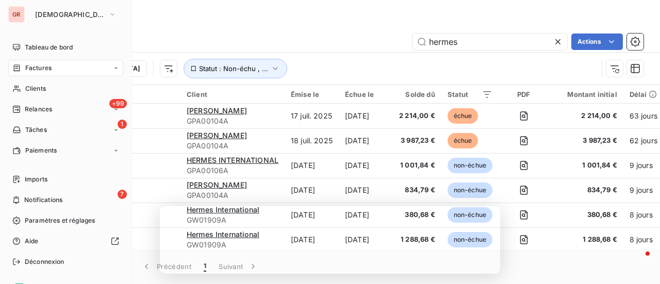
click at [44, 68] on span "Factures" at bounding box center [38, 67] width 26 height 9
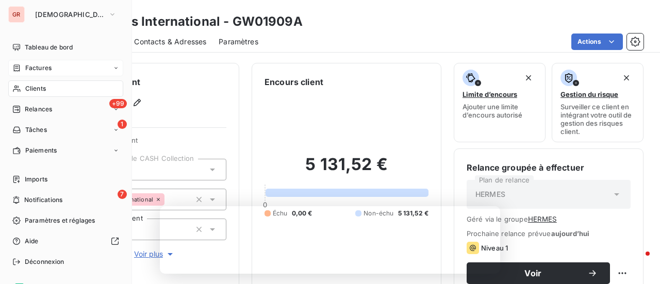
click at [35, 85] on span "Clients" at bounding box center [35, 88] width 21 height 9
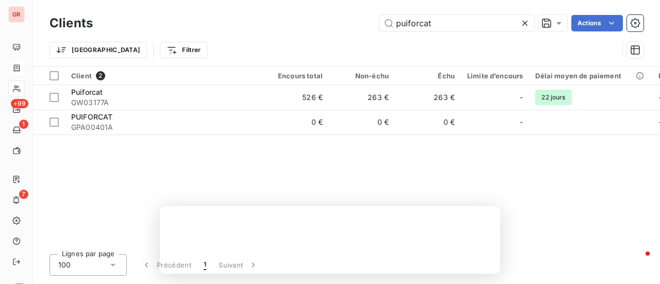
type input "puiforcat"
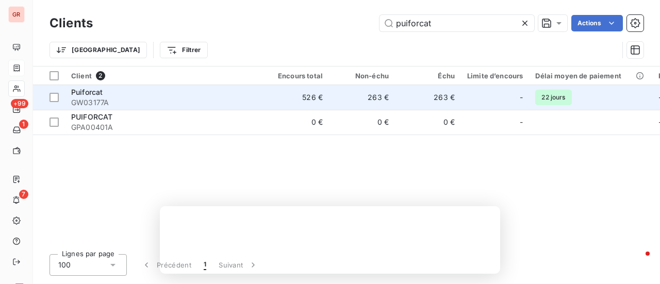
click at [83, 94] on span "Puiforcat" at bounding box center [86, 92] width 31 height 9
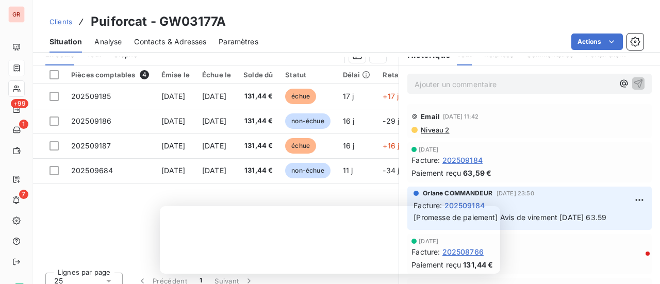
scroll to position [268, 0]
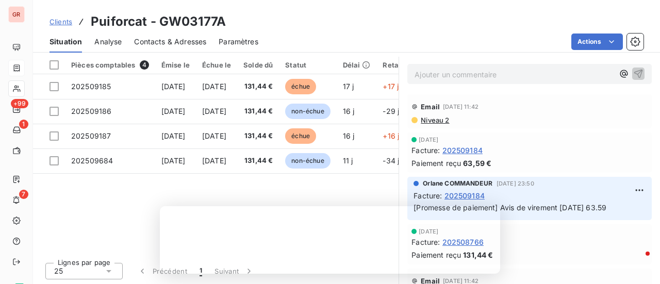
click at [437, 122] on span "Niveau 2" at bounding box center [434, 120] width 29 height 8
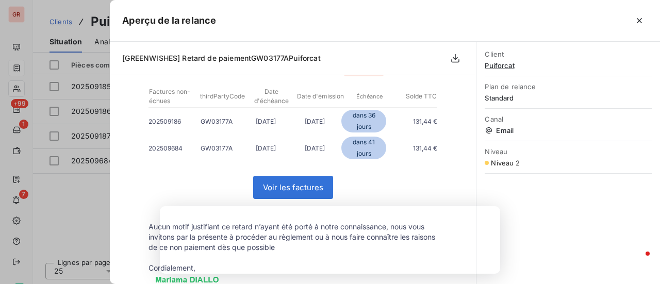
scroll to position [206, 0]
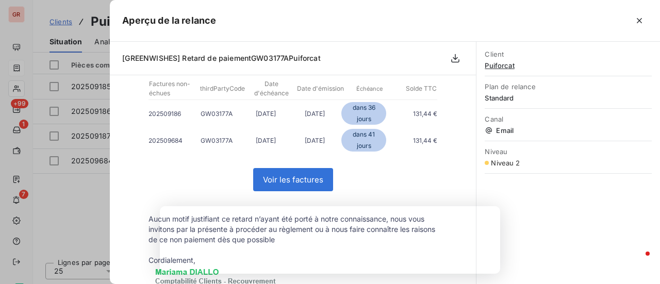
click at [641, 24] on icon "button" at bounding box center [639, 20] width 10 height 10
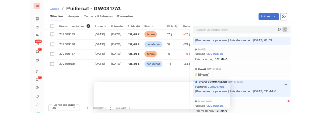
scroll to position [111, 0]
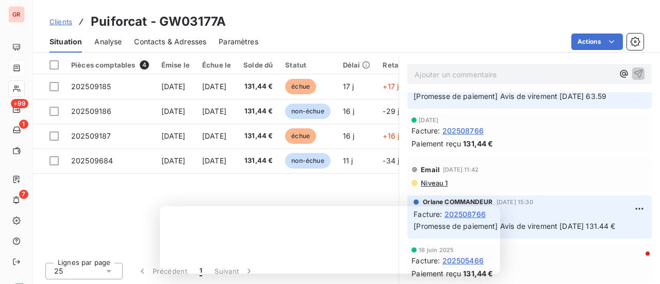
click at [553, 129] on div "Facture : 202508766" at bounding box center [530, 130] width 236 height 11
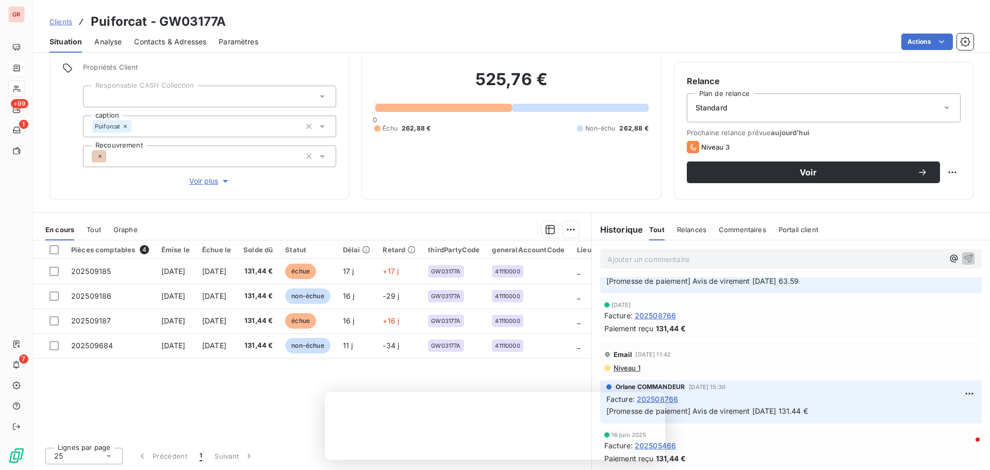
scroll to position [73, 0]
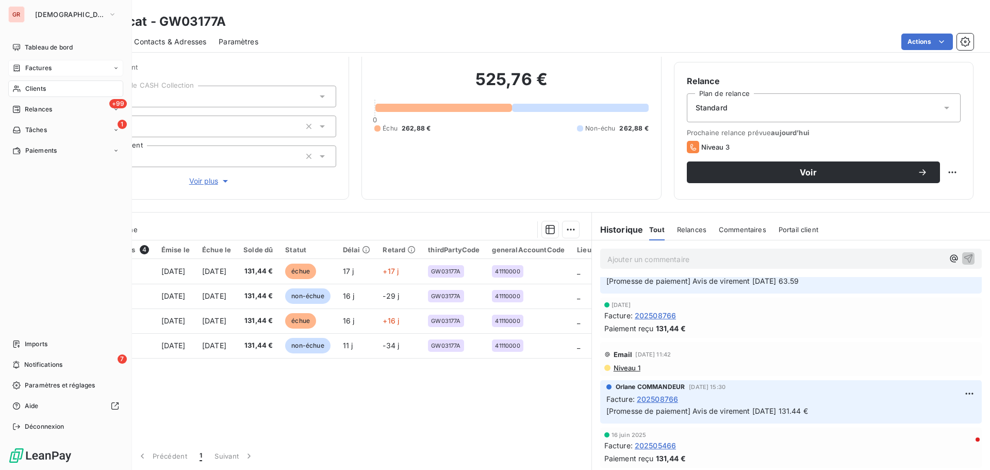
click at [43, 68] on span "Factures" at bounding box center [38, 67] width 26 height 9
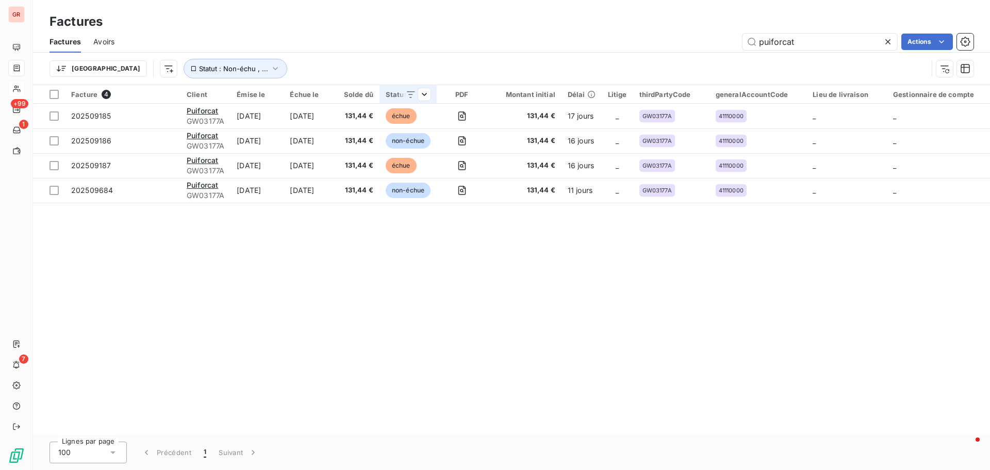
drag, startPoint x: 794, startPoint y: 41, endPoint x: 440, endPoint y: 101, distance: 358.9
click at [442, 101] on div "Factures Factures Avoirs puiforcat Actions Trier Statut : Non-échu , ... Factur…" at bounding box center [511, 235] width 957 height 470
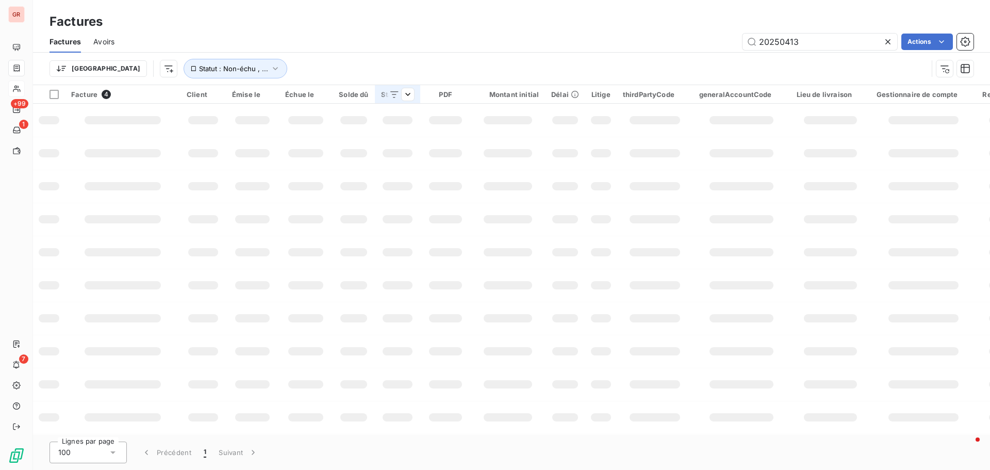
type input "202504139"
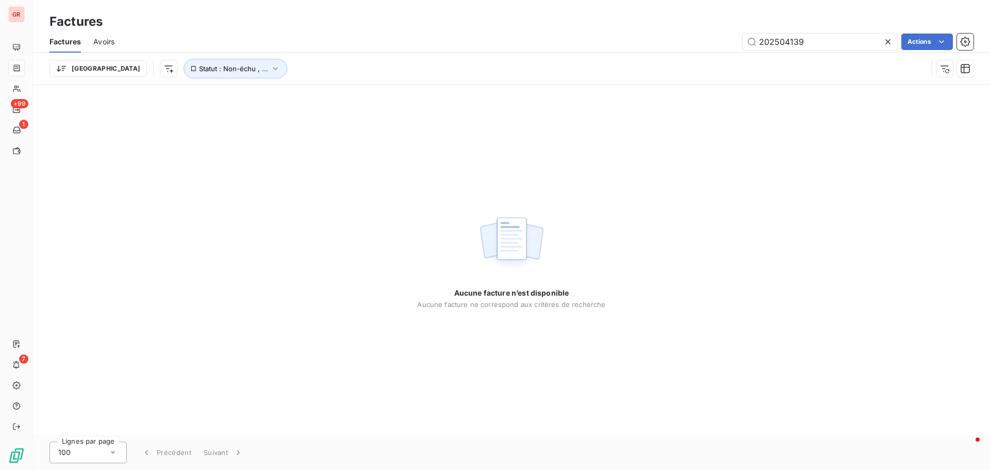
drag, startPoint x: 814, startPoint y: 42, endPoint x: 598, endPoint y: 57, distance: 216.6
click at [599, 56] on div "Factures Avoirs 202504139 Actions Trier Statut : Non-échu , ..." at bounding box center [511, 58] width 957 height 54
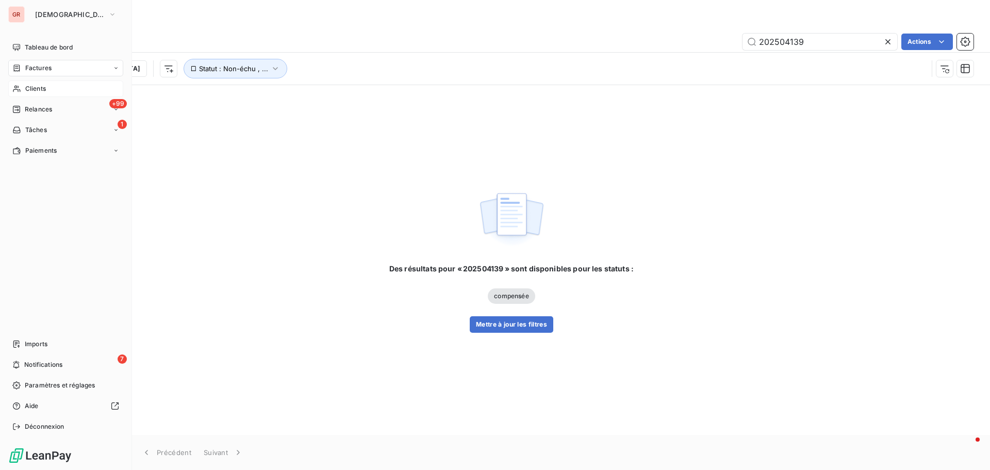
type input "202504139"
click at [38, 87] on span "Clients" at bounding box center [35, 88] width 21 height 9
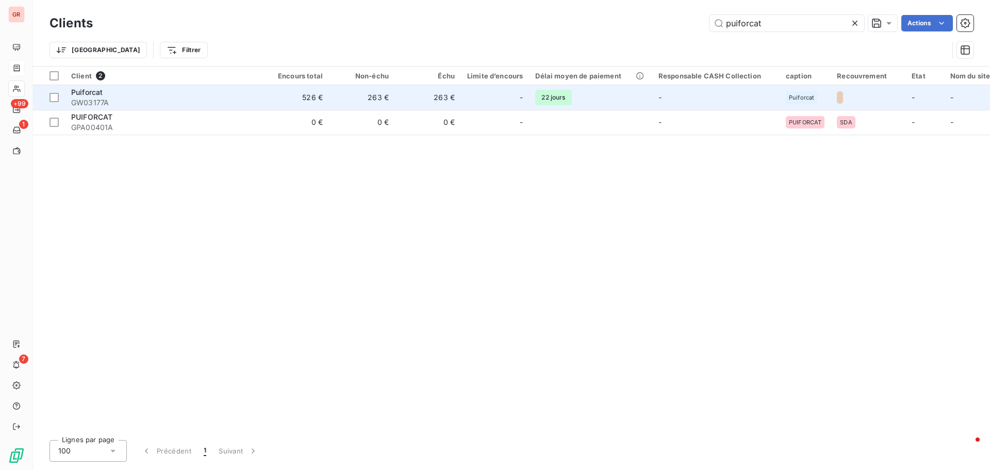
click at [92, 97] on span "GW03177A" at bounding box center [164, 102] width 186 height 10
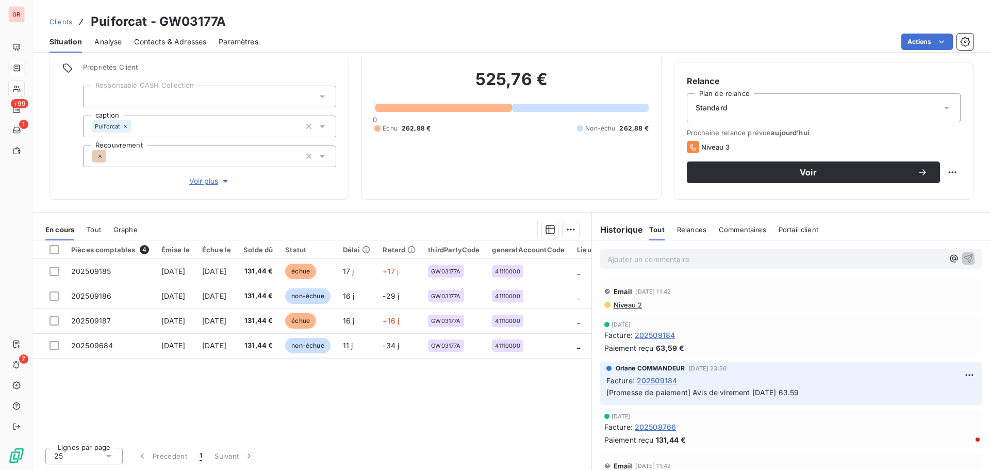
click at [165, 40] on span "Contacts & Adresses" at bounding box center [170, 42] width 72 height 10
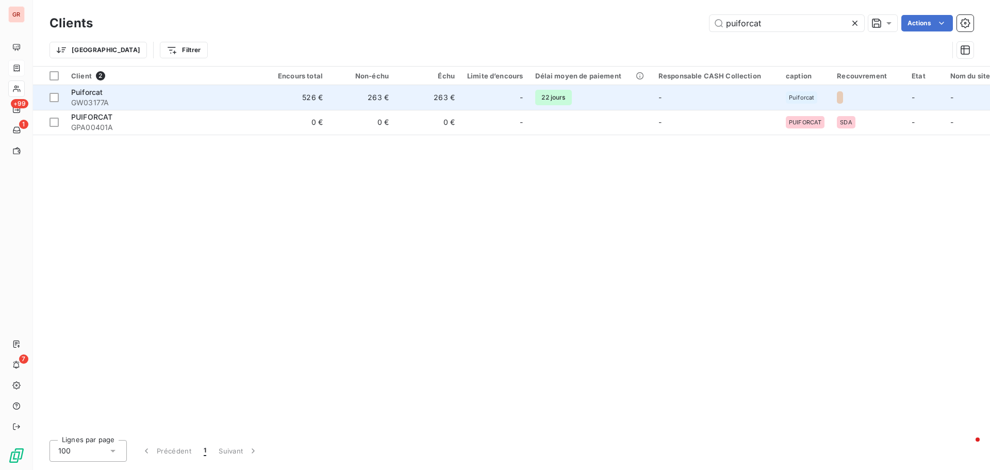
click at [91, 90] on span "Puiforcat" at bounding box center [86, 92] width 31 height 9
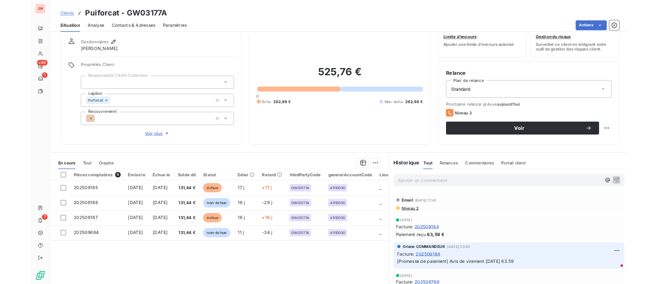
scroll to position [73, 0]
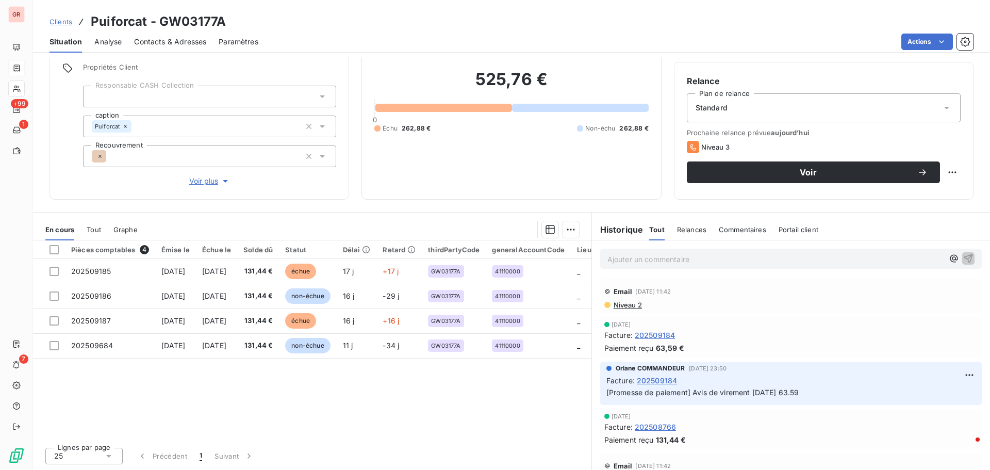
click at [184, 45] on span "Contacts & Adresses" at bounding box center [170, 42] width 72 height 10
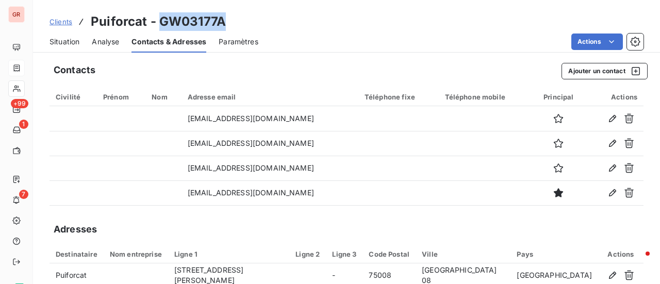
drag, startPoint x: 228, startPoint y: 26, endPoint x: 159, endPoint y: 22, distance: 69.2
click at [159, 22] on div "Clients Puiforcat - GW03177A" at bounding box center [346, 21] width 627 height 19
copy h3 "GW03177A"
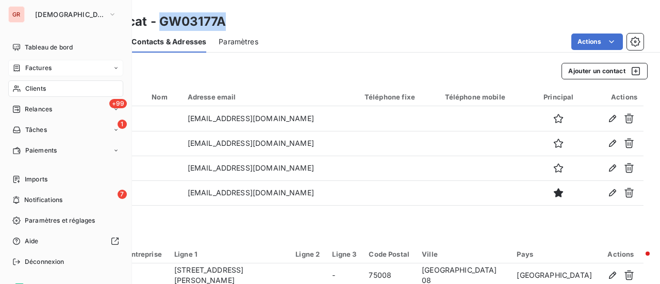
click at [38, 66] on span "Factures" at bounding box center [38, 67] width 26 height 9
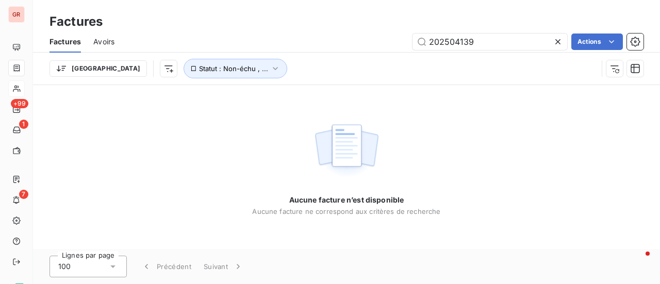
drag, startPoint x: 376, startPoint y: 40, endPoint x: 218, endPoint y: 48, distance: 157.5
click at [218, 48] on div "202504139 Actions" at bounding box center [385, 42] width 517 height 17
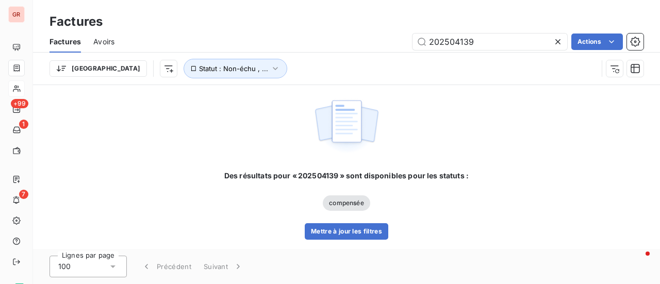
type input "GW03177A"
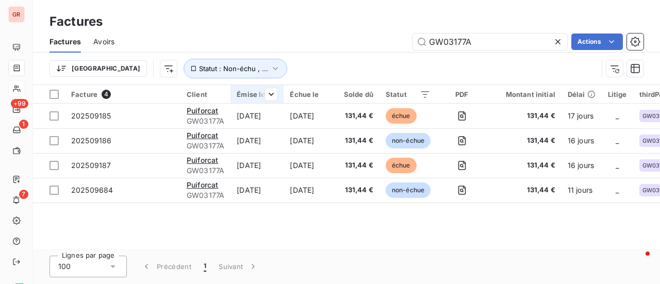
drag, startPoint x: 390, startPoint y: 59, endPoint x: 236, endPoint y: 85, distance: 155.9
click at [341, 61] on div "Factures Avoirs GW03177A Actions Trier Statut : Non-échu , ..." at bounding box center [346, 58] width 627 height 54
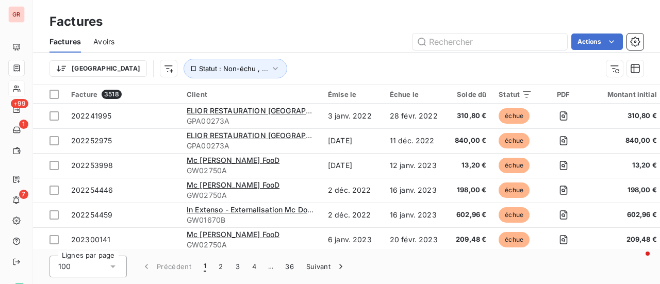
click at [463, 31] on div "Factures Avoirs Actions" at bounding box center [346, 42] width 627 height 22
click at [464, 38] on input "text" at bounding box center [490, 42] width 155 height 17
paste input "202508104"
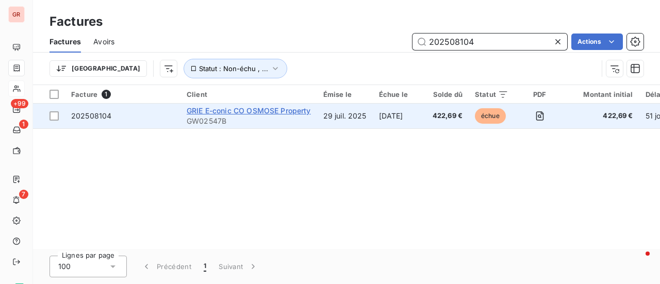
type input "202508104"
click at [260, 113] on span "GRIE E-conic CO OSMOSE Property" at bounding box center [249, 110] width 124 height 9
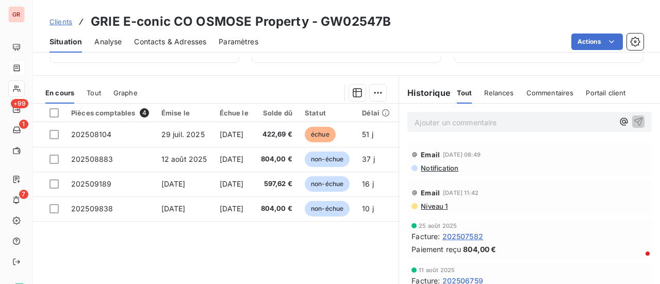
scroll to position [258, 0]
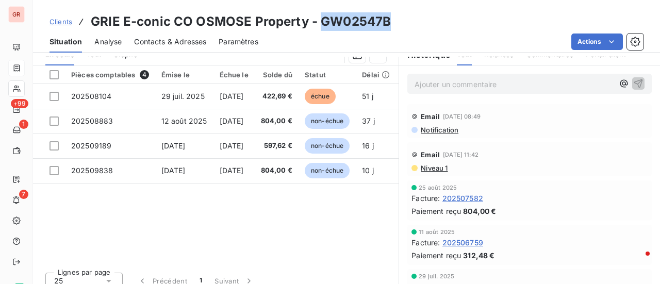
drag, startPoint x: 394, startPoint y: 22, endPoint x: 318, endPoint y: 22, distance: 75.8
click at [318, 22] on div "Clients GRIE E-conic CO OSMOSE Property - GW02547B" at bounding box center [346, 21] width 627 height 19
copy h3 "GW02547B"
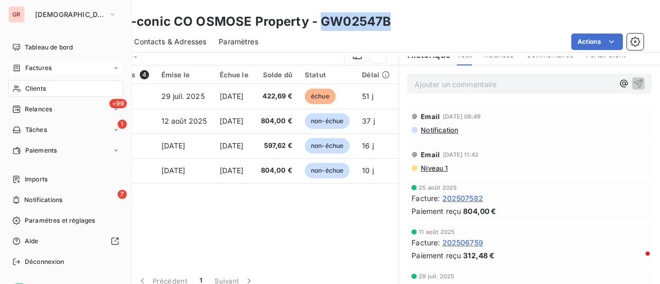
drag, startPoint x: 43, startPoint y: 87, endPoint x: 95, endPoint y: 85, distance: 51.6
click at [43, 87] on span "Clients" at bounding box center [35, 88] width 21 height 9
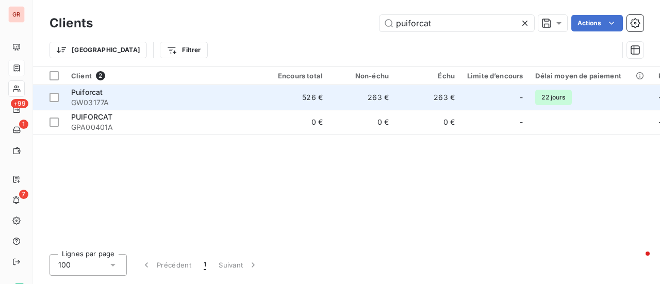
click at [101, 91] on span "Puiforcat" at bounding box center [86, 92] width 31 height 9
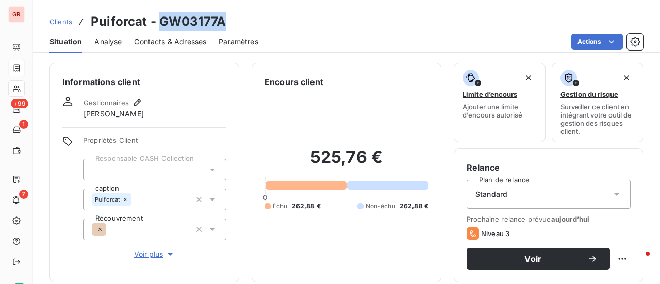
drag, startPoint x: 227, startPoint y: 27, endPoint x: 160, endPoint y: 27, distance: 67.6
click at [160, 27] on div "Clients Puiforcat - GW03177A" at bounding box center [346, 21] width 627 height 19
copy h3 "GW03177A"
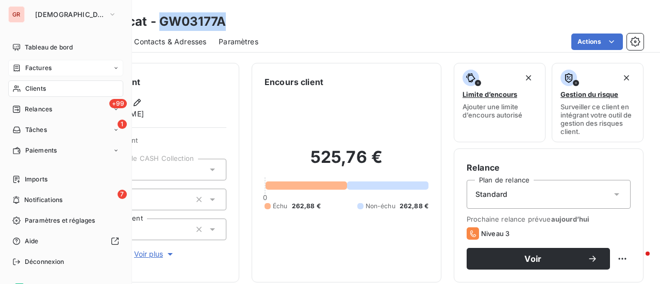
drag, startPoint x: 44, startPoint y: 69, endPoint x: 57, endPoint y: 69, distance: 12.4
click at [44, 69] on span "Factures" at bounding box center [38, 67] width 26 height 9
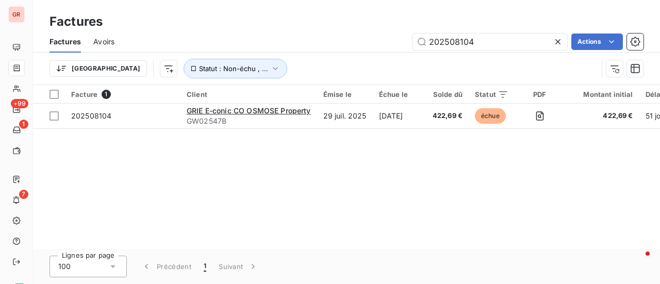
drag, startPoint x: 498, startPoint y: 40, endPoint x: 206, endPoint y: 46, distance: 292.0
click at [206, 46] on div "202508104 Actions" at bounding box center [385, 42] width 517 height 17
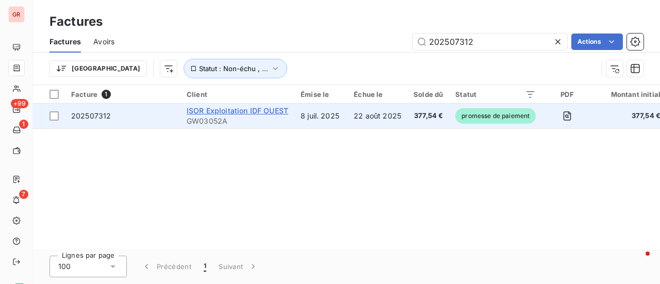
type input "202507312"
click at [217, 109] on span "ISOR Exploitation IDF OUEST" at bounding box center [238, 110] width 102 height 9
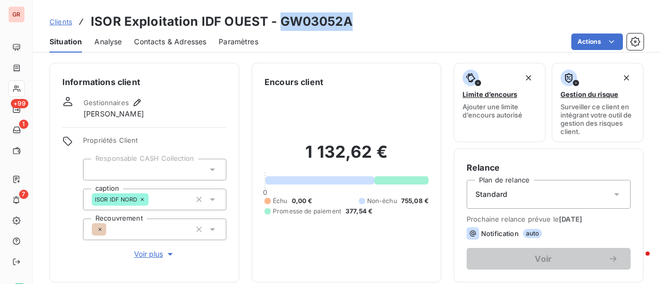
drag, startPoint x: 346, startPoint y: 21, endPoint x: 280, endPoint y: 19, distance: 66.1
click at [280, 19] on div "Clients ISOR Exploitation IDF OUEST - GW03052A" at bounding box center [346, 21] width 627 height 19
copy h3 "GW03052A"
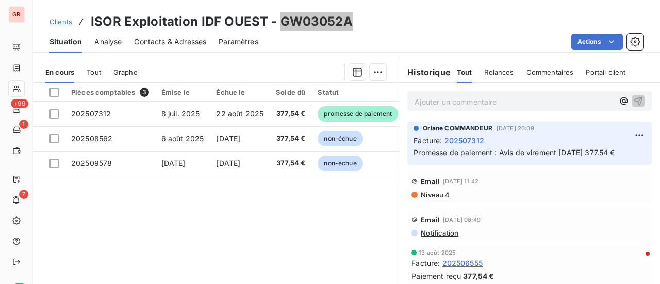
scroll to position [258, 0]
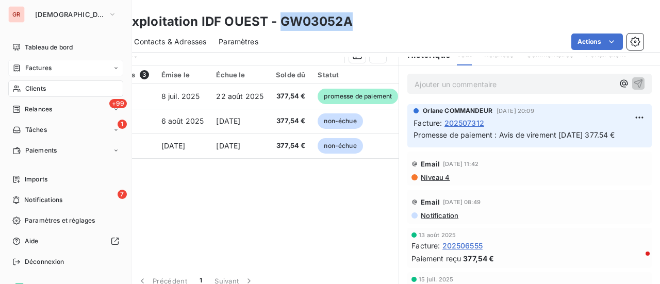
drag, startPoint x: 39, startPoint y: 67, endPoint x: 78, endPoint y: 67, distance: 39.7
click at [39, 67] on span "Factures" at bounding box center [38, 67] width 26 height 9
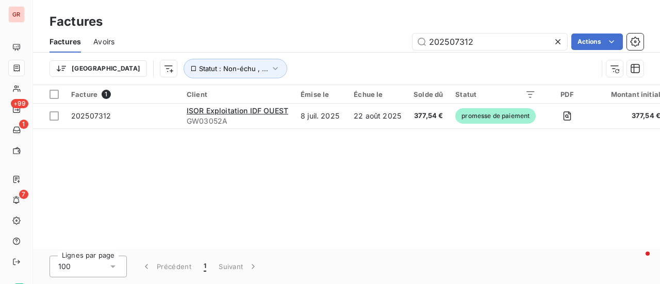
drag, startPoint x: 499, startPoint y: 39, endPoint x: 274, endPoint y: 51, distance: 225.2
click at [275, 51] on div "Factures Avoirs 202507312 Actions" at bounding box center [346, 42] width 627 height 22
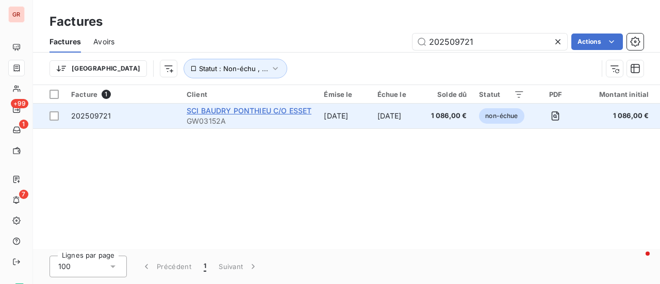
type input "202509721"
click at [266, 115] on span "SCI BAUDRY PONTHIEU C/O ESSET" at bounding box center [249, 110] width 125 height 9
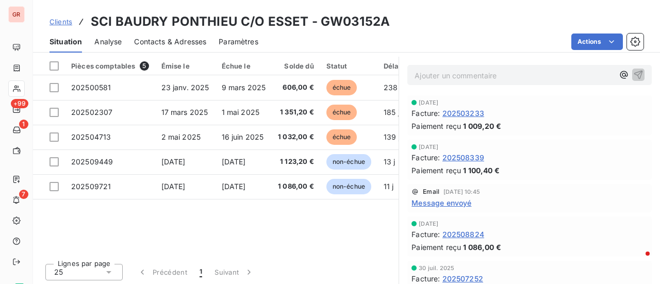
scroll to position [268, 0]
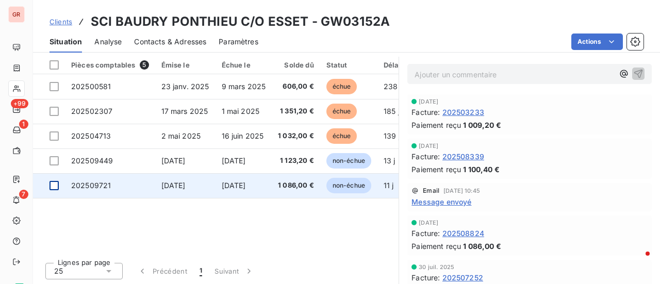
click at [54, 181] on div at bounding box center [54, 185] width 9 height 9
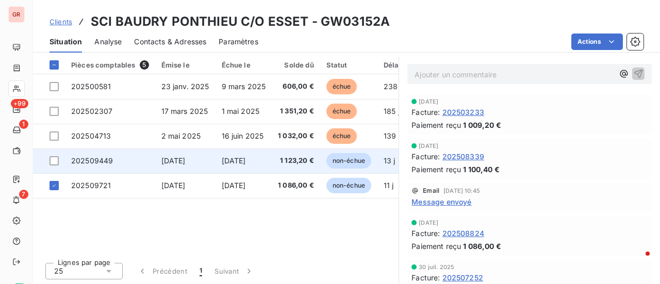
click at [55, 154] on td at bounding box center [49, 161] width 32 height 25
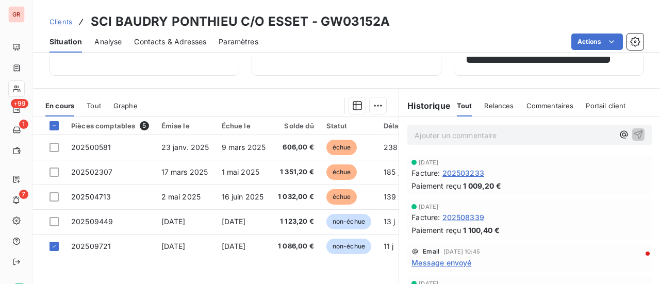
scroll to position [258, 0]
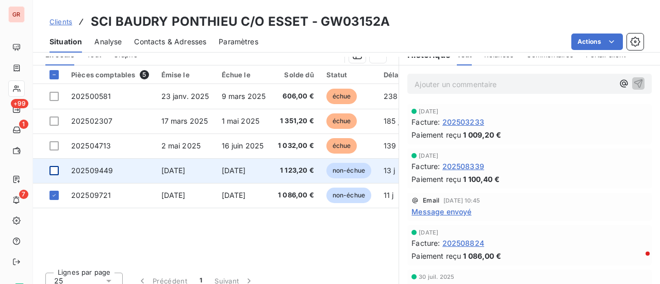
click at [55, 170] on div at bounding box center [54, 170] width 9 height 9
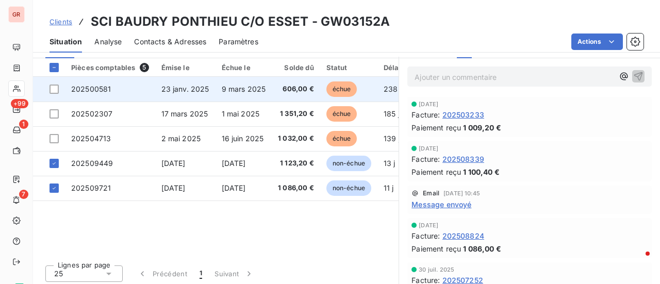
scroll to position [268, 0]
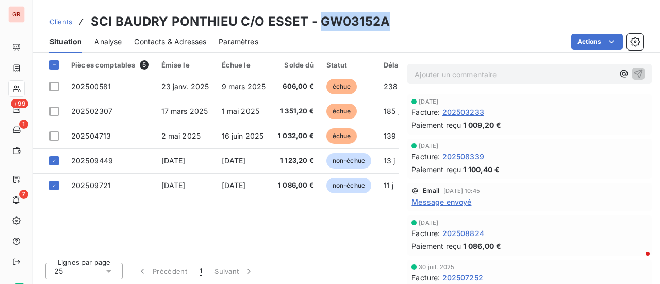
drag, startPoint x: 378, startPoint y: 20, endPoint x: 330, endPoint y: 21, distance: 47.5
click at [317, 20] on div "Clients SCI [PERSON_NAME] C/O ESSET - GW03152A" at bounding box center [346, 21] width 627 height 19
copy h3 "GW03152A"
click at [190, 39] on span "Contacts & Adresses" at bounding box center [170, 42] width 72 height 10
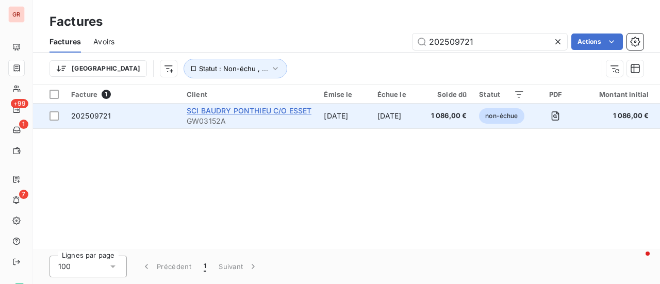
click at [264, 111] on span "SCI BAUDRY PONTHIEU C/O ESSET" at bounding box center [249, 110] width 125 height 9
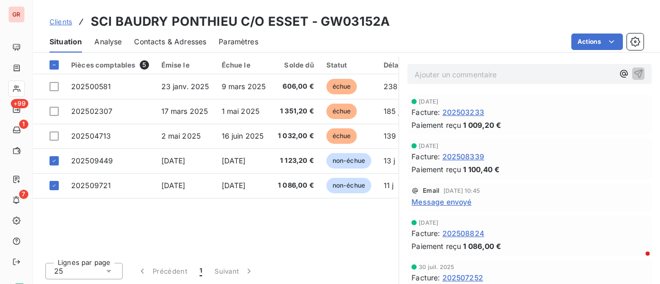
click at [199, 44] on span "Contacts & Adresses" at bounding box center [170, 42] width 72 height 10
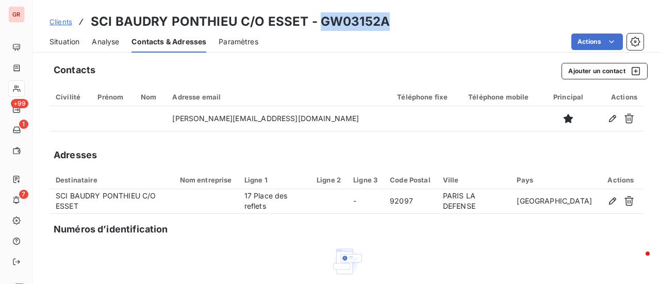
drag, startPoint x: 386, startPoint y: 25, endPoint x: 319, endPoint y: 24, distance: 67.6
click at [319, 24] on div "Clients SCI [PERSON_NAME] C/O ESSET - GW03152A" at bounding box center [346, 21] width 627 height 19
copy h3 "GW03152A"
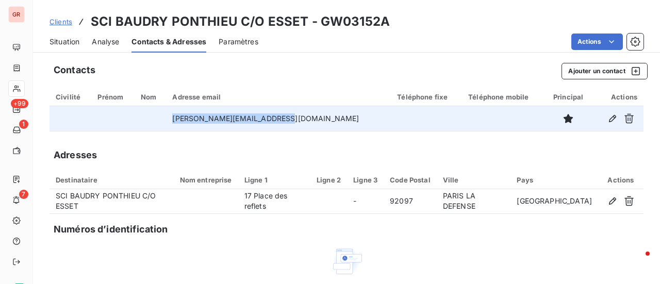
drag, startPoint x: 297, startPoint y: 119, endPoint x: 177, endPoint y: 121, distance: 119.7
click at [177, 121] on tr "[PERSON_NAME][EMAIL_ADDRESS][DOMAIN_NAME]" at bounding box center [347, 118] width 594 height 25
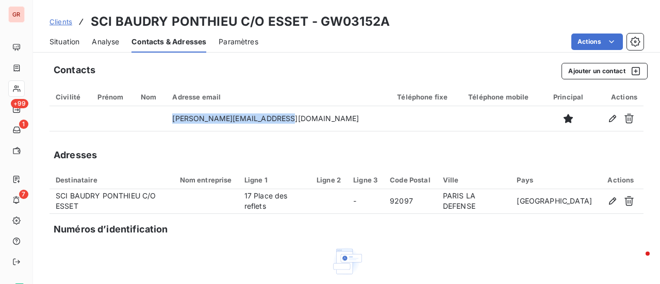
copy tr "[PERSON_NAME][EMAIL_ADDRESS][DOMAIN_NAME]"
click at [332, 141] on div "Contacts Ajouter un contact Civilité Prénom Nom Adresse email Téléphone fixe Té…" at bounding box center [346, 214] width 627 height 314
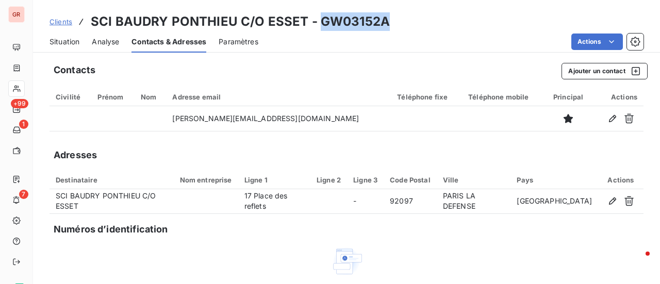
drag, startPoint x: 386, startPoint y: 22, endPoint x: 319, endPoint y: 23, distance: 67.1
click at [319, 23] on div "Clients SCI [PERSON_NAME] C/O ESSET - GW03152A" at bounding box center [346, 21] width 627 height 19
click at [396, 149] on div "Adresses" at bounding box center [347, 155] width 594 height 14
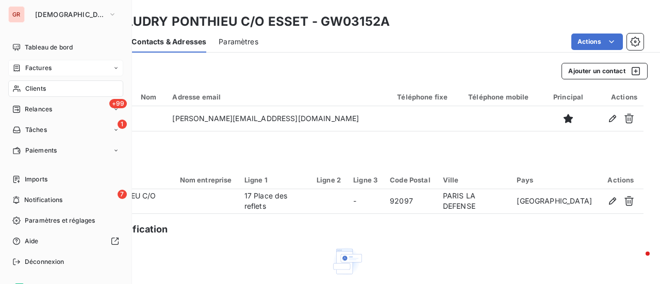
click at [39, 69] on span "Factures" at bounding box center [38, 67] width 26 height 9
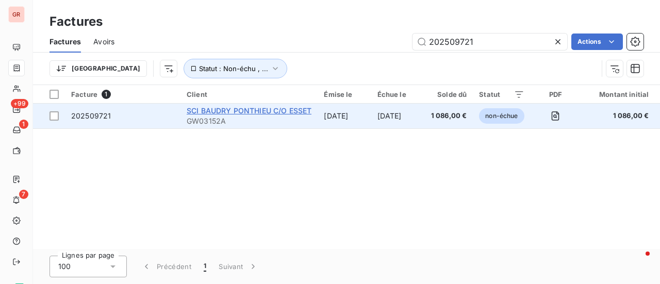
click at [225, 110] on span "SCI BAUDRY PONTHIEU C/O ESSET" at bounding box center [249, 110] width 125 height 9
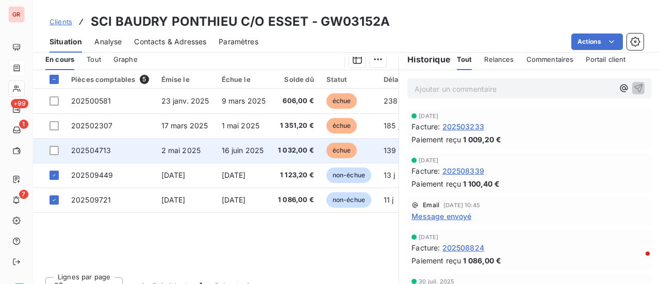
scroll to position [258, 0]
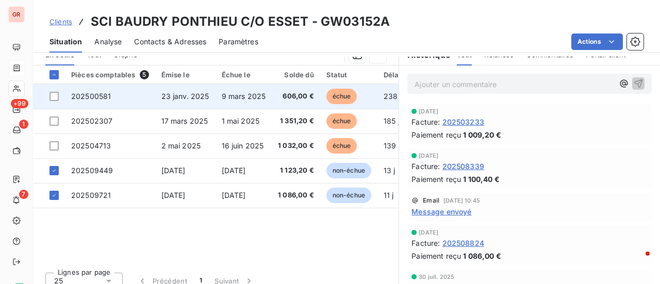
click at [204, 94] on span "23 janv. 2025" at bounding box center [185, 96] width 48 height 9
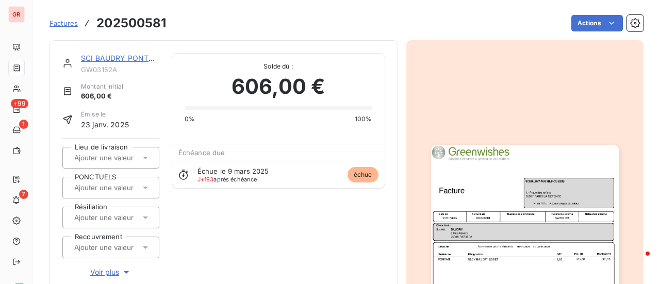
click at [452, 113] on div at bounding box center [525, 277] width 238 height 475
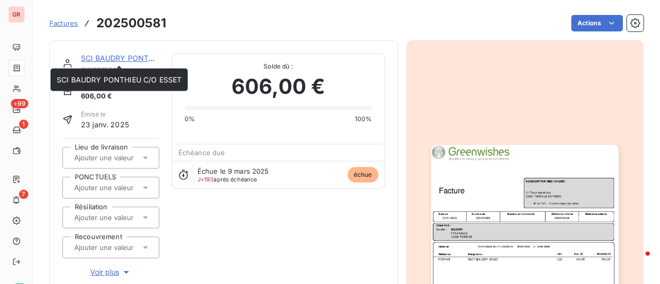
click at [120, 58] on link "SCI BAUDRY PONTHIEU C/O ESSET" at bounding box center [143, 58] width 125 height 9
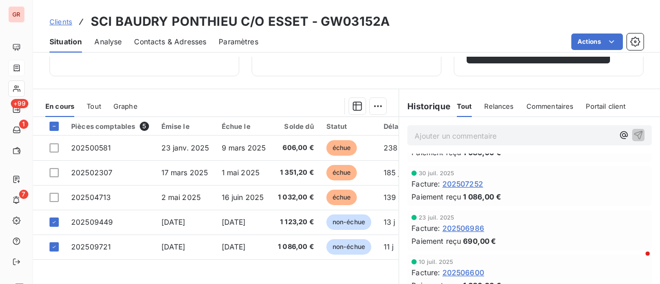
scroll to position [103, 0]
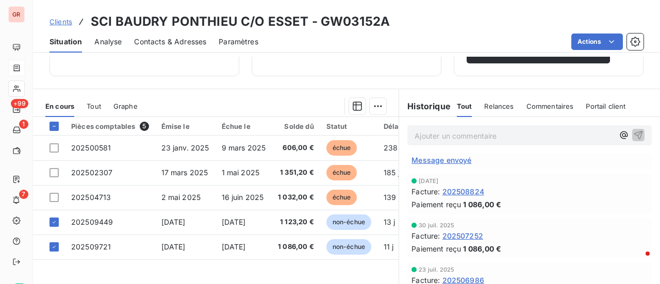
click at [452, 159] on span "Message envoyé" at bounding box center [442, 160] width 60 height 11
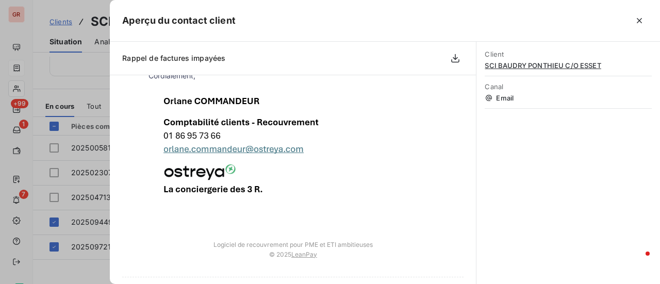
scroll to position [413, 0]
click at [52, 94] on div at bounding box center [330, 142] width 660 height 284
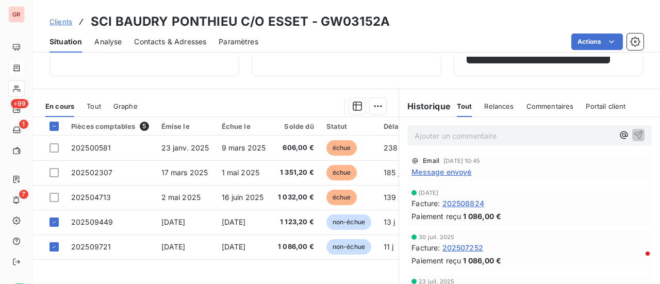
scroll to position [0, 0]
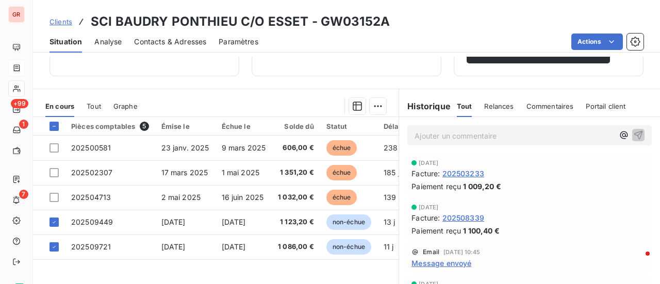
click at [440, 263] on span "Message envoyé" at bounding box center [442, 263] width 60 height 11
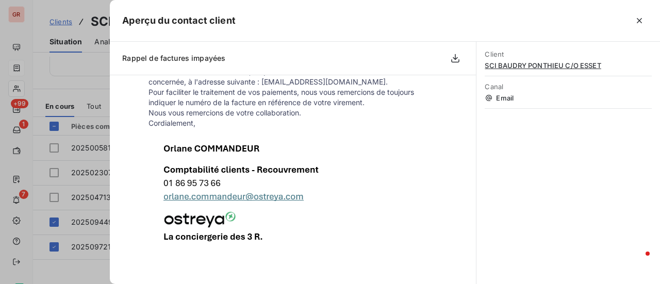
scroll to position [334, 0]
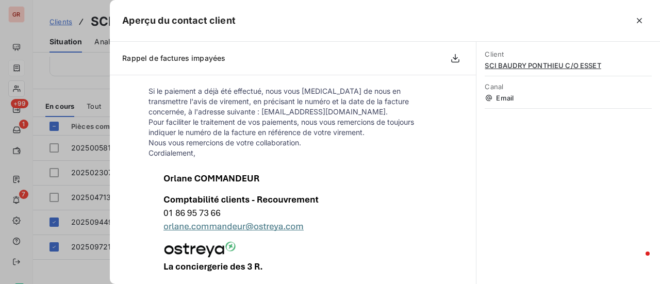
click at [30, 96] on div at bounding box center [330, 142] width 660 height 284
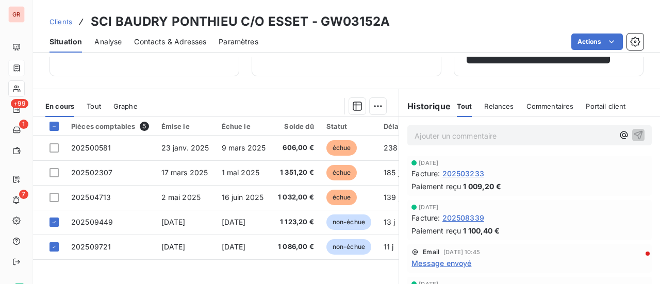
click at [175, 42] on span "Contacts & Adresses" at bounding box center [170, 42] width 72 height 10
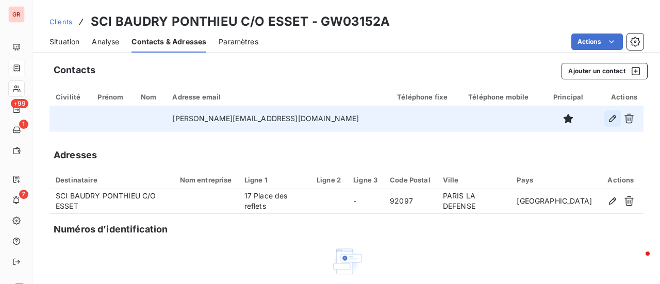
click at [609, 120] on icon "button" at bounding box center [612, 118] width 7 height 7
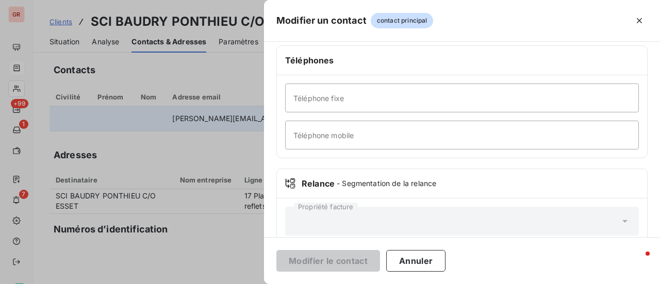
scroll to position [258, 0]
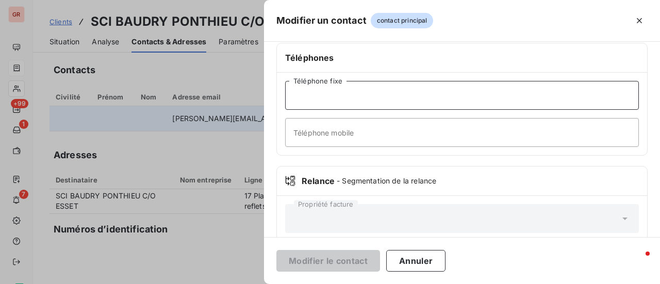
click at [317, 95] on input "Téléphone fixe" at bounding box center [462, 95] width 354 height 29
paste input "01 82 30 53 76"
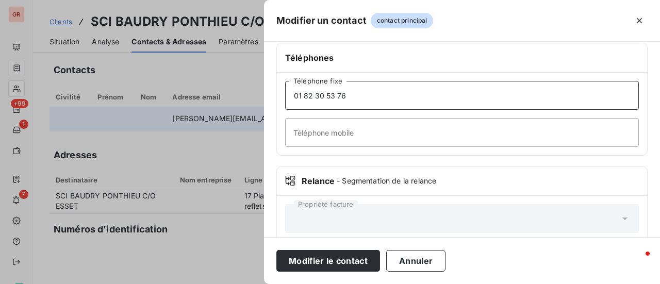
type input "01 82 30 53 76"
click at [318, 135] on input "Téléphone mobile" at bounding box center [462, 132] width 354 height 29
paste input "06 12 04 38 81"
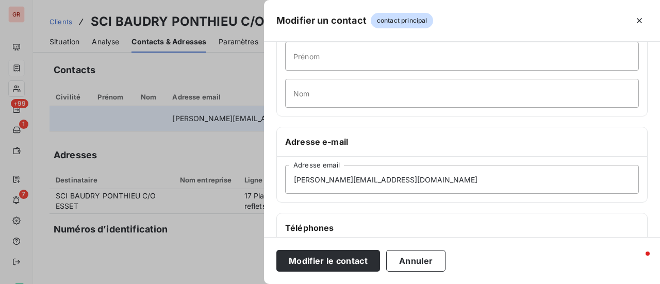
scroll to position [103, 0]
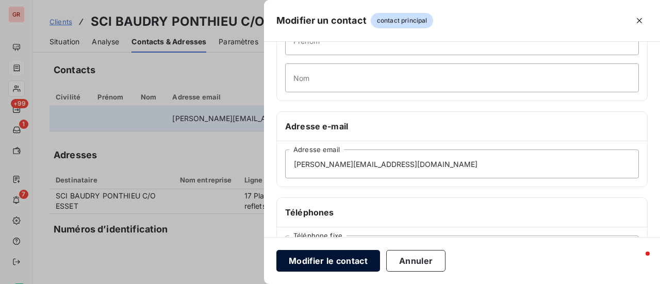
type input "06 12 04 38 81"
click at [354, 256] on button "Modifier le contact" at bounding box center [328, 261] width 104 height 22
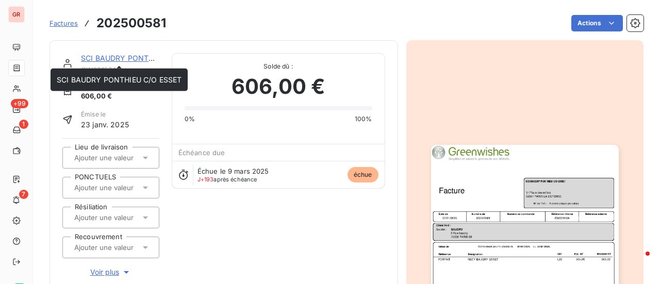
click at [121, 57] on link "SCI BAUDRY PONTHIEU C/O ESSET" at bounding box center [143, 58] width 125 height 9
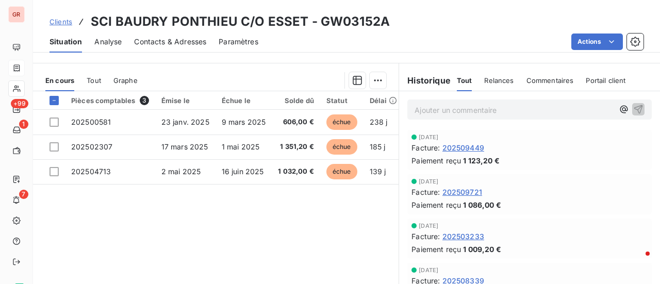
scroll to position [216, 0]
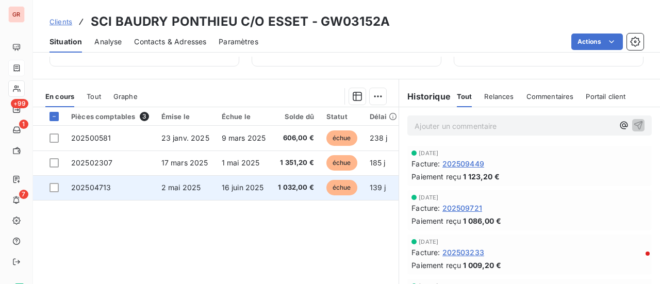
click at [171, 188] on span "2 mai 2025" at bounding box center [181, 187] width 40 height 9
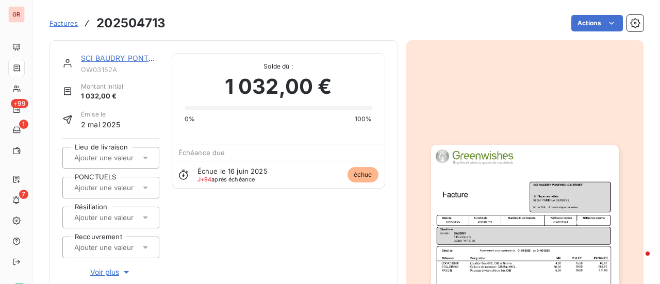
click at [485, 225] on img "button" at bounding box center [525, 277] width 188 height 265
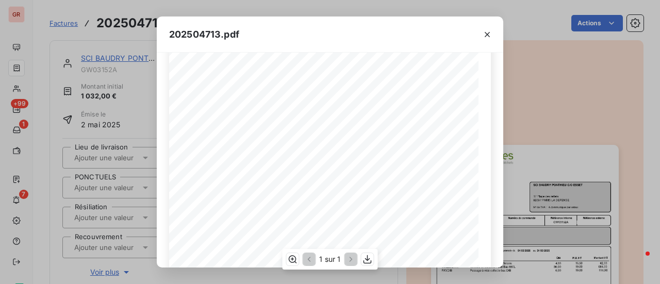
scroll to position [103, 0]
click at [486, 37] on icon "button" at bounding box center [487, 34] width 10 height 10
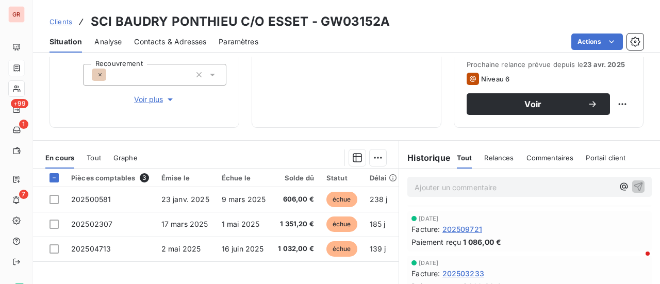
scroll to position [103, 0]
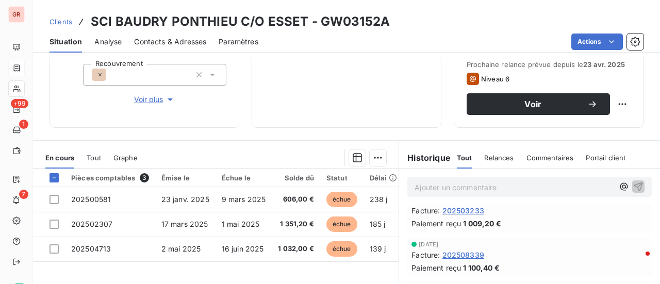
click at [462, 210] on span "202503233" at bounding box center [464, 210] width 42 height 11
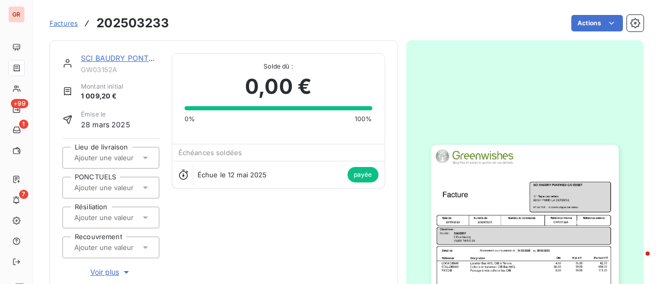
click at [505, 217] on img "button" at bounding box center [525, 277] width 188 height 265
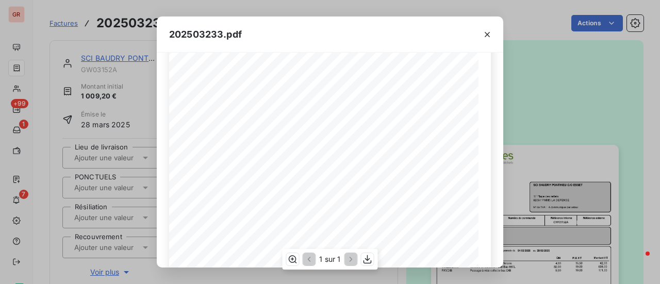
scroll to position [103, 0]
click at [492, 33] on icon "button" at bounding box center [487, 34] width 10 height 10
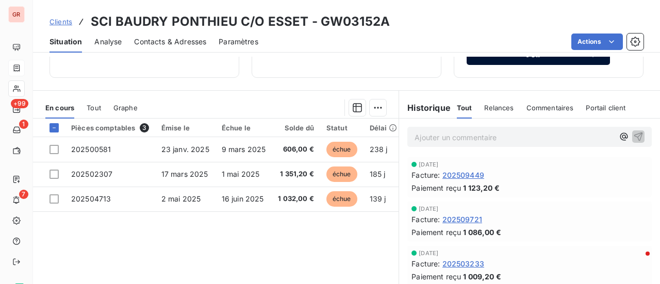
scroll to position [206, 0]
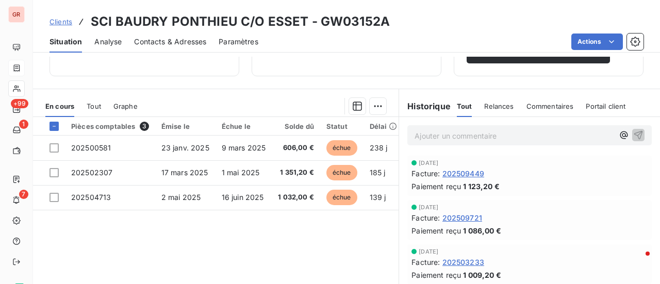
click at [453, 172] on span "202509449" at bounding box center [464, 173] width 42 height 11
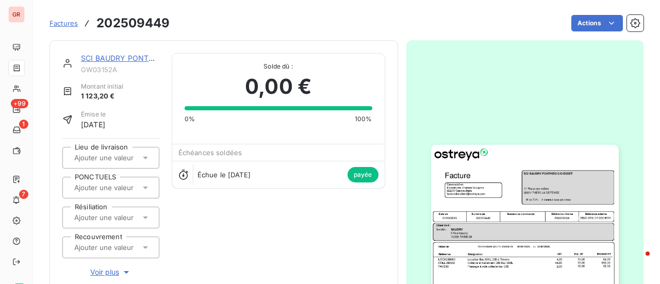
click at [502, 250] on img "button" at bounding box center [525, 277] width 188 height 265
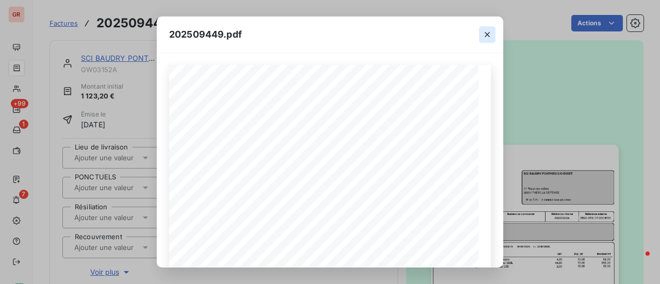
click at [485, 36] on icon "button" at bounding box center [487, 34] width 10 height 10
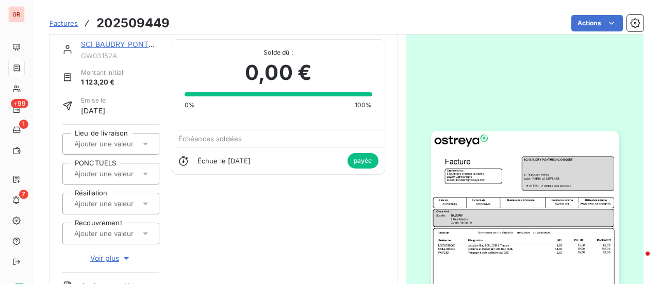
scroll to position [104, 0]
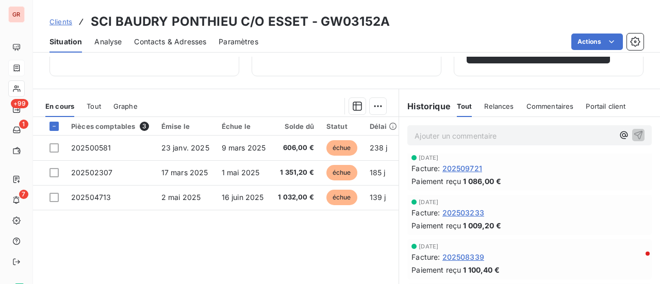
scroll to position [103, 0]
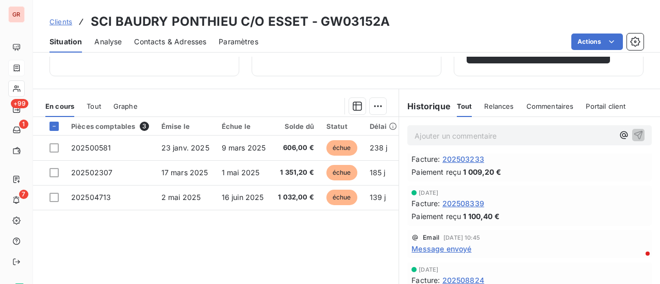
click at [458, 156] on span "202503233" at bounding box center [464, 159] width 42 height 11
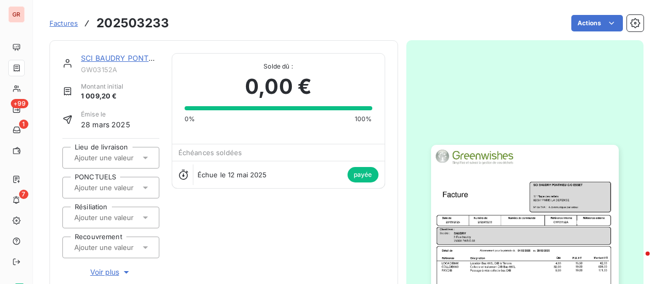
click at [551, 193] on img "button" at bounding box center [525, 277] width 188 height 265
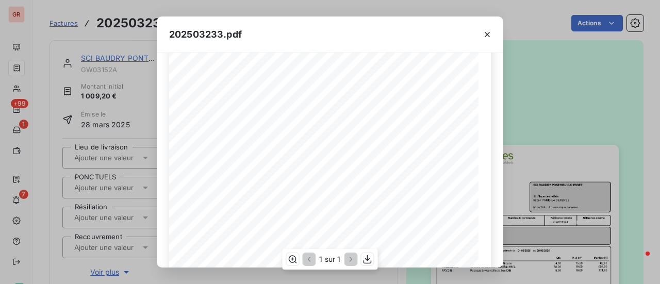
scroll to position [103, 0]
click at [487, 32] on icon "button" at bounding box center [487, 34] width 10 height 10
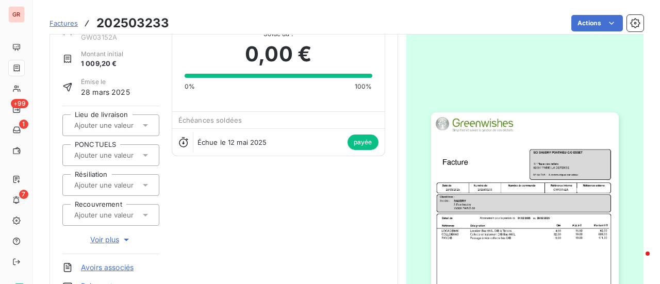
scroll to position [259, 0]
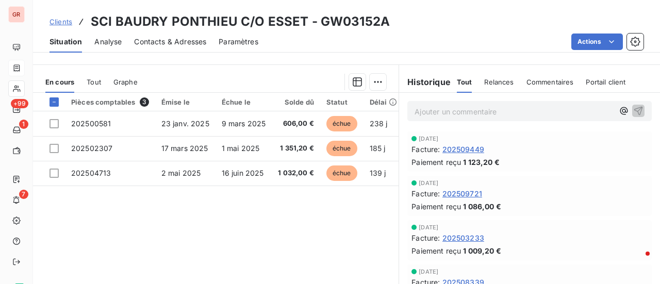
scroll to position [258, 0]
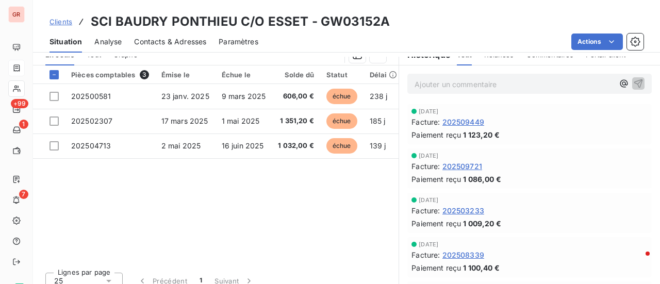
click at [458, 166] on span "202509721" at bounding box center [463, 166] width 40 height 11
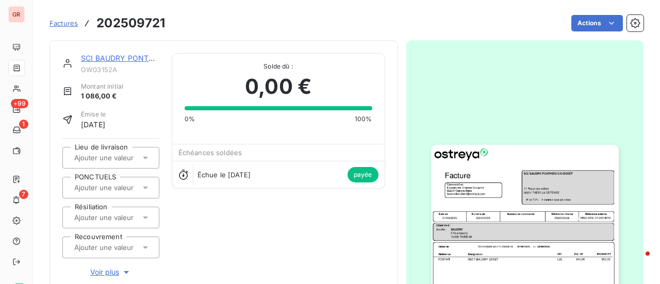
click at [508, 174] on img "button" at bounding box center [525, 277] width 188 height 265
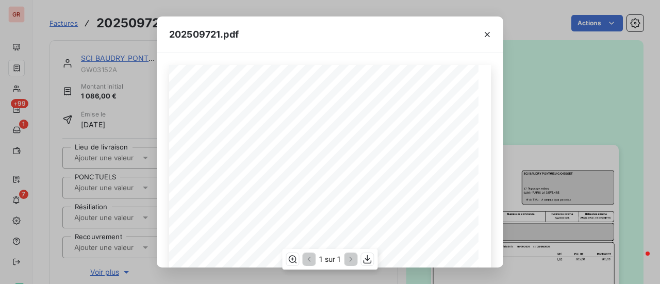
scroll to position [103, 0]
click at [489, 29] on icon "button" at bounding box center [487, 34] width 10 height 10
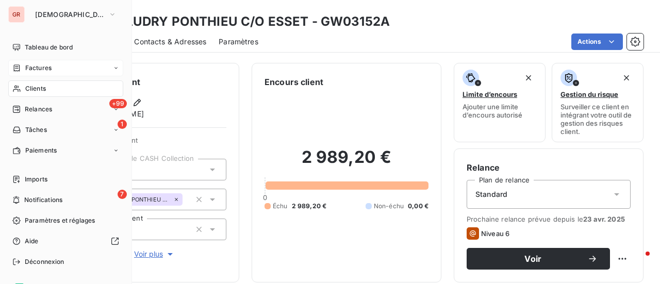
click at [44, 68] on span "Factures" at bounding box center [38, 67] width 26 height 9
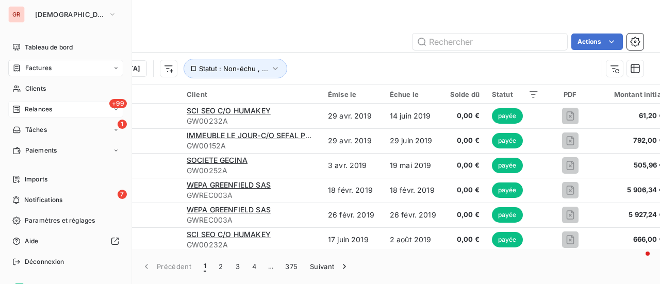
click at [48, 109] on span "Relances" at bounding box center [38, 109] width 27 height 9
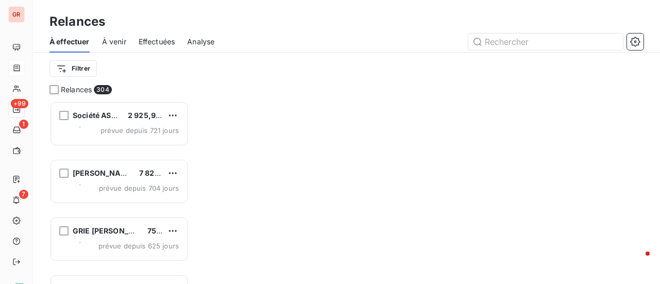
scroll to position [175, 131]
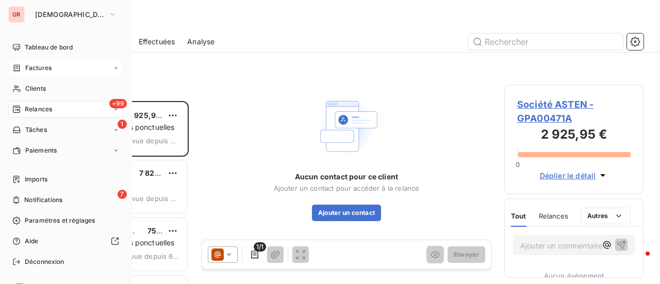
click at [50, 70] on span "Factures" at bounding box center [38, 67] width 26 height 9
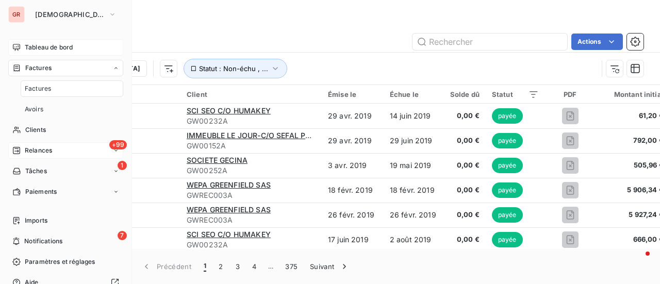
click at [59, 46] on span "Tableau de bord" at bounding box center [49, 47] width 48 height 9
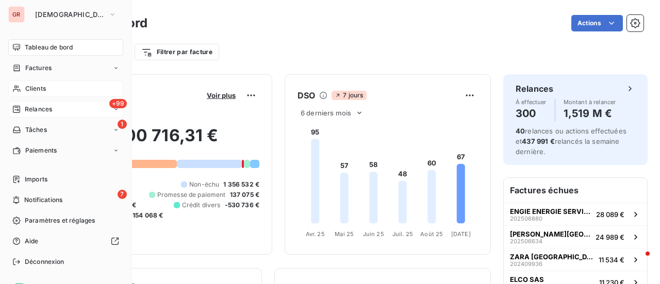
click at [47, 88] on div "Clients" at bounding box center [65, 88] width 115 height 17
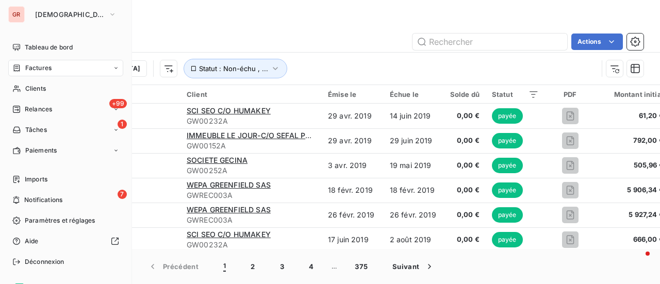
click at [41, 68] on span "Factures" at bounding box center [38, 67] width 26 height 9
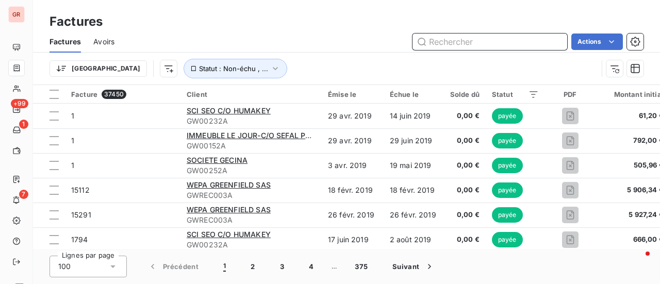
click at [477, 40] on input "text" at bounding box center [490, 42] width 155 height 17
paste input "/202508515"
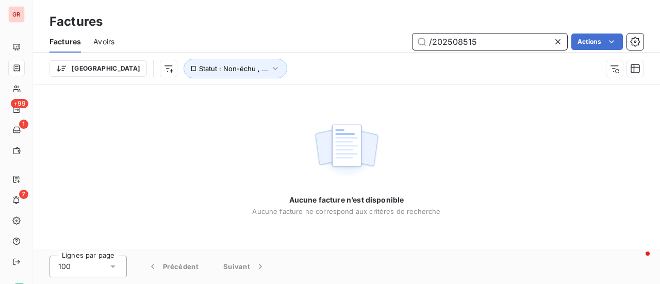
click at [433, 43] on input "/202508515" at bounding box center [490, 42] width 155 height 17
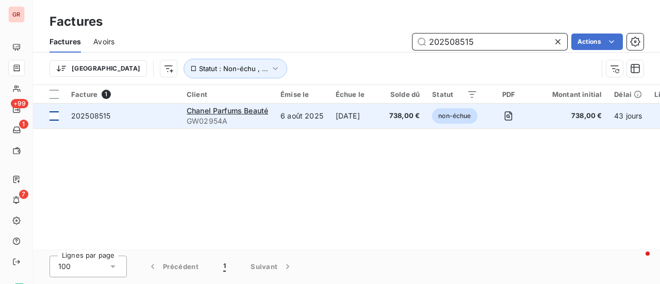
type input "202508515"
click at [56, 114] on div at bounding box center [54, 115] width 9 height 9
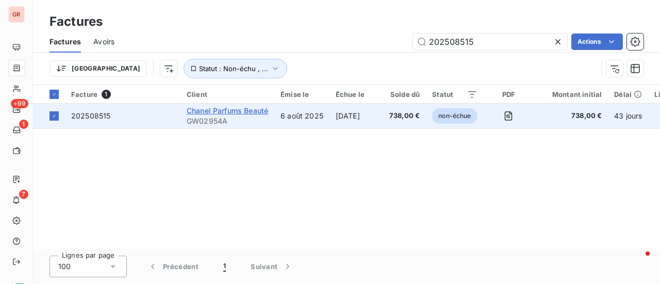
click at [239, 110] on span "Chanel Parfums Beauté" at bounding box center [227, 110] width 81 height 9
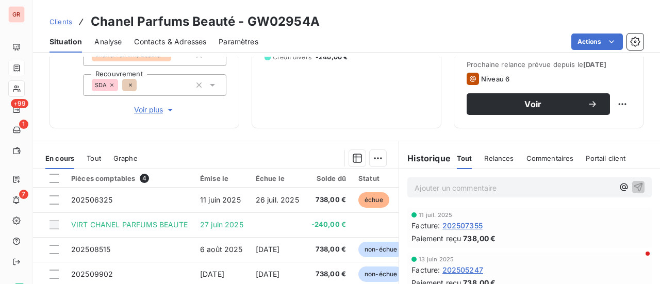
scroll to position [206, 0]
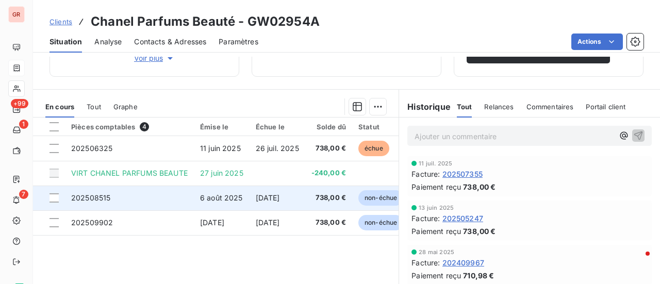
click at [59, 195] on td at bounding box center [49, 198] width 32 height 25
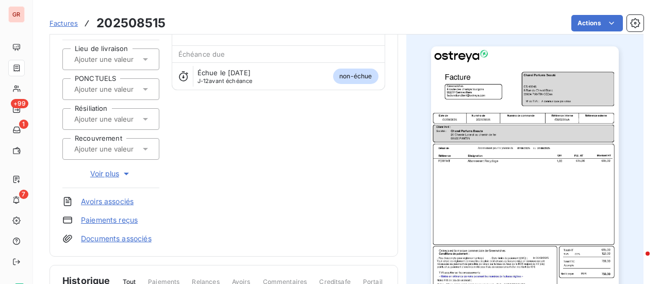
scroll to position [156, 0]
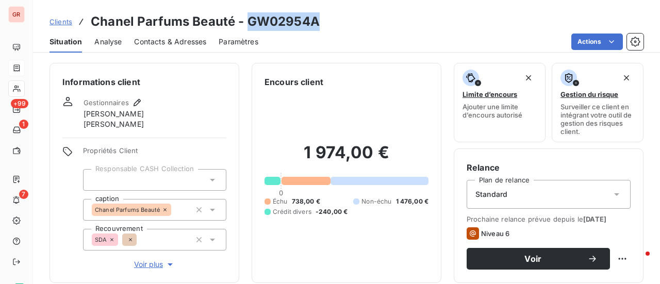
drag, startPoint x: 322, startPoint y: 24, endPoint x: 247, endPoint y: 27, distance: 75.9
click at [247, 27] on div "Clients Chanel Parfums Beauté - GW02954A" at bounding box center [346, 21] width 627 height 19
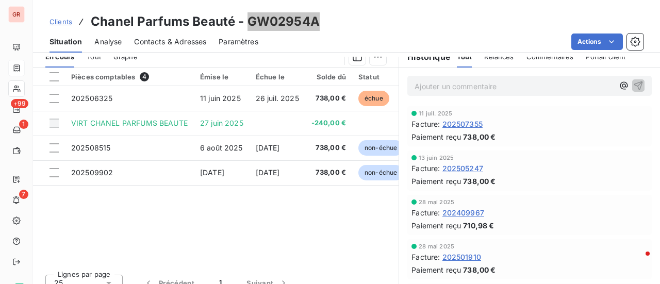
scroll to position [258, 0]
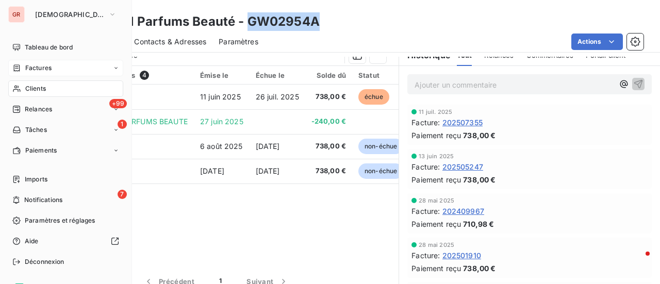
click at [46, 70] on span "Factures" at bounding box center [38, 67] width 26 height 9
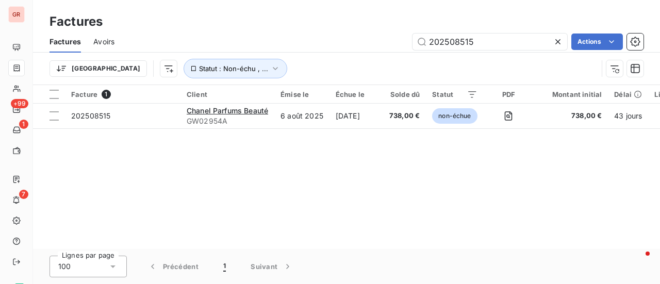
drag, startPoint x: 490, startPoint y: 40, endPoint x: 7, endPoint y: 97, distance: 486.2
click at [104, 75] on div "Factures Avoirs 202508515 Actions Trier Statut : Non-échu , ..." at bounding box center [346, 58] width 627 height 54
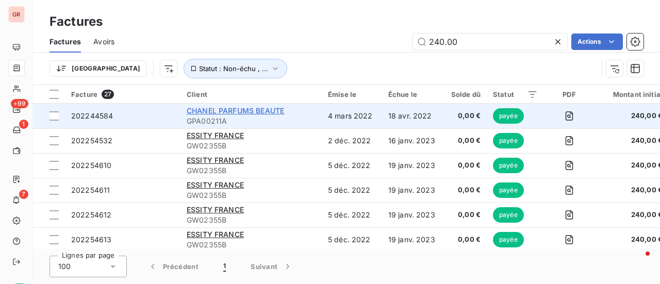
type input "240.00"
click at [267, 108] on span "CHANEL PARFUMS BEAUTE" at bounding box center [235, 110] width 97 height 9
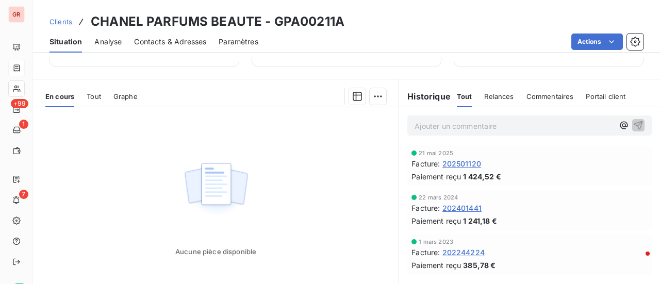
scroll to position [258, 0]
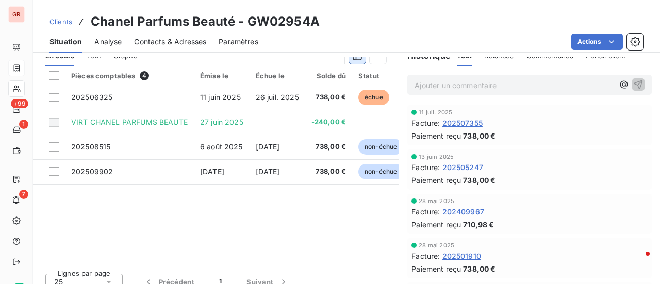
scroll to position [258, 0]
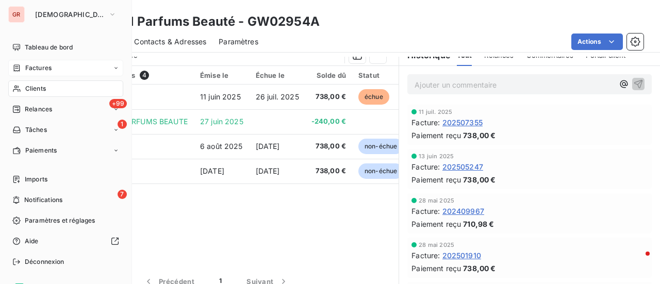
click at [37, 68] on span "Factures" at bounding box center [38, 67] width 26 height 9
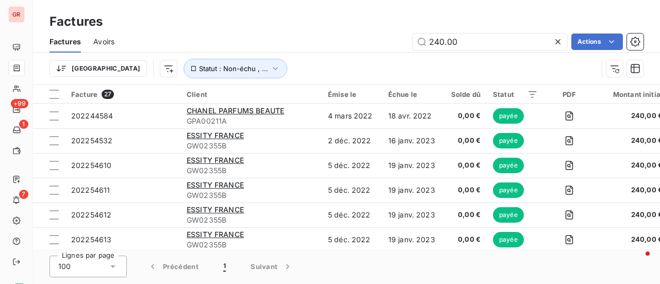
drag, startPoint x: 484, startPoint y: 39, endPoint x: 240, endPoint y: 59, distance: 244.3
click at [247, 59] on div "Factures Avoirs 240.00 Actions Trier Statut : Non-échu , ..." at bounding box center [346, 58] width 627 height 54
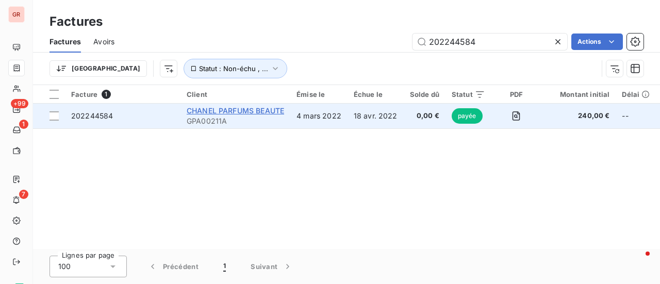
type input "202244584"
click at [251, 112] on span "CHANEL PARFUMS BEAUTE" at bounding box center [235, 110] width 97 height 9
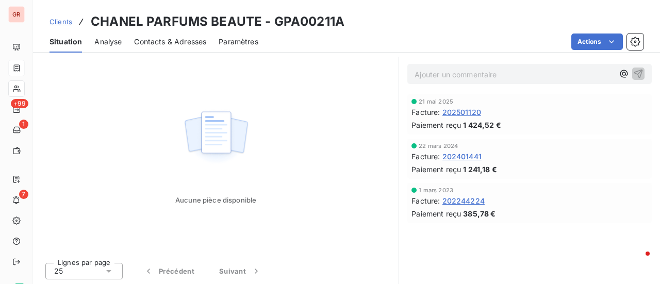
scroll to position [258, 0]
drag, startPoint x: 342, startPoint y: 28, endPoint x: 272, endPoint y: 28, distance: 69.6
click at [272, 28] on div "Clients CHANEL PARFUMS BEAUTE - GPA00211A" at bounding box center [346, 21] width 627 height 19
copy h3 "GPA00211A"
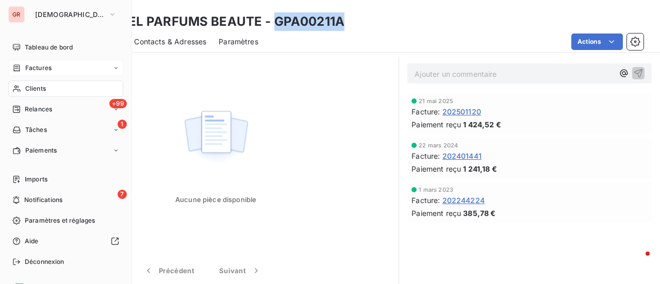
click at [39, 67] on span "Factures" at bounding box center [38, 67] width 26 height 9
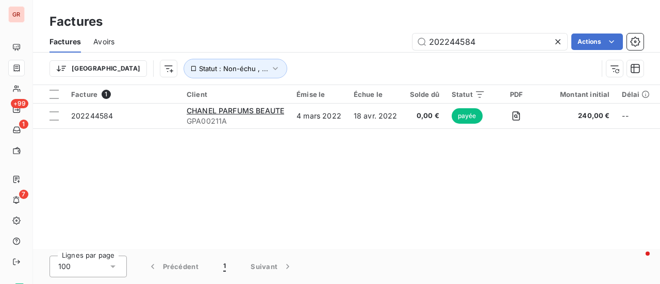
drag, startPoint x: 478, startPoint y: 41, endPoint x: 0, endPoint y: 99, distance: 481.1
click at [29, 91] on div "GR +99 1 7 Factures Factures Avoirs 202244584 Actions Trier Statut : Non-échu ,…" at bounding box center [330, 142] width 660 height 284
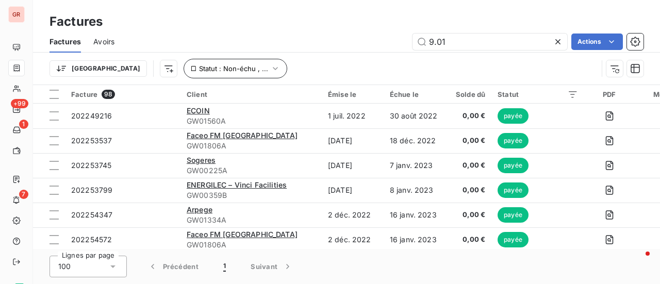
type input "9.01"
click at [270, 69] on icon "button" at bounding box center [275, 68] width 10 height 10
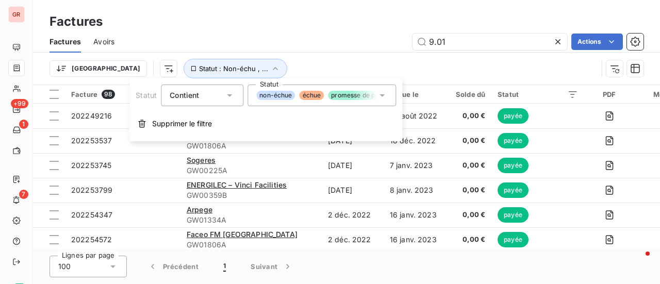
click at [382, 102] on div "non-échue échue promesse de paiement compensée payée litige" at bounding box center [322, 96] width 149 height 22
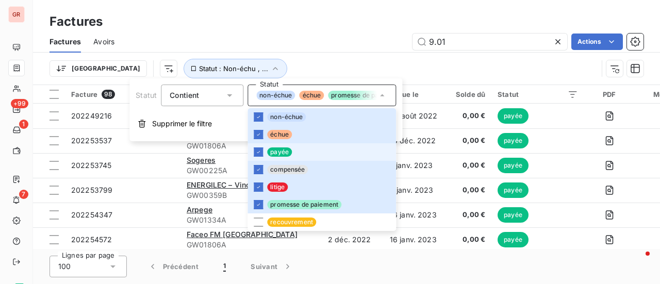
click at [263, 150] on li "payée" at bounding box center [322, 152] width 149 height 18
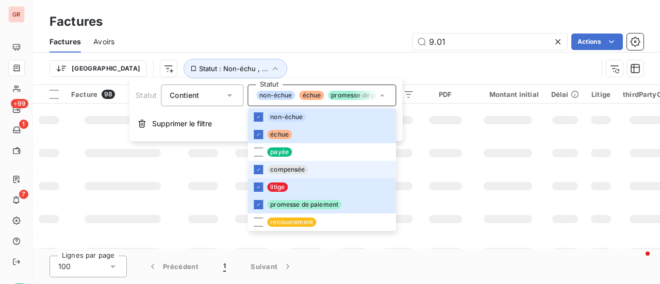
click at [264, 172] on li "compensée" at bounding box center [322, 170] width 149 height 18
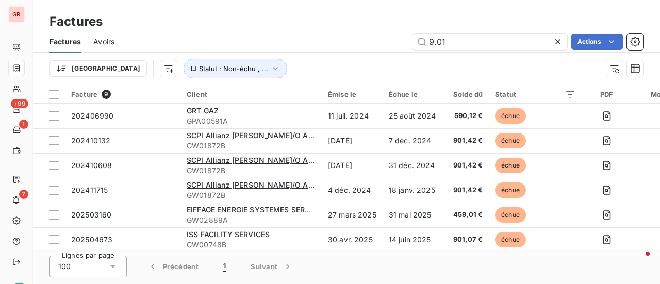
click at [484, 161] on td "901,42 €" at bounding box center [466, 165] width 47 height 25
drag, startPoint x: 458, startPoint y: 38, endPoint x: 359, endPoint y: 42, distance: 98.6
click at [361, 42] on div "9.01 Actions" at bounding box center [385, 42] width 517 height 17
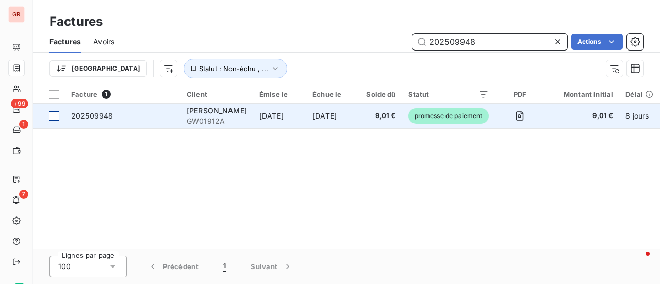
type input "202509948"
click at [53, 113] on div at bounding box center [54, 115] width 9 height 9
click at [95, 117] on span "202509948" at bounding box center [92, 115] width 42 height 9
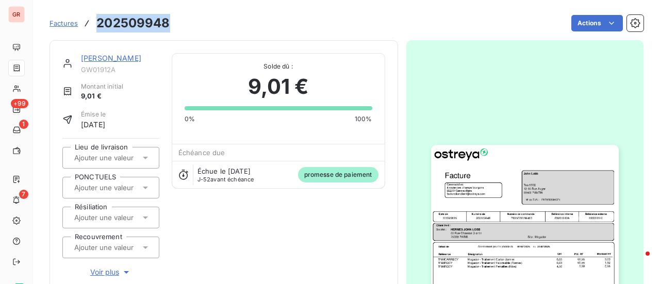
drag, startPoint x: 173, startPoint y: 27, endPoint x: 98, endPoint y: 21, distance: 75.6
click at [98, 21] on div "Factures 202509948 Actions" at bounding box center [347, 23] width 594 height 22
copy h3 "202509948"
click at [90, 57] on link "John Lobb" at bounding box center [111, 58] width 60 height 9
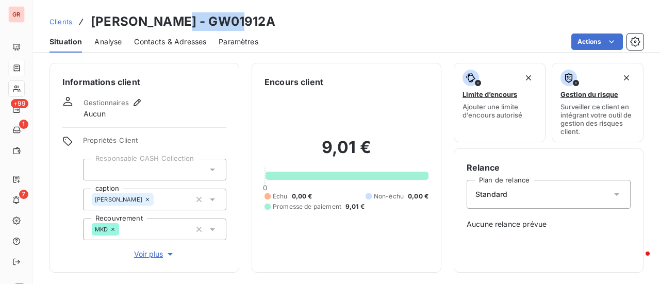
drag, startPoint x: 233, startPoint y: 20, endPoint x: 168, endPoint y: 20, distance: 65.0
click at [168, 20] on div "Clients John Lobb - GW01912A" at bounding box center [346, 21] width 627 height 19
copy h3 "GW01912A"
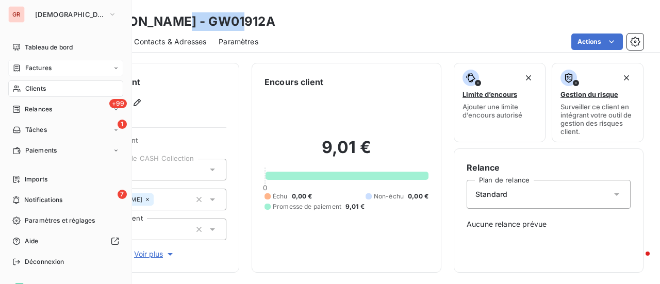
click at [41, 69] on span "Factures" at bounding box center [38, 67] width 26 height 9
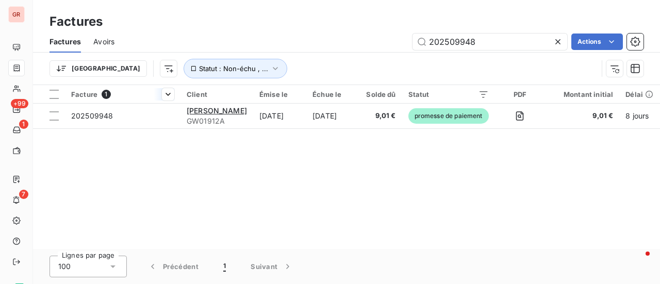
drag, startPoint x: 510, startPoint y: 42, endPoint x: 150, endPoint y: 99, distance: 364.5
click at [173, 92] on div "Factures Factures Avoirs 202509948 Actions Trier Statut : Non-échu , ... Factur…" at bounding box center [346, 142] width 627 height 284
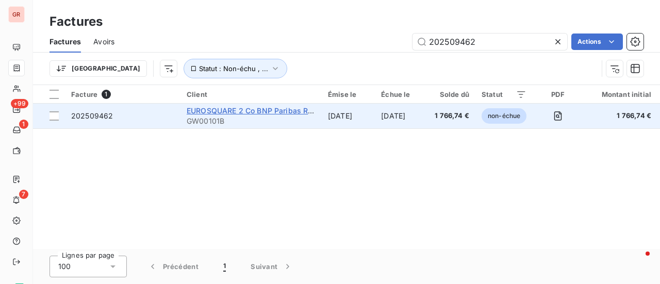
type input "202509462"
click at [271, 109] on span "EUROSQUARE 2 Co BNP Paribas REPM - 53336" at bounding box center [271, 110] width 168 height 9
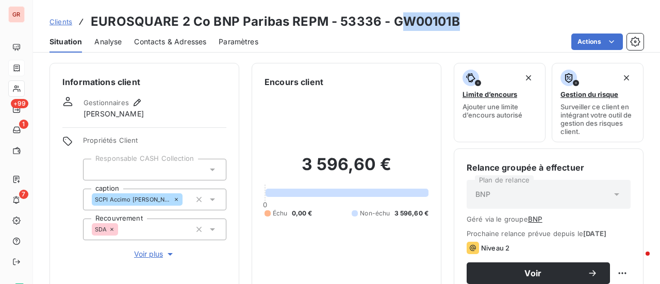
drag, startPoint x: 455, startPoint y: 20, endPoint x: 393, endPoint y: 27, distance: 62.3
click at [393, 27] on div "Clients EUROSQUARE 2 Co BNP Paribas REPM - 53336 - GW00101B" at bounding box center [346, 21] width 627 height 19
click at [432, 52] on div "Situation Analyse Contacts & Adresses Paramètres Actions" at bounding box center [346, 42] width 627 height 22
drag, startPoint x: 455, startPoint y: 22, endPoint x: 390, endPoint y: 24, distance: 65.0
click at [390, 24] on div "Clients EUROSQUARE 2 Co BNP Paribas REPM - 53336 - GW00101B" at bounding box center [346, 21] width 627 height 19
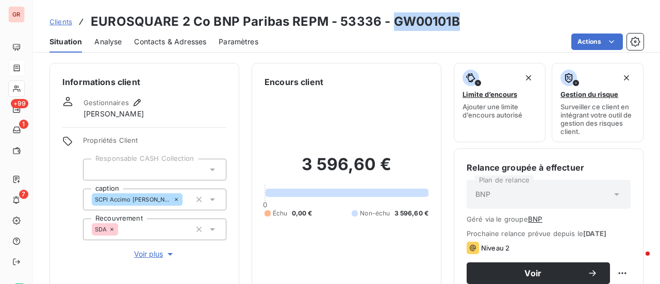
copy h3 "GW00101B"
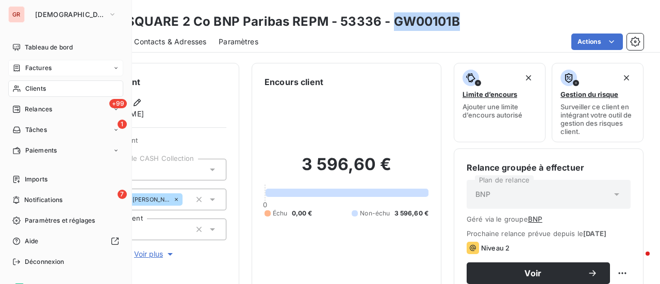
click at [48, 64] on span "Factures" at bounding box center [38, 67] width 26 height 9
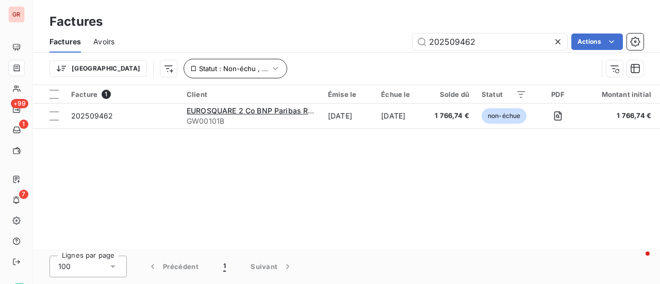
drag, startPoint x: 493, startPoint y: 47, endPoint x: 139, endPoint y: 61, distance: 354.6
click at [143, 60] on div "Factures Avoirs 202509462 Actions Trier Statut : Non-échu , ..." at bounding box center [346, 58] width 627 height 54
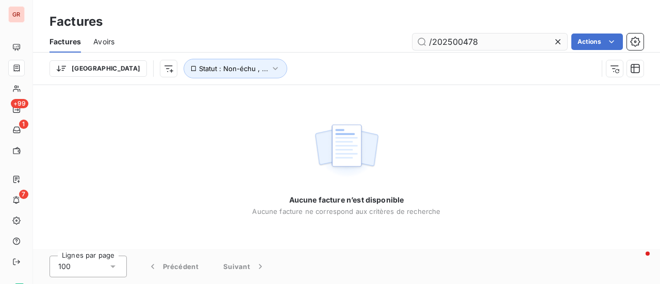
click at [434, 45] on input "/202500478" at bounding box center [490, 42] width 155 height 17
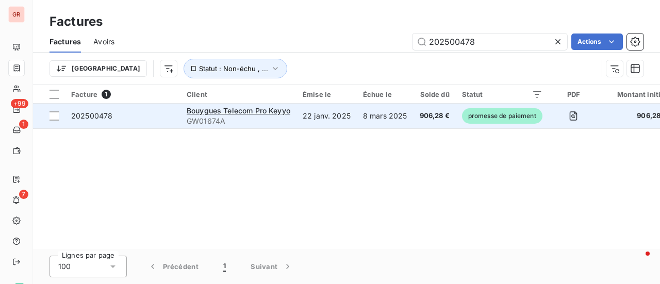
type input "202500478"
click at [237, 116] on span "GW01674A" at bounding box center [239, 121] width 104 height 10
drag, startPoint x: 51, startPoint y: 115, endPoint x: 77, endPoint y: 118, distance: 27.0
click at [51, 115] on div at bounding box center [54, 115] width 9 height 9
click at [216, 115] on div "Bouygues Telecom Pro Keyyo" at bounding box center [239, 111] width 104 height 10
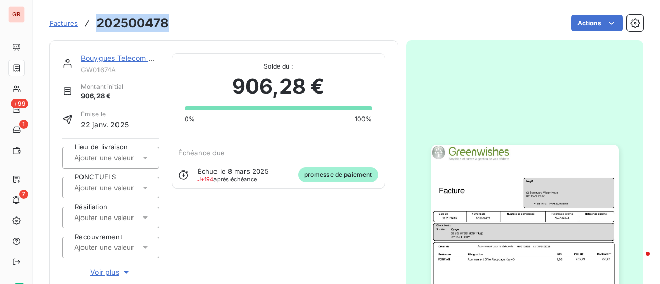
drag, startPoint x: 163, startPoint y: 27, endPoint x: 96, endPoint y: 28, distance: 67.1
click at [96, 28] on div "Factures 202500478 Actions" at bounding box center [347, 23] width 594 height 22
copy h3 "202500478"
click at [134, 59] on link "Bouygues Telecom Pro Keyyo" at bounding box center [132, 58] width 102 height 9
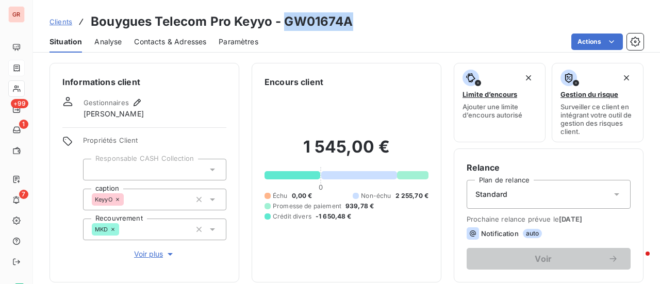
drag, startPoint x: 357, startPoint y: 22, endPoint x: 286, endPoint y: 25, distance: 70.8
click at [286, 25] on div "Clients Bouygues Telecom Pro Keyyo - GW01674A" at bounding box center [346, 21] width 627 height 19
copy h3 "GW01674A"
click at [195, 43] on span "Contacts & Adresses" at bounding box center [170, 42] width 72 height 10
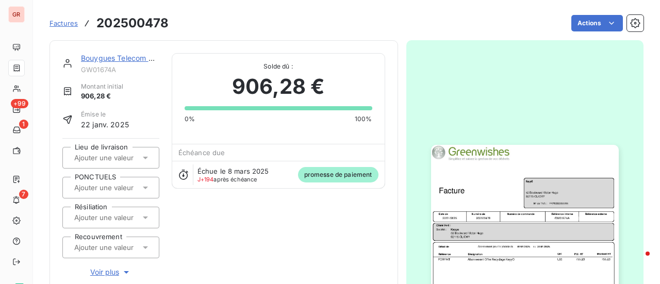
click at [137, 56] on link "Bouygues Telecom Pro Keyyo" at bounding box center [132, 58] width 102 height 9
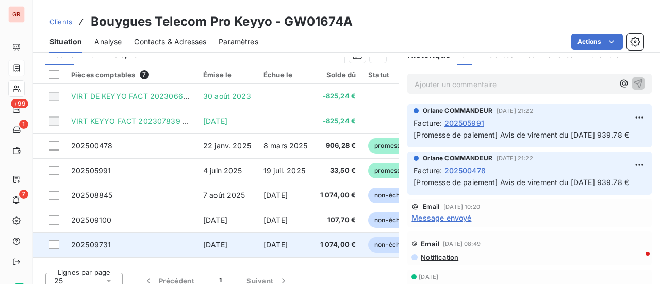
scroll to position [268, 0]
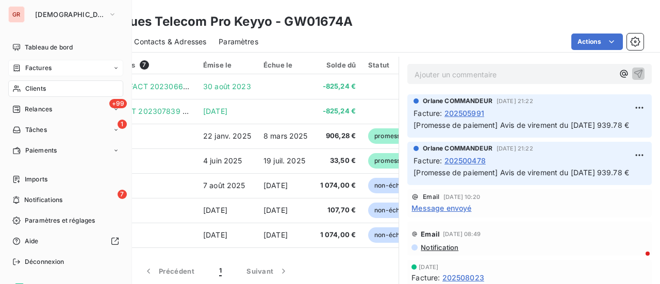
click at [47, 71] on span "Factures" at bounding box center [38, 67] width 26 height 9
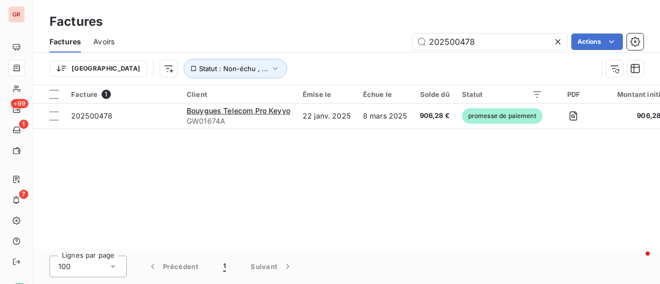
drag, startPoint x: 487, startPoint y: 44, endPoint x: 250, endPoint y: 71, distance: 238.8
click at [264, 70] on div "Factures Avoirs 202500478 Actions Trier Statut : Non-échu , ..." at bounding box center [346, 58] width 627 height 54
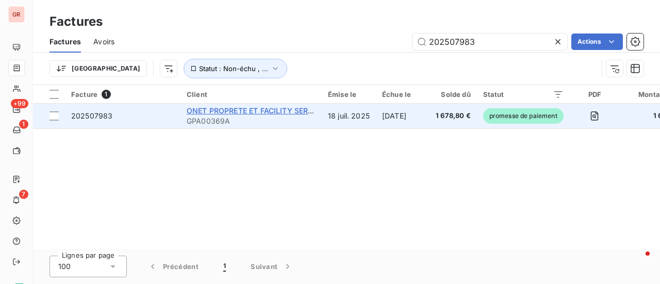
type input "202507983"
click at [231, 111] on span "ONET PROPRETE ET FACILITY SERVICES" at bounding box center [258, 110] width 143 height 9
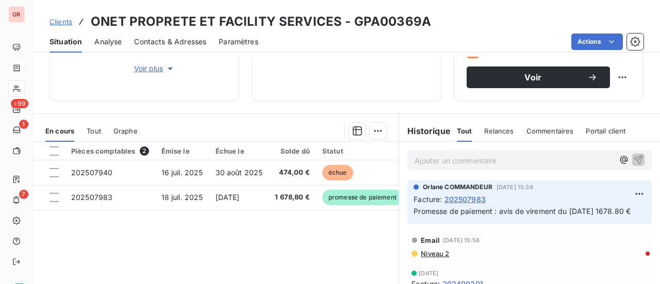
scroll to position [206, 0]
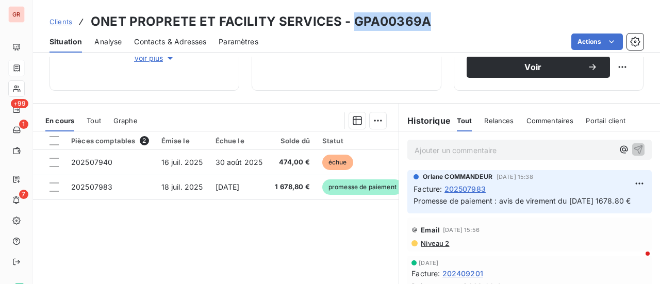
drag, startPoint x: 431, startPoint y: 20, endPoint x: 351, endPoint y: 26, distance: 80.7
click at [351, 26] on div "Clients ONET PROPRETE ET FACILITY SERVICES - GPA00369A" at bounding box center [346, 21] width 627 height 19
copy h3 "GPA00369A"
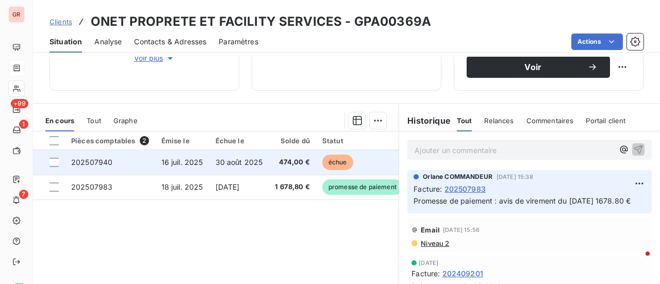
click at [230, 163] on span "30 août 2025" at bounding box center [239, 162] width 47 height 9
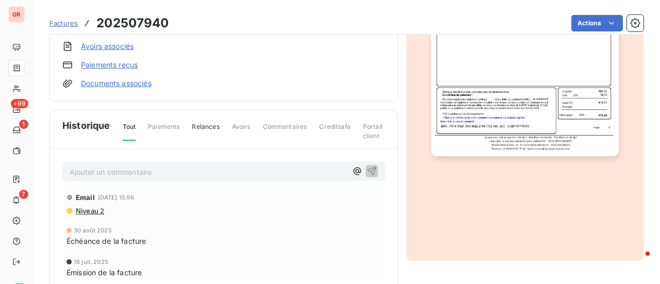
scroll to position [309, 0]
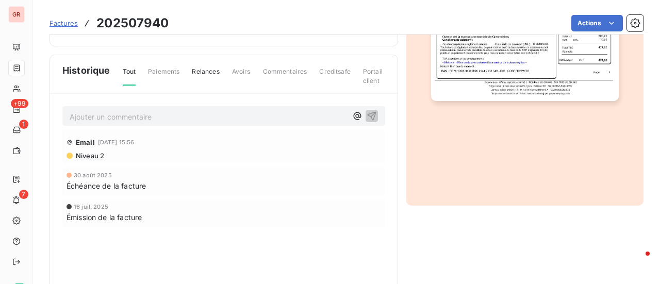
click at [94, 153] on span "Niveau 2" at bounding box center [89, 156] width 29 height 8
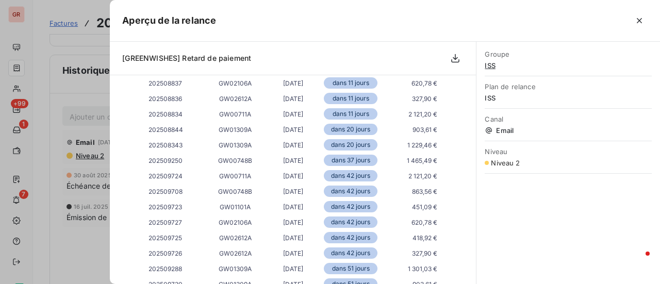
scroll to position [1651, 0]
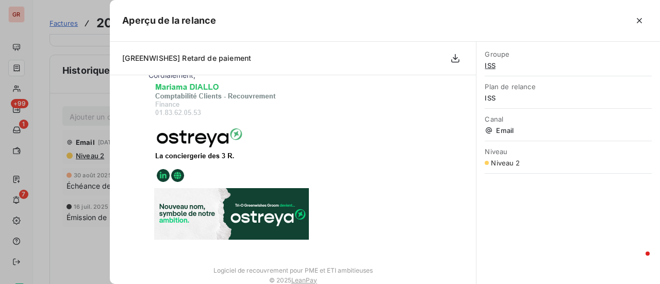
click at [86, 267] on div at bounding box center [330, 142] width 660 height 284
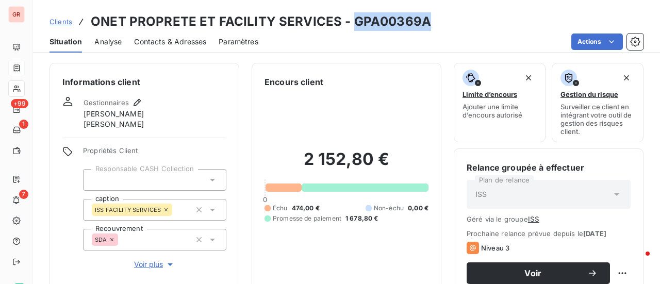
drag, startPoint x: 425, startPoint y: 23, endPoint x: 350, endPoint y: 22, distance: 74.8
click at [350, 22] on div "Clients ONET PROPRETE ET FACILITY SERVICES - GPA00369A" at bounding box center [346, 21] width 627 height 19
copy h3 "GPA00369A"
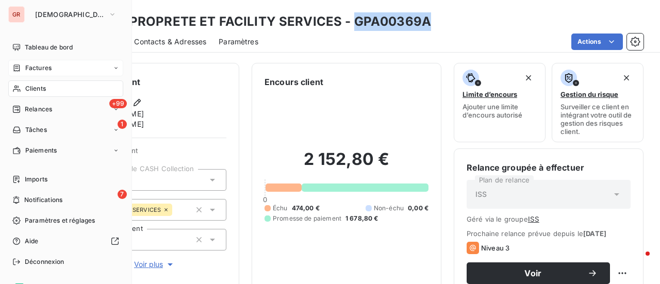
click at [47, 66] on span "Factures" at bounding box center [38, 67] width 26 height 9
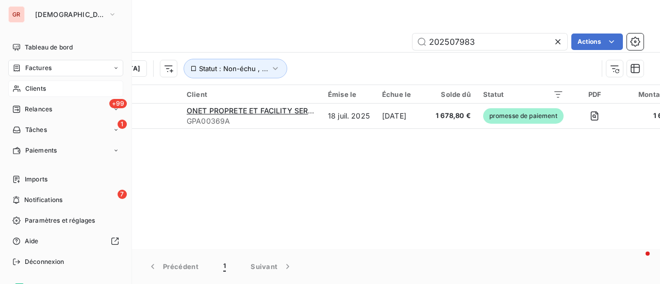
drag, startPoint x: 43, startPoint y: 84, endPoint x: 62, endPoint y: 90, distance: 20.1
click at [43, 84] on span "Clients" at bounding box center [35, 88] width 21 height 9
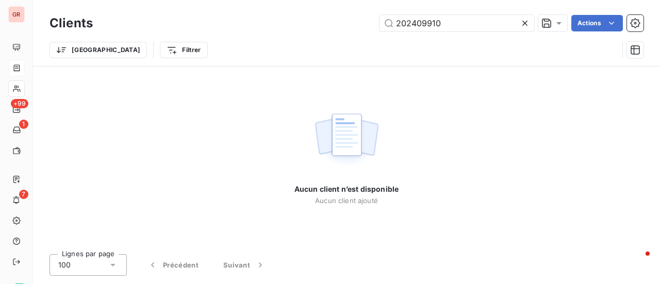
drag, startPoint x: 462, startPoint y: 25, endPoint x: 255, endPoint y: 49, distance: 208.7
click at [255, 49] on div "Clients 202409910 Actions Trier Filtrer" at bounding box center [347, 39] width 594 height 54
click at [397, 21] on input "202506748" at bounding box center [457, 23] width 155 height 17
click at [450, 22] on input "202506748" at bounding box center [457, 23] width 155 height 17
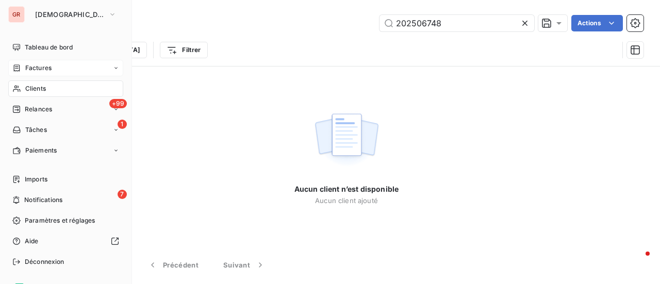
type input "202506748"
click at [51, 68] on span "Factures" at bounding box center [38, 67] width 26 height 9
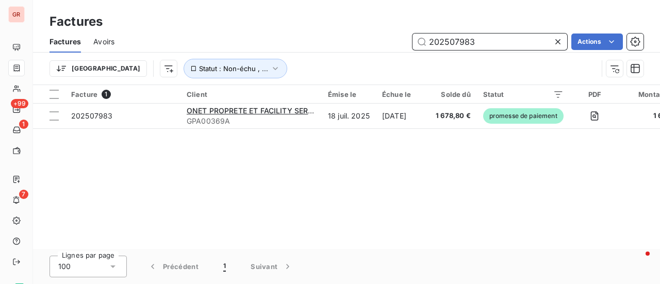
drag, startPoint x: 479, startPoint y: 40, endPoint x: 335, endPoint y: 63, distance: 145.3
click at [350, 59] on div "Factures Avoirs 202507983 Actions Trier Statut : Non-échu , ..." at bounding box center [346, 58] width 627 height 54
paste input "6748"
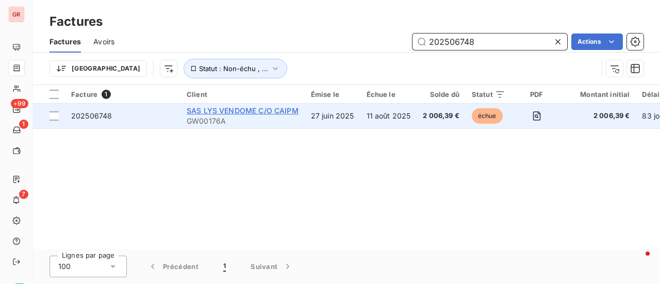
type input "202506748"
click at [246, 108] on span "SAS LYS VENDOME C/O CAIPM" at bounding box center [243, 110] width 112 height 9
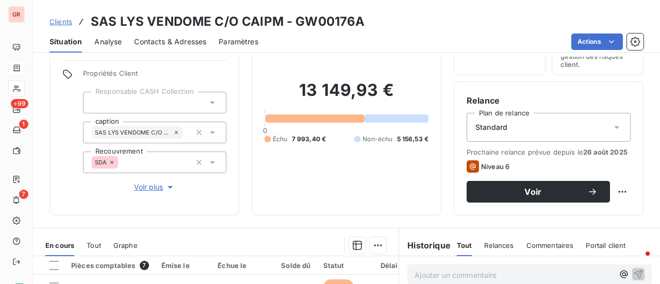
scroll to position [61, 0]
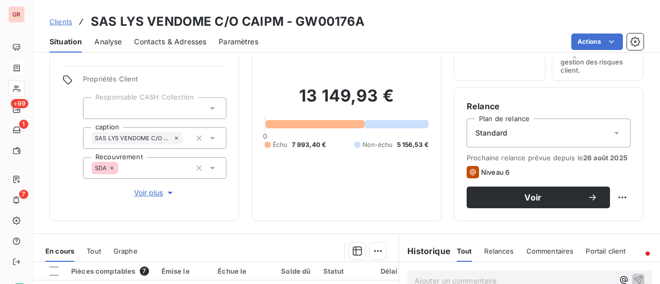
click at [179, 38] on span "Contacts & Adresses" at bounding box center [170, 42] width 72 height 10
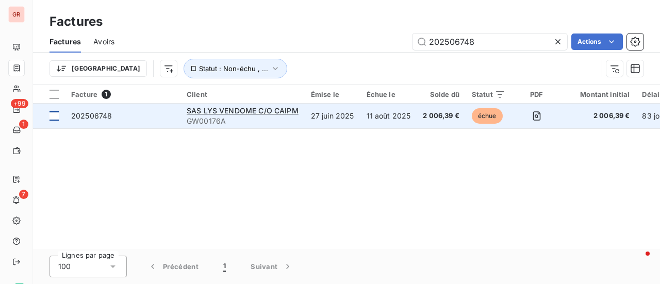
click at [52, 120] on td at bounding box center [49, 116] width 32 height 25
click at [244, 111] on span "SAS LYS VENDOME C/O CAIPM" at bounding box center [243, 110] width 112 height 9
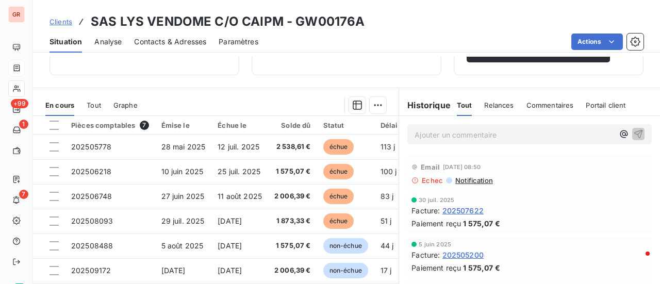
scroll to position [268, 0]
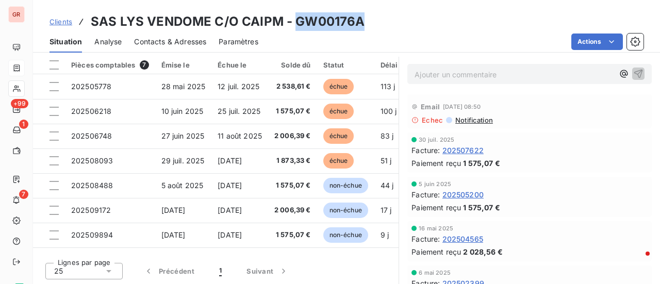
drag, startPoint x: 360, startPoint y: 25, endPoint x: 293, endPoint y: 26, distance: 66.5
click at [293, 26] on div "Clients SAS LYS VENDOME C/O CAIPM - GW00176A" at bounding box center [346, 21] width 627 height 19
copy h3 "GW00176A"
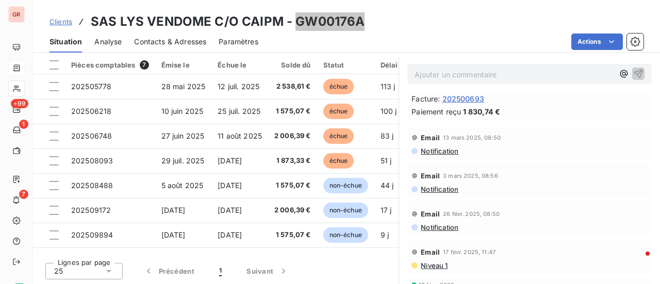
scroll to position [567, 0]
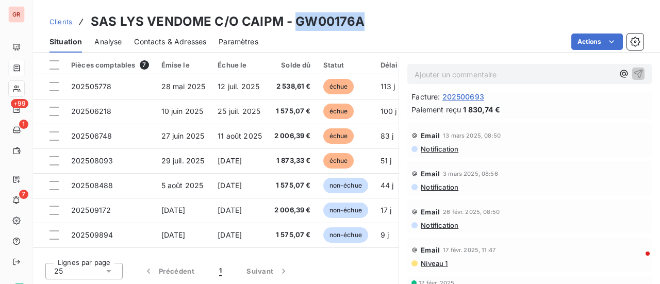
click at [195, 41] on span "Contacts & Adresses" at bounding box center [170, 42] width 72 height 10
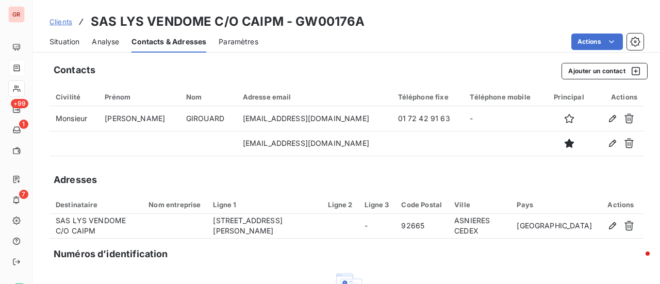
click at [352, 83] on div "Contacts Ajouter un contact Civilité Prénom Nom Adresse email Téléphone fixe Té…" at bounding box center [346, 226] width 627 height 339
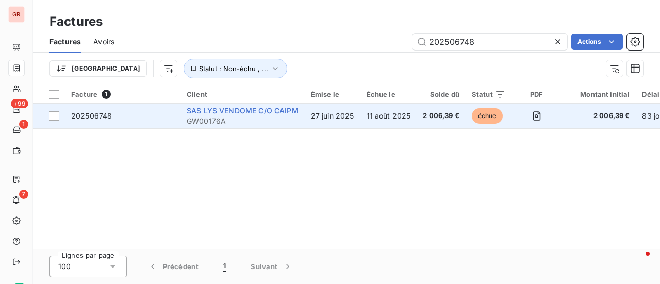
click at [266, 111] on span "SAS LYS VENDOME C/O CAIPM" at bounding box center [243, 110] width 112 height 9
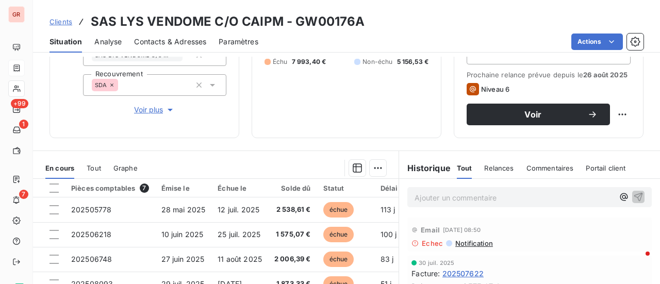
scroll to position [155, 0]
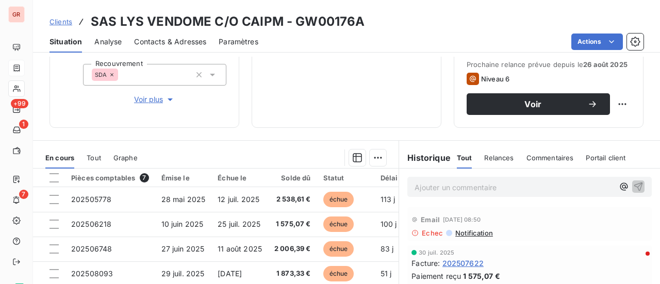
click at [471, 235] on span "Notification" at bounding box center [473, 233] width 39 height 8
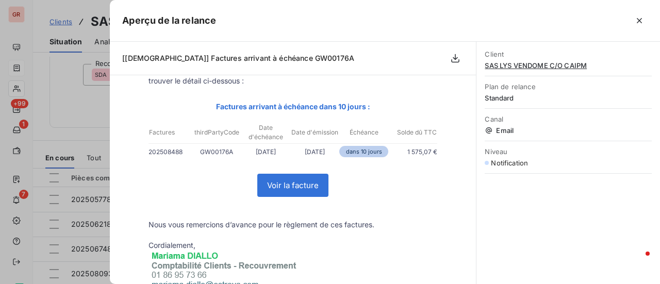
scroll to position [103, 0]
click at [76, 123] on div at bounding box center [330, 142] width 660 height 284
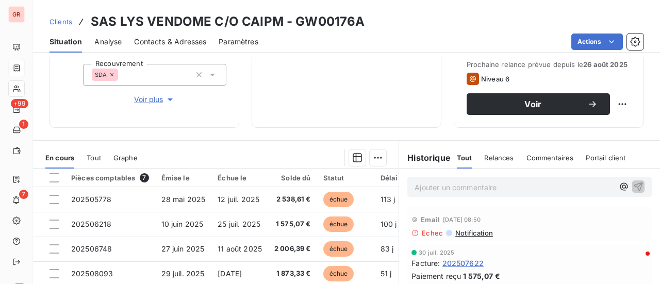
click at [186, 40] on span "Contacts & Adresses" at bounding box center [170, 42] width 72 height 10
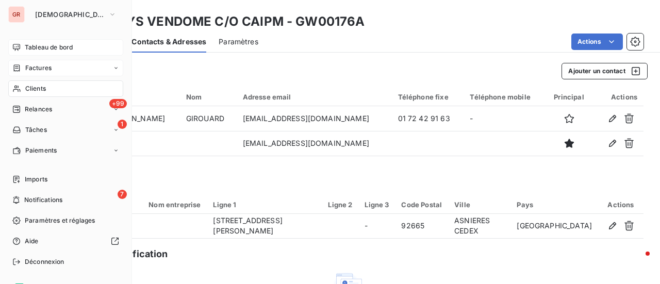
click at [36, 49] on span "Tableau de bord" at bounding box center [49, 47] width 48 height 9
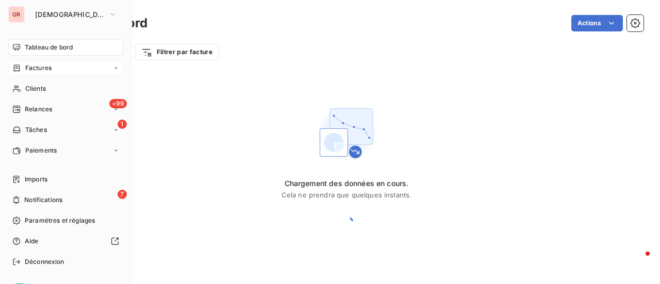
click at [49, 69] on span "Factures" at bounding box center [38, 67] width 26 height 9
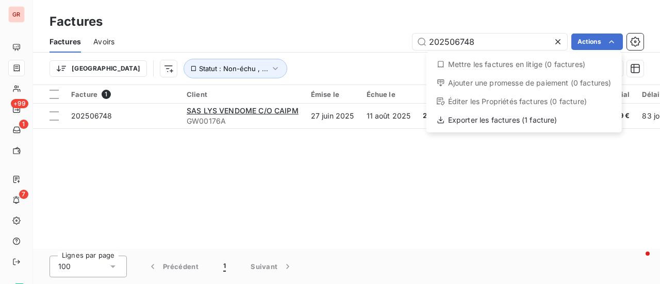
click at [276, 42] on html "GR +99 1 7 Factures Factures Avoirs 202506748 Actions Mettre les factures en li…" at bounding box center [330, 142] width 660 height 284
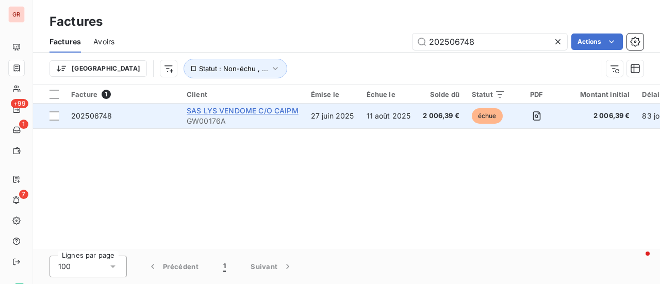
click at [256, 111] on span "SAS LYS VENDOME C/O CAIPM" at bounding box center [243, 110] width 112 height 9
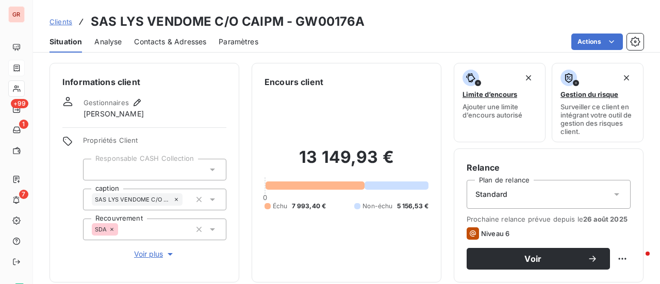
click at [321, 51] on html "GR +99 1 7 Clients SAS LYS VENDOME C/O CAIPM - GW00176A Situation Analyse Conta…" at bounding box center [330, 142] width 660 height 284
drag, startPoint x: 209, startPoint y: 22, endPoint x: 117, endPoint y: 20, distance: 92.4
click at [117, 20] on h3 "SAS LYS VENDOME C/O CAIPM - GW00176A" at bounding box center [228, 21] width 274 height 19
copy h3 "LYS VENDOME"
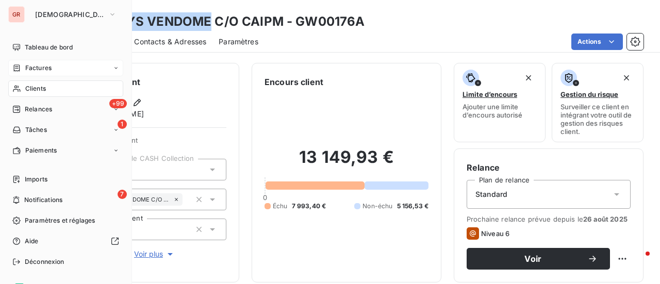
click at [43, 63] on div "Factures" at bounding box center [65, 68] width 115 height 17
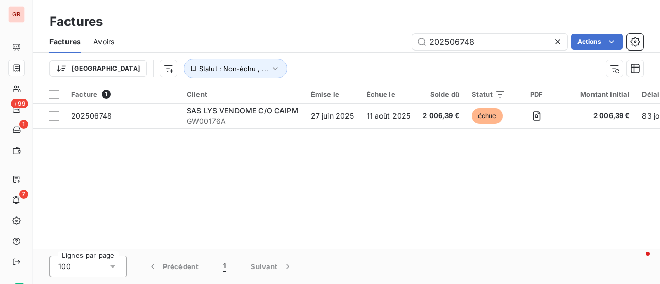
drag, startPoint x: 477, startPoint y: 44, endPoint x: 333, endPoint y: 46, distance: 143.9
click at [339, 45] on div "202506748 Actions" at bounding box center [385, 42] width 517 height 17
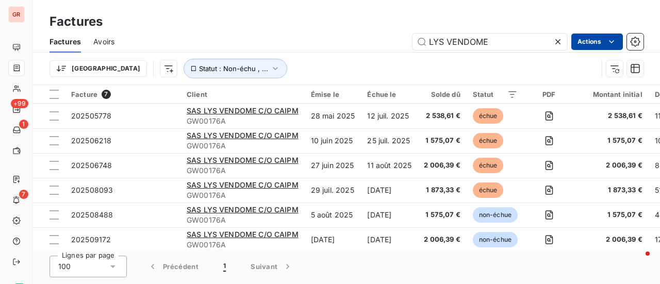
type input "LYS VENDOME"
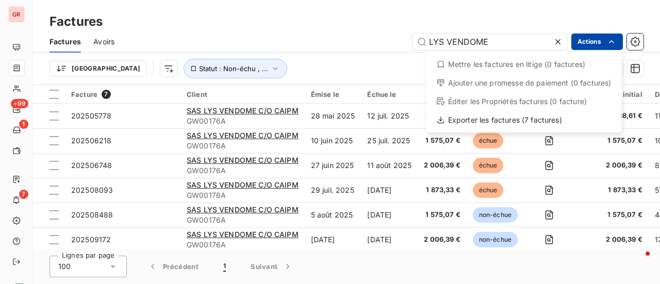
click at [261, 42] on html "GR +99 1 7 Factures Factures Avoirs LYS VENDOME Actions Mettre les factures en …" at bounding box center [330, 142] width 660 height 284
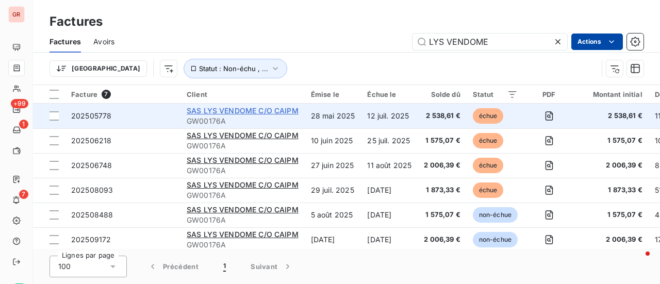
click at [238, 108] on span "SAS LYS VENDOME C/O CAIPM" at bounding box center [243, 110] width 112 height 9
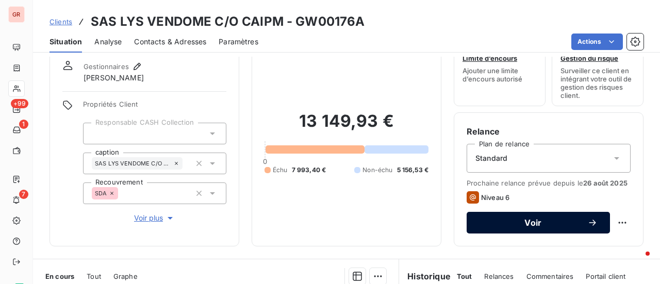
scroll to position [52, 0]
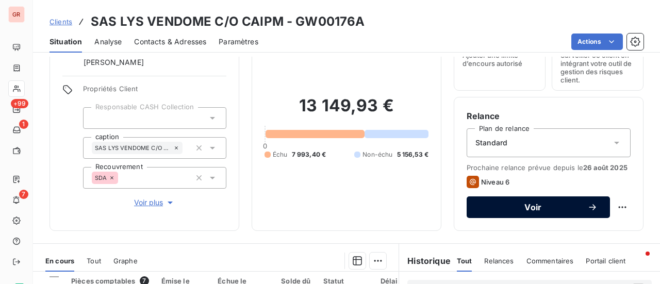
click at [531, 210] on span "Voir" at bounding box center [533, 207] width 108 height 8
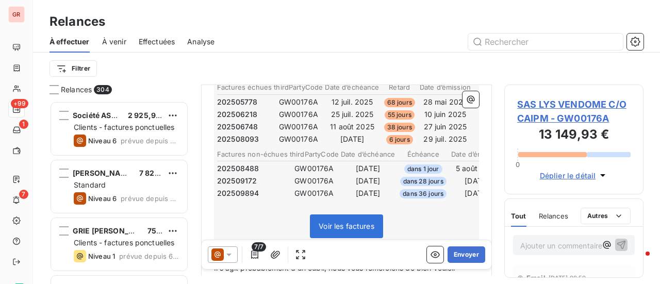
scroll to position [206, 0]
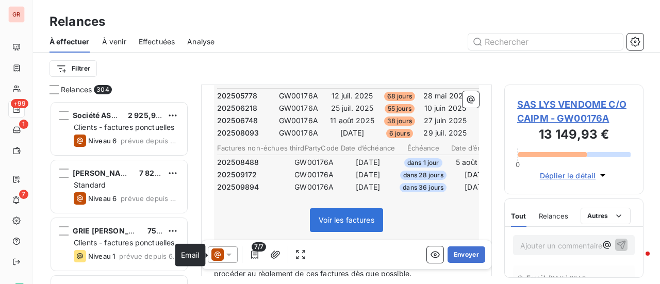
click at [220, 256] on icon at bounding box center [217, 255] width 12 height 12
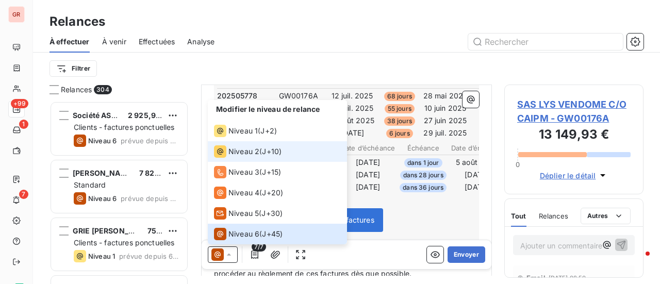
click at [243, 151] on span "Niveau 2" at bounding box center [243, 151] width 31 height 10
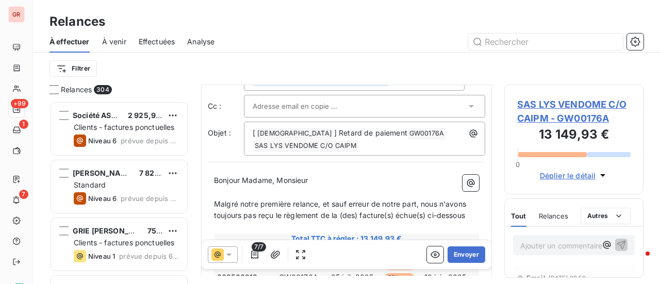
scroll to position [0, 0]
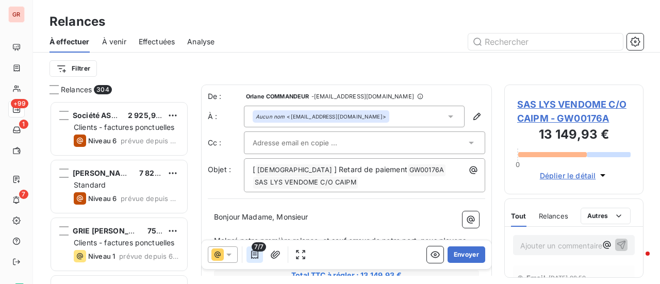
click at [254, 256] on icon "button" at bounding box center [255, 255] width 10 height 10
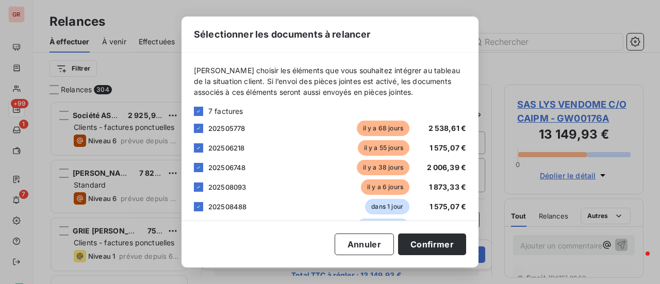
scroll to position [45, 0]
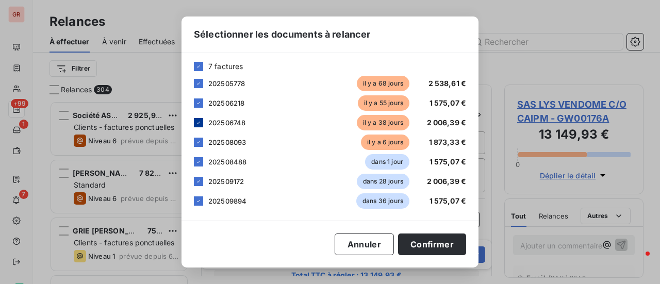
click at [200, 121] on icon at bounding box center [198, 123] width 6 height 6
click at [442, 242] on button "Confirmer" at bounding box center [432, 245] width 68 height 22
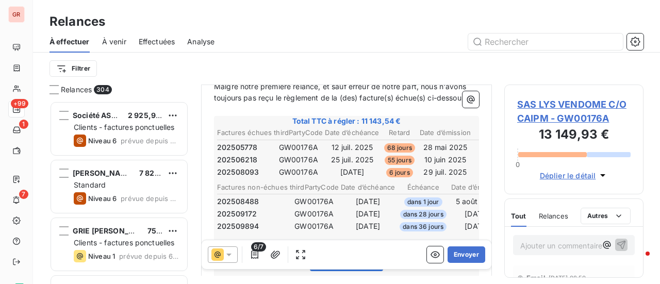
scroll to position [103, 0]
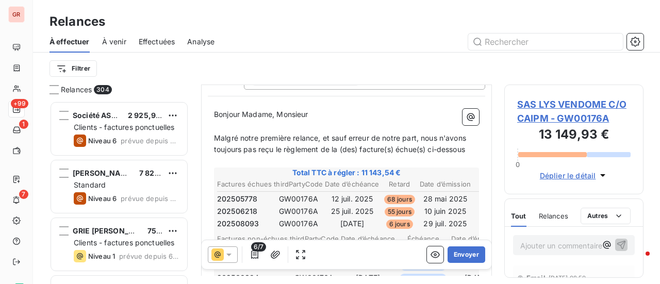
click at [228, 253] on icon at bounding box center [229, 255] width 10 height 10
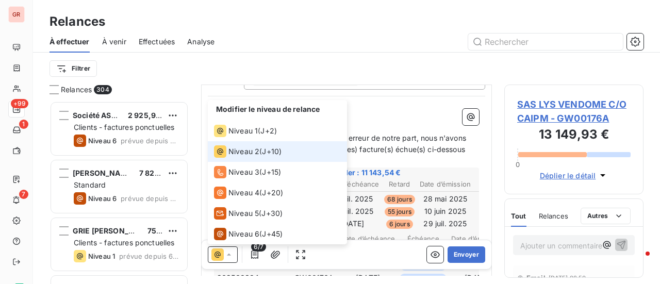
click at [236, 151] on span "Niveau 2" at bounding box center [243, 151] width 31 height 10
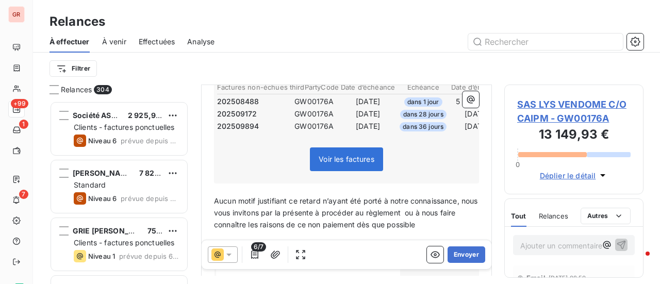
scroll to position [258, 0]
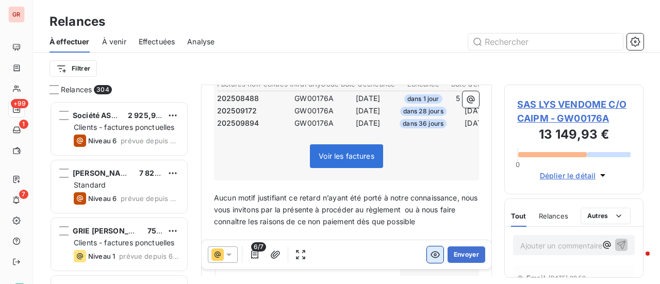
click at [431, 257] on icon "button" at bounding box center [435, 255] width 9 height 7
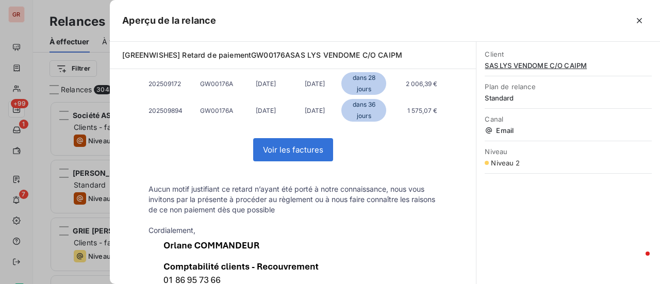
scroll to position [273, 0]
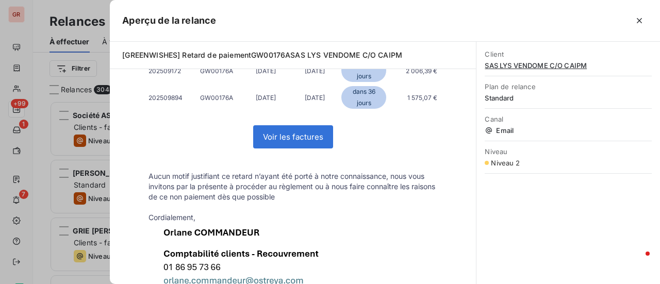
click at [388, 176] on p "Aucun motif justifiant ce retard n’ayant été porté à notre connaissance, nous v…" at bounding box center [293, 186] width 289 height 31
click at [86, 144] on div at bounding box center [330, 142] width 660 height 284
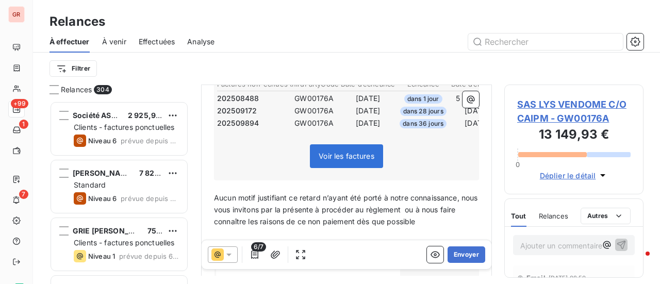
click at [216, 209] on span "Aucun motif justifiant ce retard n’ayant été porté à notre connaissance, nous v…" at bounding box center [347, 209] width 266 height 32
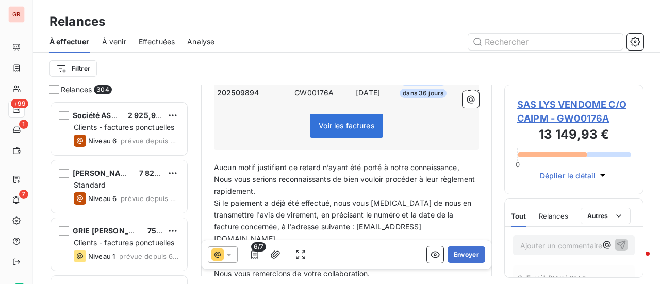
scroll to position [309, 0]
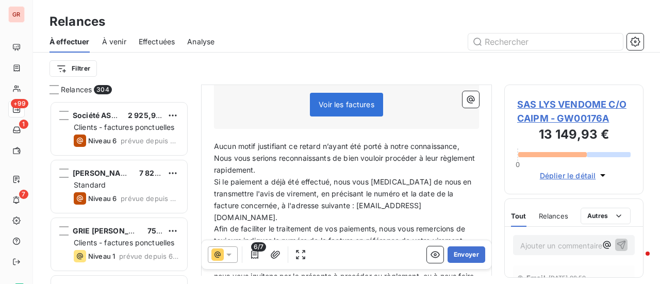
click at [282, 203] on span "Si le paiement a déjà été effectué, nous vous [MEDICAL_DATA] de nous en transme…" at bounding box center [344, 199] width 260 height 44
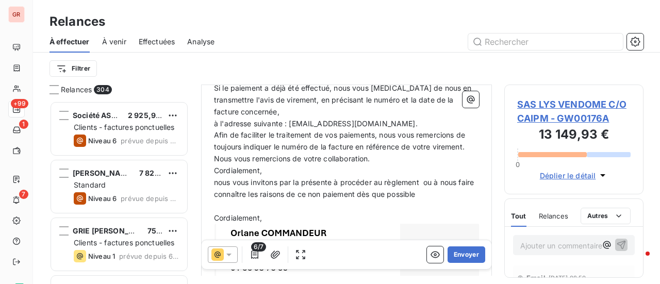
scroll to position [413, 0]
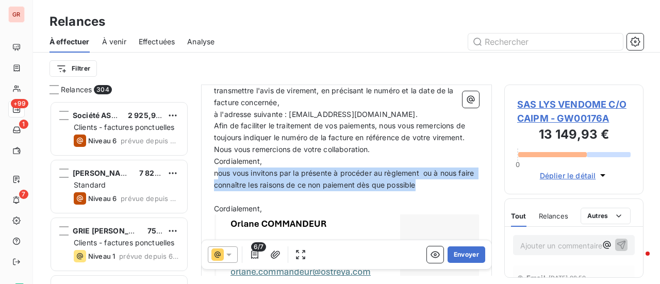
drag, startPoint x: 218, startPoint y: 173, endPoint x: 440, endPoint y: 187, distance: 222.8
click at [440, 187] on p "nous vous invitons par la présente à procéder au règlement ou à nous faire conn…" at bounding box center [346, 180] width 265 height 24
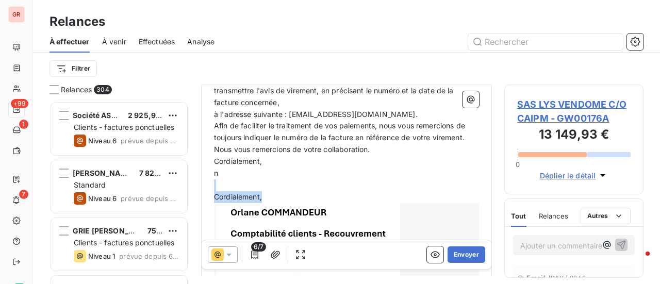
drag, startPoint x: 224, startPoint y: 171, endPoint x: 284, endPoint y: 189, distance: 62.5
click at [284, 189] on div "Bonjour Madame, Monsieur ﻿ Malgré notre première relance, et sauf erreur de not…" at bounding box center [346, 54] width 265 height 510
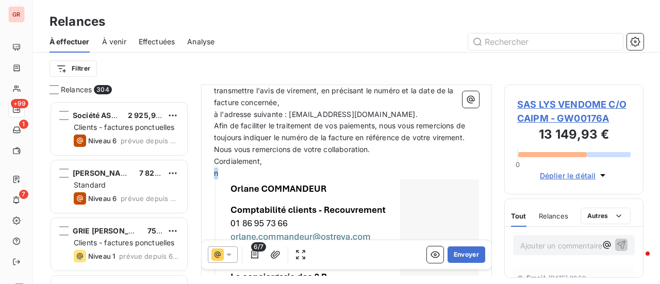
drag, startPoint x: 242, startPoint y: 170, endPoint x: 201, endPoint y: 176, distance: 42.2
click at [201, 176] on div "Relances 304 Société ASTEN 2 925,95 € Clients - factures ponctuelles Niveau 6 p…" at bounding box center [346, 185] width 627 height 200
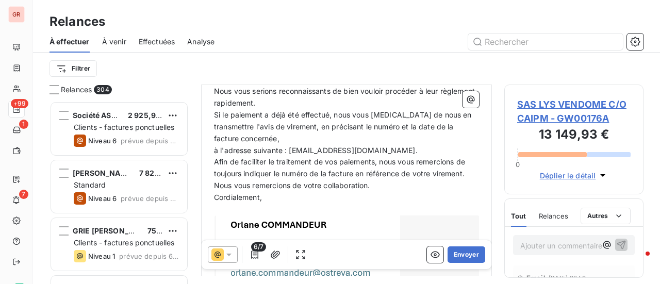
scroll to position [361, 0]
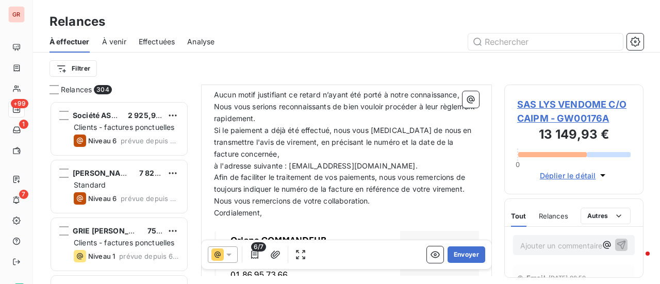
click at [282, 188] on span "Afin de faciliter le traitement de vos paiements, nous vous remercions de toujo…" at bounding box center [340, 183] width 253 height 21
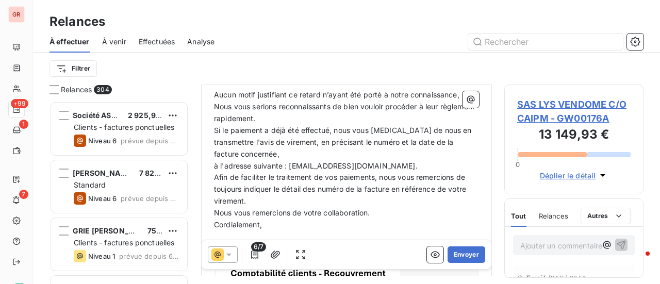
click at [346, 186] on span "Afin de faciliter le traitement de vos paiements, nous vous remercions de toujo…" at bounding box center [341, 189] width 254 height 32
click at [316, 189] on span "Afin de faciliter le traitement de vos paiements, nous vous remercions de toujo…" at bounding box center [343, 189] width 258 height 32
click at [345, 189] on span "Afin de faciliter le traitement de vos paiements, nous vous remercions de toujo…" at bounding box center [341, 189] width 254 height 32
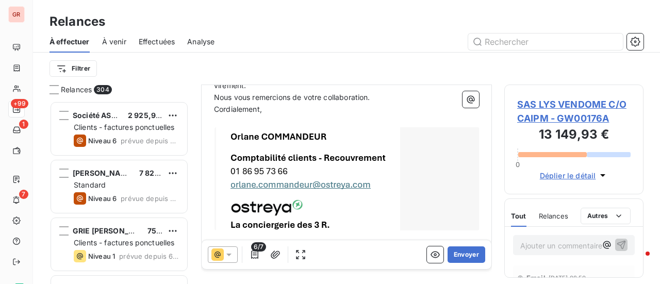
scroll to position [487, 0]
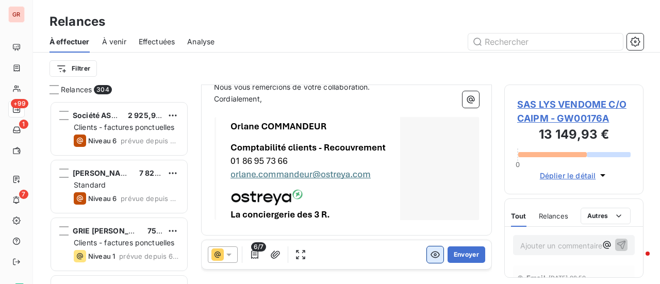
click at [431, 258] on icon "button" at bounding box center [435, 255] width 9 height 7
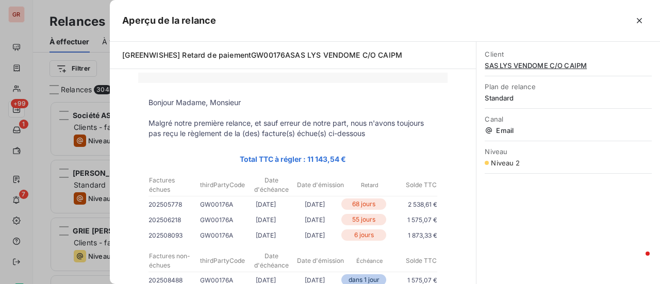
scroll to position [0, 0]
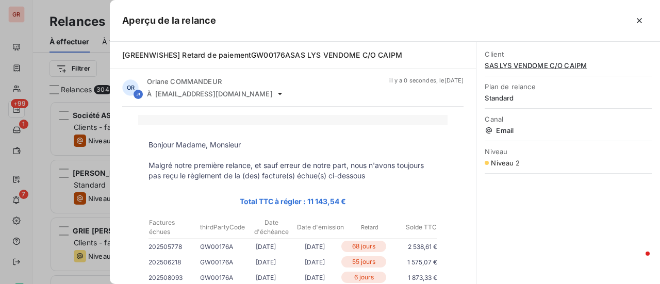
click at [76, 279] on div at bounding box center [330, 142] width 660 height 284
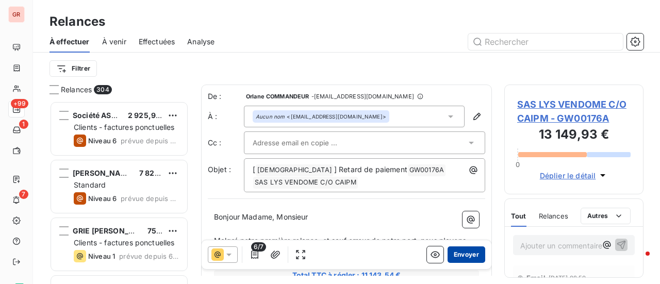
click at [464, 253] on button "Envoyer" at bounding box center [467, 255] width 38 height 17
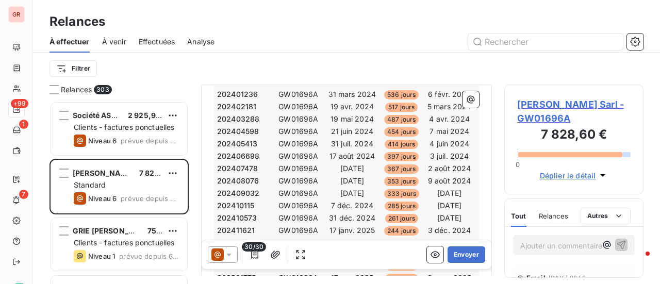
scroll to position [259, 0]
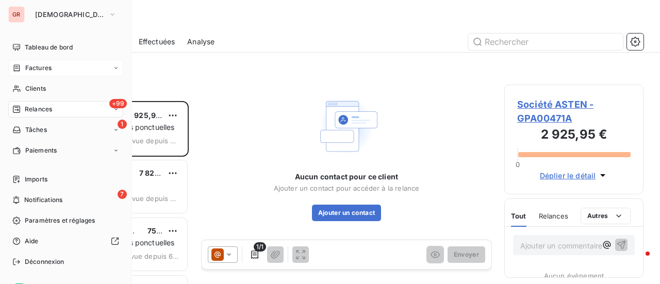
click at [48, 71] on span "Factures" at bounding box center [38, 67] width 26 height 9
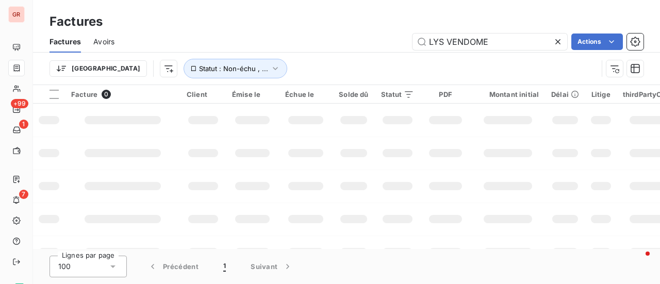
drag, startPoint x: 495, startPoint y: 42, endPoint x: 301, endPoint y: 49, distance: 194.1
click at [307, 48] on div "LYS VENDOME Actions" at bounding box center [385, 42] width 517 height 17
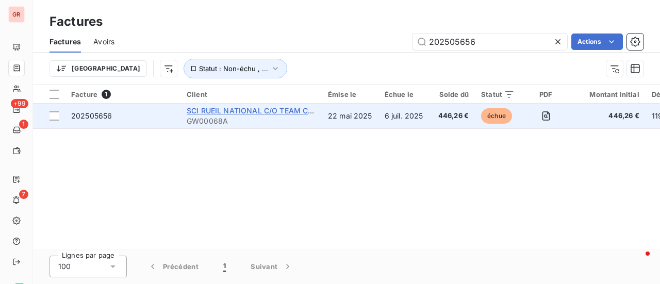
type input "202505656"
click at [255, 109] on span "SCI RUEIL NATIONAL C/O TEAM CONSEIL" at bounding box center [261, 110] width 148 height 9
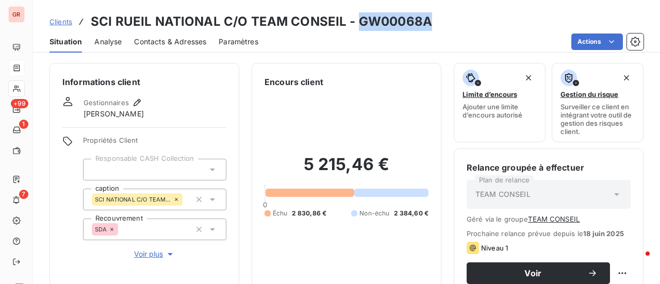
drag, startPoint x: 428, startPoint y: 27, endPoint x: 356, endPoint y: 20, distance: 72.5
click at [356, 20] on div "Clients SCI RUEIL NATIONAL C/O TEAM CONSEIL - GW00068A" at bounding box center [346, 21] width 627 height 19
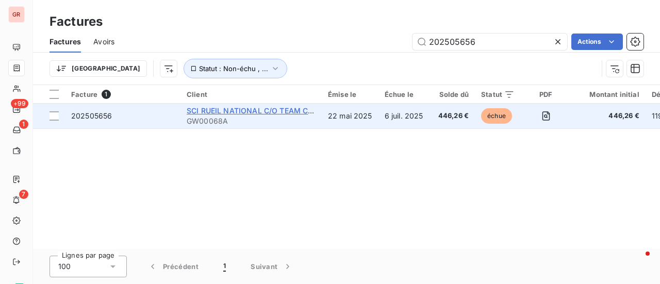
click at [240, 108] on span "SCI RUEIL NATIONAL C/O TEAM CONSEIL" at bounding box center [261, 110] width 148 height 9
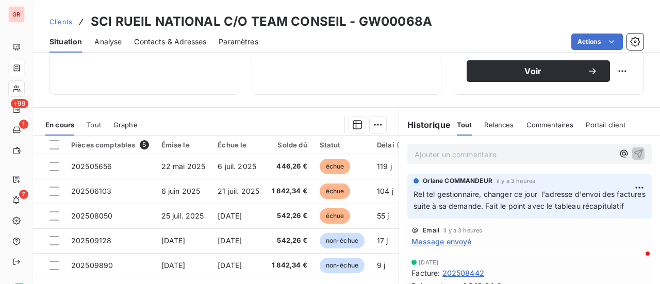
scroll to position [206, 0]
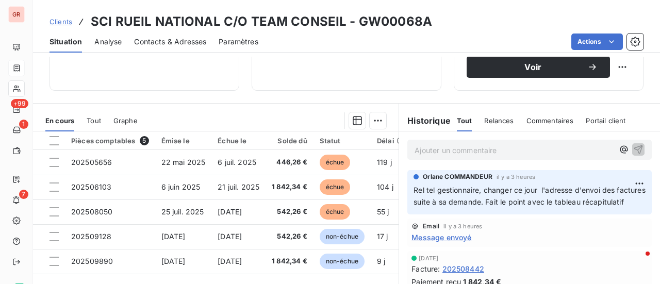
click at [449, 148] on p "Ajouter un commentaire ﻿" at bounding box center [514, 150] width 199 height 13
click at [417, 149] on p "Ajouter un commentaire ﻿" at bounding box center [514, 150] width 199 height 13
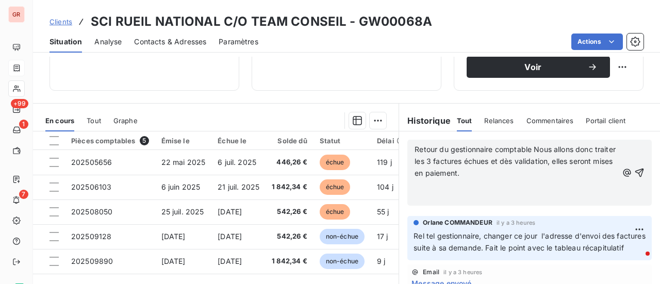
click at [530, 146] on span "Retour du gestionnaire comptable Nous allons donc traiter les 3 factures échues…" at bounding box center [516, 161] width 203 height 32
click at [501, 175] on span "Retour du gestionnaire comptable "Nous allons donc traiter les 3 factures échue…" at bounding box center [515, 161] width 201 height 32
click at [530, 147] on span "Retour du gestionnaire comptable "Nous allons donc traiter les 3 factures échue…" at bounding box center [515, 161] width 201 height 32
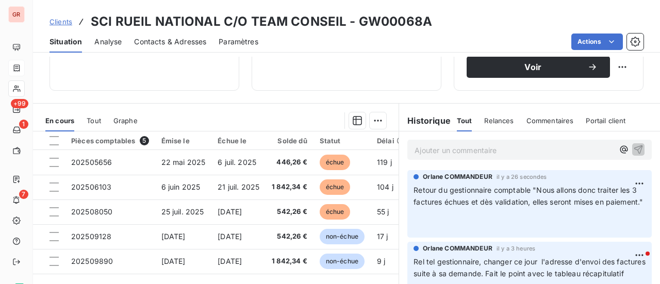
click at [432, 226] on p "Retour du gestionnaire comptable "Nous allons donc traiter les 3 factures échue…" at bounding box center [530, 208] width 232 height 47
click at [624, 180] on html "GR +99 1 7 Clients SCI RUEIL NATIONAL C/O TEAM CONSEIL - GW00068A Situation Ana…" at bounding box center [330, 142] width 660 height 284
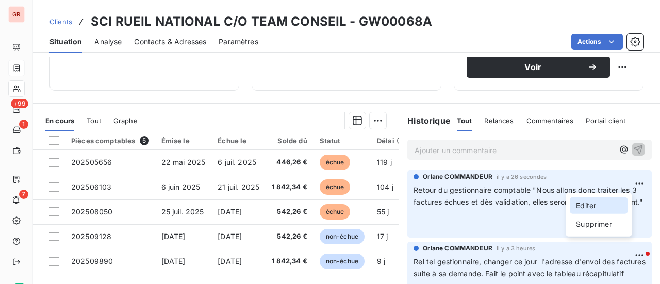
click at [594, 205] on div "Editer" at bounding box center [599, 206] width 58 height 17
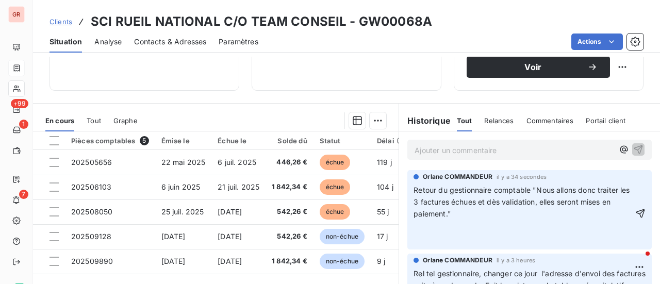
click at [434, 230] on p "Retour du gestionnaire comptable "Nous allons donc traiter les 3 factures échue…" at bounding box center [524, 214] width 220 height 59
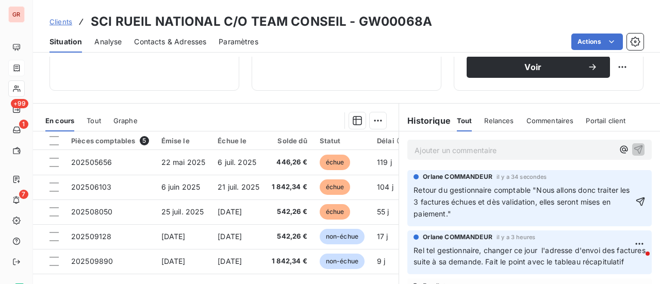
click at [416, 220] on p "Retour du gestionnaire comptable "Nous allons donc traiter les 3 factures échue…" at bounding box center [524, 203] width 220 height 36
click at [635, 203] on icon "button" at bounding box center [640, 202] width 10 height 10
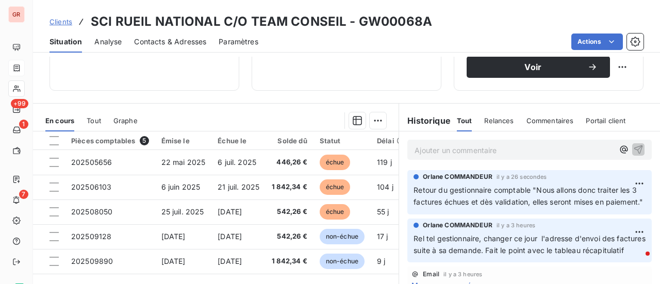
drag, startPoint x: 499, startPoint y: 214, endPoint x: 471, endPoint y: 216, distance: 27.9
click at [498, 208] on p "Retour du gestionnaire comptable "Nous allons donc traiter les 3 factures échue…" at bounding box center [530, 197] width 232 height 24
click at [626, 180] on html "GR +99 1 7 Clients SCI RUEIL NATIONAL C/O TEAM CONSEIL - GW00068A Situation Ana…" at bounding box center [330, 142] width 660 height 284
click at [584, 207] on div "Editer" at bounding box center [599, 206] width 58 height 17
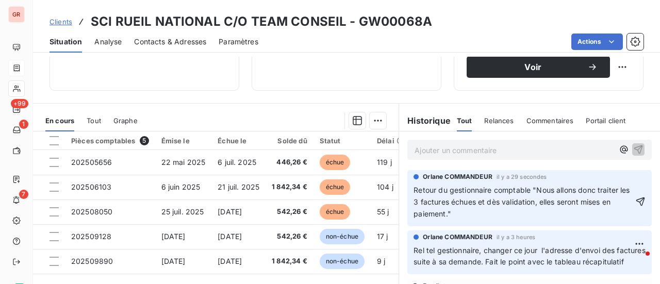
click at [468, 216] on p "Retour du gestionnaire comptable "Nous allons donc traiter les 3 factures échue…" at bounding box center [524, 203] width 220 height 36
click at [466, 214] on p "Retour du gestionnaire comptable "Nous allons donc traiter les 3 factures échue…" at bounding box center [524, 203] width 220 height 36
click at [635, 206] on icon "button" at bounding box center [640, 202] width 10 height 10
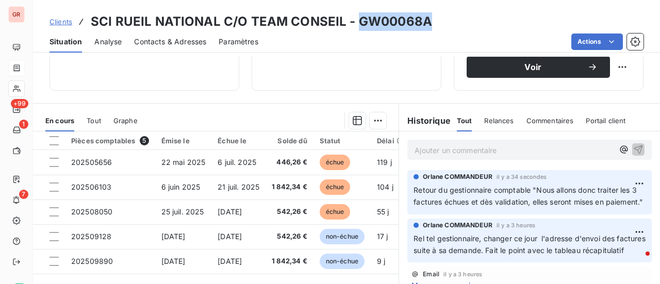
drag, startPoint x: 429, startPoint y: 25, endPoint x: 354, endPoint y: 16, distance: 75.3
click at [354, 16] on div "Clients SCI RUEIL NATIONAL C/O TEAM CONSEIL - GW00068A" at bounding box center [346, 21] width 627 height 19
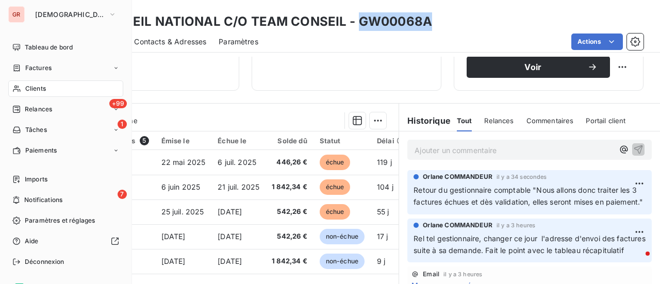
drag, startPoint x: 41, startPoint y: 69, endPoint x: 116, endPoint y: 68, distance: 74.8
click at [41, 69] on span "Factures" at bounding box center [38, 67] width 26 height 9
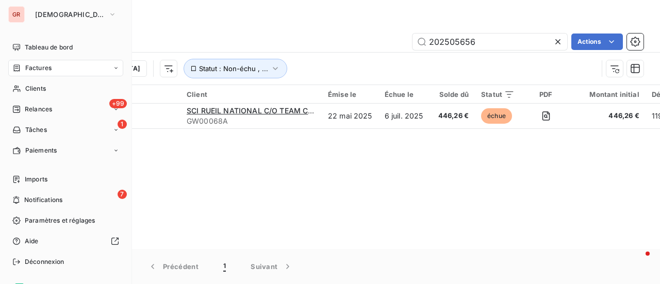
click at [45, 71] on span "Factures" at bounding box center [38, 67] width 26 height 9
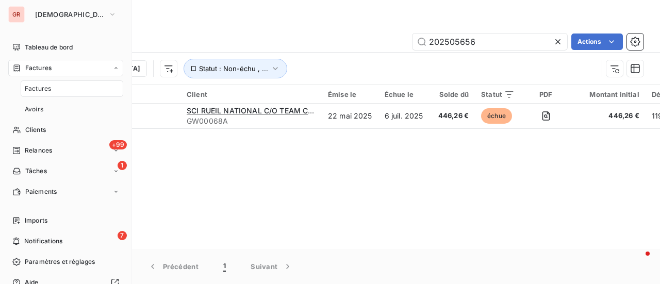
click at [45, 64] on span "Factures" at bounding box center [38, 67] width 26 height 9
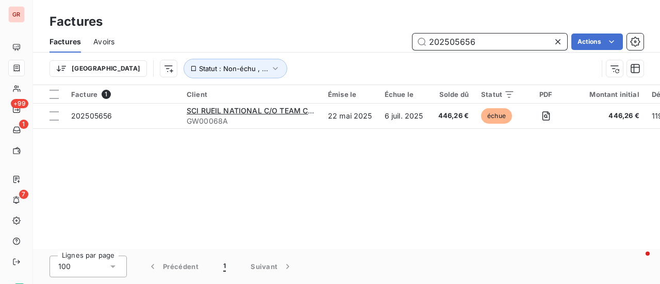
drag, startPoint x: 490, startPoint y: 36, endPoint x: 325, endPoint y: 39, distance: 165.1
click at [339, 36] on div "202505656 Actions" at bounding box center [385, 42] width 517 height 17
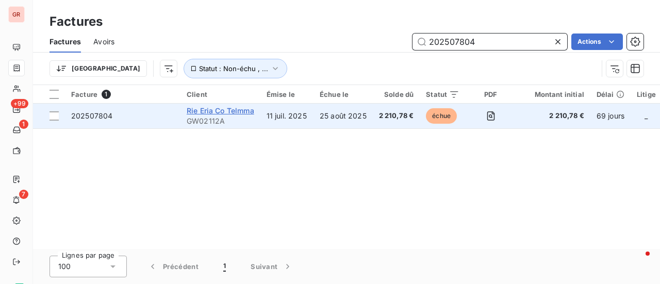
type input "202507804"
click at [222, 110] on span "Rie Eria Co Telmma" at bounding box center [221, 110] width 68 height 9
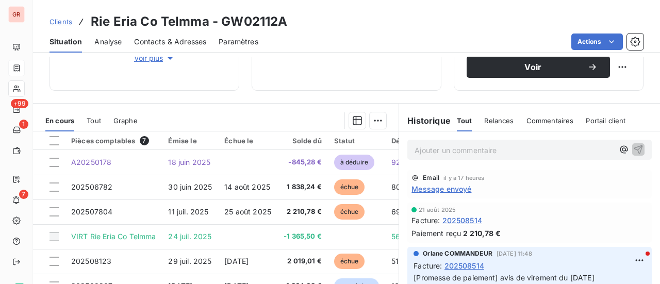
scroll to position [258, 0]
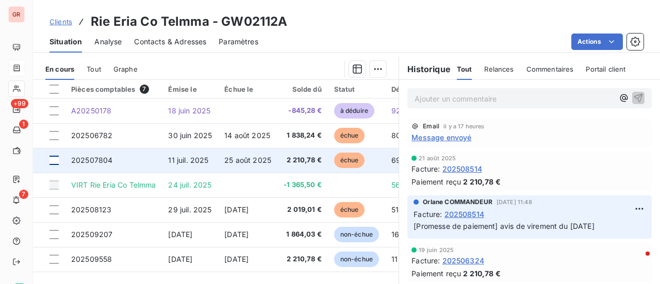
click at [56, 161] on div at bounding box center [54, 160] width 9 height 9
click at [107, 161] on span "202507804" at bounding box center [91, 160] width 41 height 9
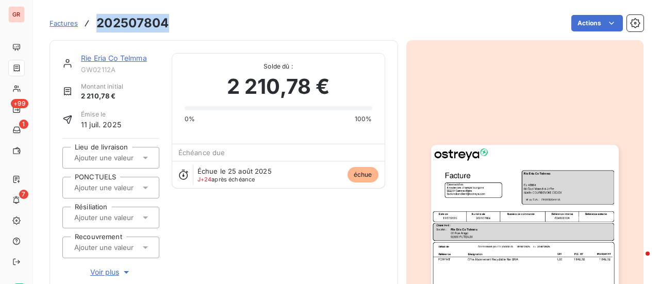
drag, startPoint x: 172, startPoint y: 24, endPoint x: 95, endPoint y: 24, distance: 76.9
click at [95, 24] on div "Factures 202507804 Actions" at bounding box center [347, 23] width 594 height 22
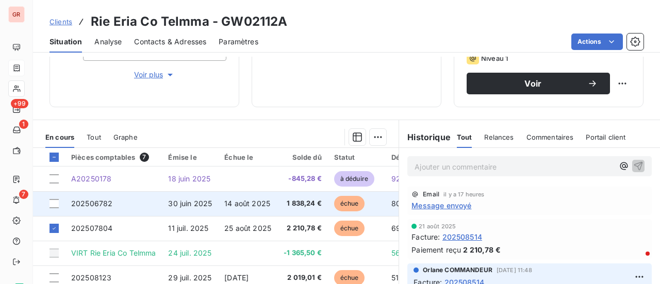
scroll to position [206, 0]
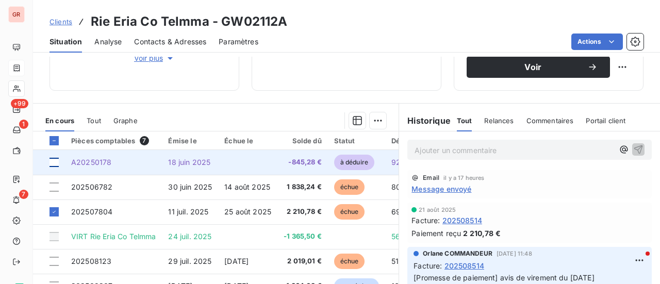
click at [56, 160] on div at bounding box center [54, 162] width 9 height 9
click at [105, 161] on span "A20250178" at bounding box center [91, 162] width 40 height 9
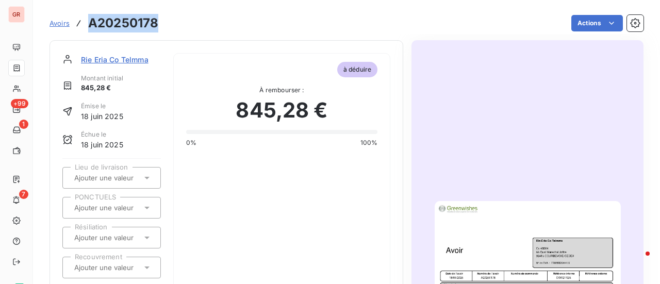
drag, startPoint x: 163, startPoint y: 30, endPoint x: 86, endPoint y: 30, distance: 77.4
click at [86, 30] on div "Avoirs A20250178 Actions" at bounding box center [347, 23] width 594 height 22
click at [119, 60] on span "Rie Eria Co Telmma" at bounding box center [115, 59] width 68 height 11
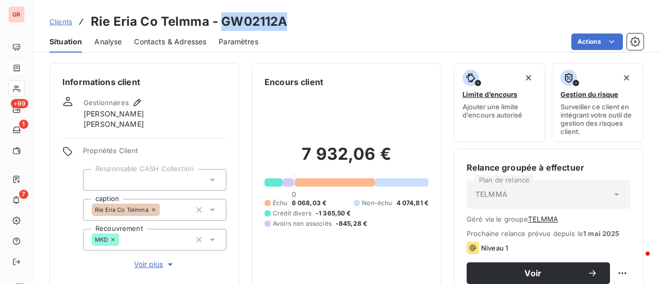
drag, startPoint x: 291, startPoint y: 24, endPoint x: 221, endPoint y: 24, distance: 70.7
click at [221, 24] on div "Clients Rie Eria Co Telmma - GW02112A" at bounding box center [346, 21] width 627 height 19
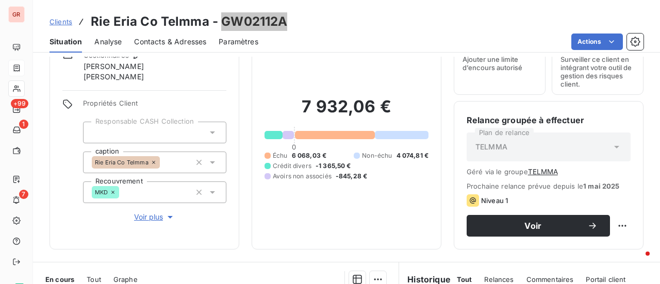
scroll to position [206, 0]
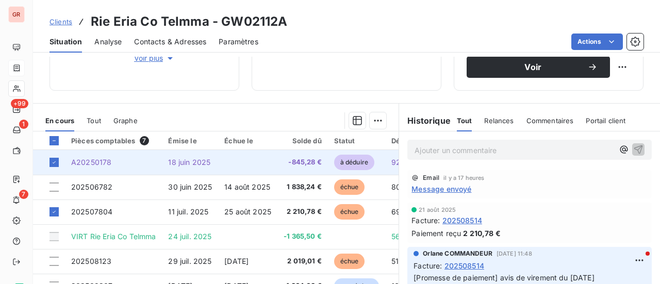
click at [188, 166] on td "18 juin 2025" at bounding box center [190, 162] width 56 height 25
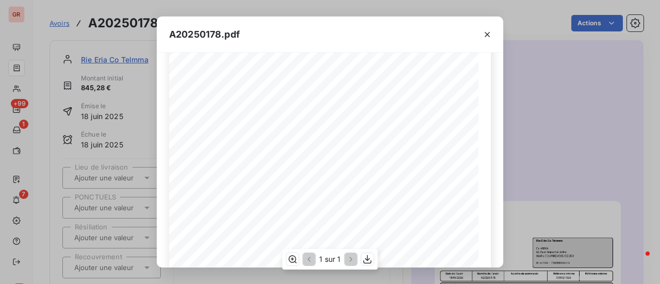
scroll to position [103, 0]
click at [368, 259] on icon "button" at bounding box center [368, 259] width 8 height 9
click at [486, 41] on button "button" at bounding box center [487, 34] width 17 height 17
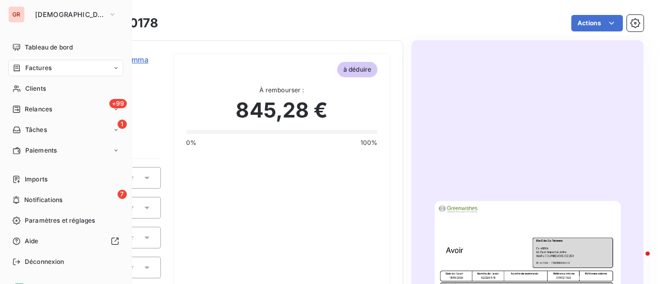
click at [52, 67] on div "Factures" at bounding box center [65, 68] width 115 height 17
click at [46, 67] on span "Factures" at bounding box center [38, 67] width 26 height 9
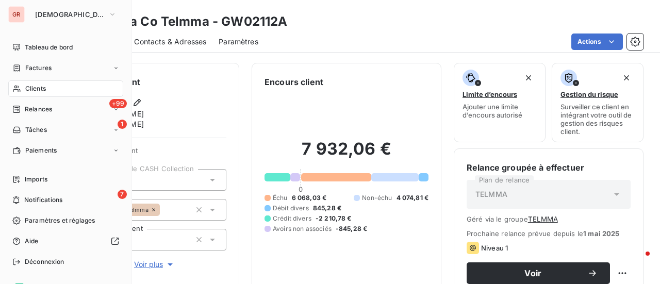
click at [48, 64] on span "Factures" at bounding box center [38, 67] width 26 height 9
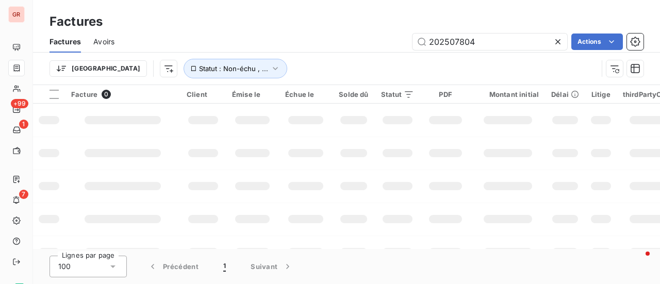
drag, startPoint x: 505, startPoint y: 41, endPoint x: 151, endPoint y: 58, distance: 354.8
click at [159, 60] on div "Factures Avoirs 202507804 Actions Trier Statut : Non-échu , ..." at bounding box center [346, 58] width 627 height 54
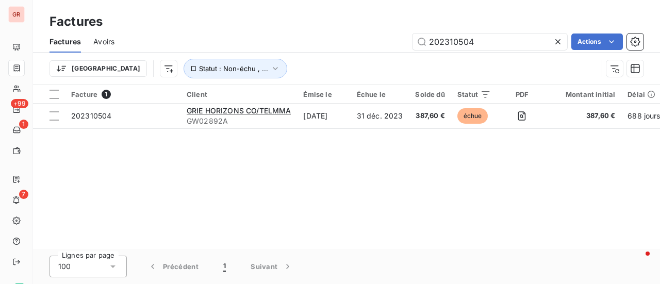
type input "202310504"
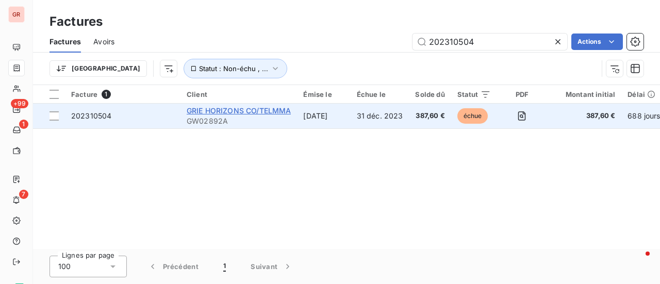
click at [244, 115] on span "GRIE HORIZONS CO/TELMMA" at bounding box center [239, 110] width 104 height 9
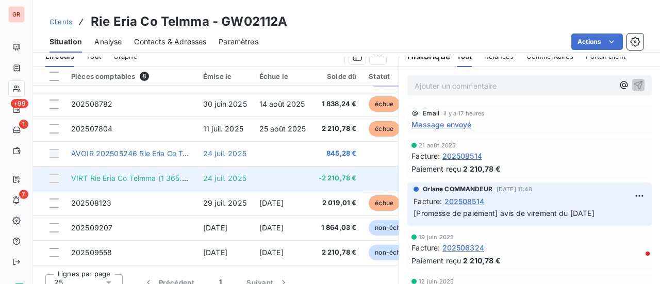
scroll to position [282, 0]
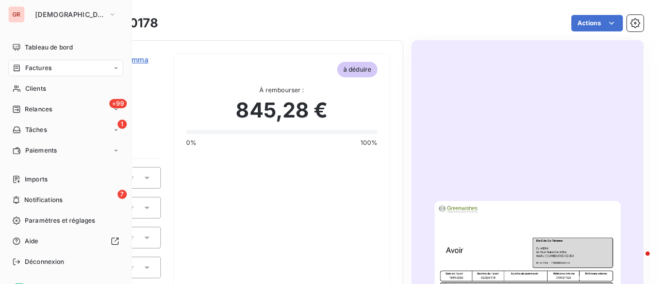
click at [52, 72] on div "Factures" at bounding box center [65, 68] width 115 height 17
click at [46, 47] on span "Tableau de bord" at bounding box center [49, 47] width 48 height 9
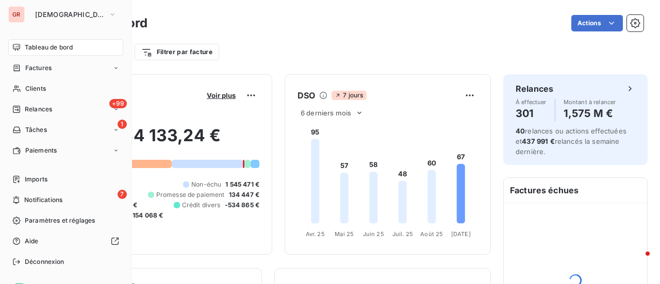
click at [40, 70] on span "Factures" at bounding box center [38, 67] width 26 height 9
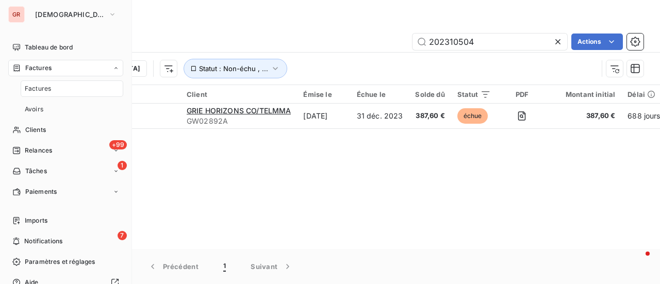
click at [46, 88] on span "Factures" at bounding box center [38, 88] width 26 height 9
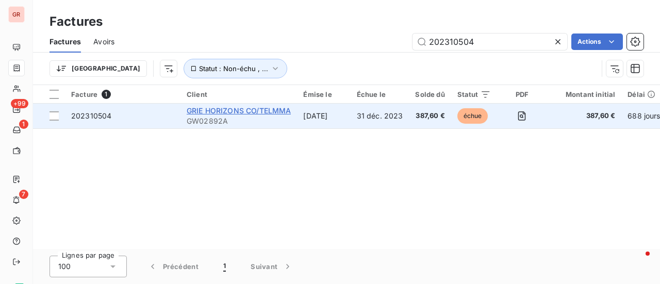
click at [231, 115] on span "GRIE HORIZONS CO/TELMMA" at bounding box center [239, 110] width 104 height 9
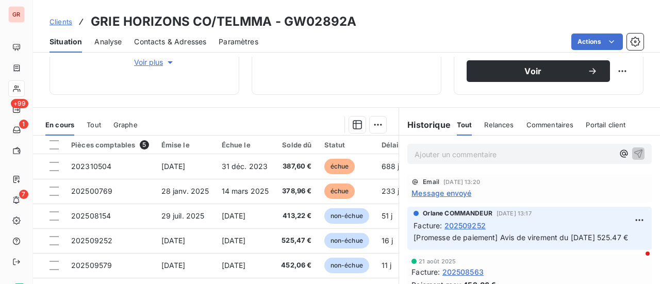
scroll to position [258, 0]
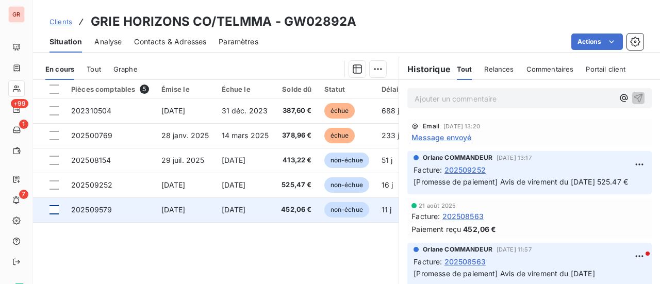
click at [56, 210] on div at bounding box center [54, 209] width 9 height 9
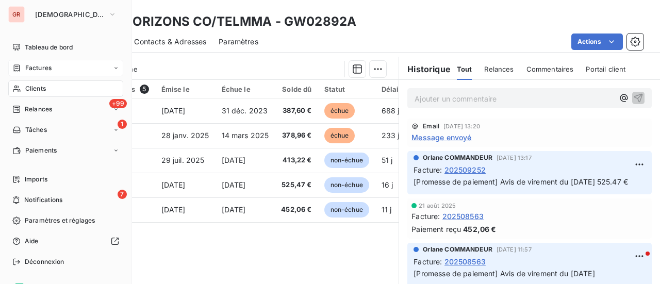
click at [50, 64] on span "Factures" at bounding box center [38, 67] width 26 height 9
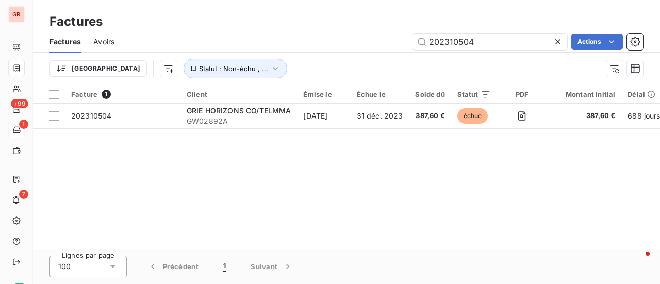
drag, startPoint x: 501, startPoint y: 37, endPoint x: 14, endPoint y: 120, distance: 494.5
click at [51, 111] on div "Factures Factures Avoirs 202310504 Actions Trier Statut : Non-échu , ... Factur…" at bounding box center [346, 142] width 627 height 284
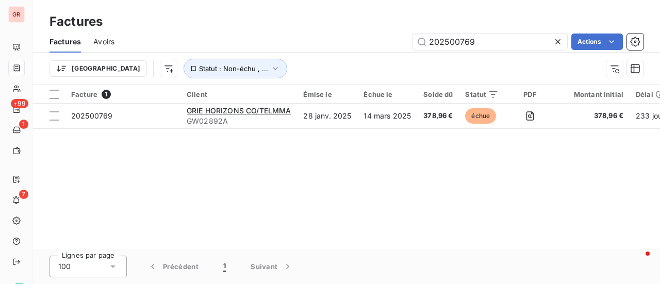
type input "202500769"
click at [487, 43] on input "202500769" at bounding box center [490, 42] width 155 height 17
drag, startPoint x: 478, startPoint y: 43, endPoint x: 337, endPoint y: 46, distance: 140.9
click at [350, 44] on div "202500769 Actions" at bounding box center [385, 42] width 517 height 17
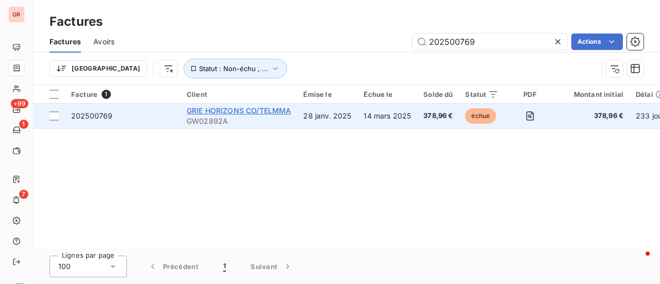
click at [227, 108] on span "GRIE HORIZONS CO/TELMMA" at bounding box center [239, 110] width 104 height 9
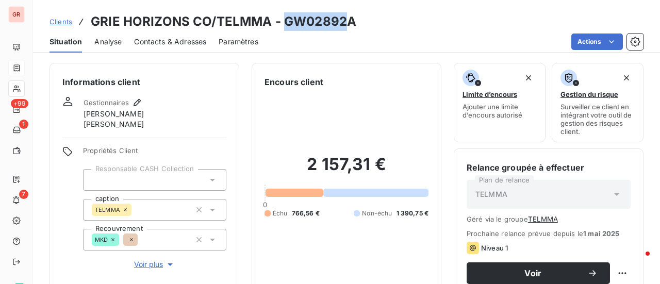
drag, startPoint x: 347, startPoint y: 23, endPoint x: 281, endPoint y: 26, distance: 66.1
click at [281, 26] on h3 "GRIE HORIZONS CO/TELMMA - GW02892A" at bounding box center [224, 21] width 266 height 19
drag, startPoint x: 289, startPoint y: 28, endPoint x: 368, endPoint y: 22, distance: 79.2
click at [373, 22] on div "Clients GRIE HORIZONS CO/TELMMA - GW02892A" at bounding box center [346, 21] width 627 height 19
drag, startPoint x: 354, startPoint y: 22, endPoint x: 285, endPoint y: 21, distance: 69.1
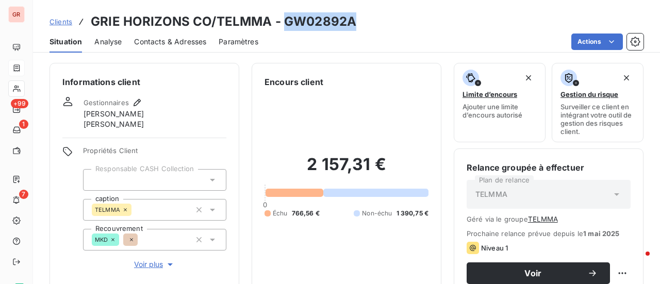
click at [285, 21] on div "Clients GRIE HORIZONS CO/TELMMA - GW02892A" at bounding box center [346, 21] width 627 height 19
